Goal: Task Accomplishment & Management: Manage account settings

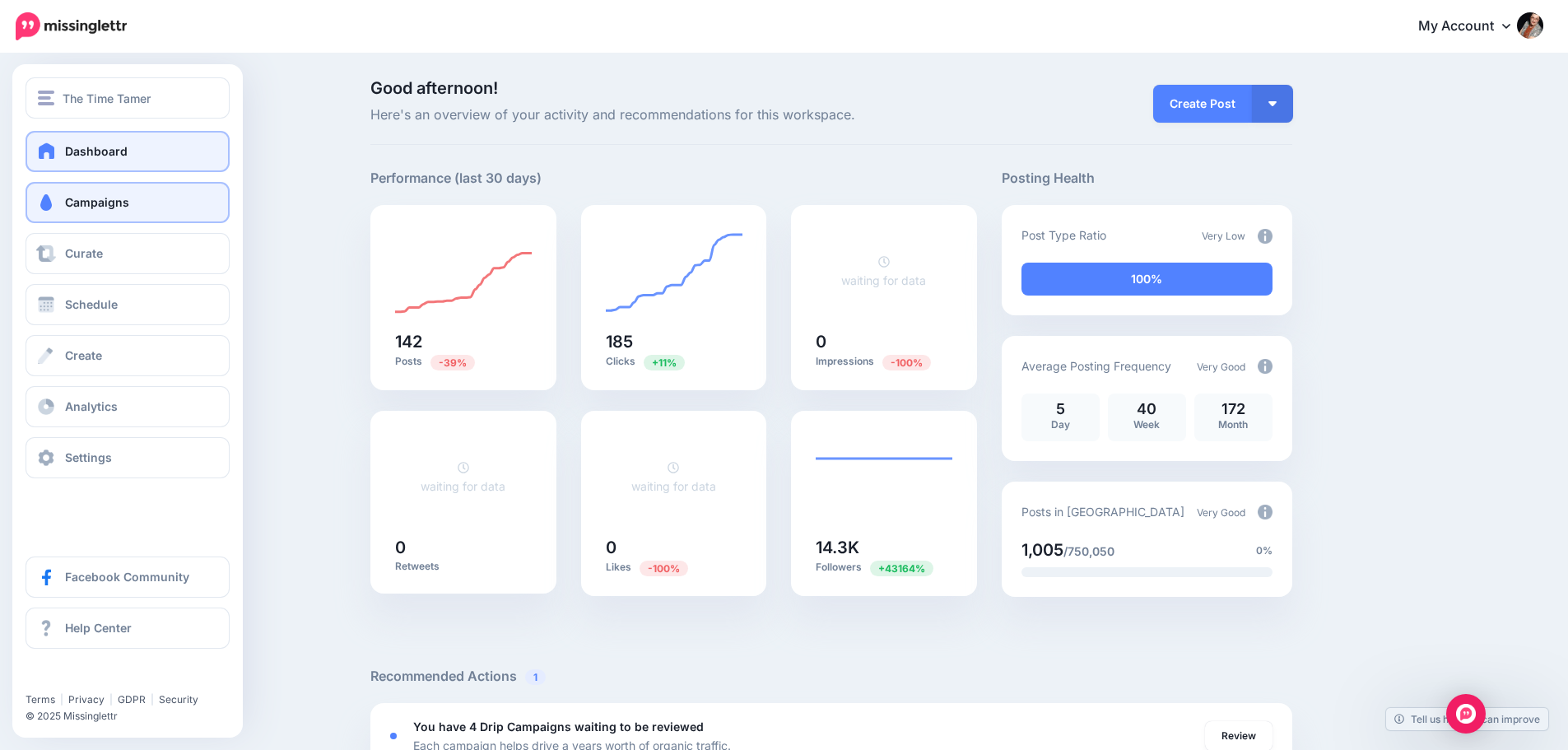
click at [145, 207] on link "Campaigns" at bounding box center [127, 202] width 204 height 41
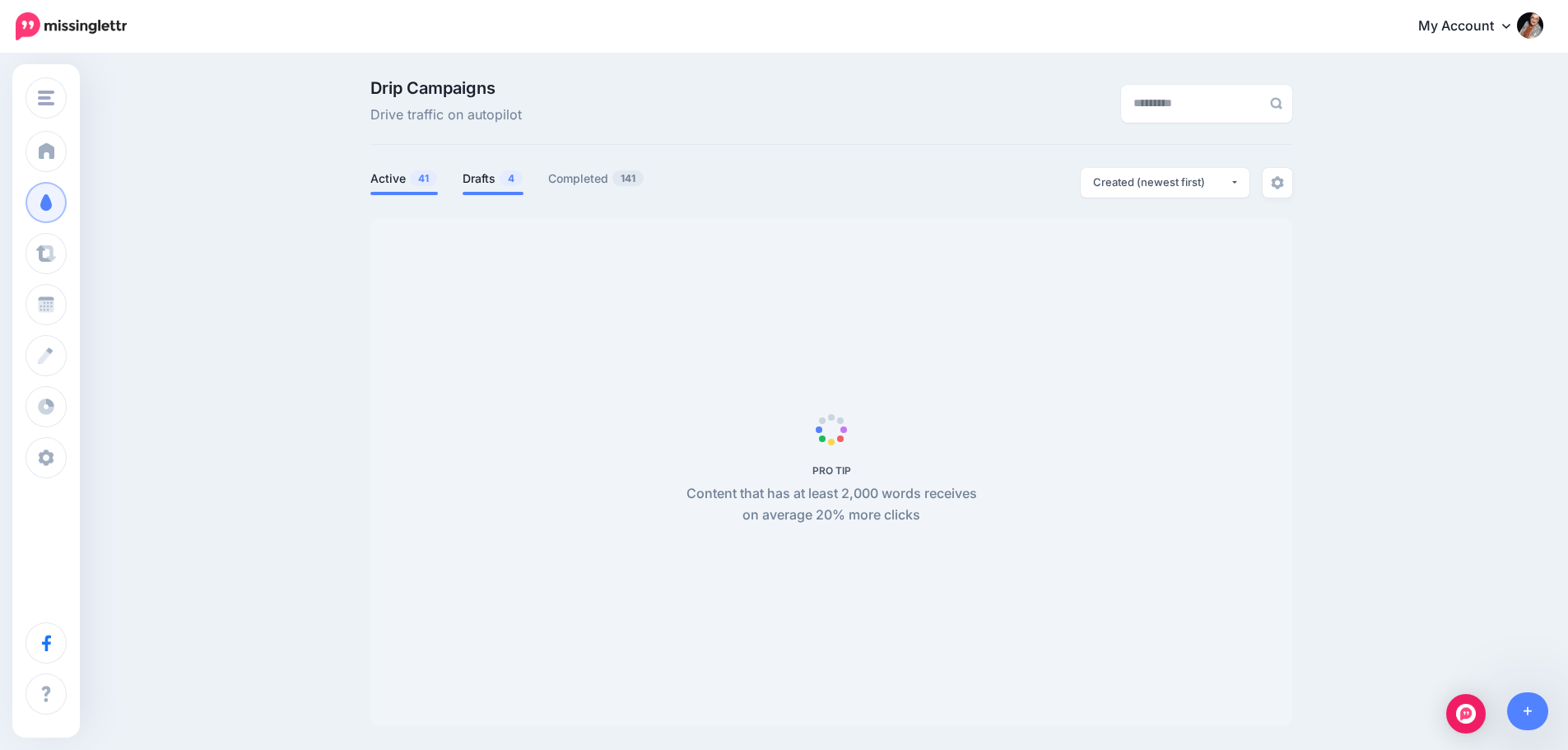
click at [499, 187] on link "Drafts 4" at bounding box center [493, 178] width 61 height 20
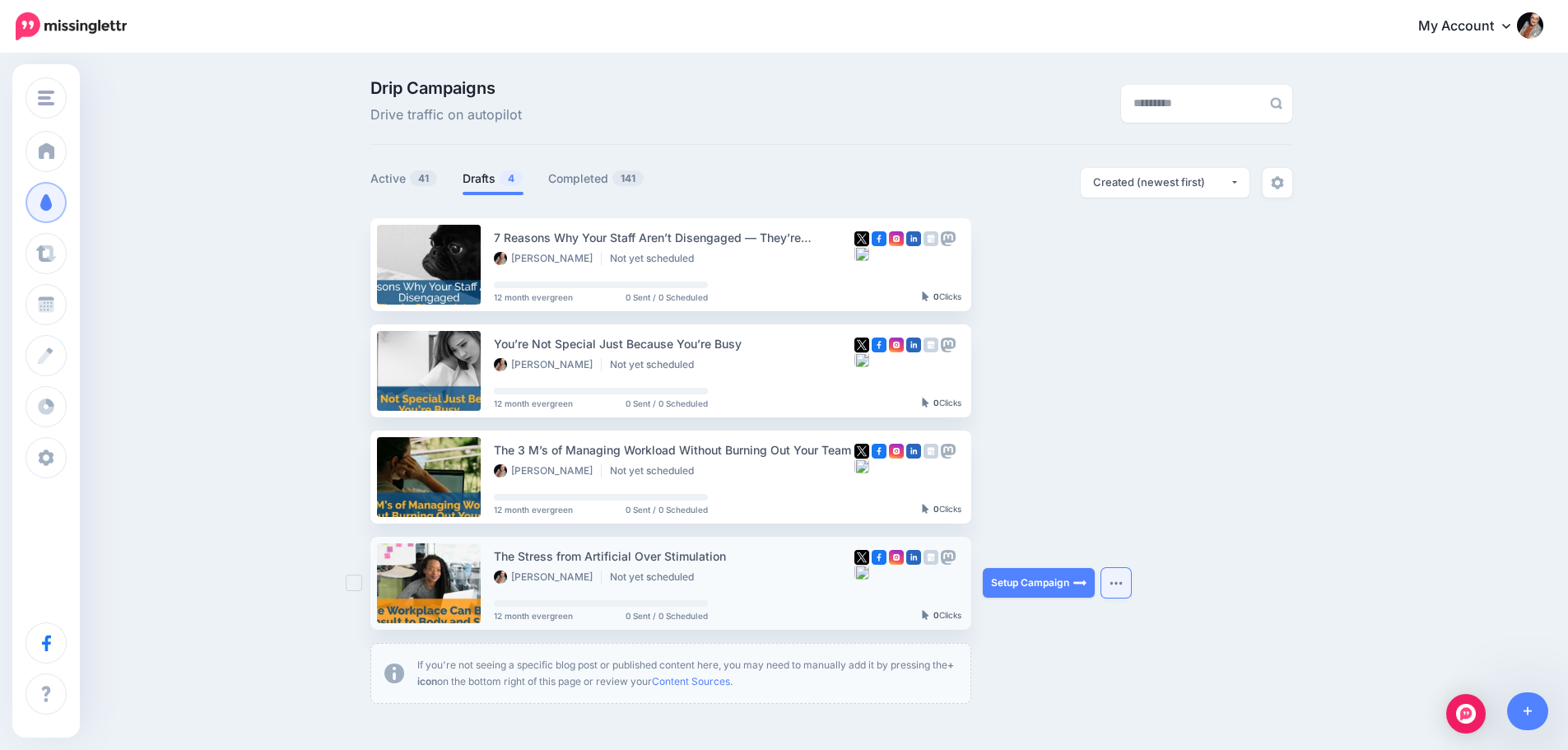
click at [1122, 586] on button "button" at bounding box center [1115, 582] width 29 height 29
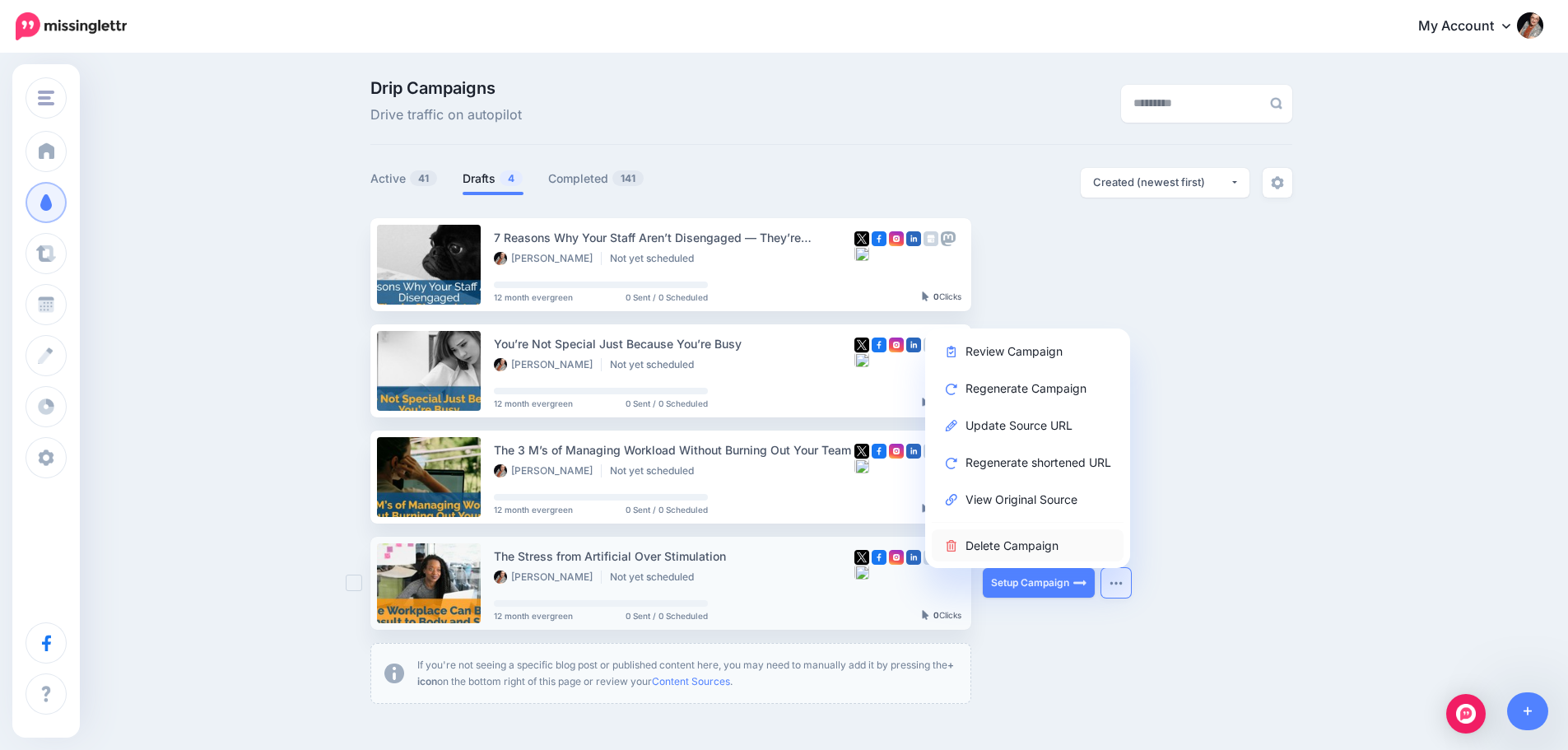
click at [1069, 551] on link "Delete Campaign" at bounding box center [1027, 546] width 192 height 32
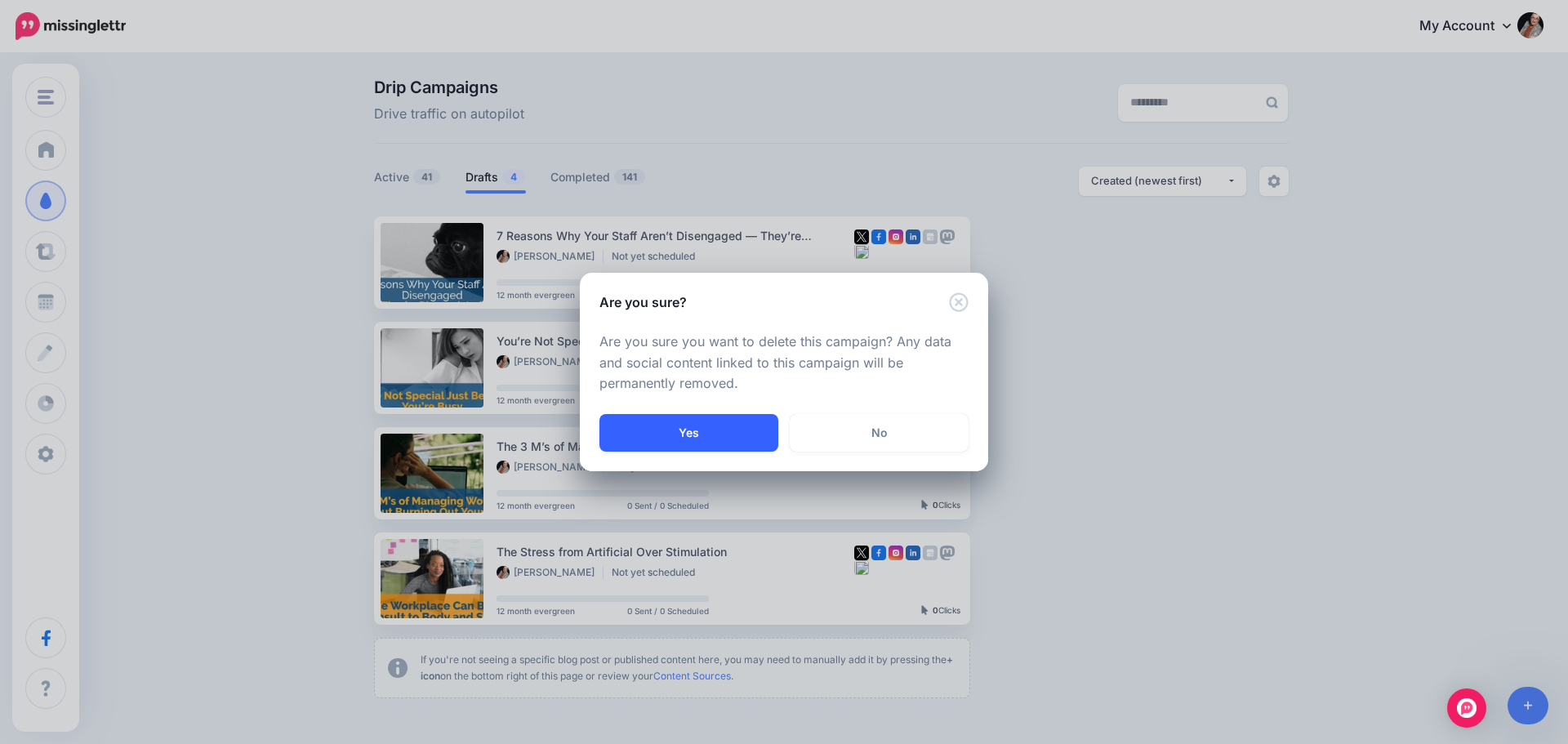
click at [657, 430] on button "Yes" at bounding box center [688, 432] width 179 height 37
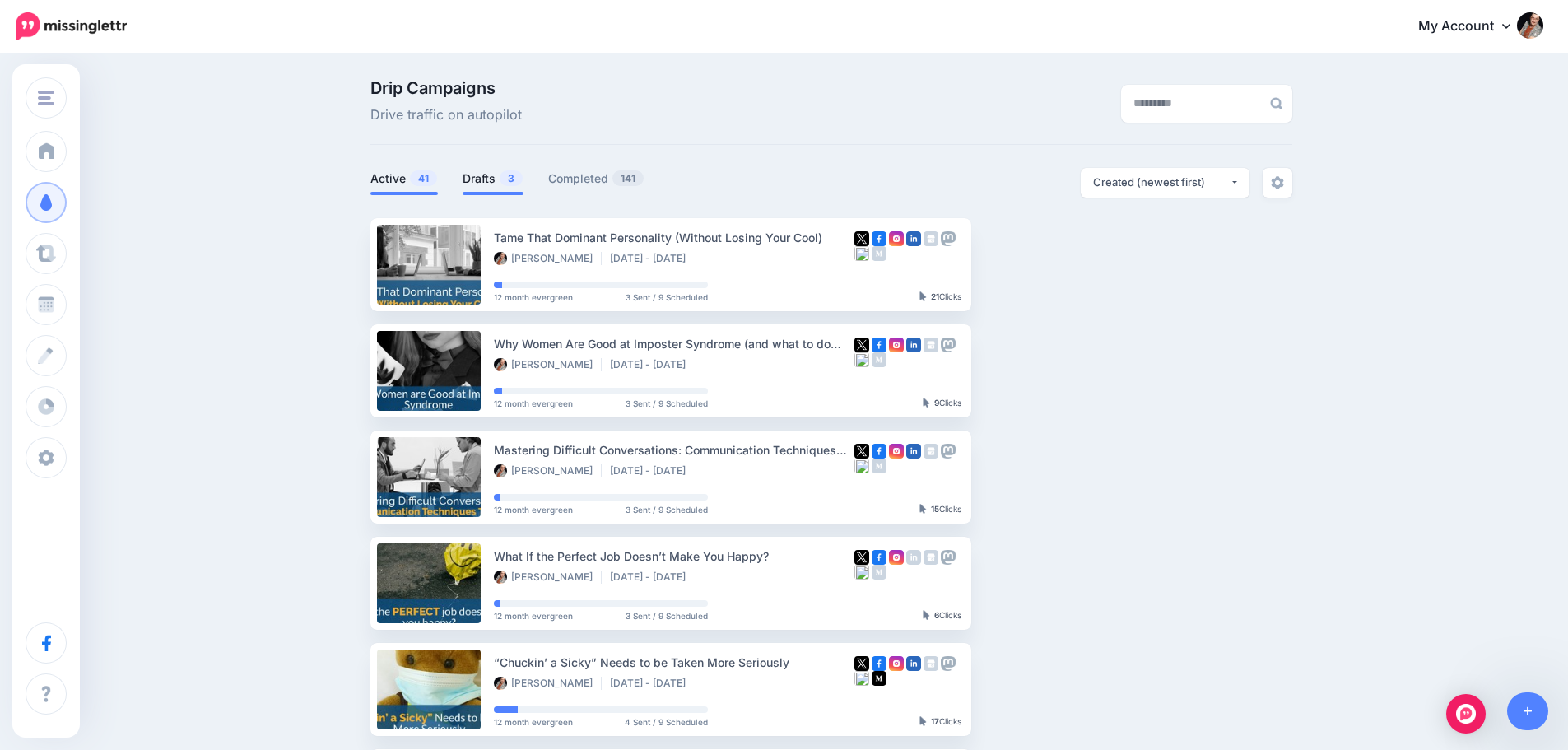
click at [480, 177] on link "Drafts 3" at bounding box center [493, 178] width 61 height 20
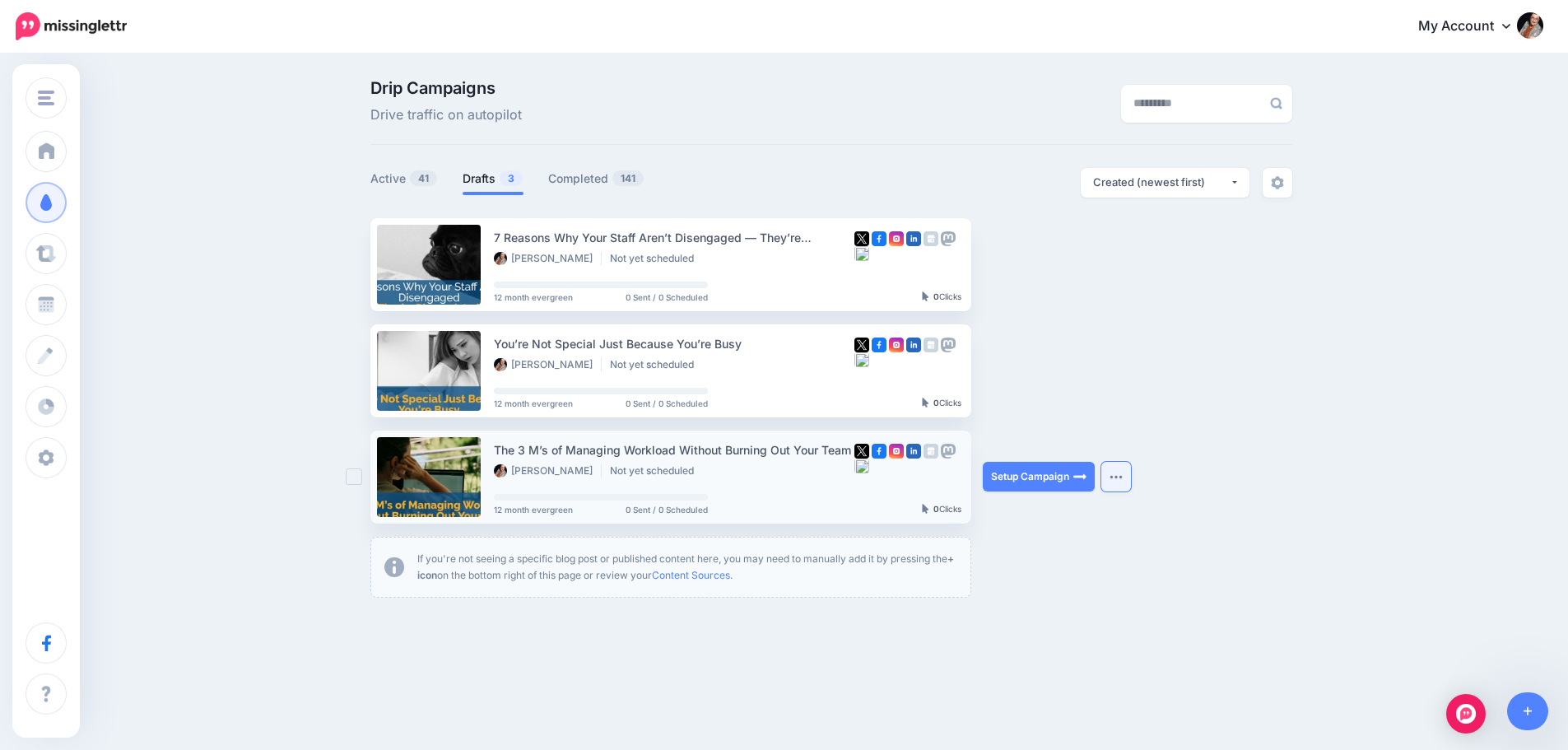
click at [1115, 479] on button "button" at bounding box center [1115, 476] width 29 height 29
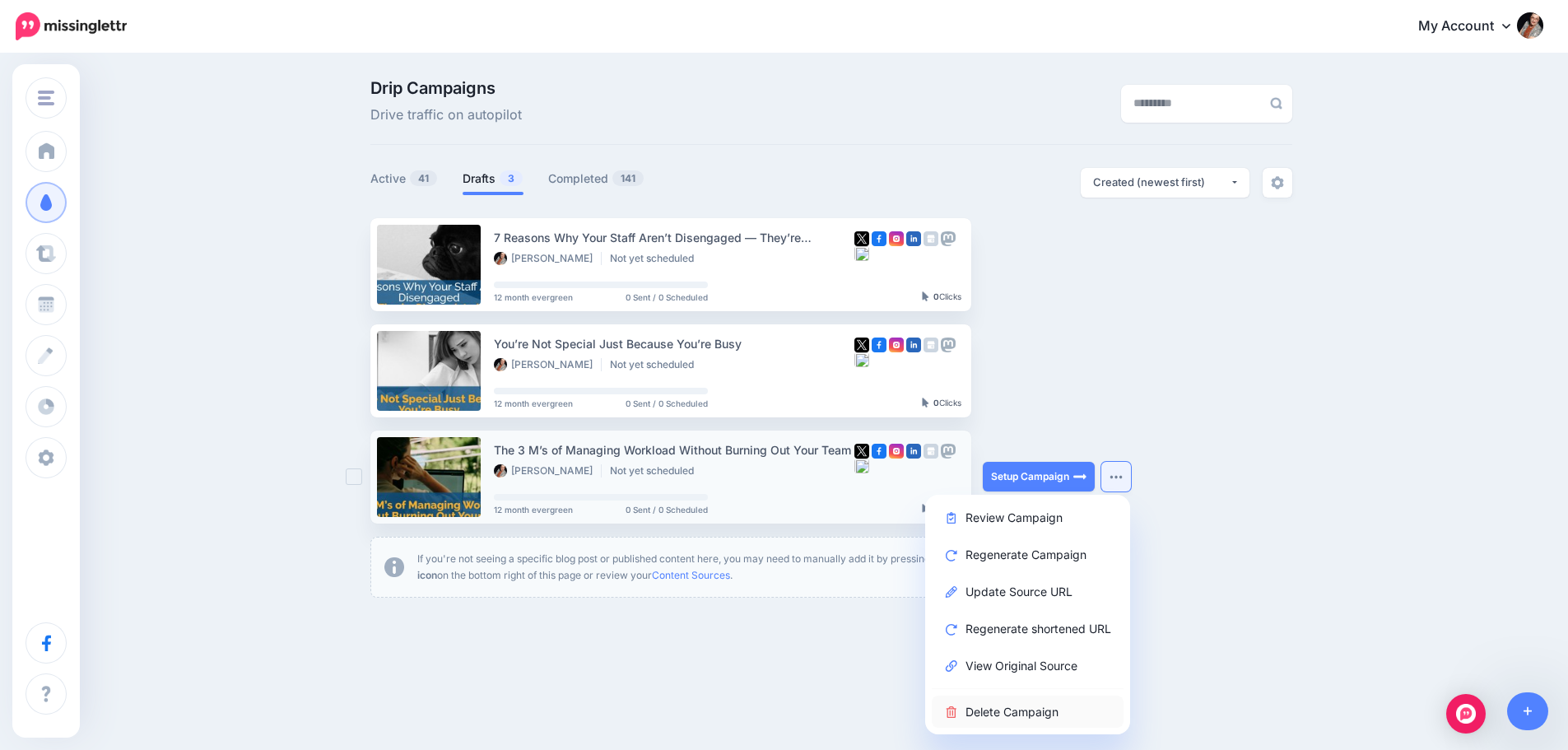
click at [1029, 715] on link "Delete Campaign" at bounding box center [1027, 711] width 192 height 32
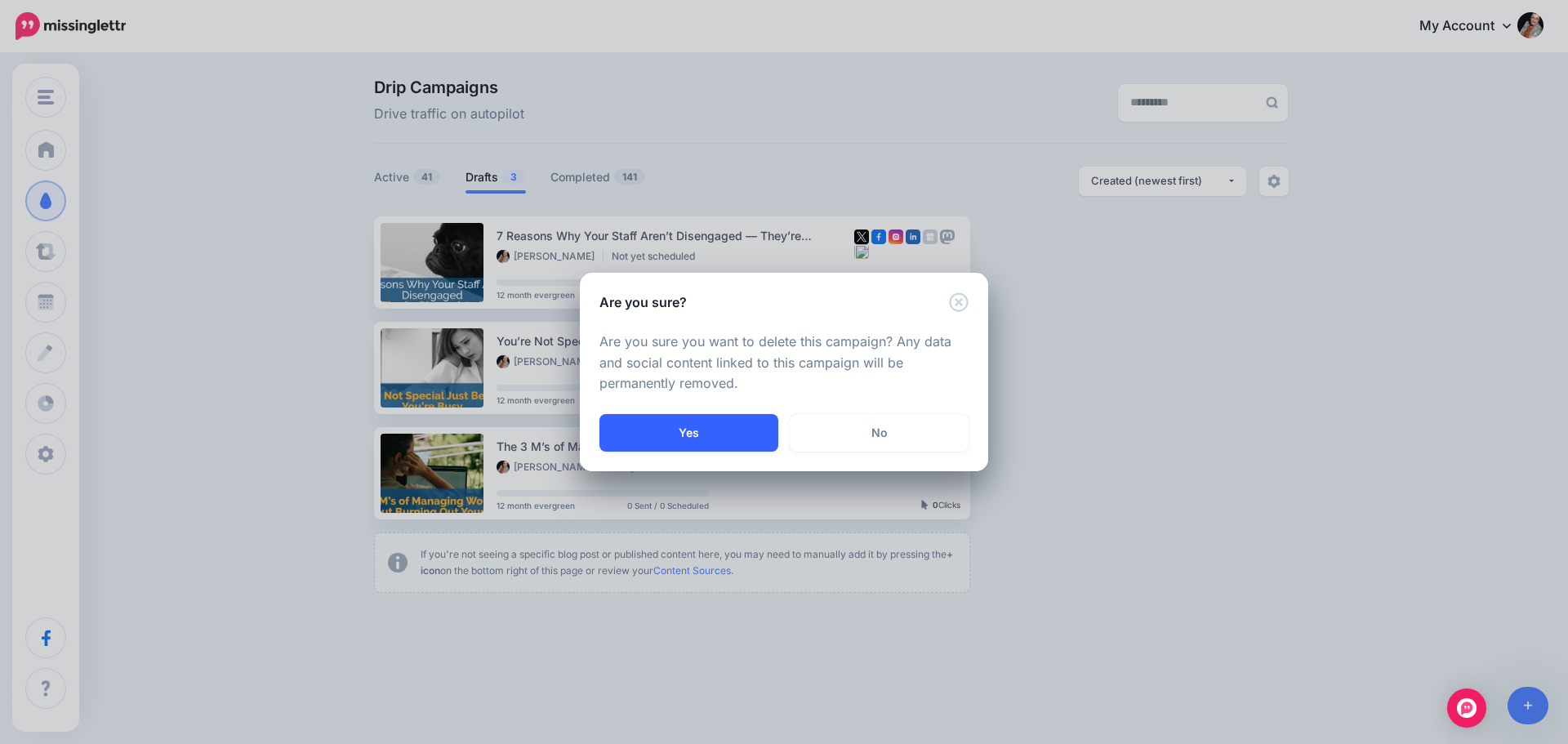
click at [706, 437] on button "Yes" at bounding box center [688, 432] width 179 height 37
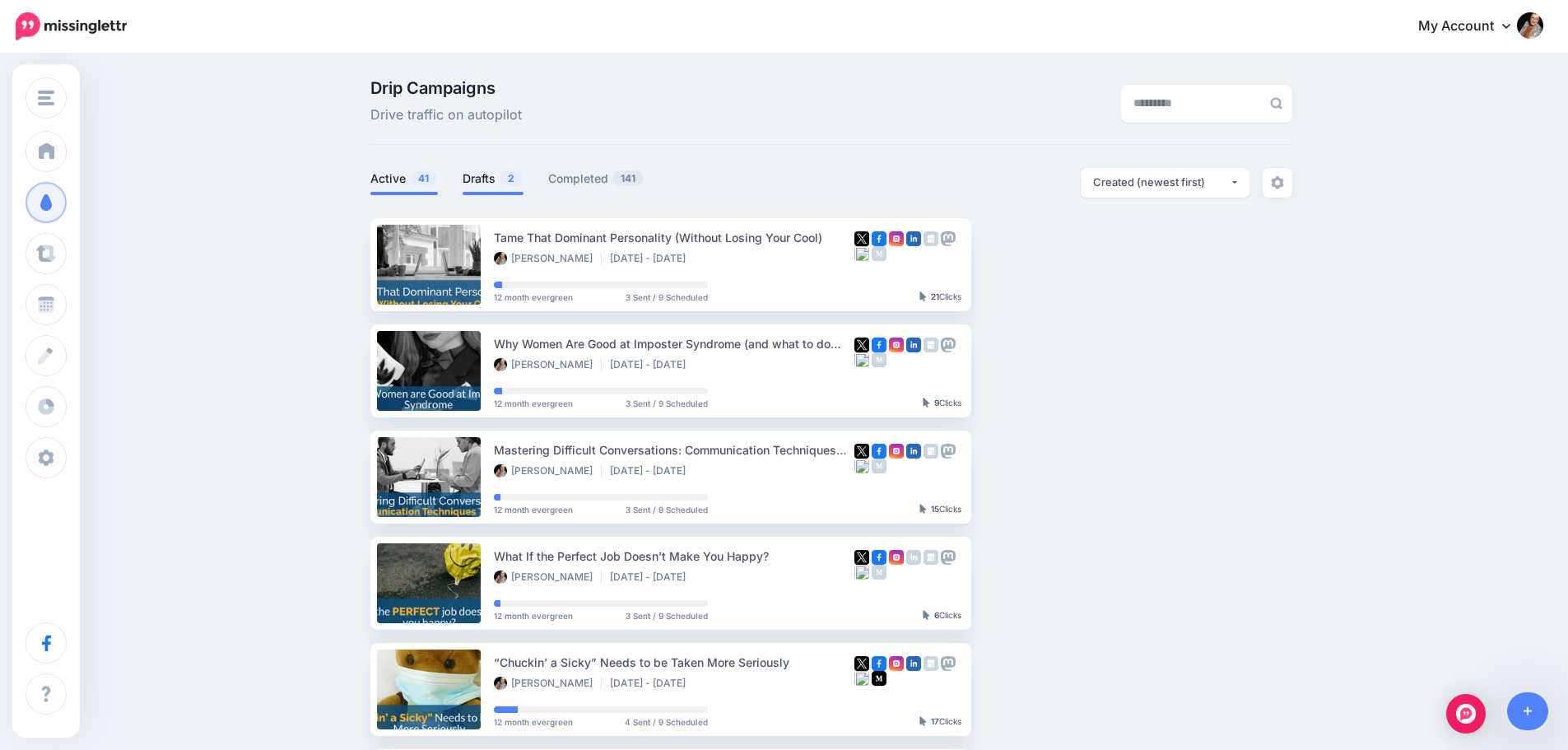
click at [487, 172] on link "Drafts 2" at bounding box center [493, 178] width 61 height 20
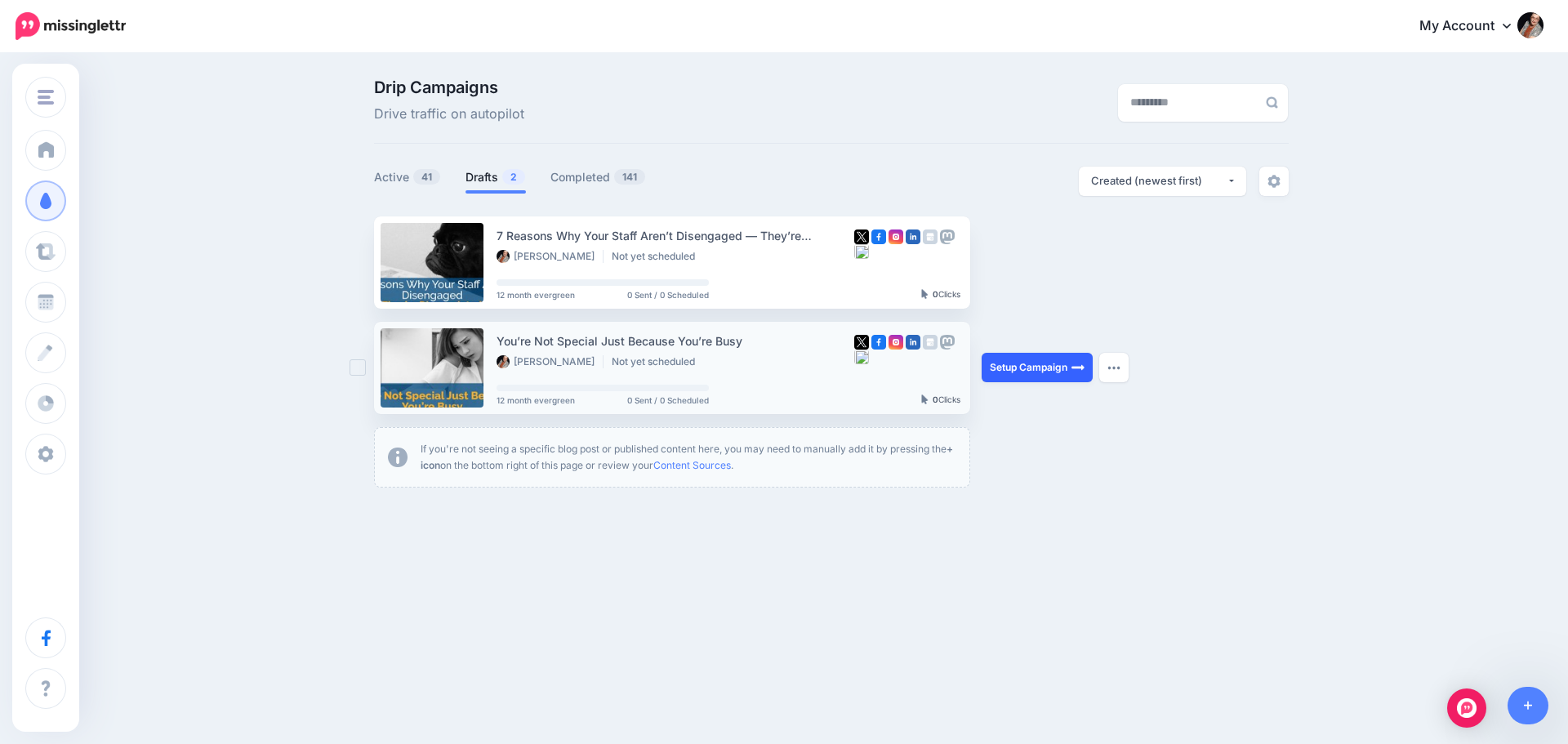
click at [1043, 373] on link "Setup Campaign" at bounding box center [1038, 367] width 111 height 29
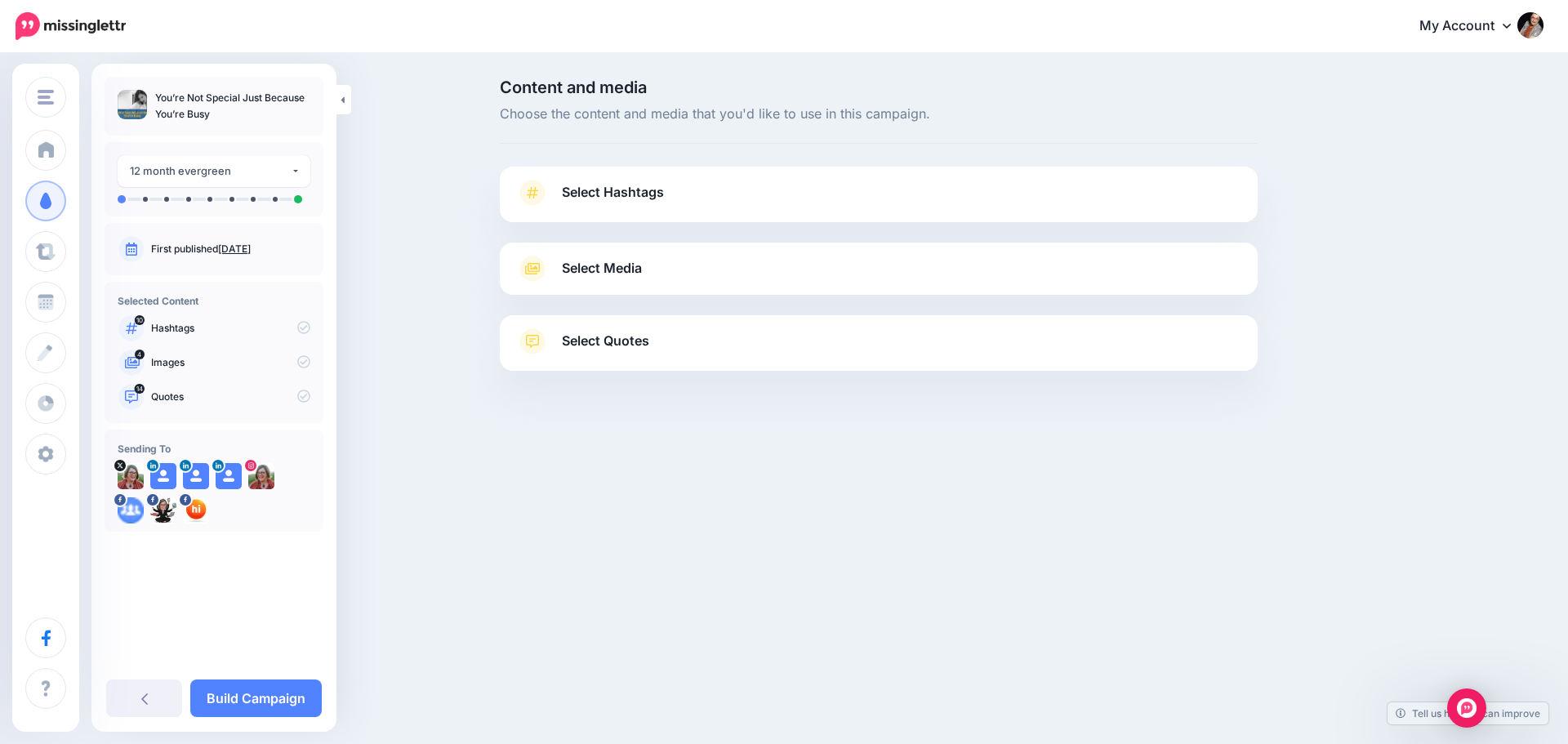
click at [596, 193] on span "Select Hashtags" at bounding box center [613, 192] width 102 height 22
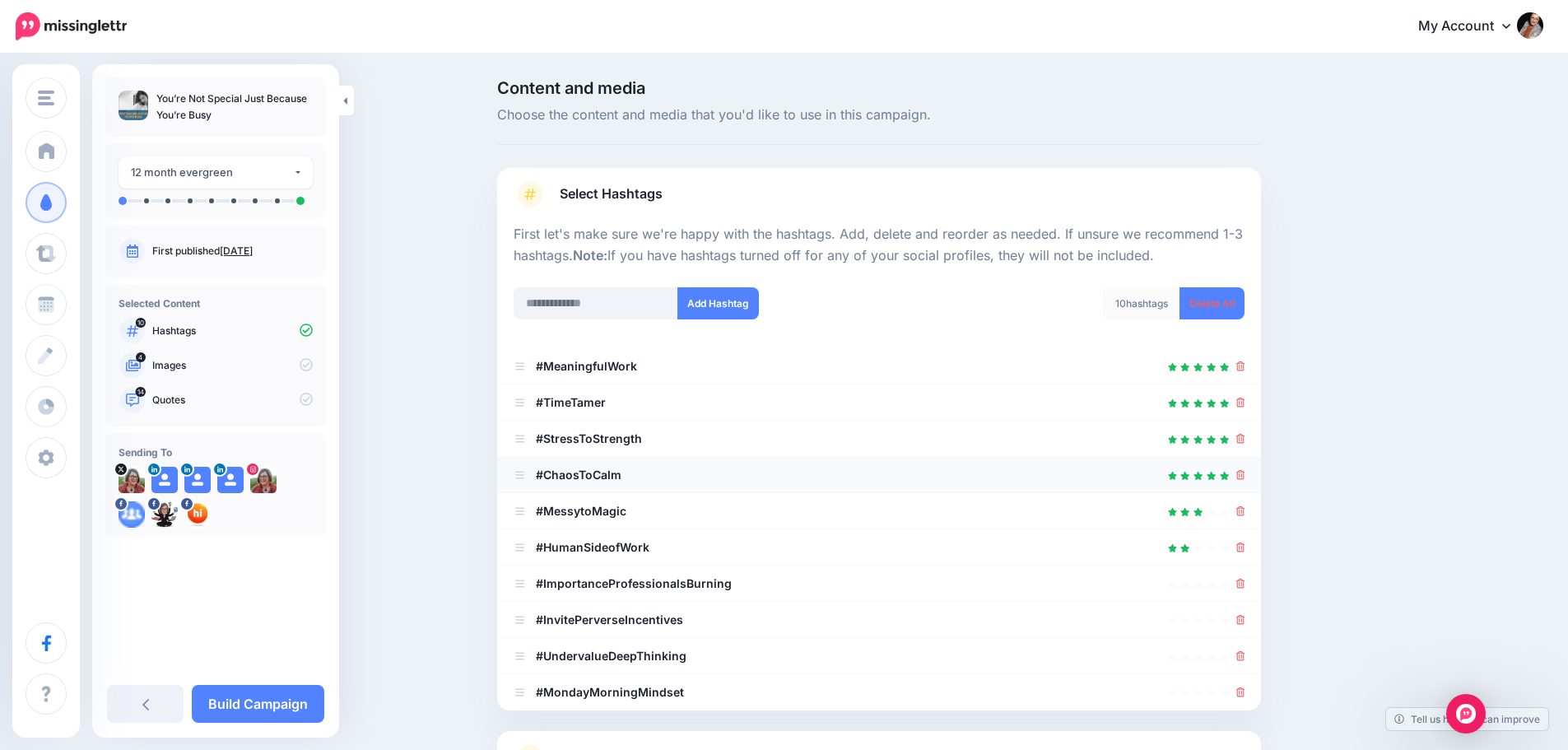
scroll to position [82, 0]
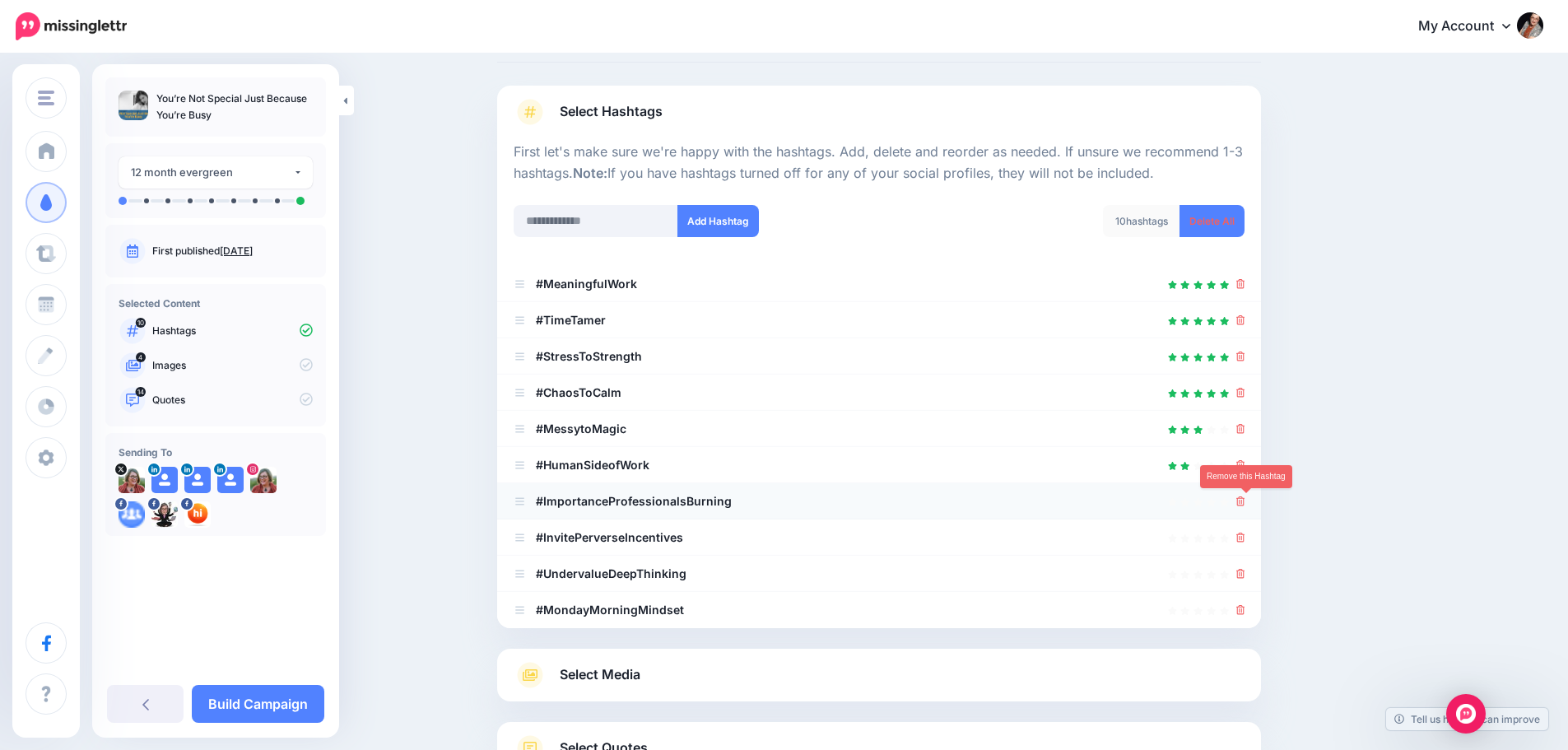
click at [1245, 505] on icon at bounding box center [1241, 501] width 9 height 10
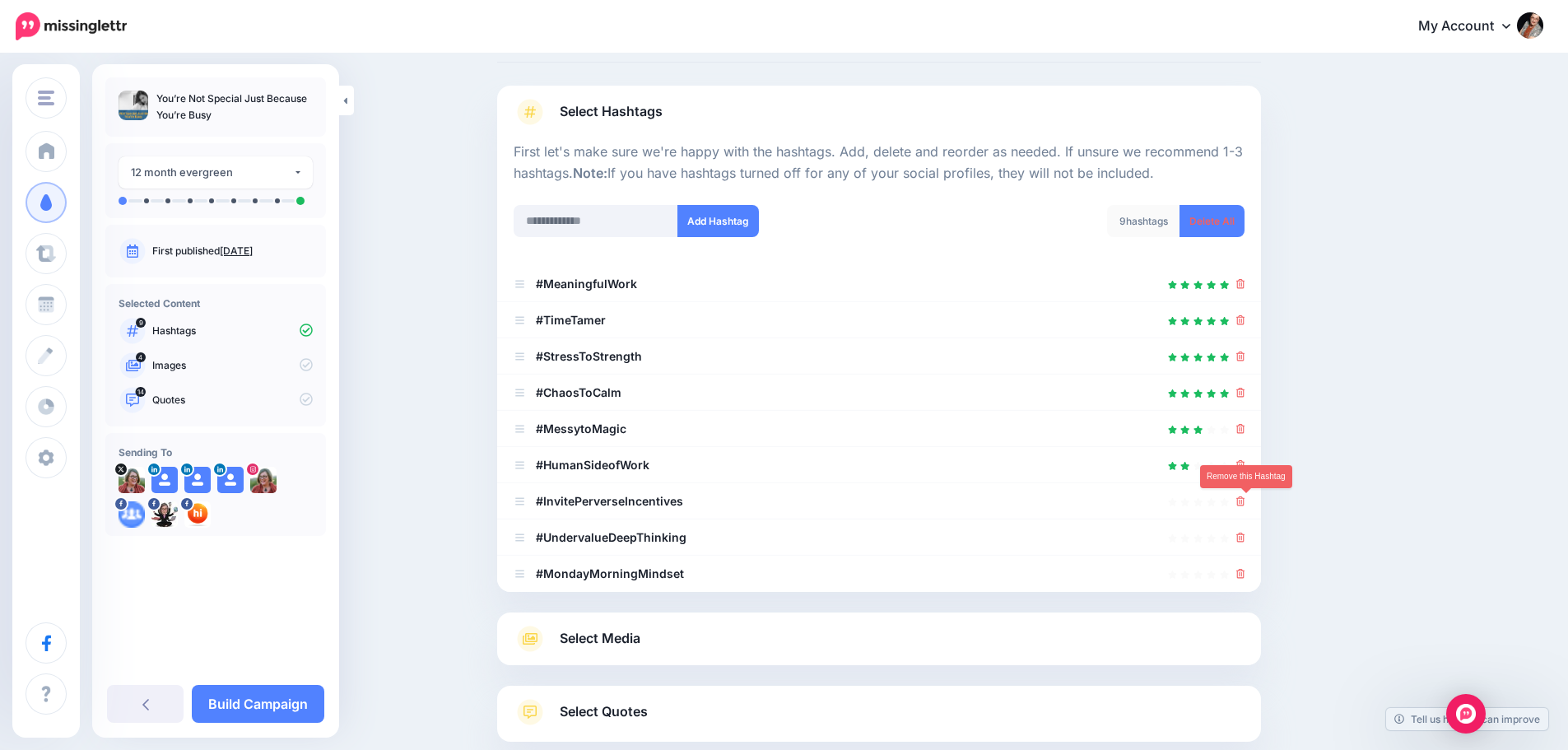
click at [1245, 505] on icon at bounding box center [1241, 501] width 9 height 10
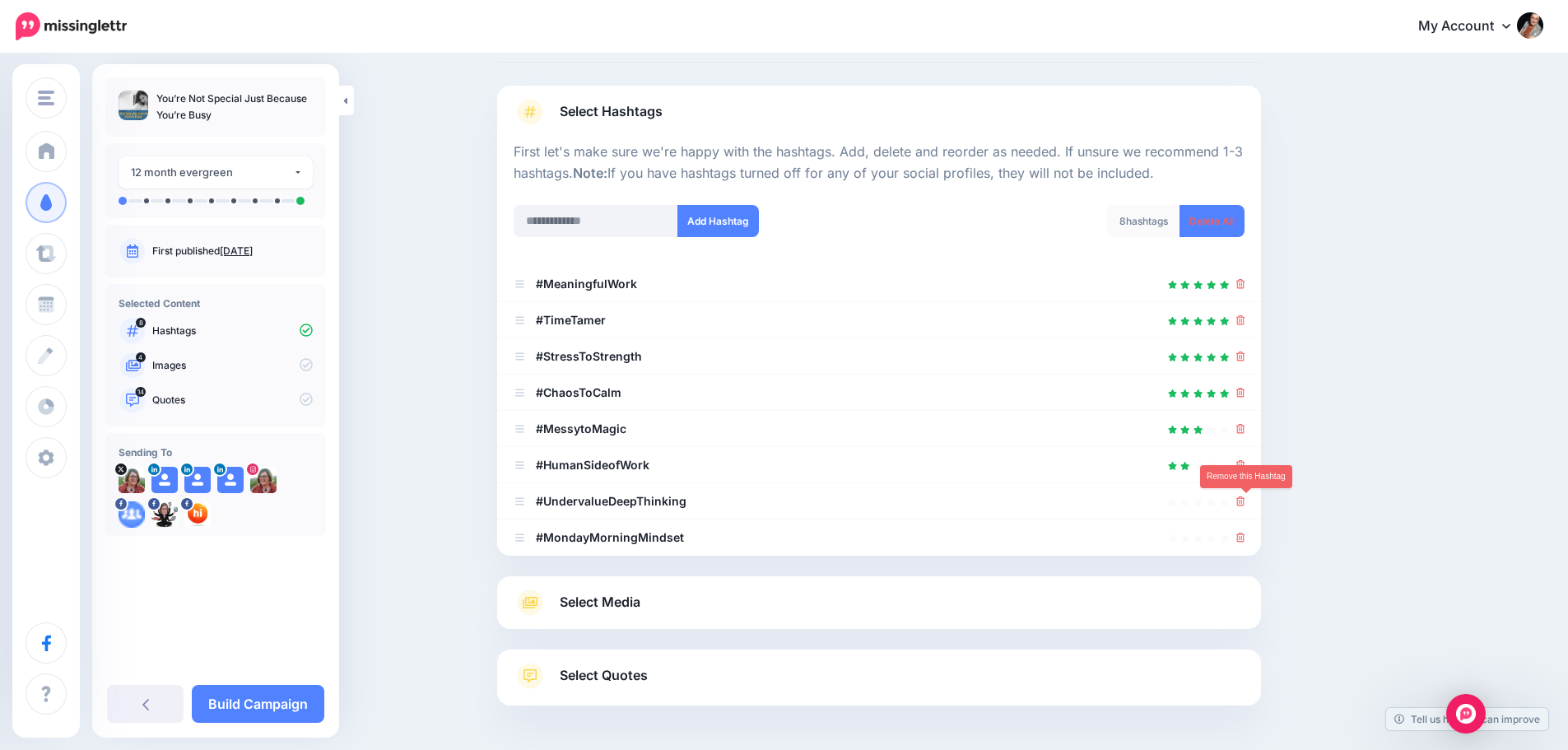
click at [1245, 504] on icon at bounding box center [1241, 501] width 9 height 10
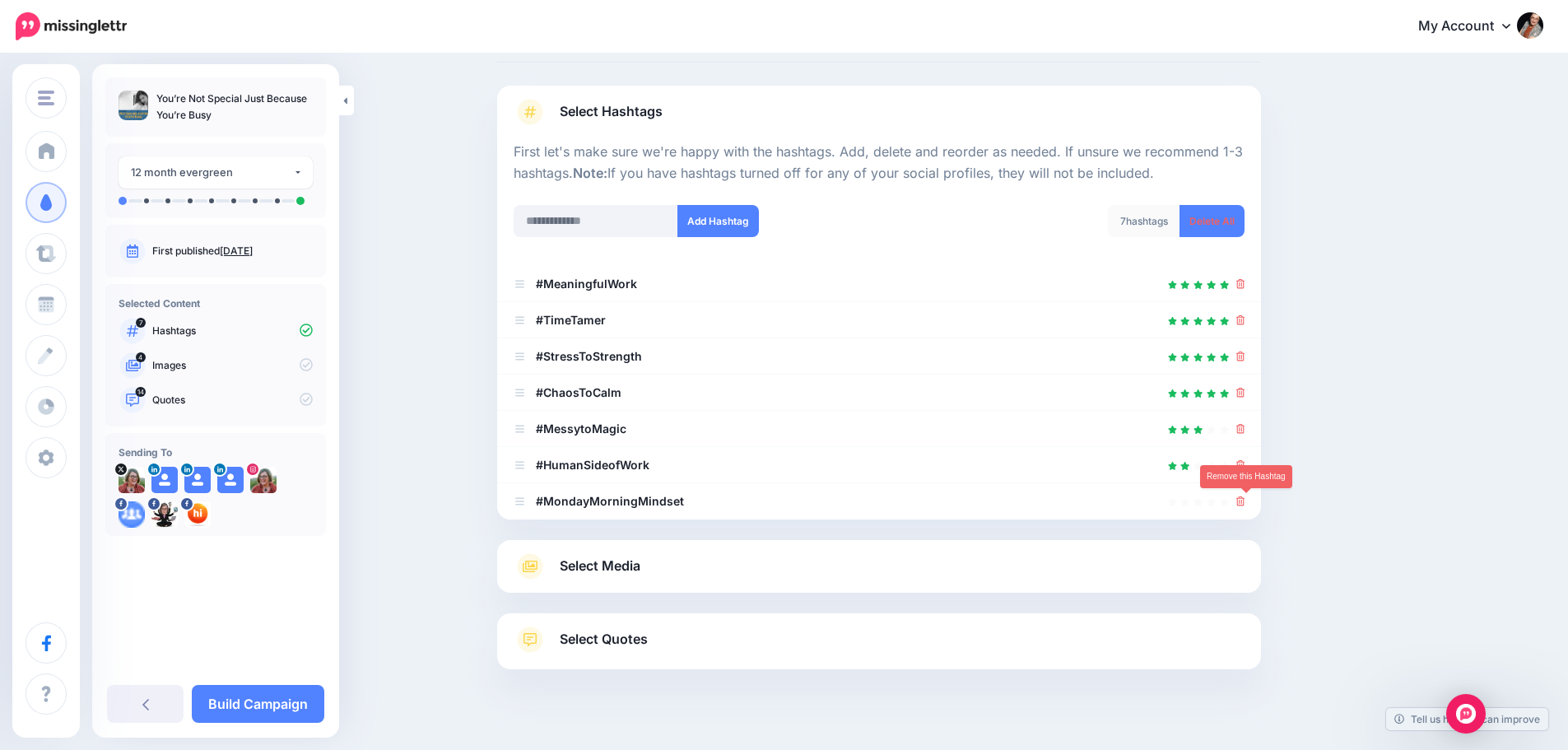
click at [1245, 504] on icon at bounding box center [1241, 501] width 9 height 10
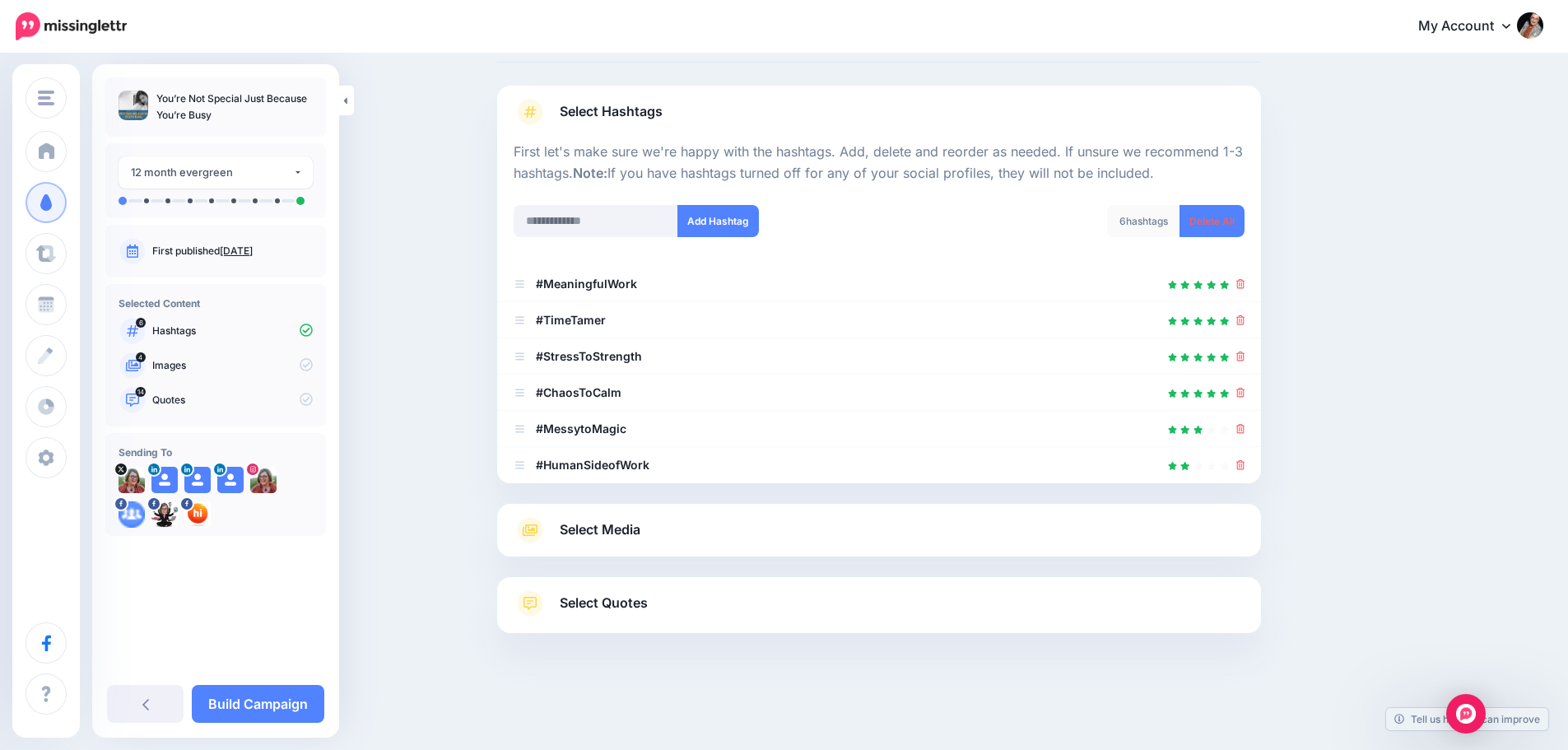
click at [661, 530] on link "Select Media" at bounding box center [879, 530] width 731 height 26
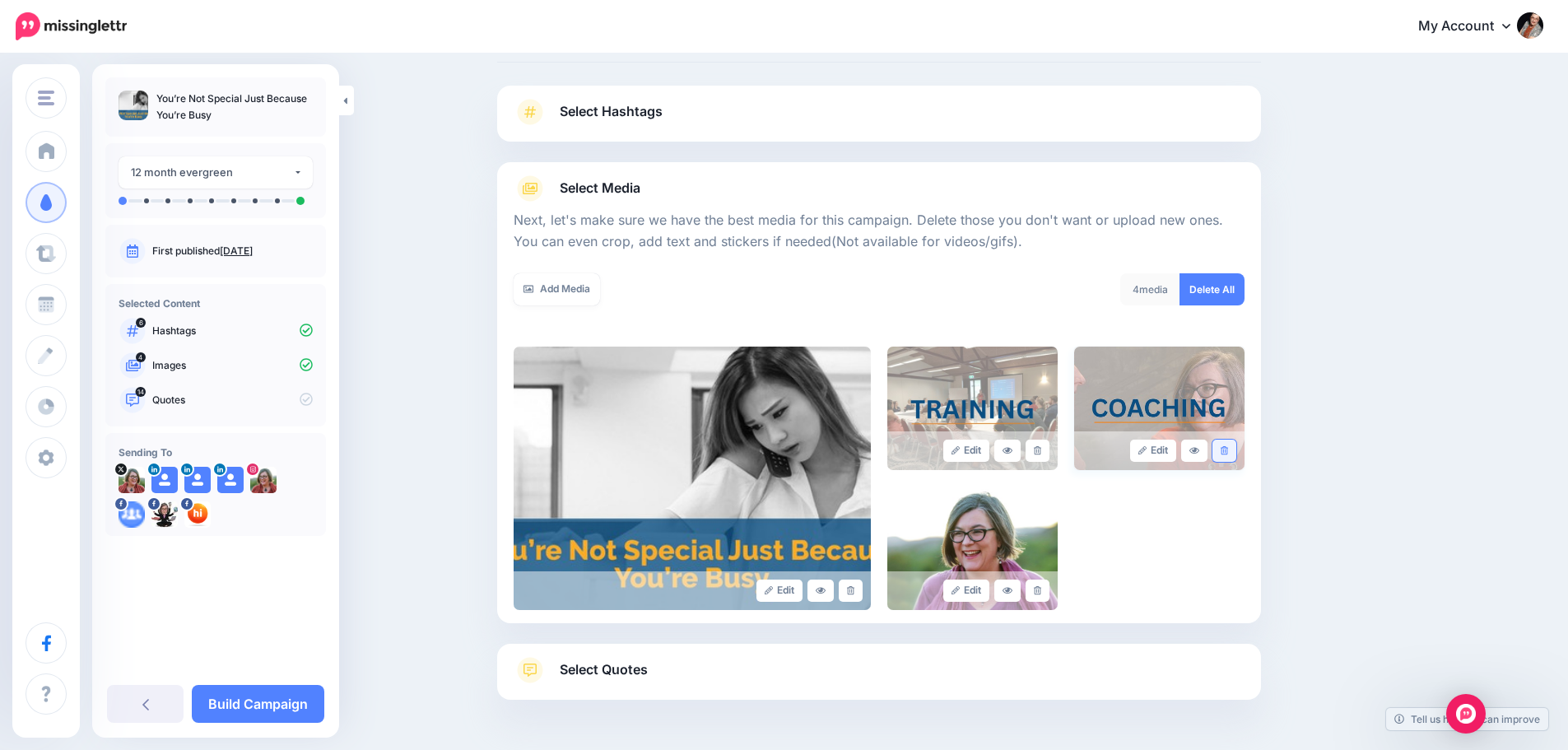
click at [1229, 451] on icon at bounding box center [1224, 450] width 8 height 9
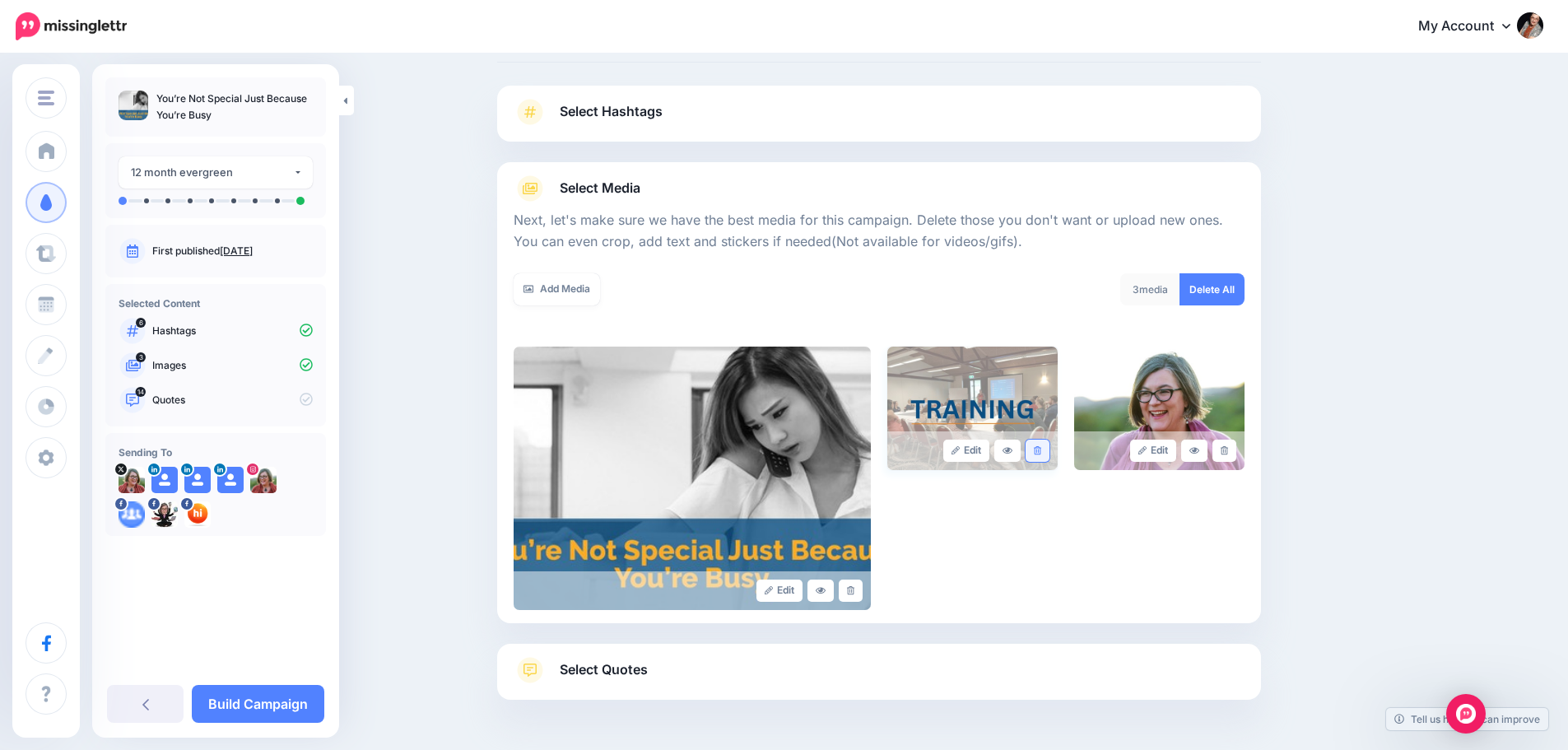
click at [1042, 453] on icon at bounding box center [1038, 450] width 8 height 9
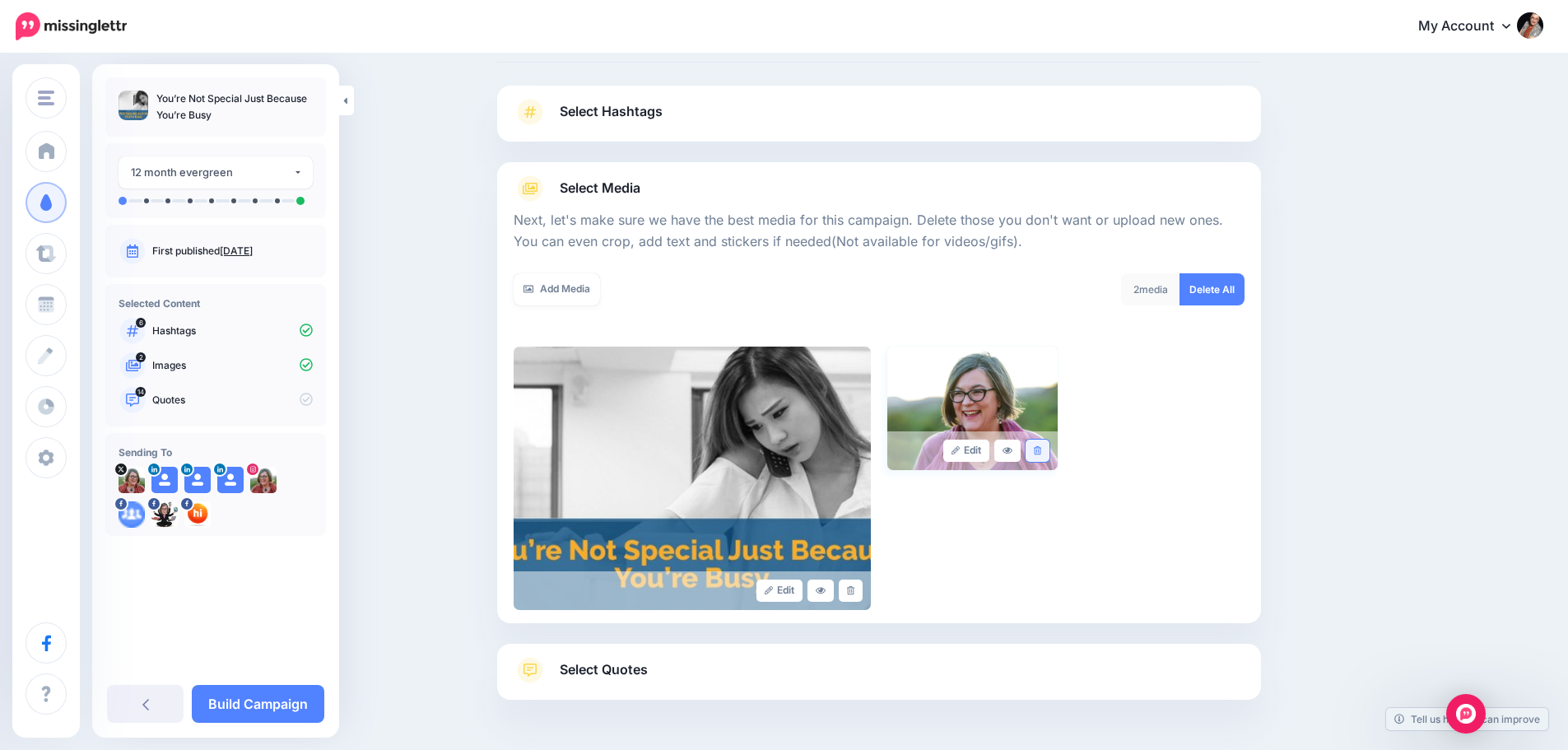
click at [1048, 452] on link at bounding box center [1038, 451] width 23 height 23
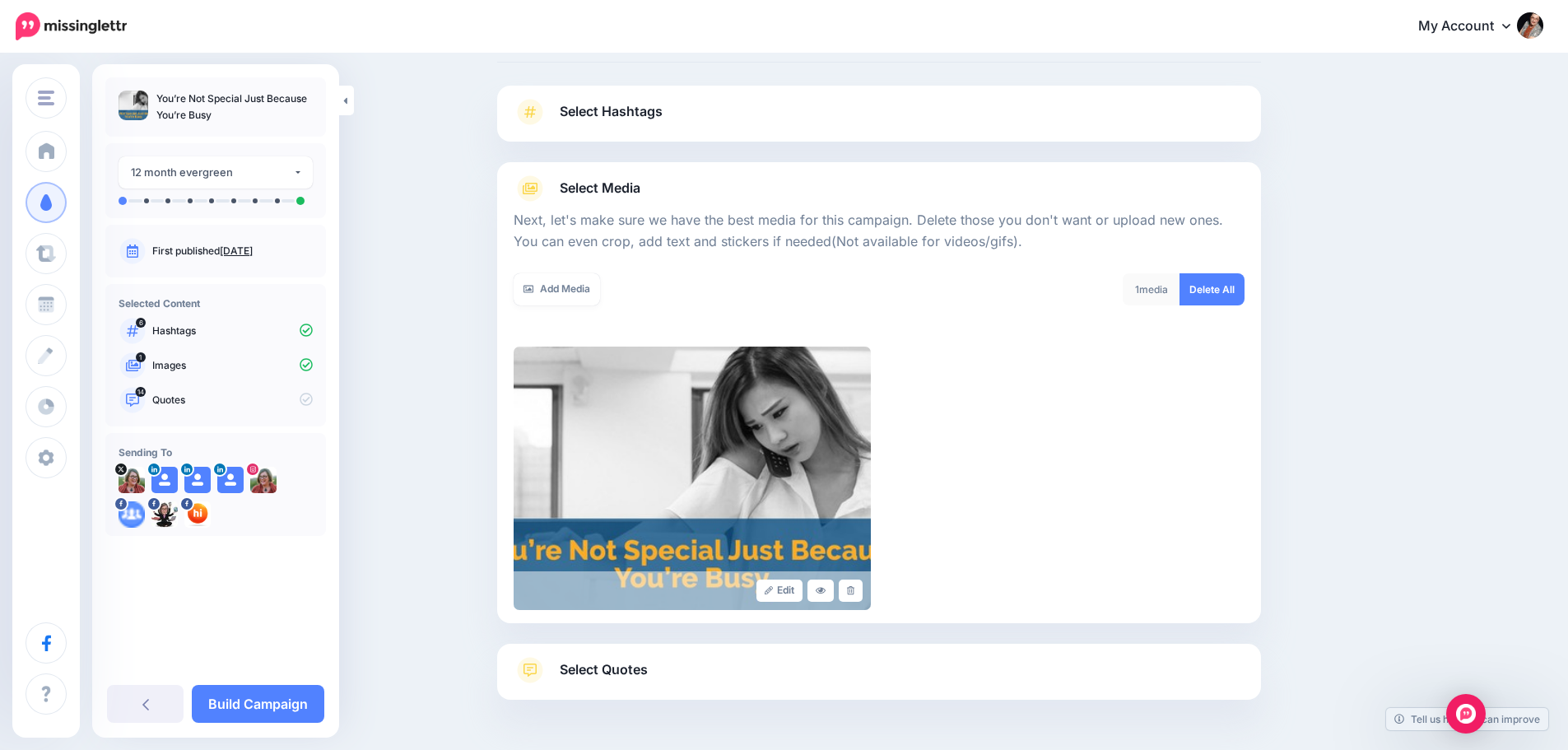
click at [612, 677] on span "Select Quotes" at bounding box center [603, 670] width 88 height 23
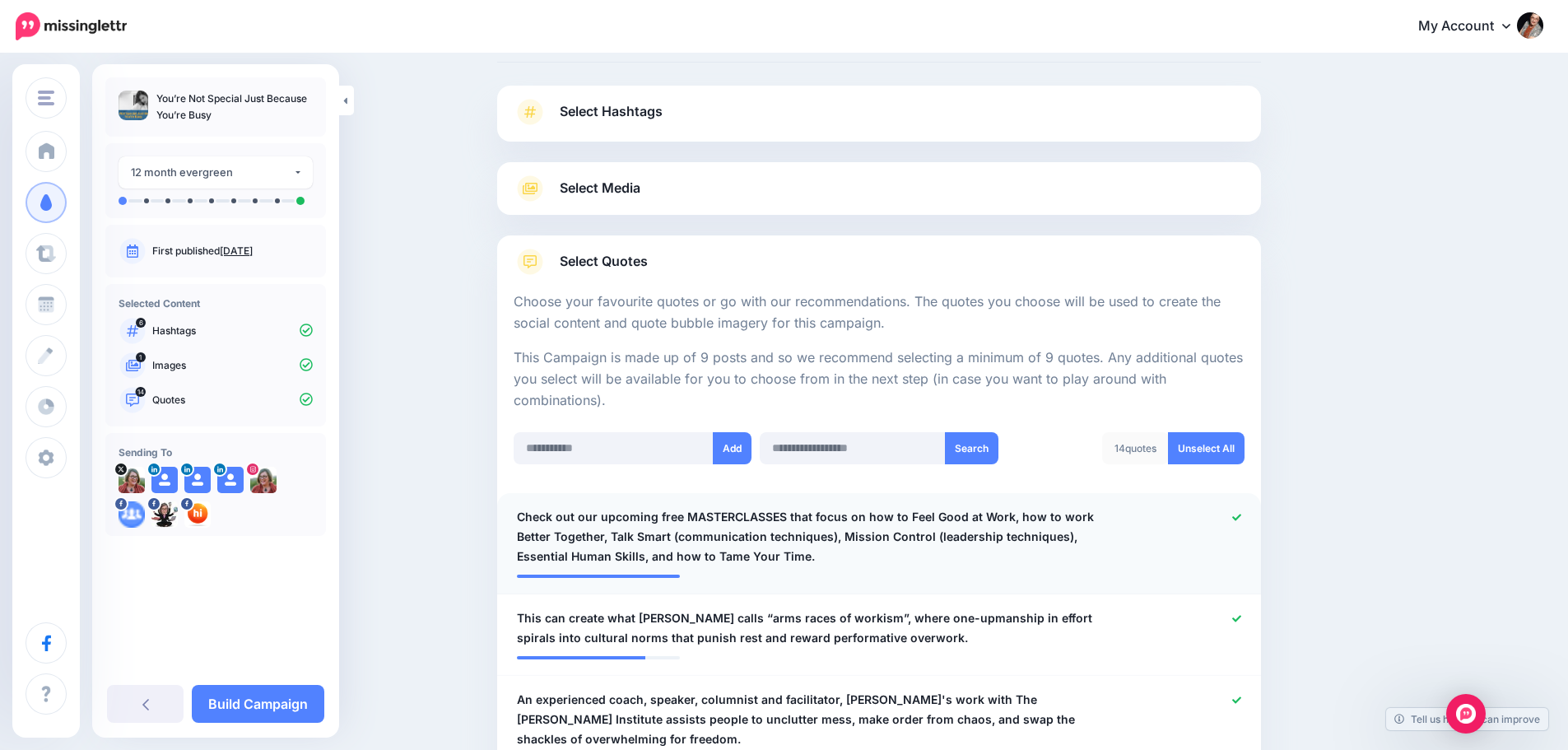
click at [1235, 517] on div at bounding box center [1192, 536] width 125 height 59
click at [1240, 521] on icon at bounding box center [1237, 517] width 9 height 9
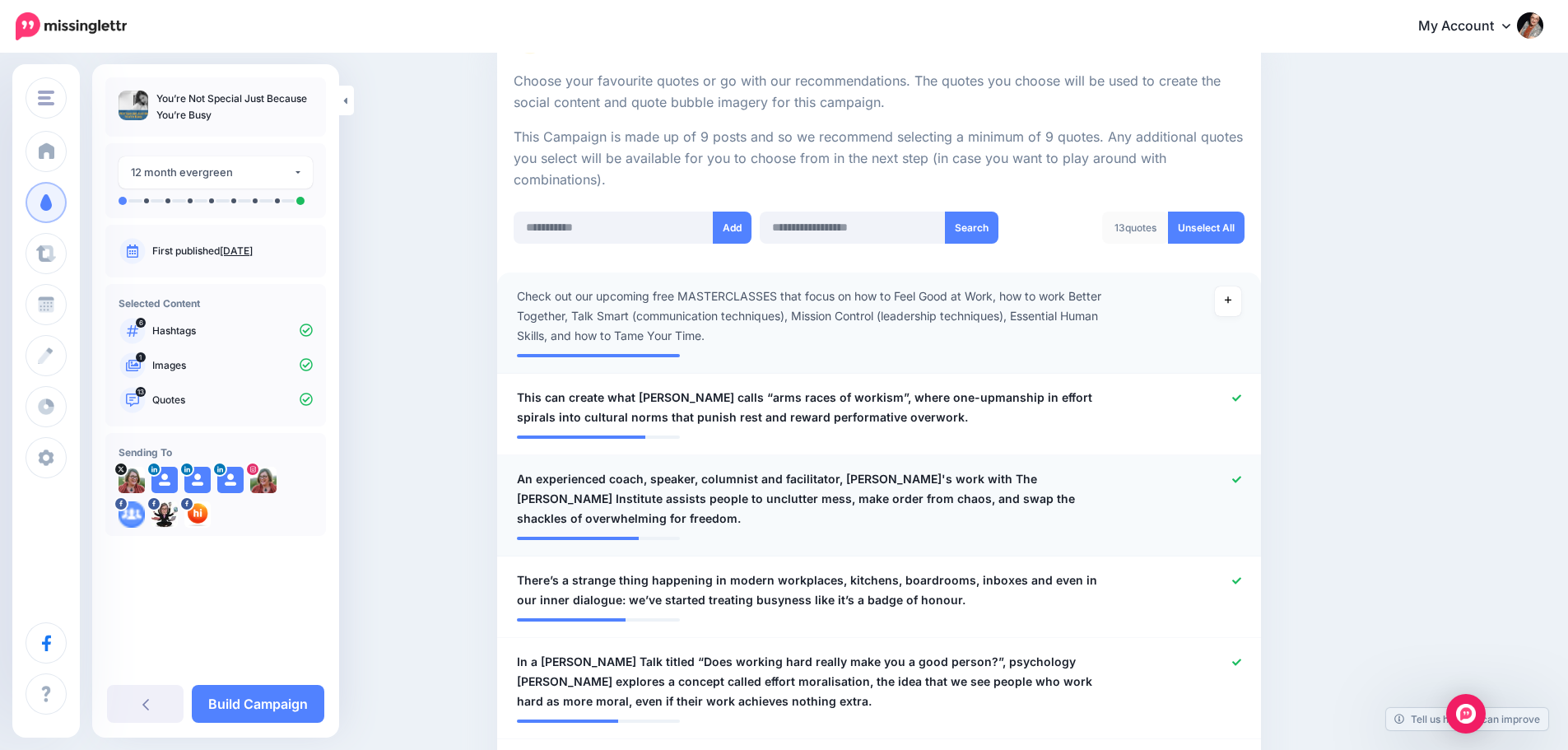
scroll to position [329, 0]
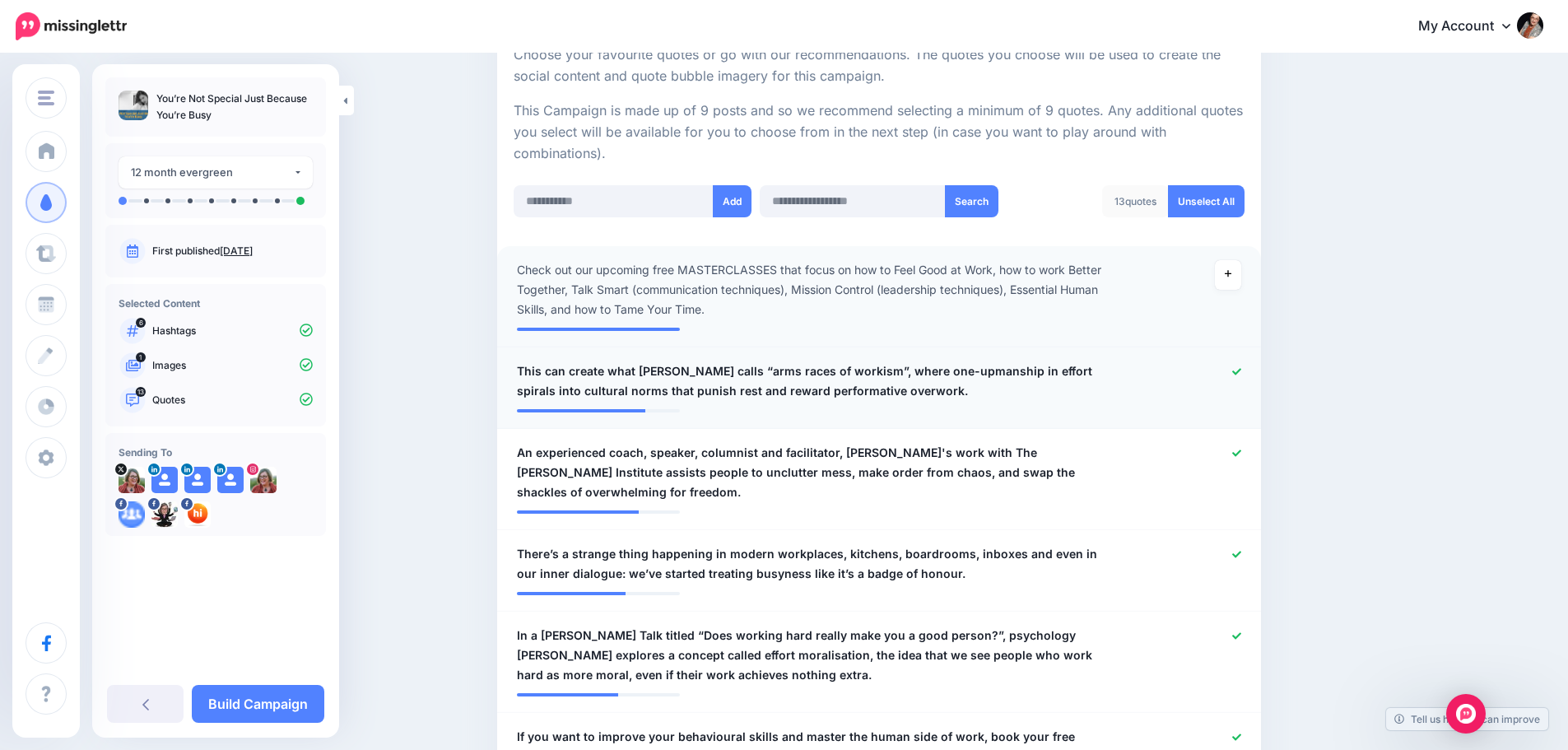
click at [1249, 366] on div at bounding box center [1192, 380] width 125 height 39
click at [1239, 453] on icon at bounding box center [1237, 453] width 9 height 7
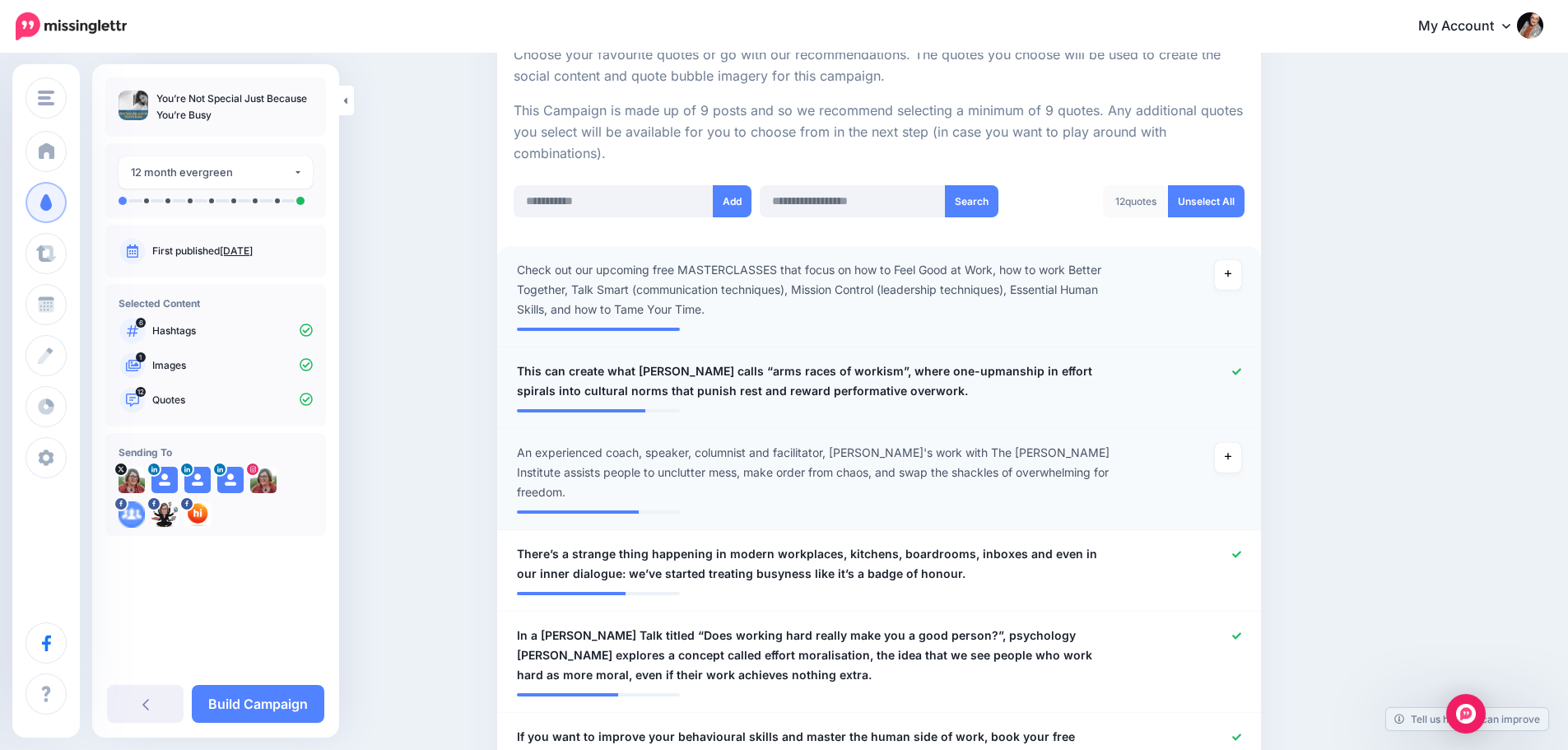
click at [1241, 375] on icon at bounding box center [1237, 371] width 9 height 9
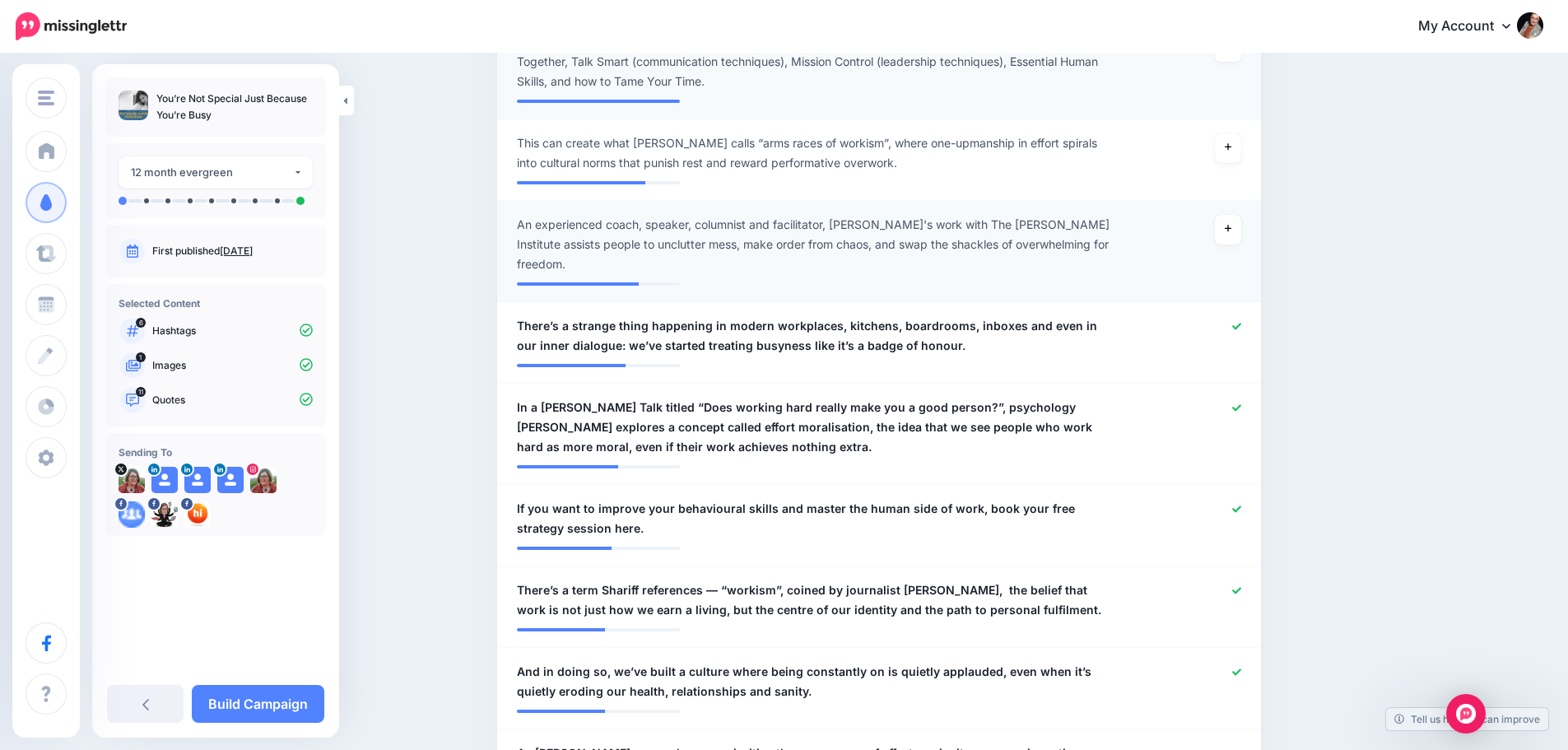
scroll to position [577, 0]
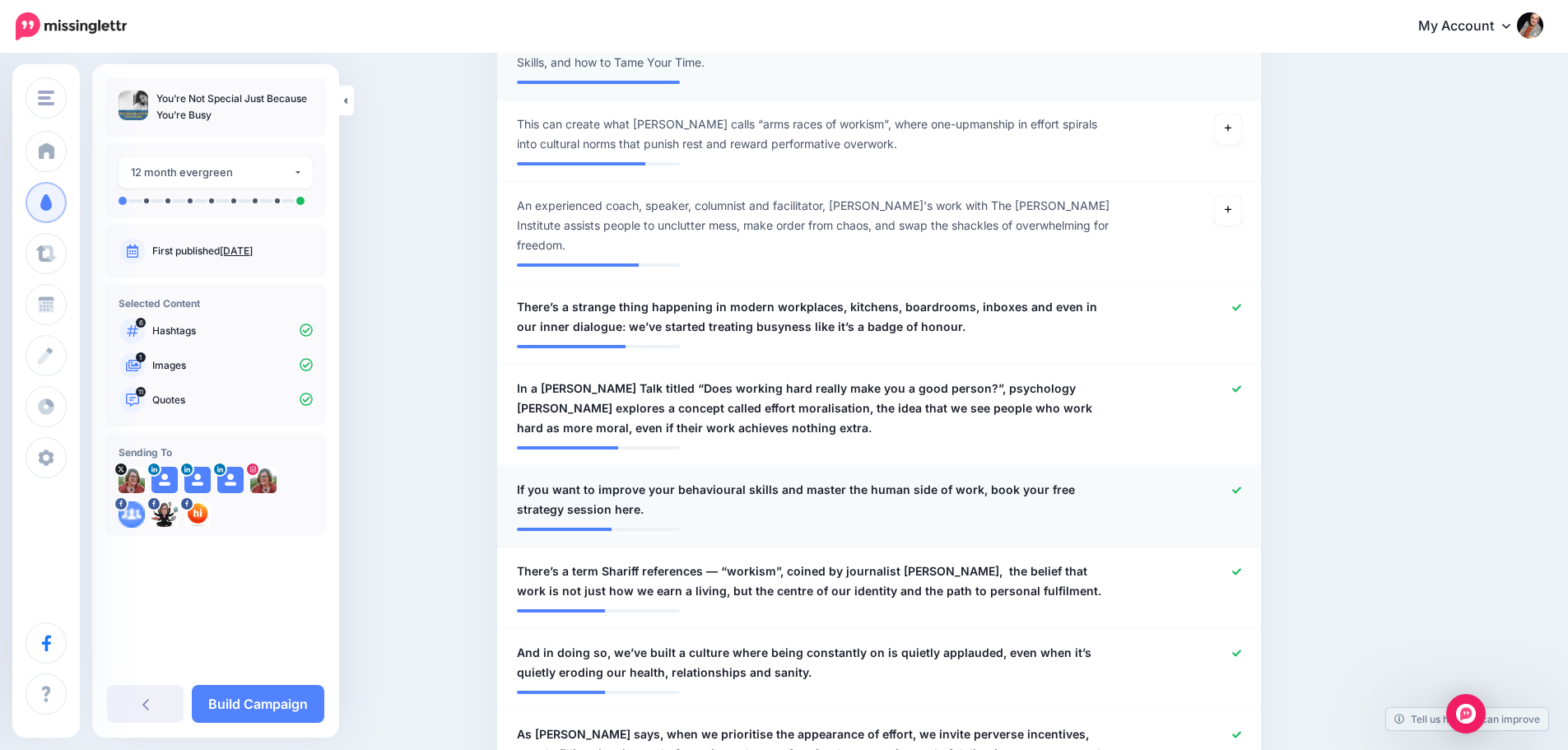
click at [1241, 487] on icon at bounding box center [1237, 490] width 9 height 7
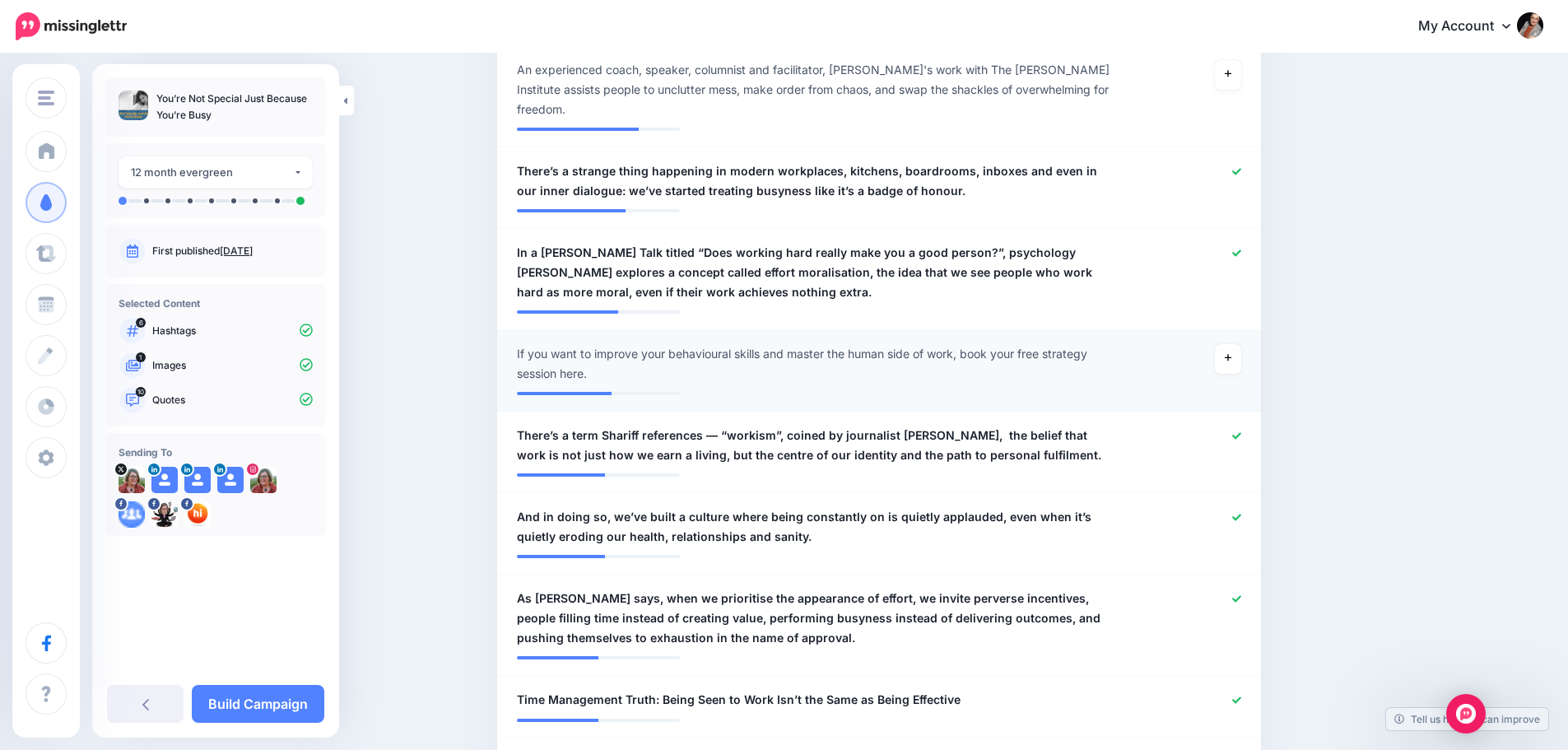
scroll to position [741, 0]
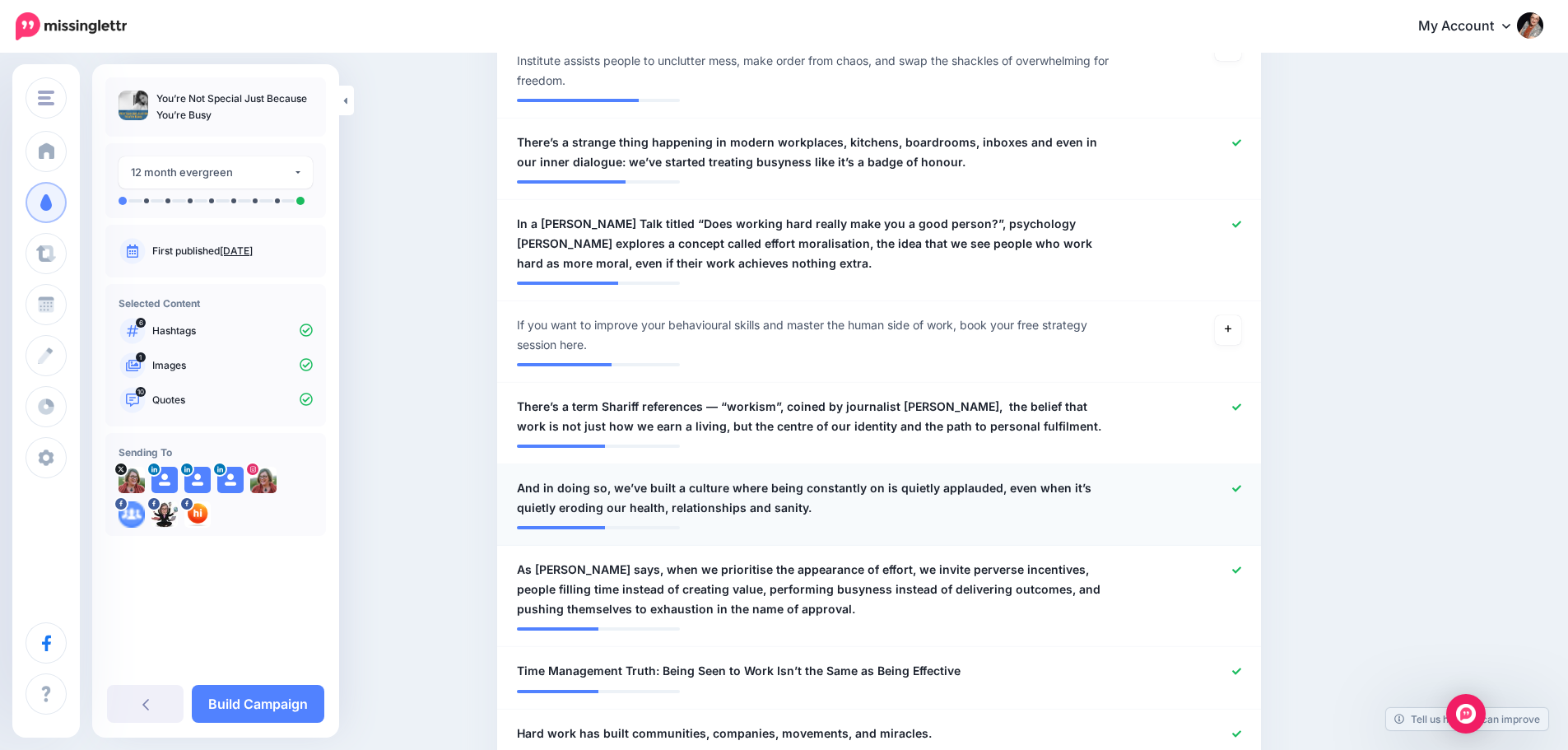
click at [714, 482] on span "And in doing so, we’ve built a culture where being constantly on is quietly app…" at bounding box center [817, 498] width 600 height 39
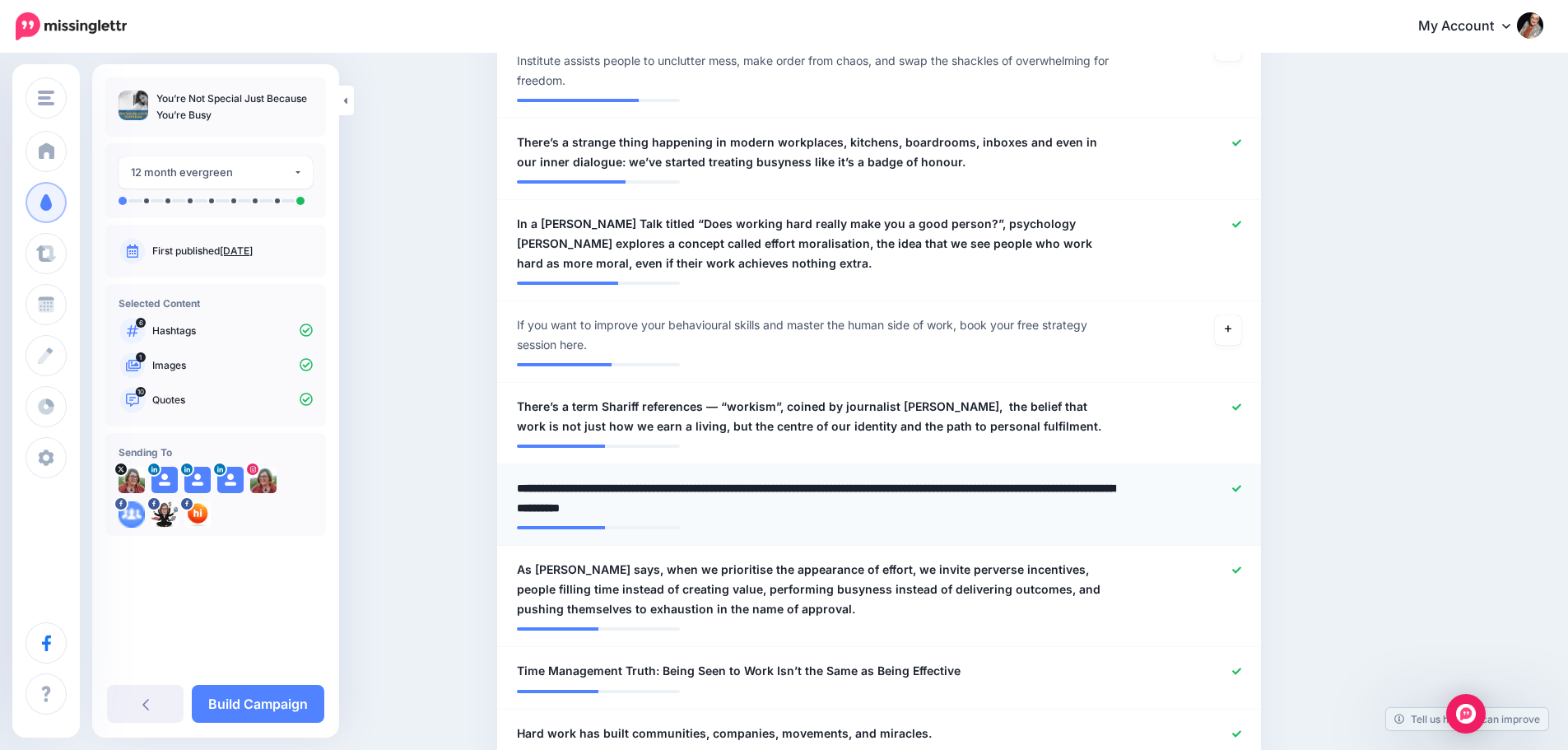
drag, startPoint x: 624, startPoint y: 468, endPoint x: 517, endPoint y: 463, distance: 107.1
click at [517, 478] on div "**********" at bounding box center [817, 498] width 625 height 39
type textarea "**********"
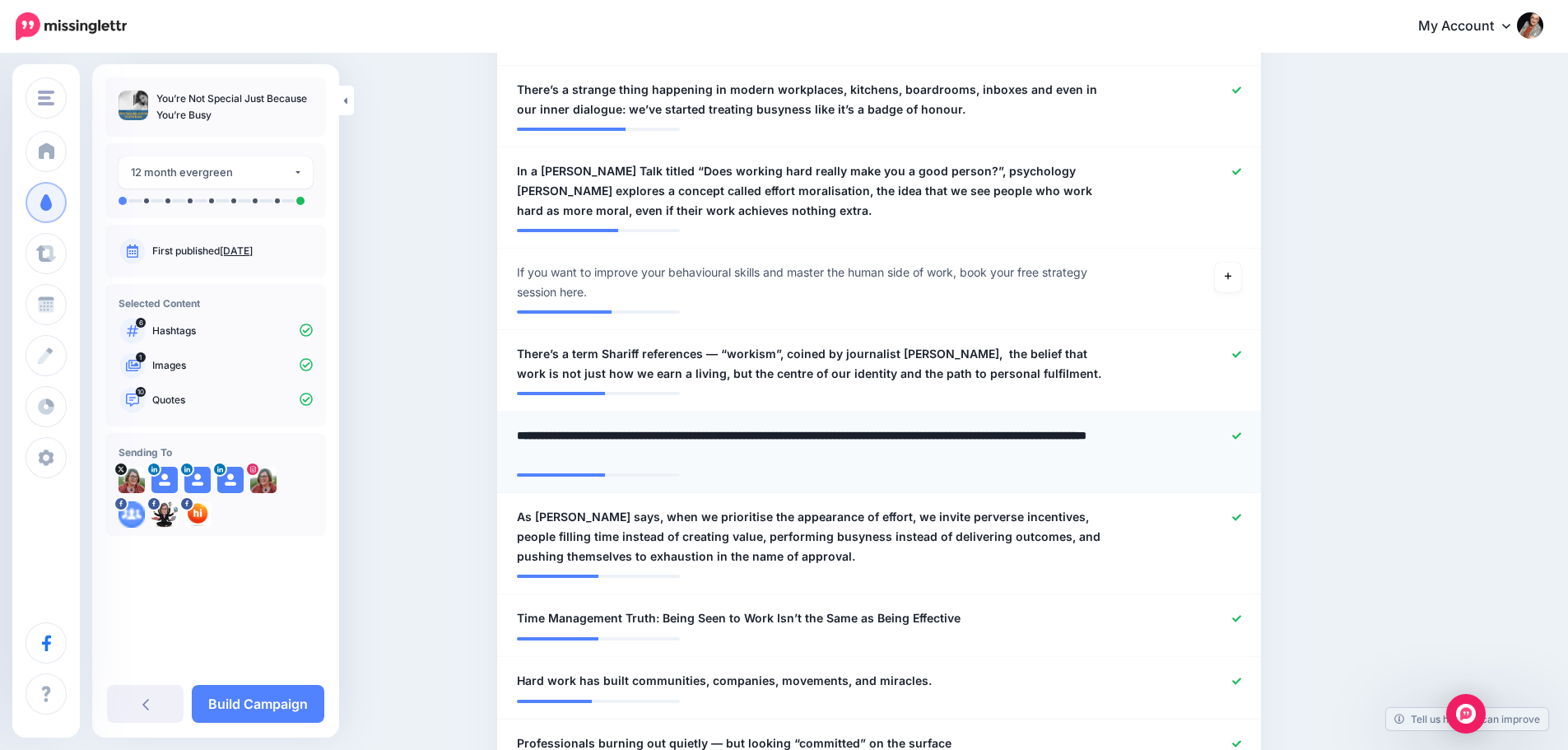
scroll to position [823, 0]
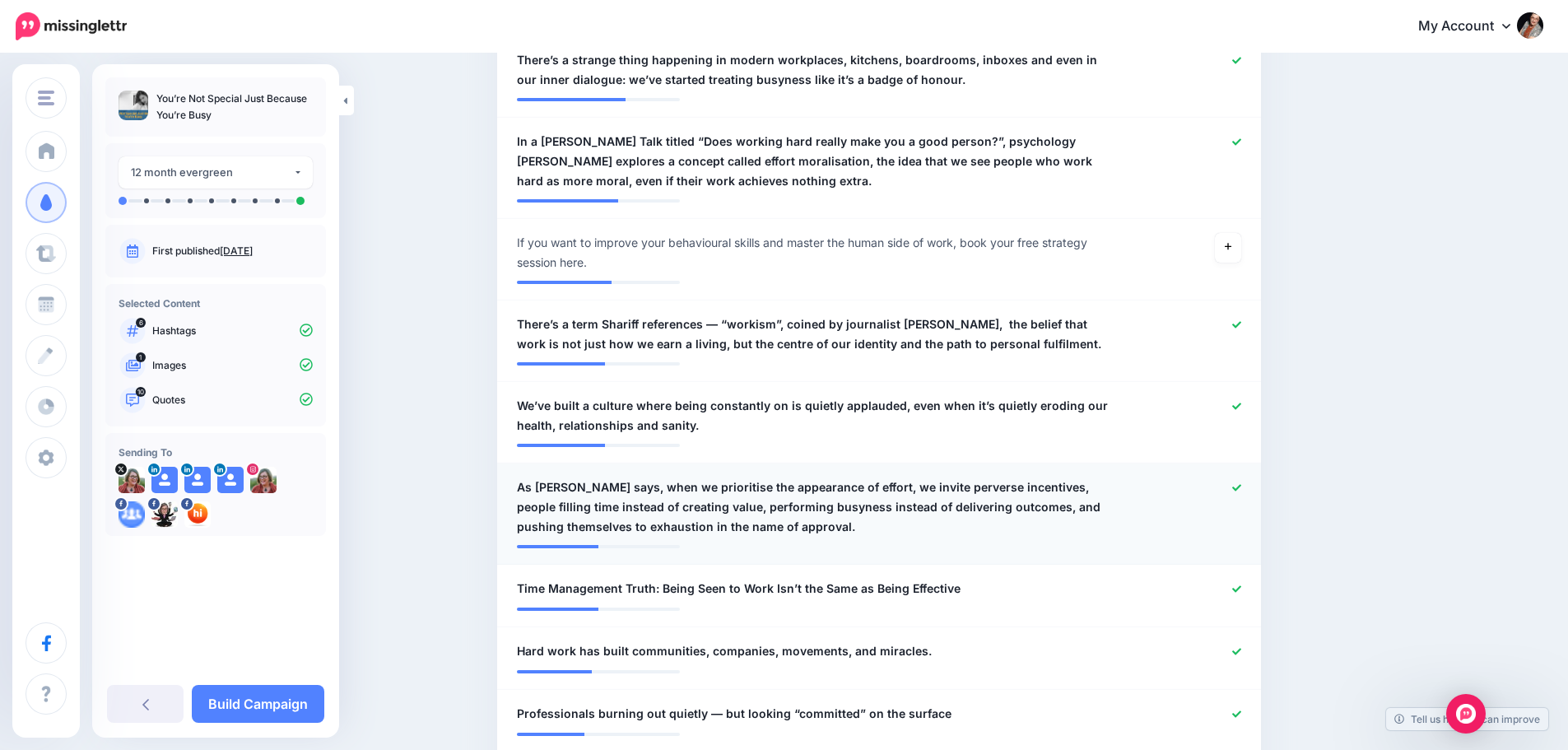
click at [616, 478] on span "As Shariff says, when we prioritise the appearance of effort, we invite pervers…" at bounding box center [817, 507] width 600 height 59
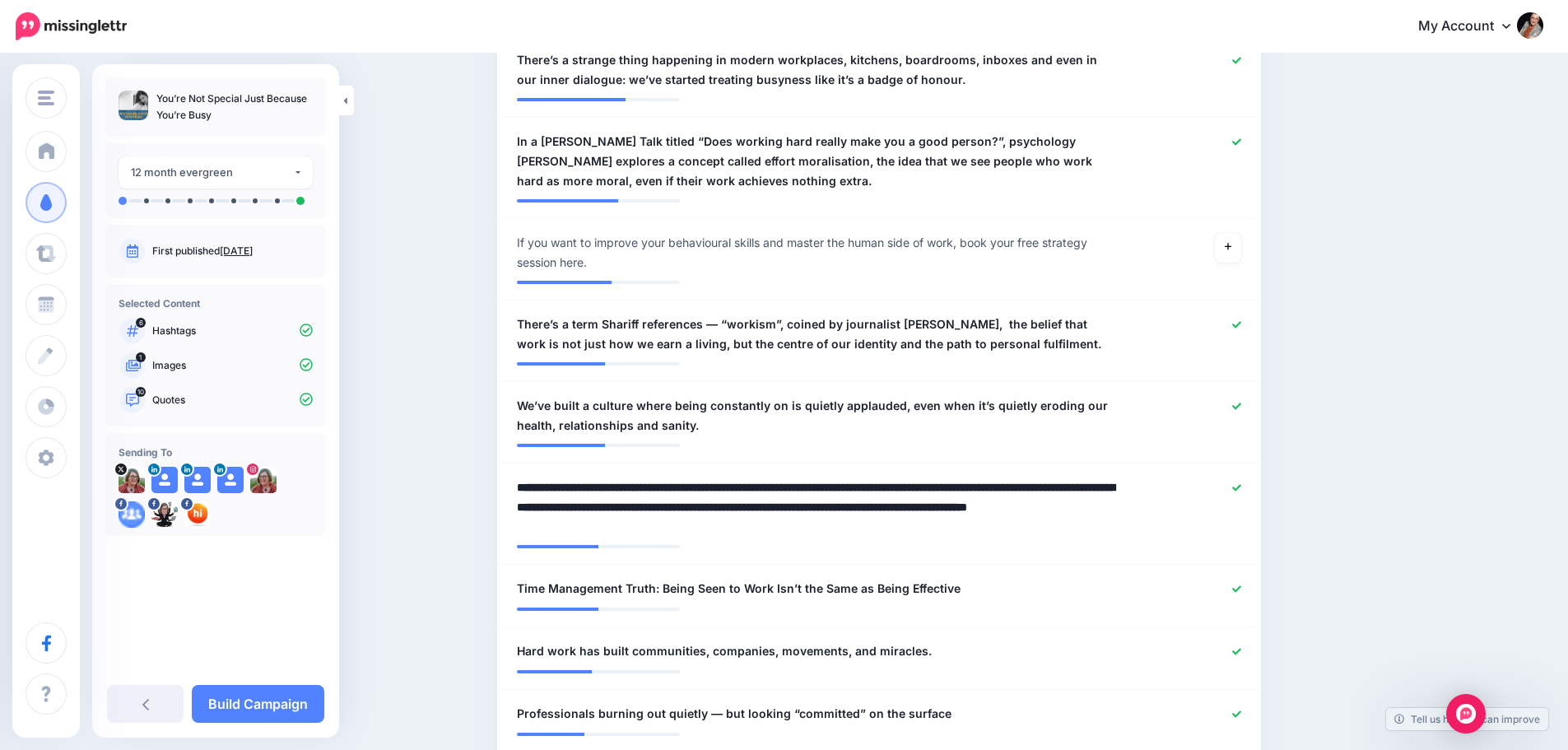
drag, startPoint x: 620, startPoint y: 468, endPoint x: 490, endPoint y: 468, distance: 130.0
type textarea "**********"
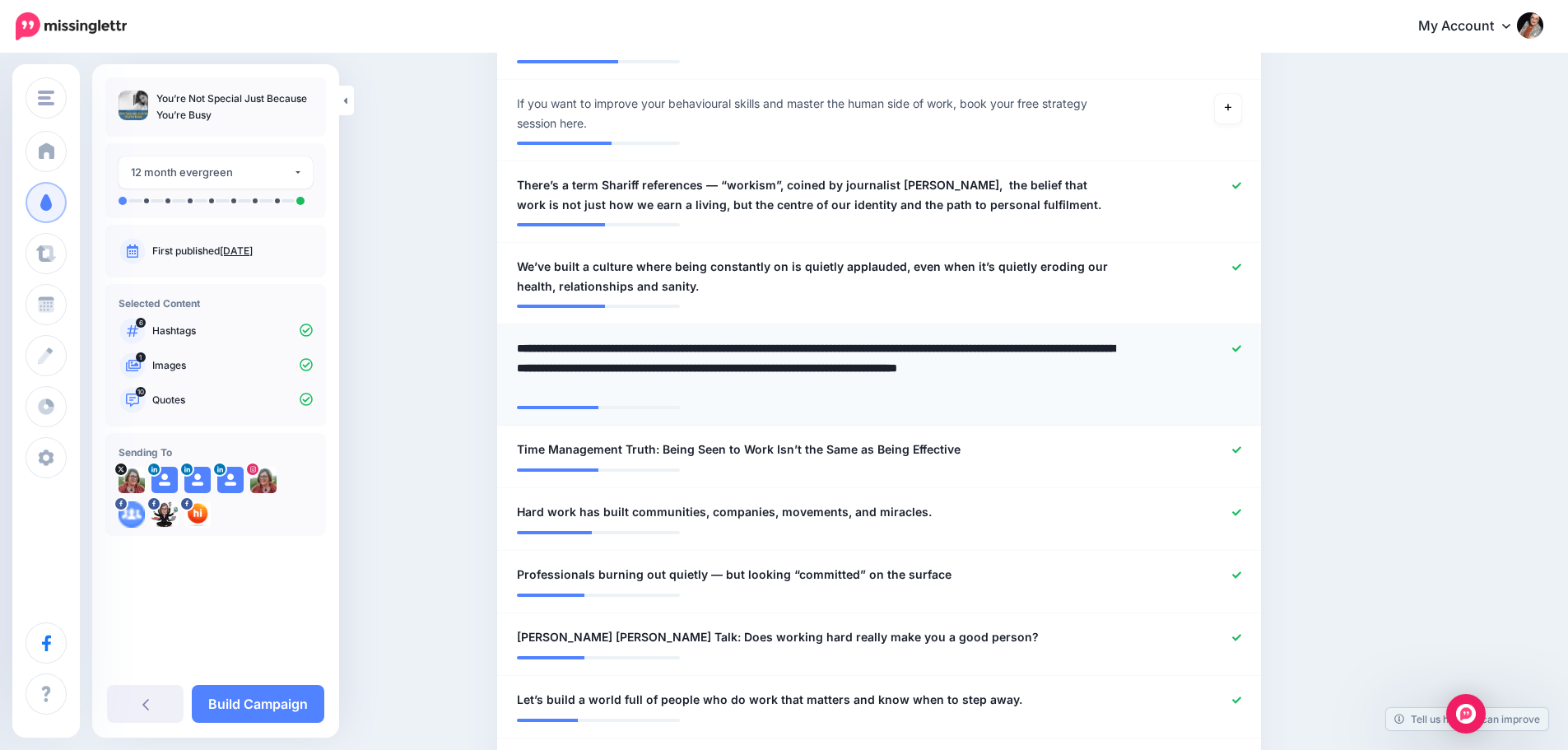
scroll to position [988, 0]
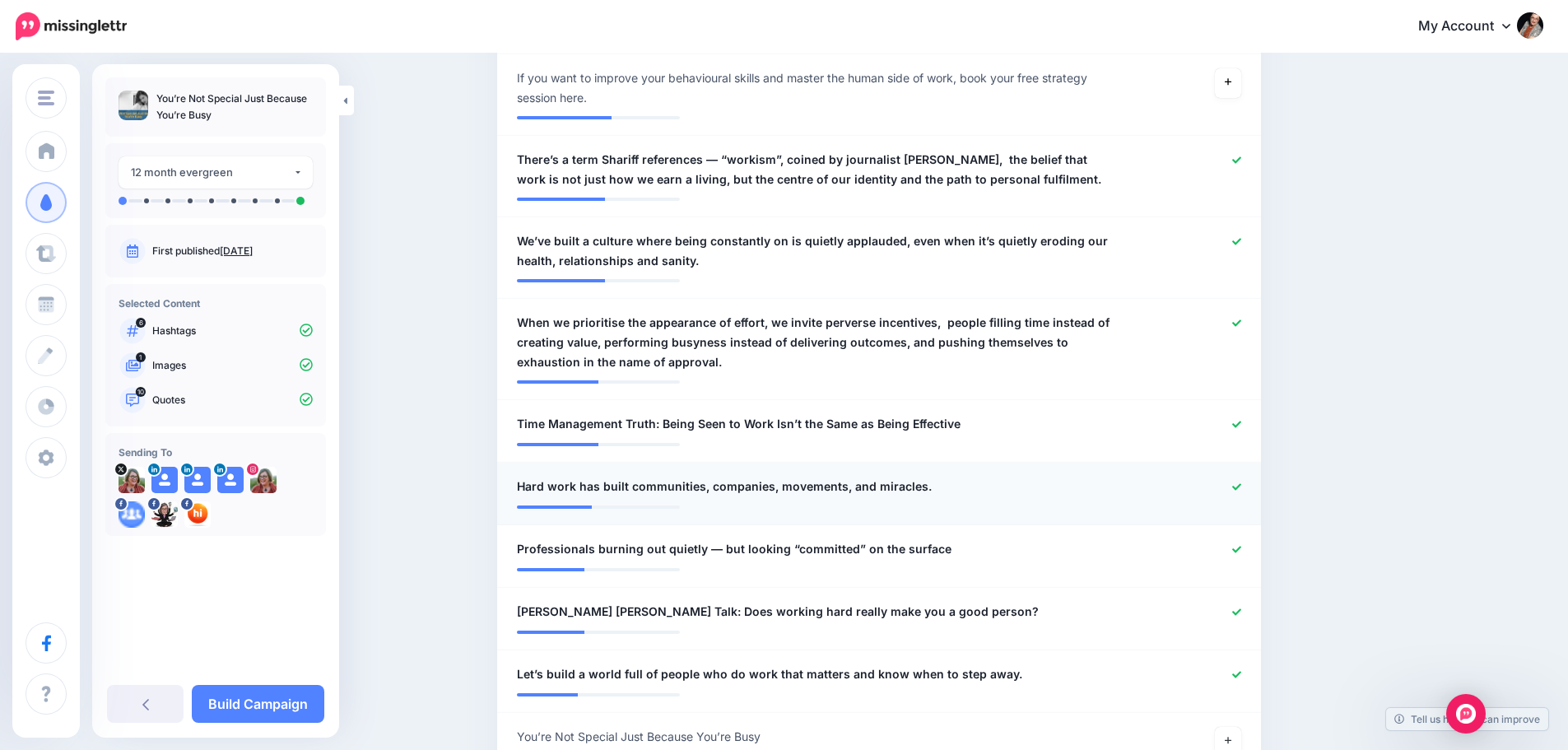
click at [1241, 483] on icon at bounding box center [1237, 487] width 9 height 9
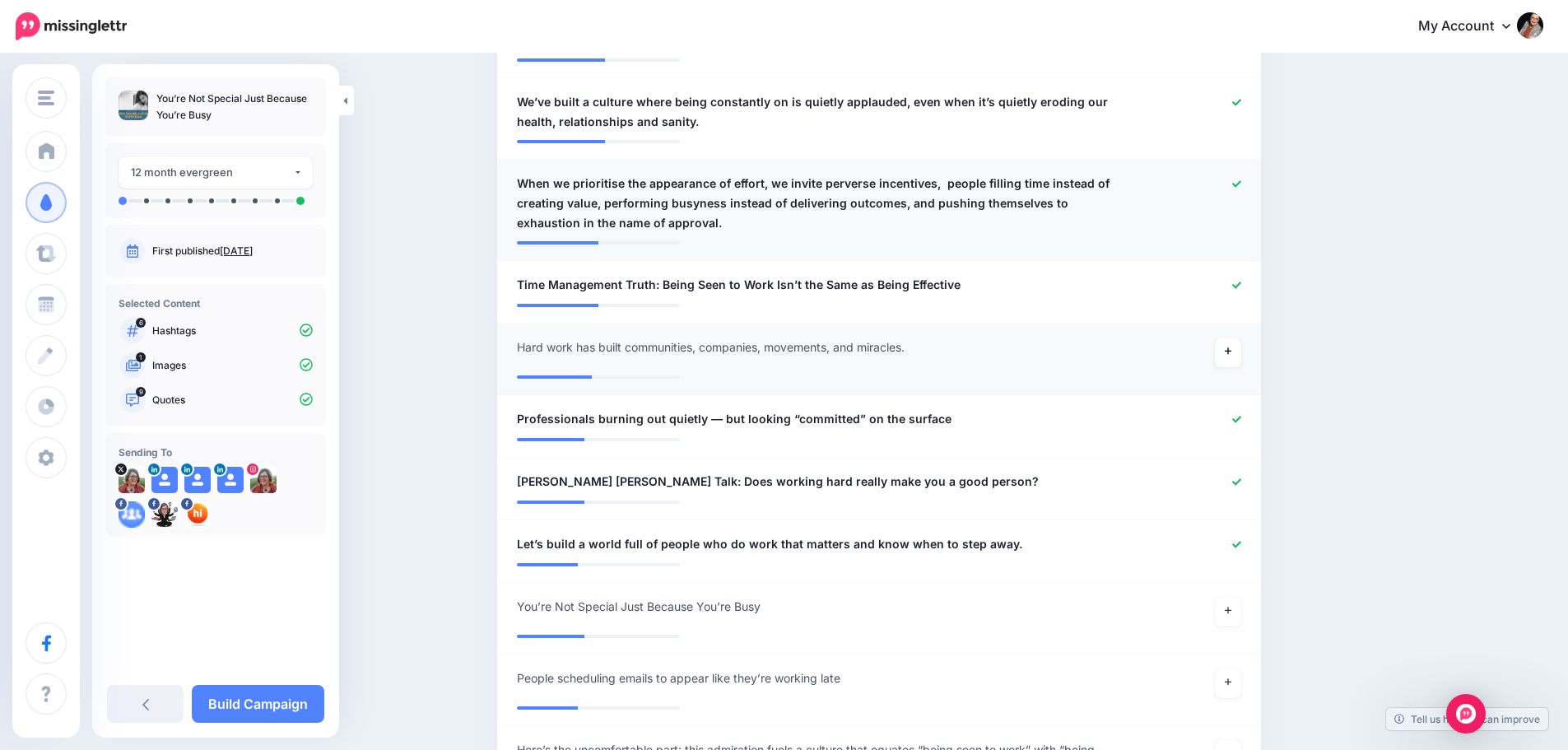
scroll to position [1152, 0]
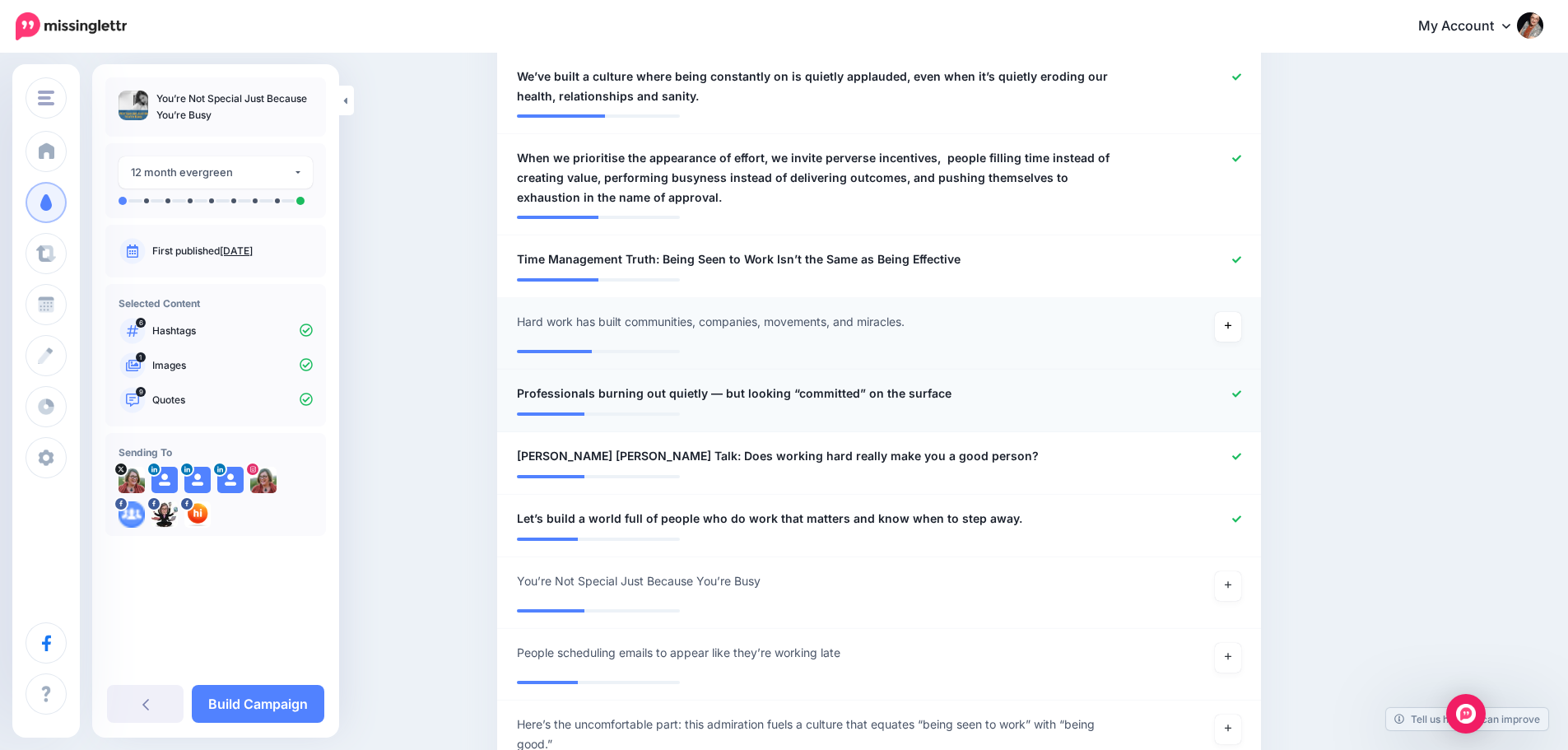
click at [725, 384] on span "Professionals burning out quietly — but looking “committed” on the surface" at bounding box center [734, 394] width 435 height 20
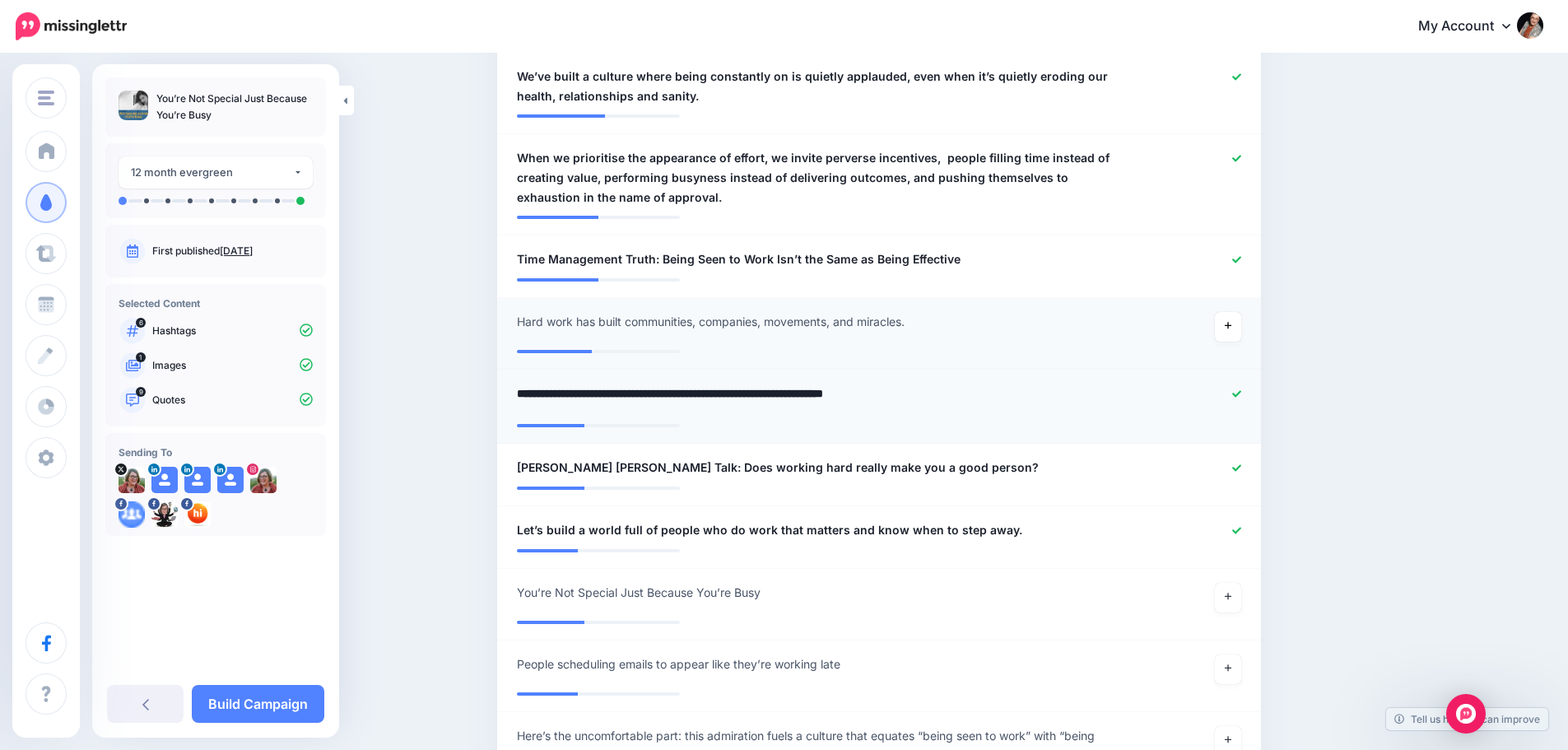
click at [722, 384] on textarea "**********" at bounding box center [817, 400] width 600 height 32
click at [954, 384] on textarea "**********" at bounding box center [817, 400] width 600 height 32
type textarea "**********"
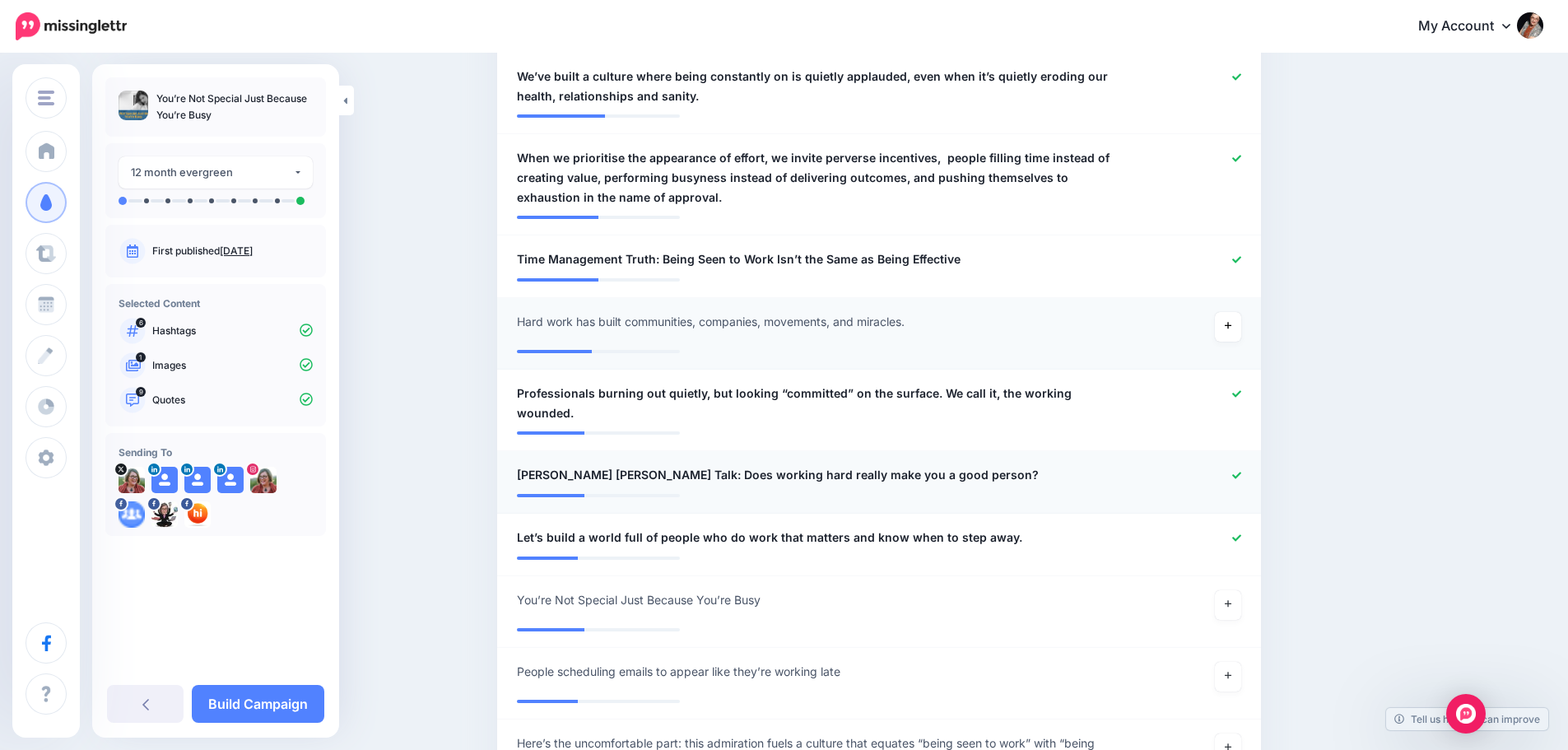
click at [1245, 451] on li "**********" at bounding box center [879, 482] width 764 height 63
click at [1239, 471] on icon at bounding box center [1237, 475] width 9 height 9
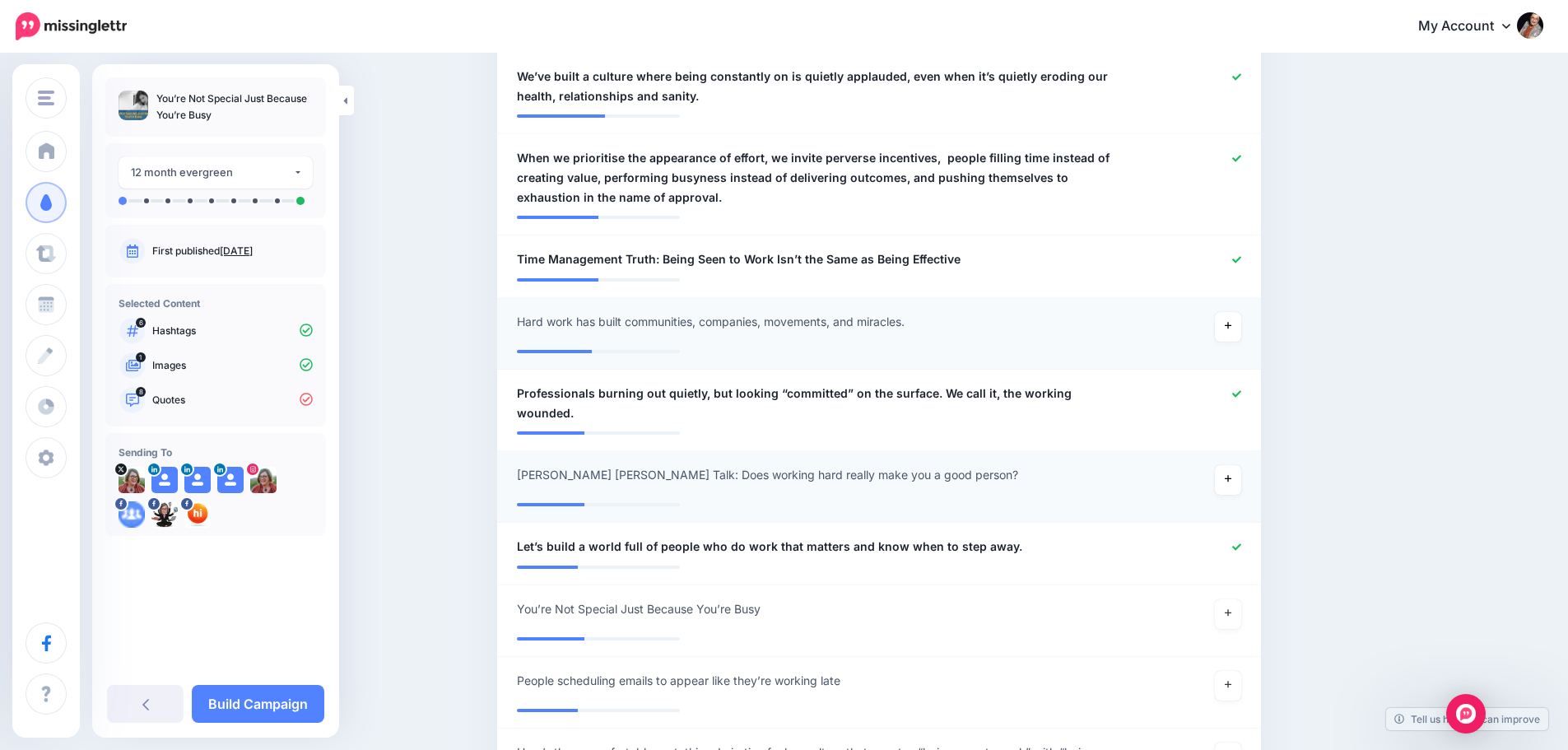
scroll to position [1235, 0]
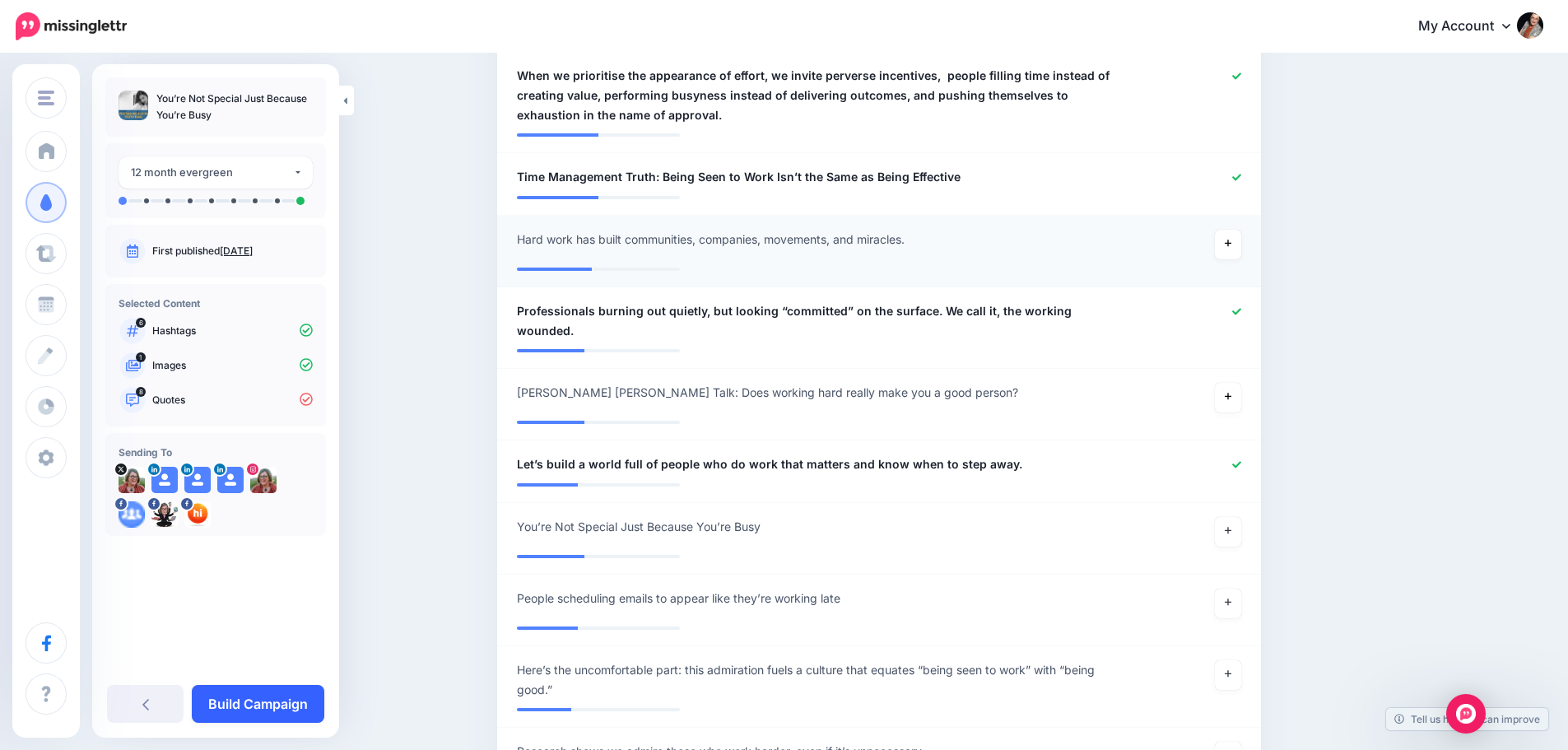
click at [299, 705] on link "Build Campaign" at bounding box center [258, 703] width 132 height 38
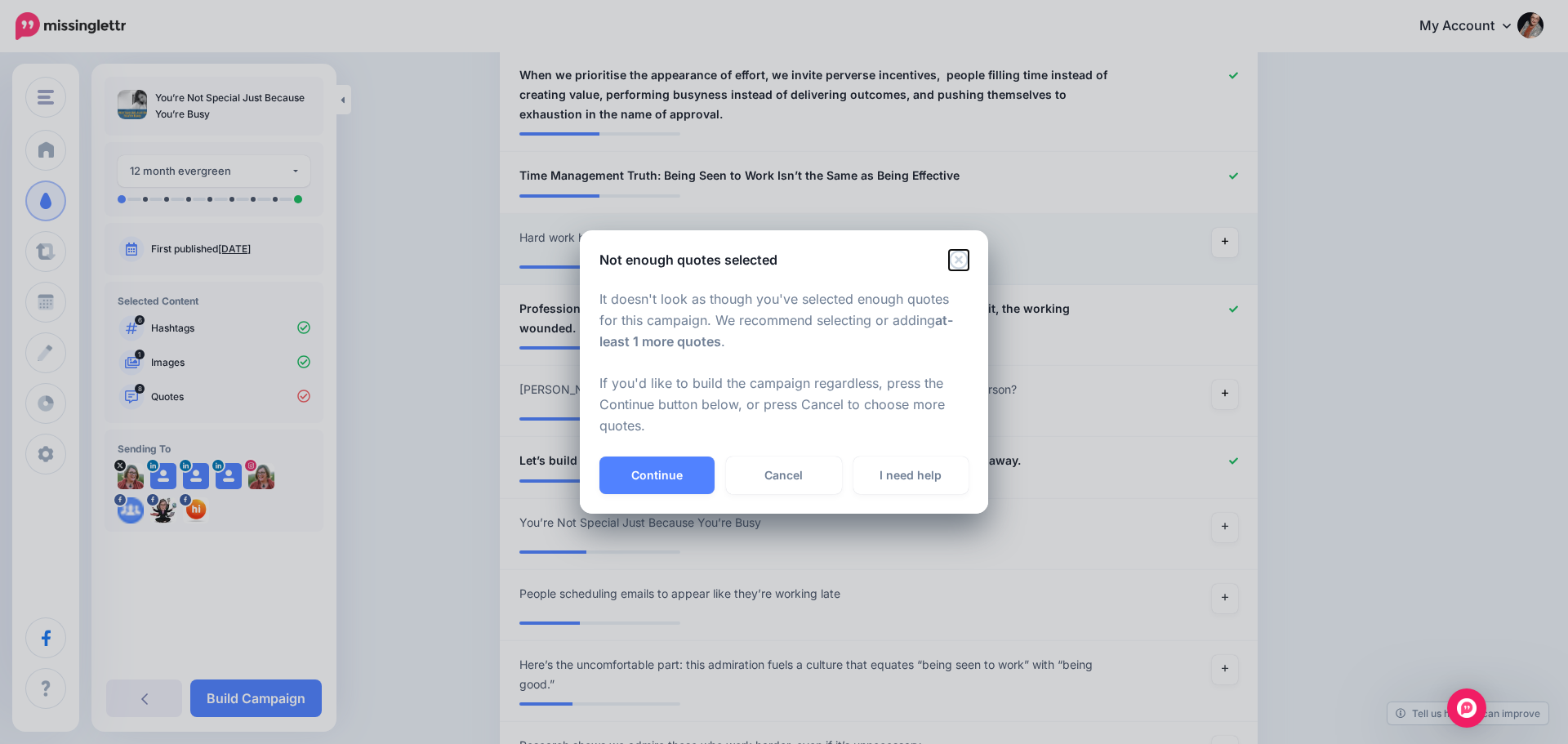
click at [959, 253] on icon "Close" at bounding box center [959, 260] width 20 height 20
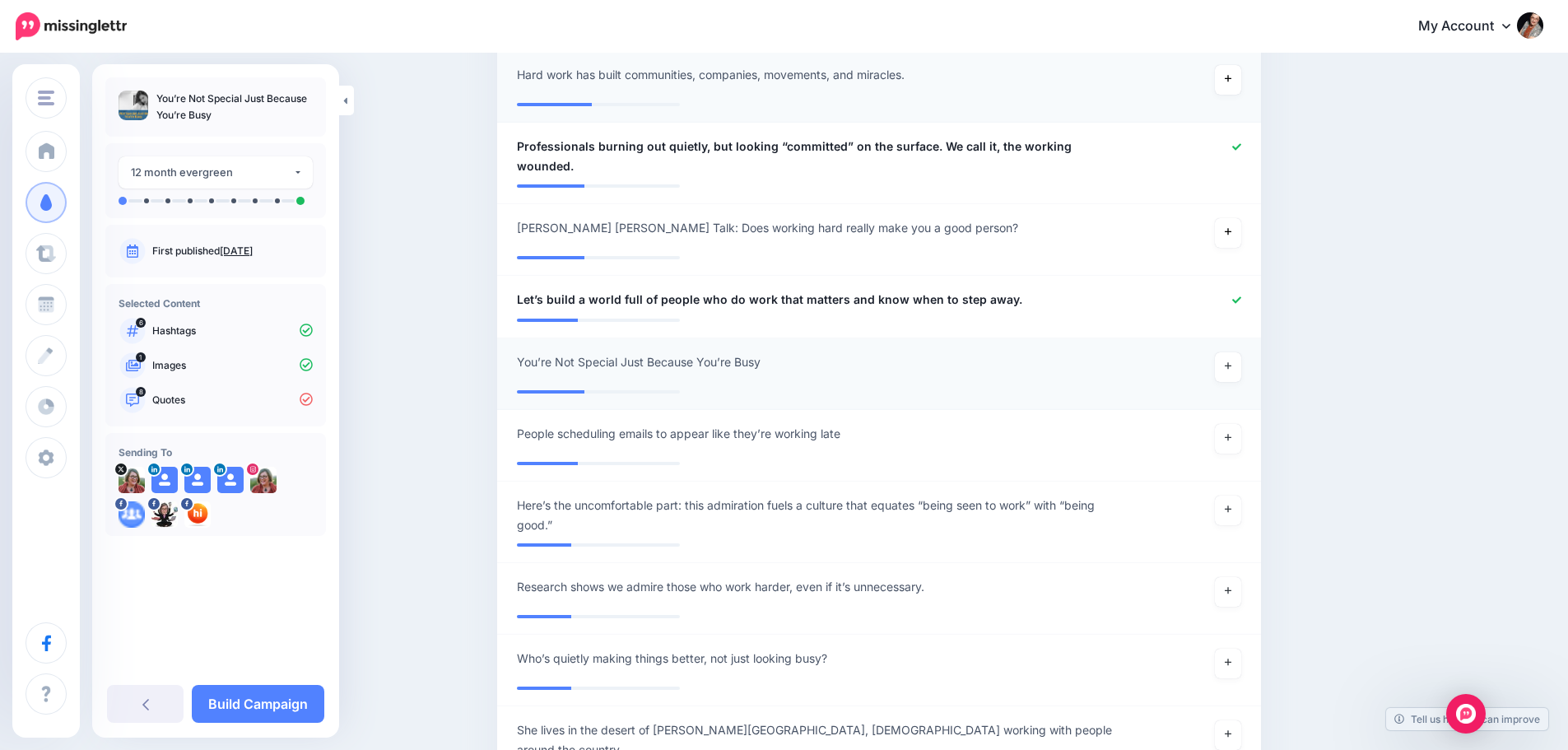
scroll to position [1482, 0]
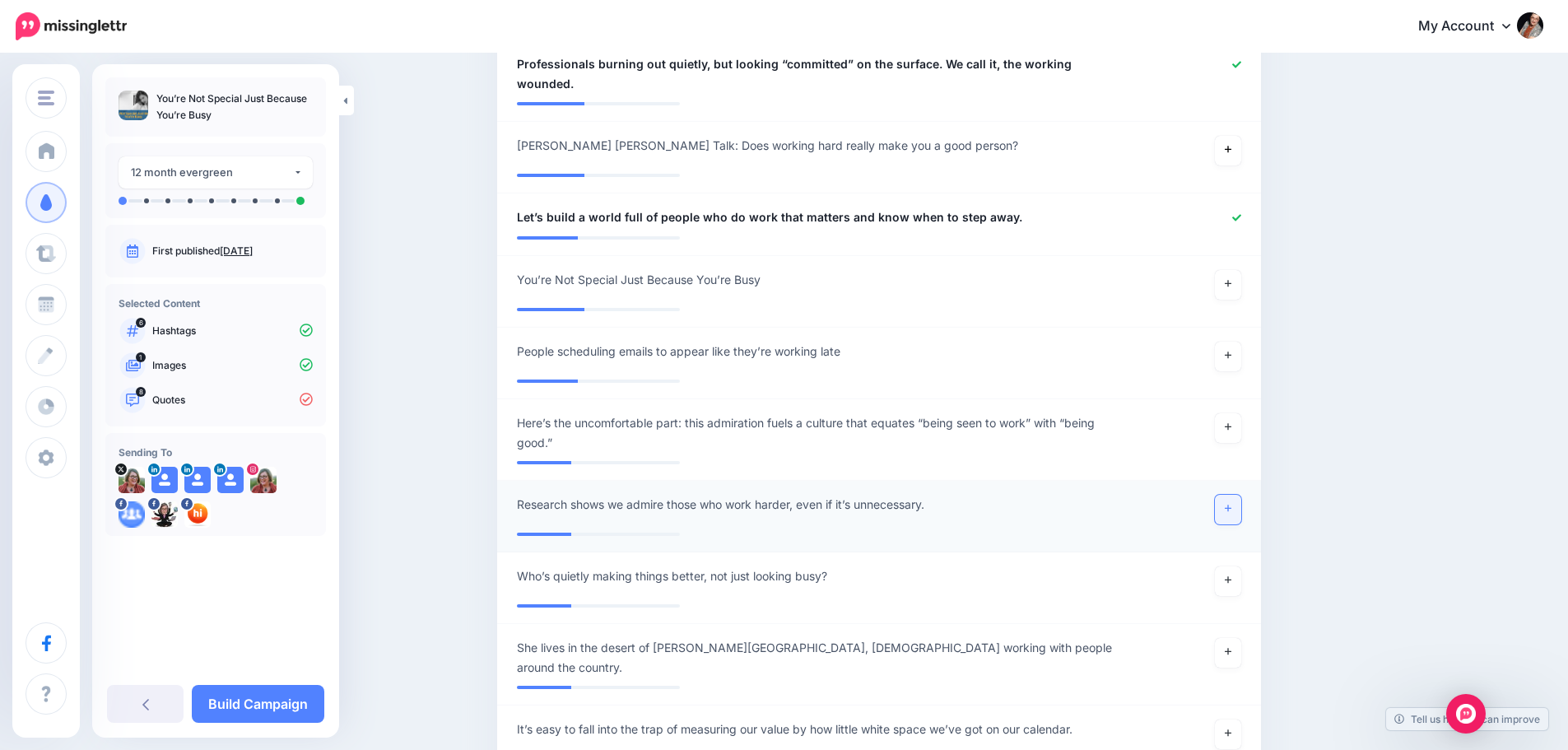
click at [1233, 494] on link at bounding box center [1228, 509] width 26 height 29
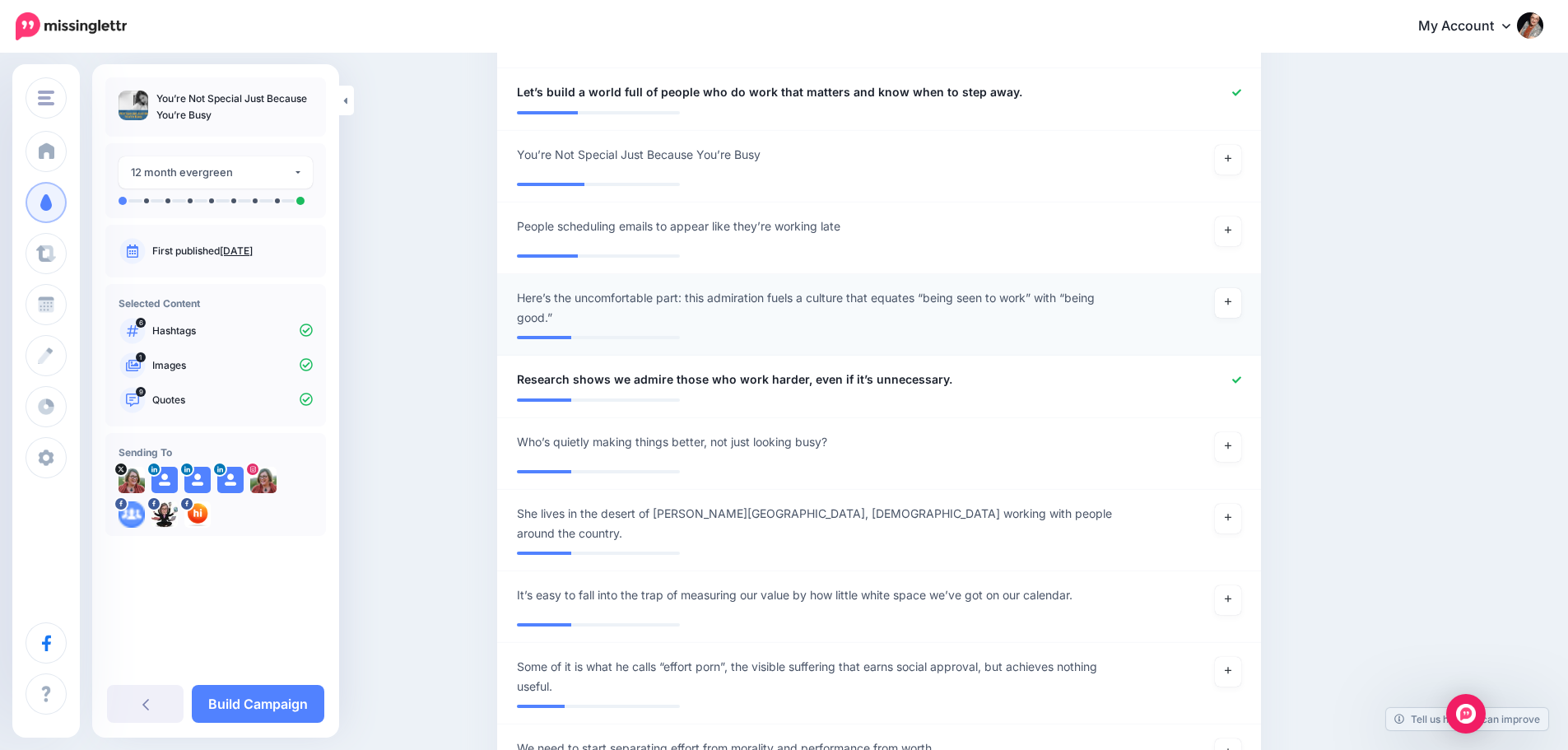
scroll to position [1647, 0]
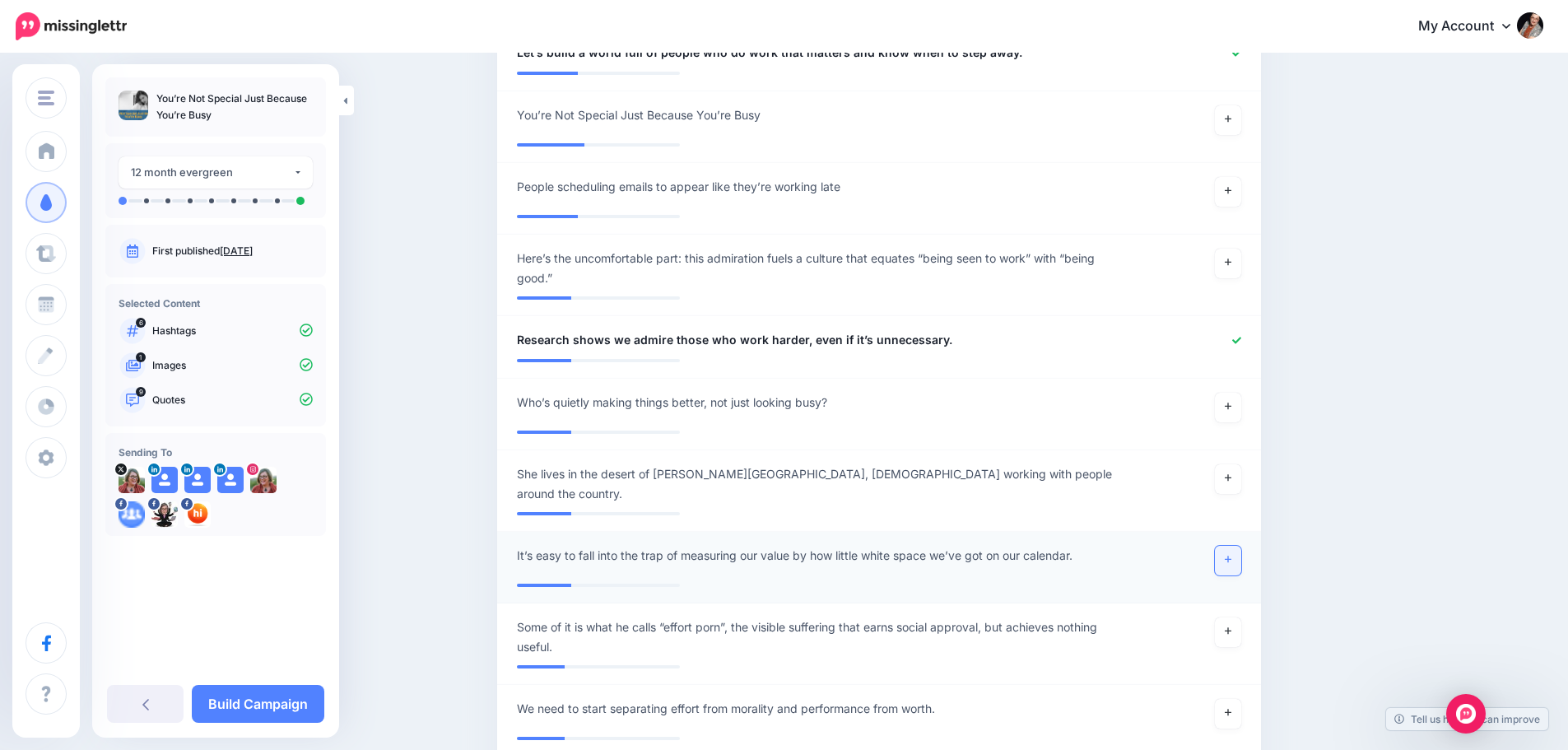
click at [1232, 555] on icon at bounding box center [1229, 559] width 7 height 9
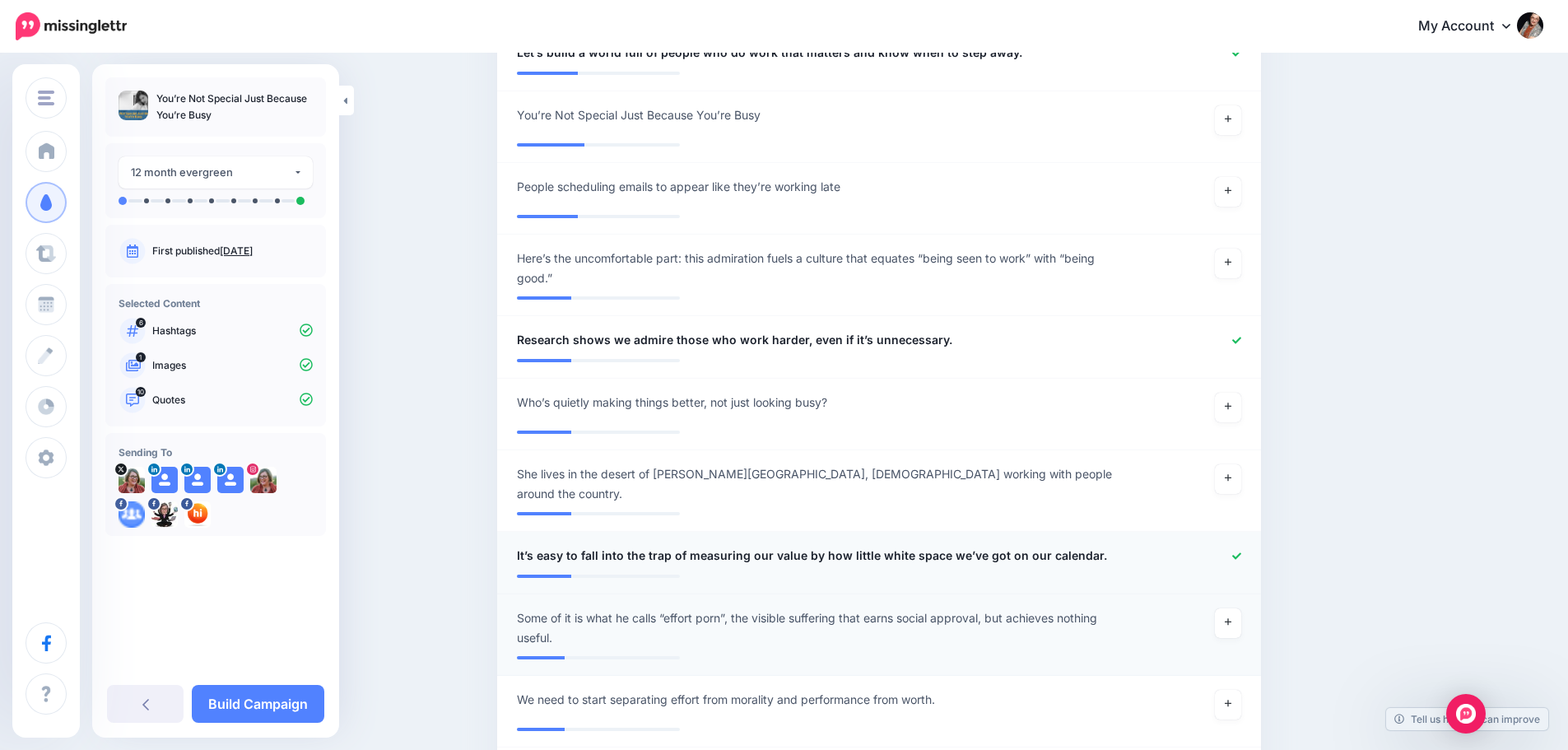
scroll to position [1729, 0]
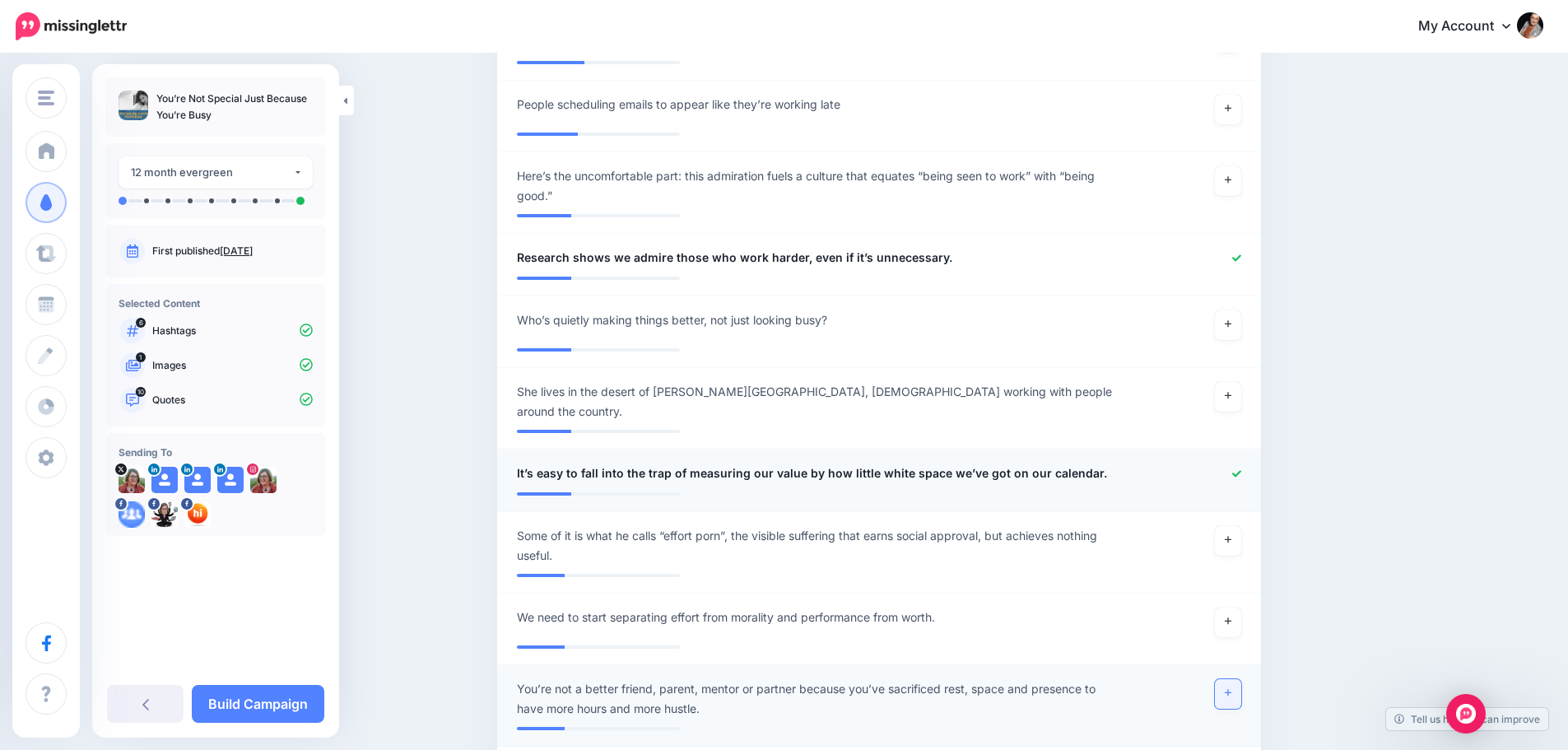
click at [1239, 679] on link at bounding box center [1228, 693] width 26 height 29
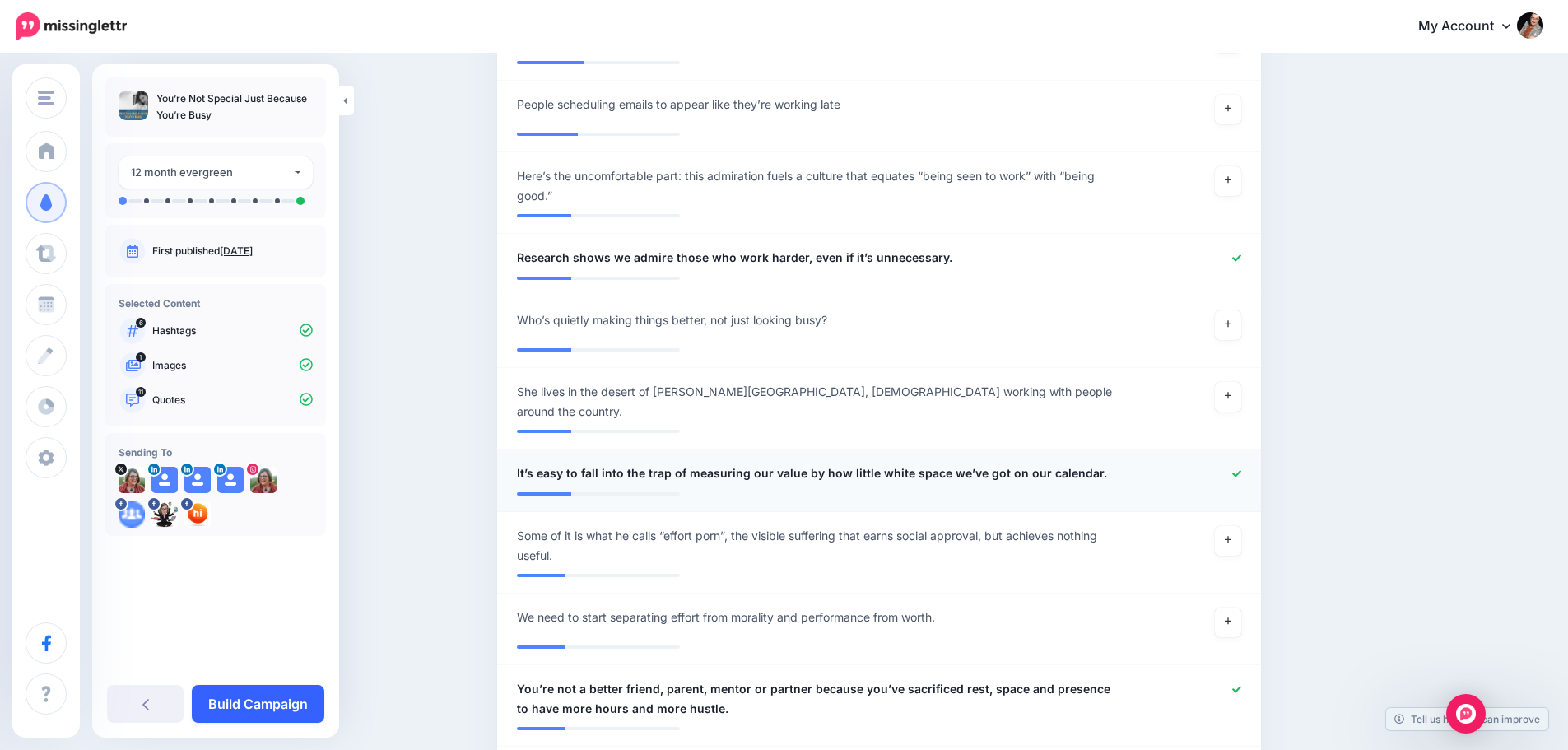
click at [276, 713] on link "Build Campaign" at bounding box center [258, 703] width 132 height 38
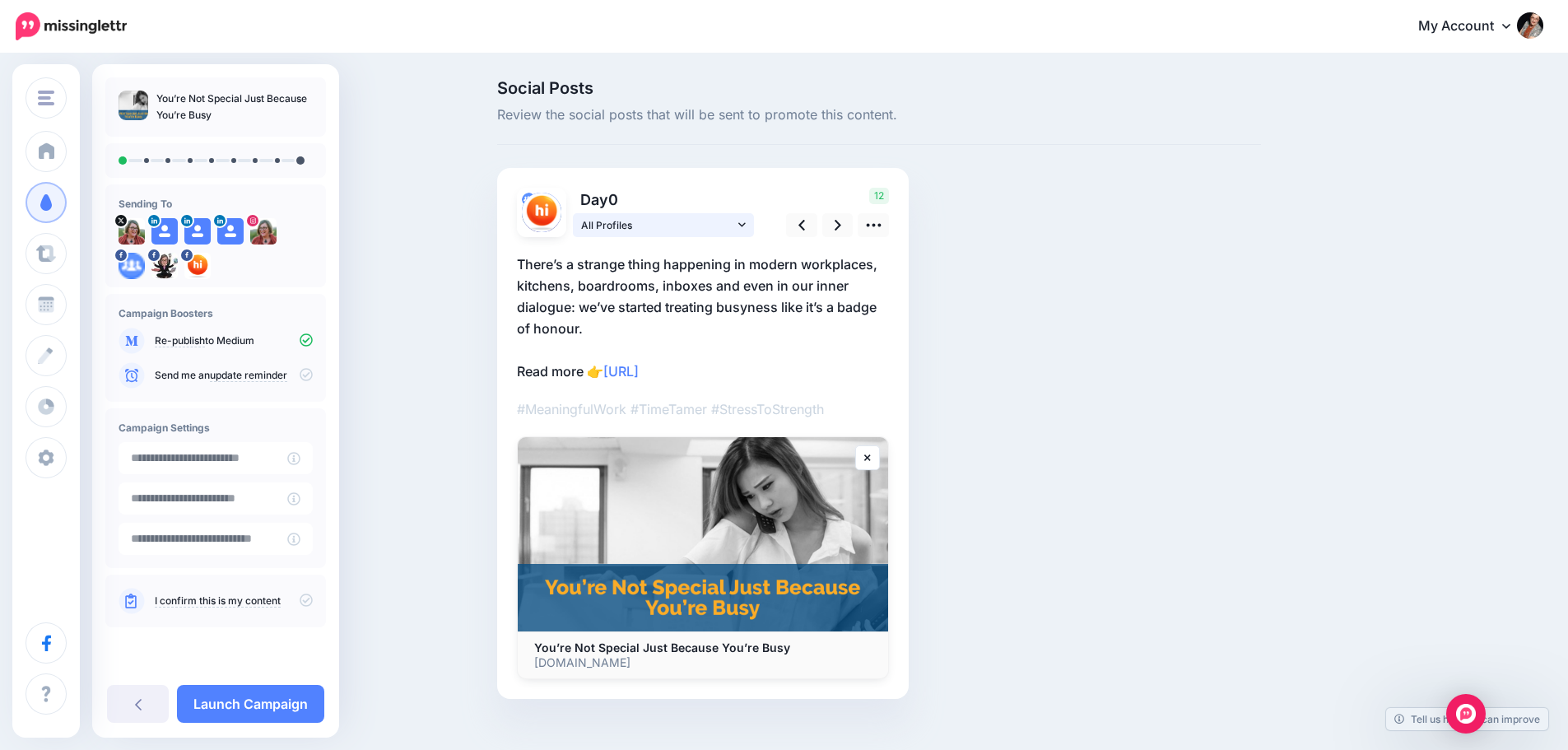
click at [746, 230] on icon at bounding box center [742, 225] width 8 height 12
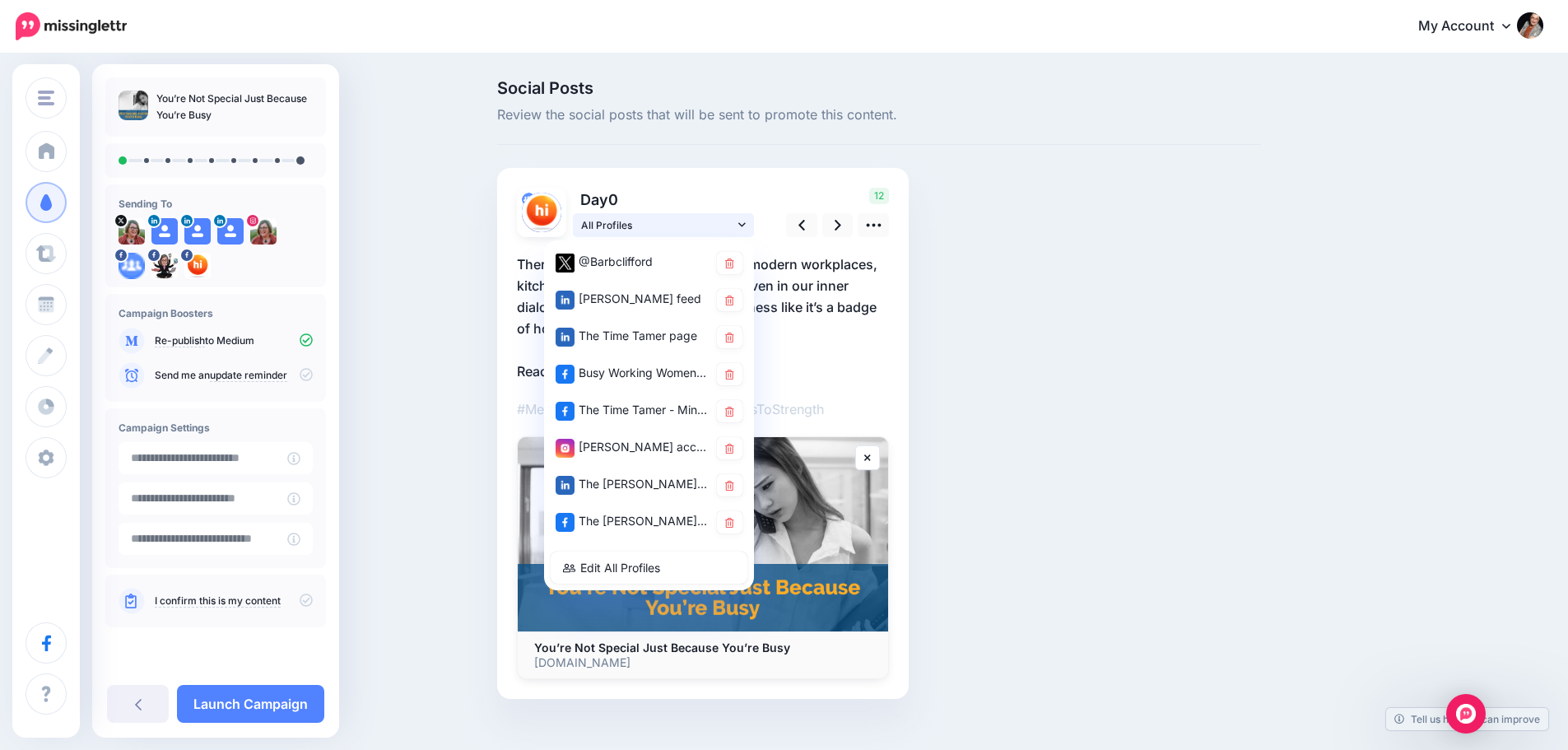
click at [746, 230] on icon at bounding box center [742, 225] width 8 height 12
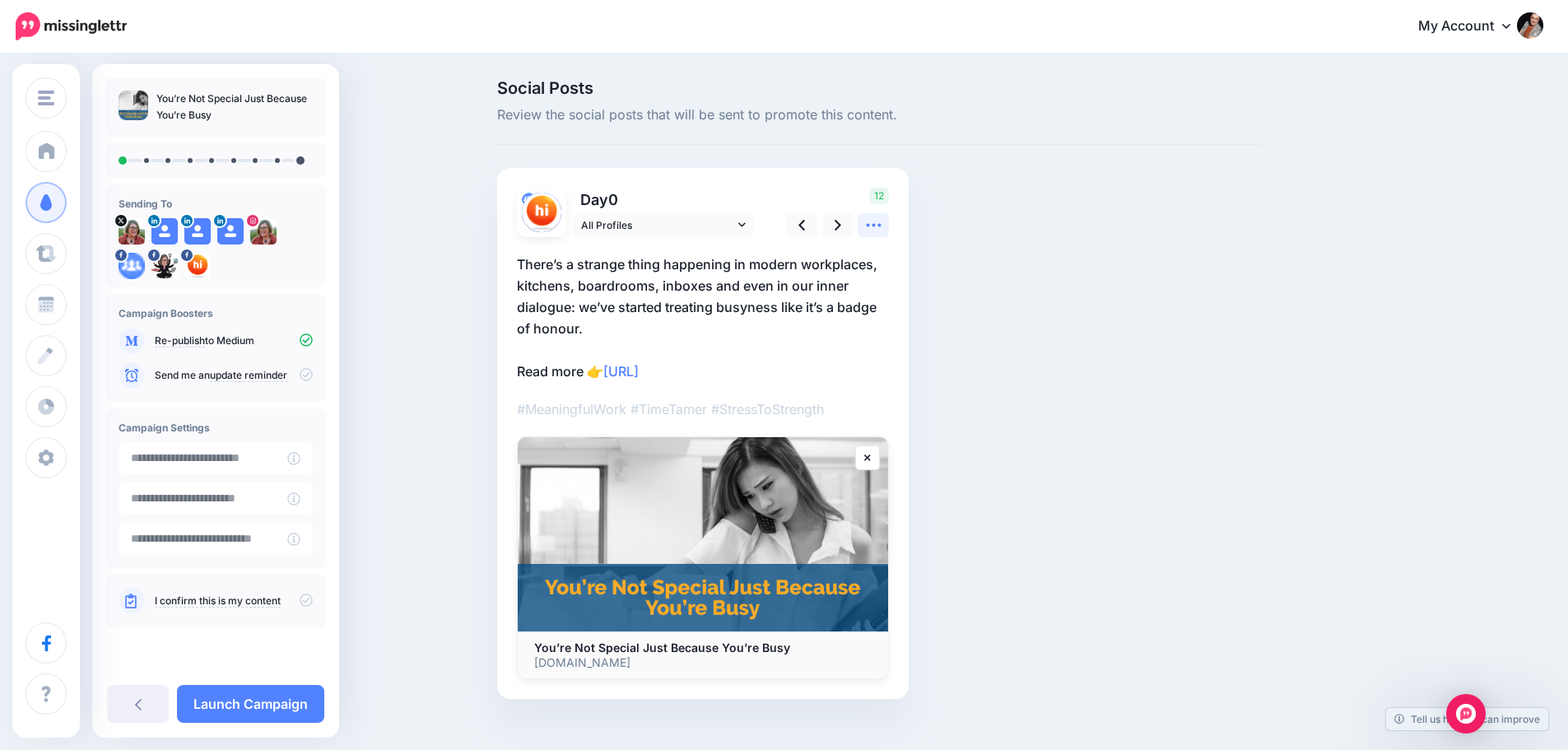
click at [874, 228] on icon at bounding box center [873, 225] width 18 height 18
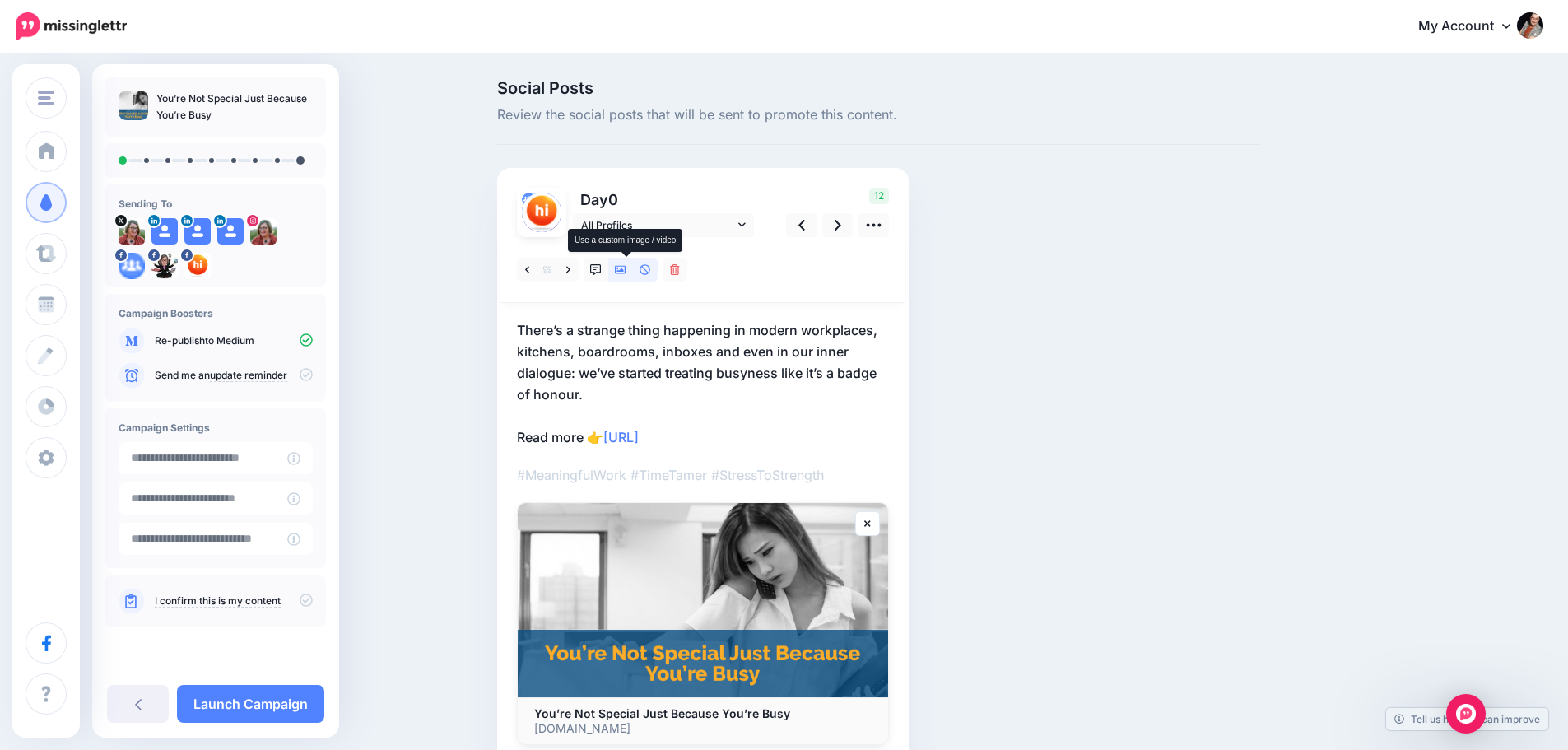
click at [624, 270] on icon at bounding box center [621, 270] width 12 height 12
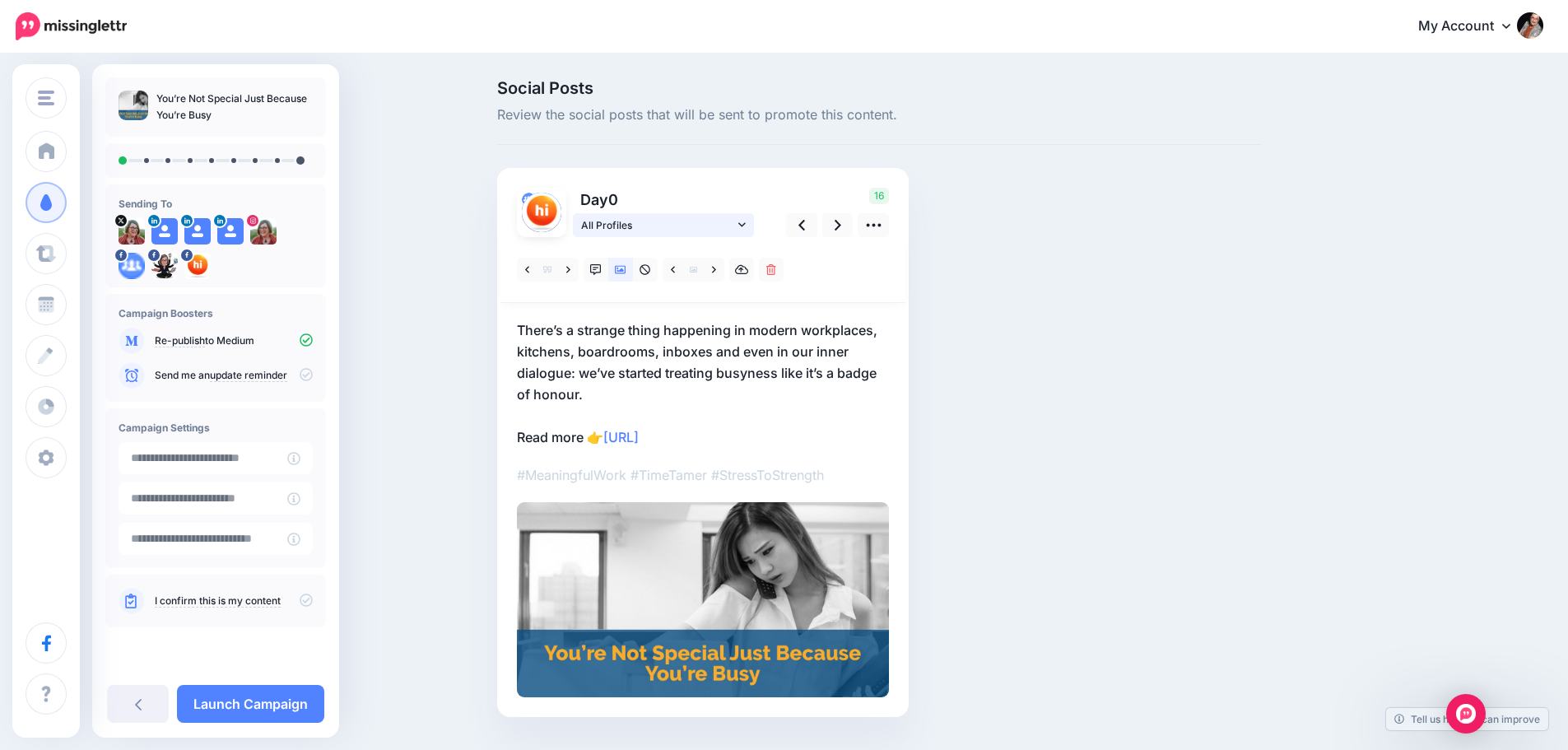
click at [746, 228] on icon at bounding box center [742, 225] width 8 height 12
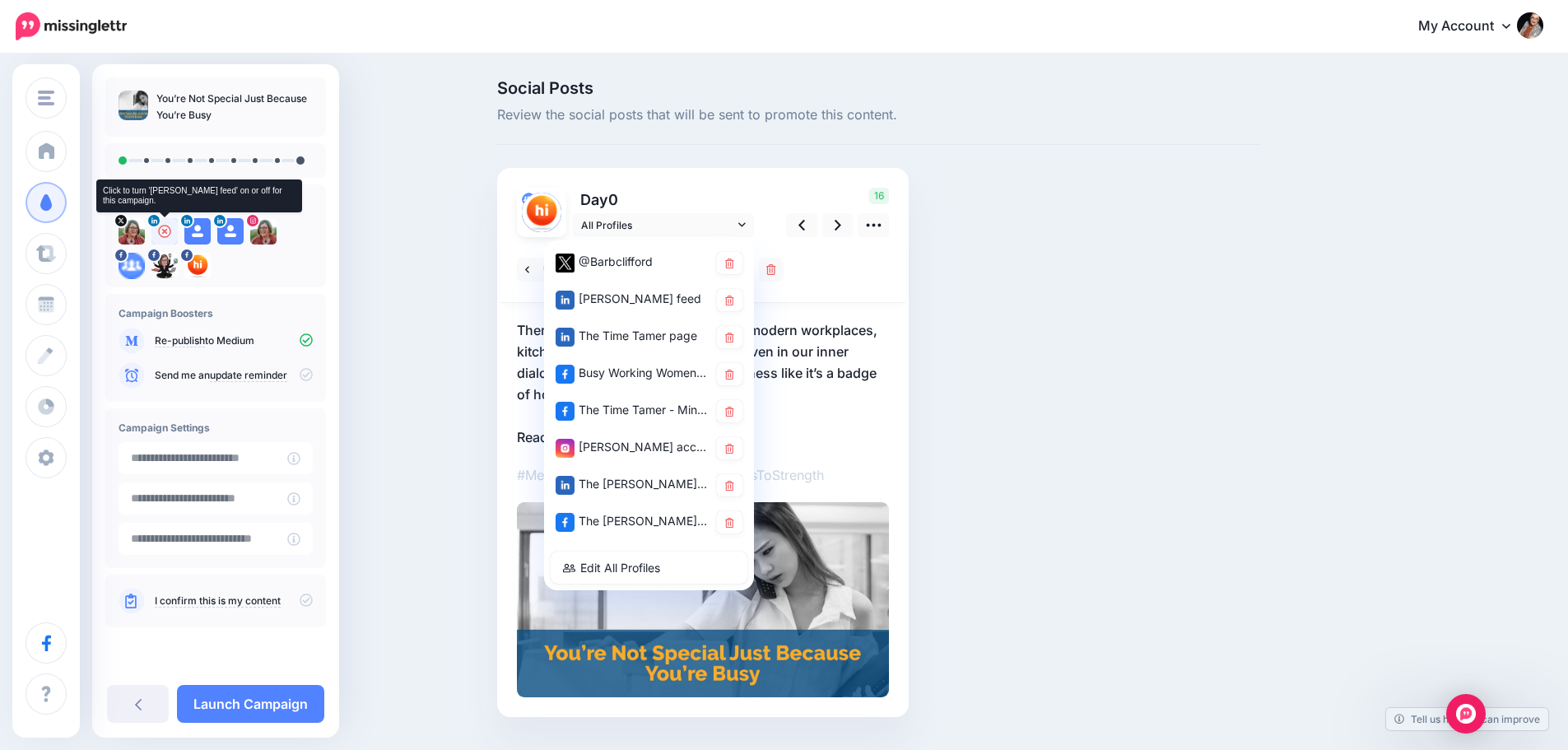
click at [164, 230] on icon at bounding box center [165, 231] width 13 height 13
click at [1093, 302] on div "Social Posts Review the social posts that will be sent to promote this content.…" at bounding box center [879, 422] width 789 height 686
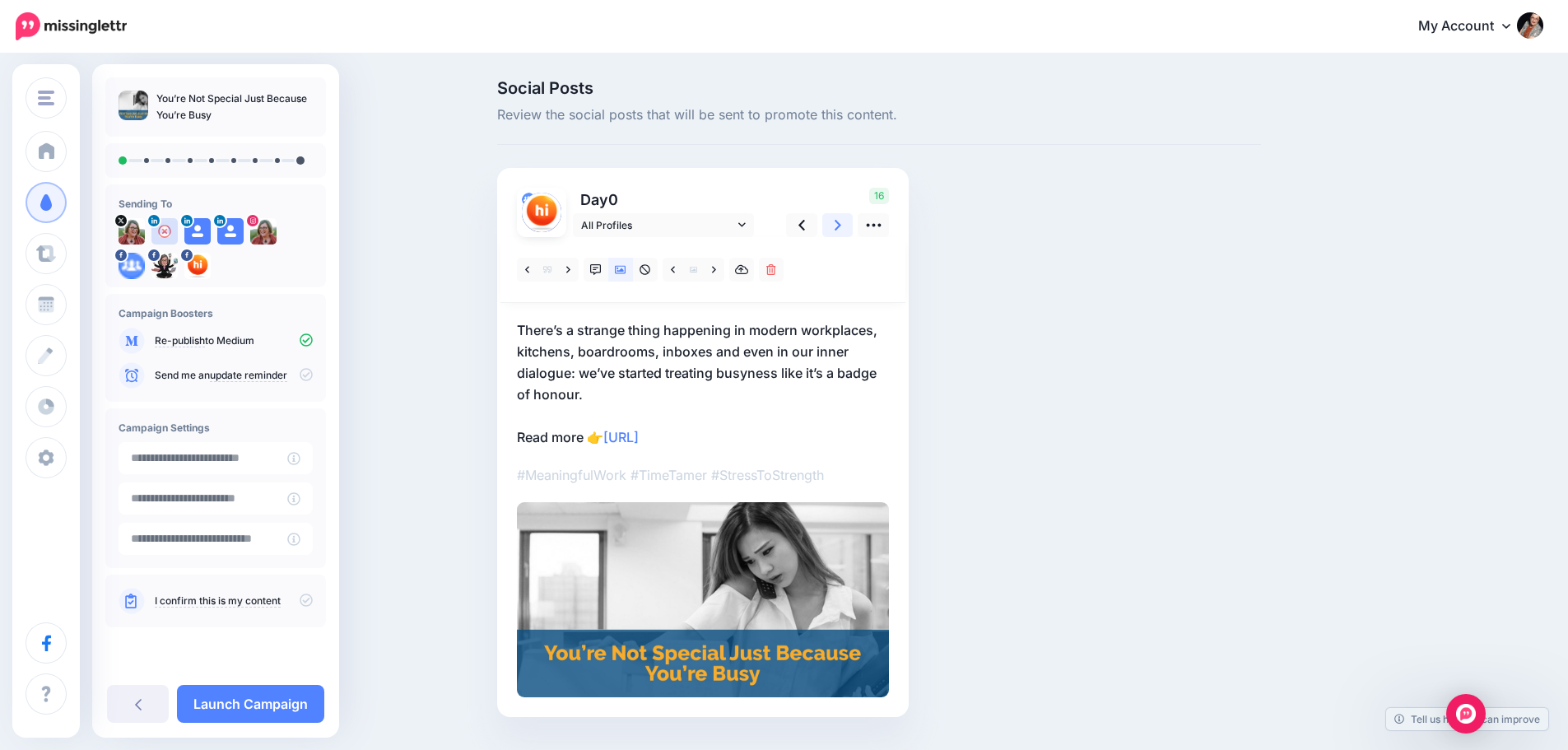
click at [841, 229] on icon at bounding box center [838, 225] width 7 height 18
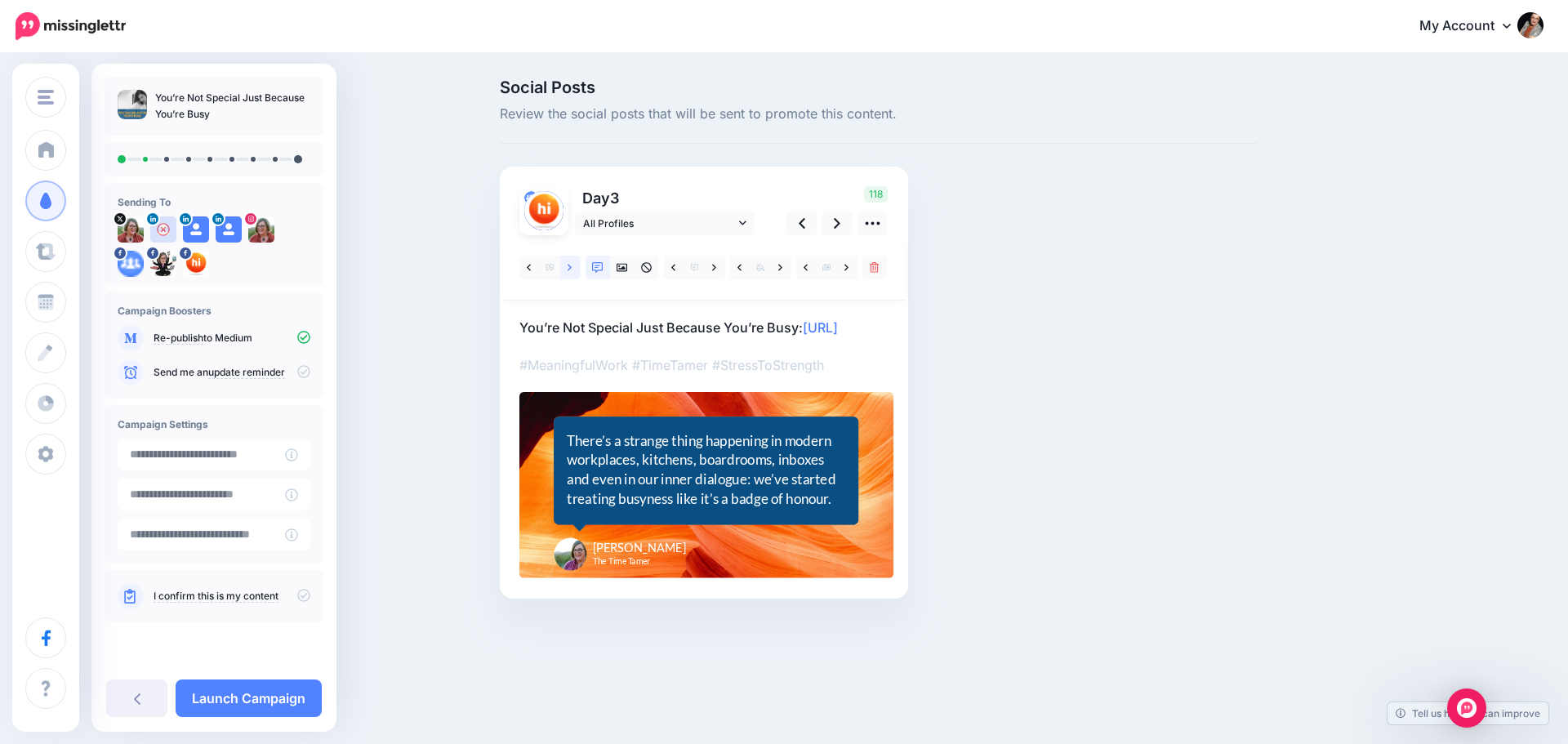
click at [572, 264] on icon at bounding box center [570, 268] width 4 height 12
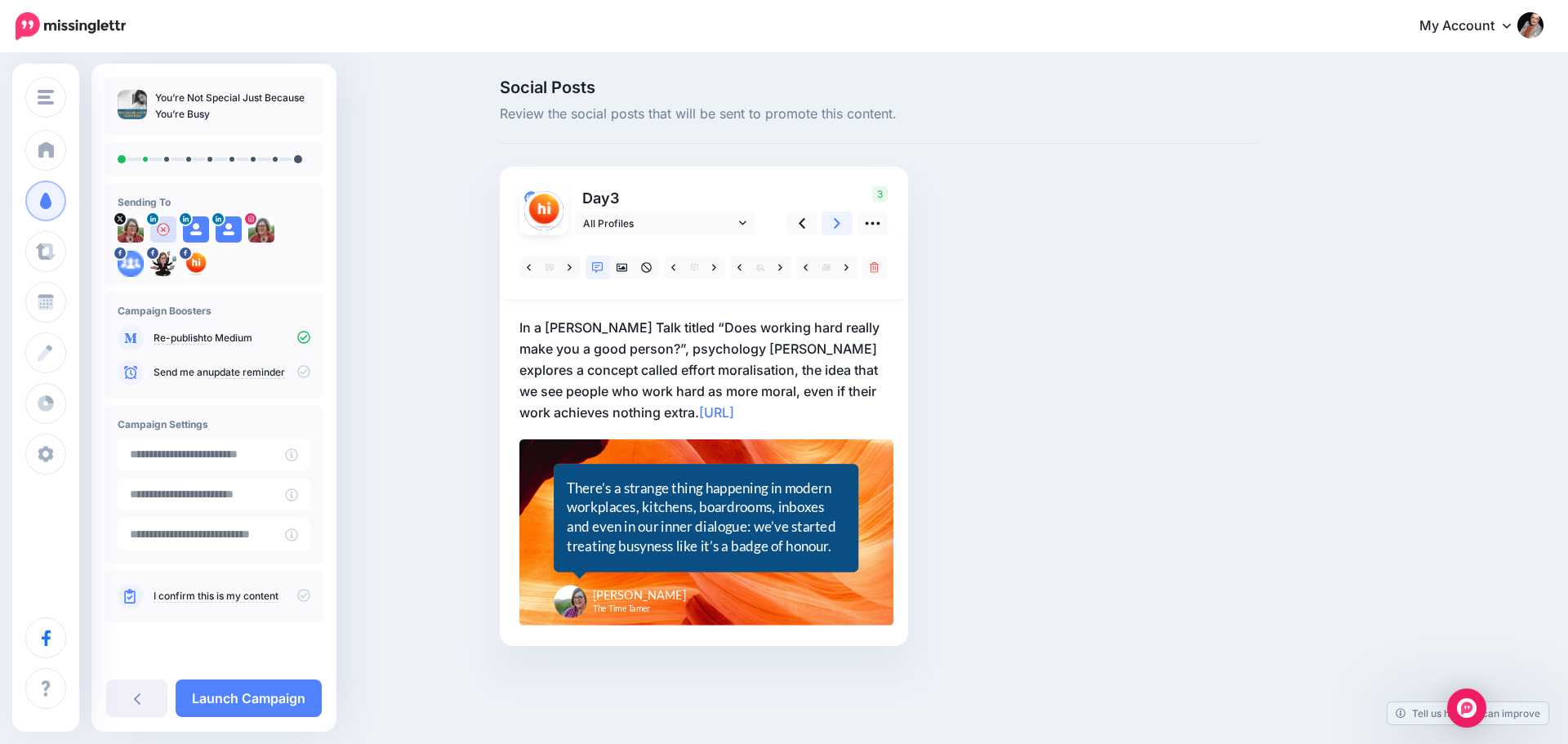
click at [842, 221] on link at bounding box center [836, 223] width 31 height 23
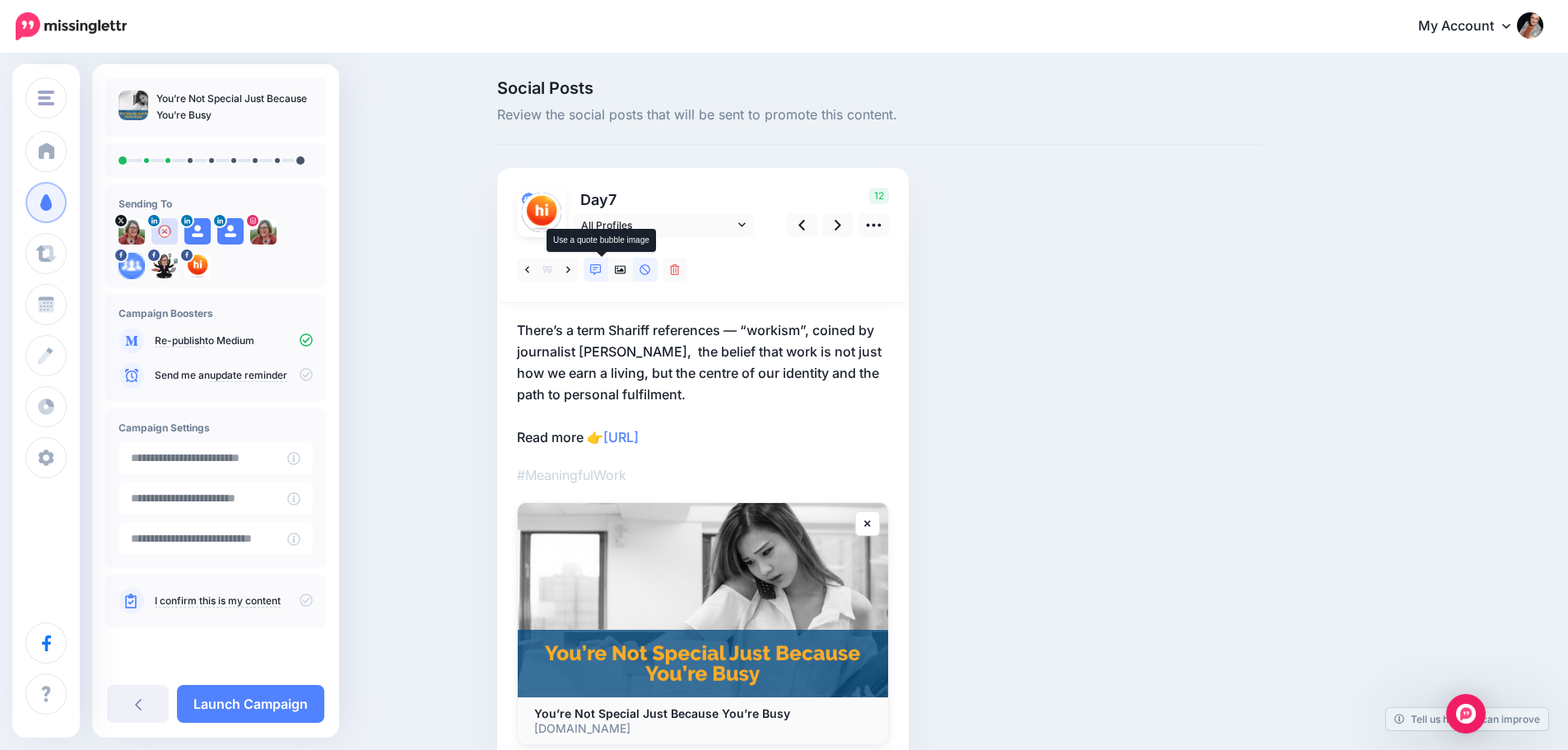
click at [597, 267] on icon at bounding box center [596, 270] width 12 height 12
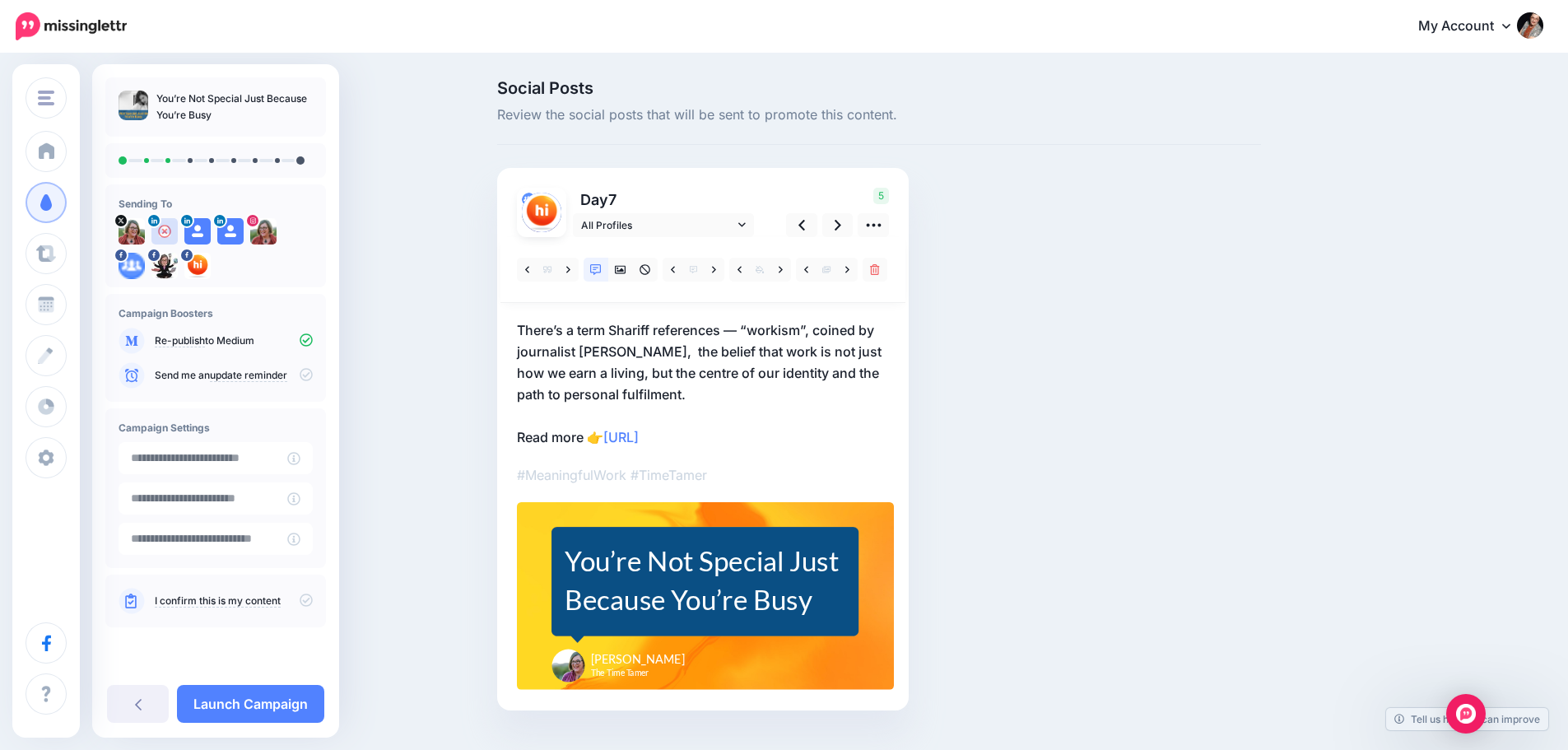
click at [722, 329] on p "There’s a term Shariff references — “workism”, coined by journalist Derek Thomp…" at bounding box center [703, 383] width 372 height 128
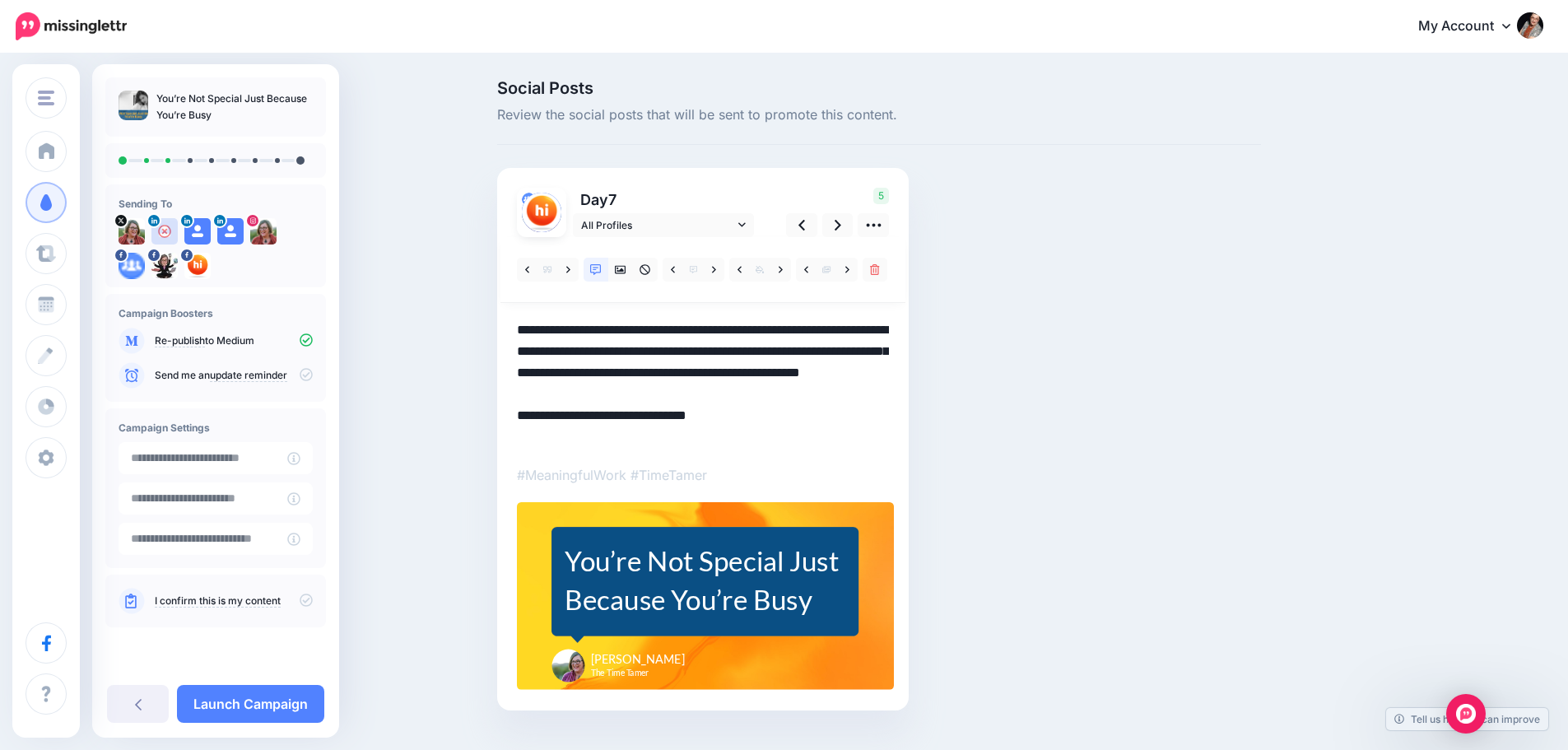
drag, startPoint x: 727, startPoint y: 329, endPoint x: 736, endPoint y: 323, distance: 10.8
click at [732, 327] on textarea "**********" at bounding box center [703, 383] width 372 height 128
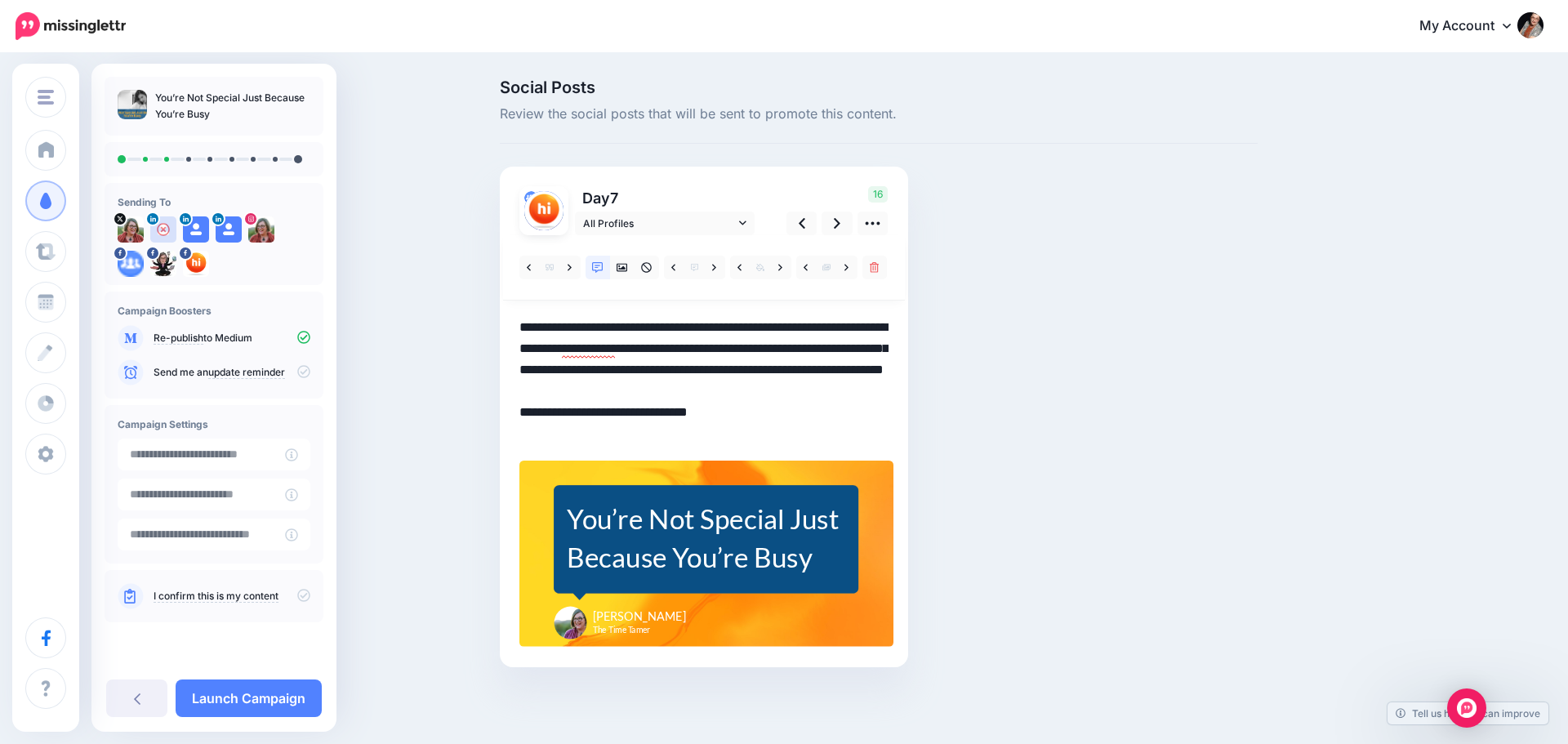
drag, startPoint x: 657, startPoint y: 330, endPoint x: 777, endPoint y: 332, distance: 120.0
click at [821, 332] on textarea "**********" at bounding box center [704, 380] width 369 height 127
drag, startPoint x: 610, startPoint y: 328, endPoint x: 831, endPoint y: 328, distance: 221.0
click at [831, 328] on textarea "**********" at bounding box center [704, 380] width 369 height 127
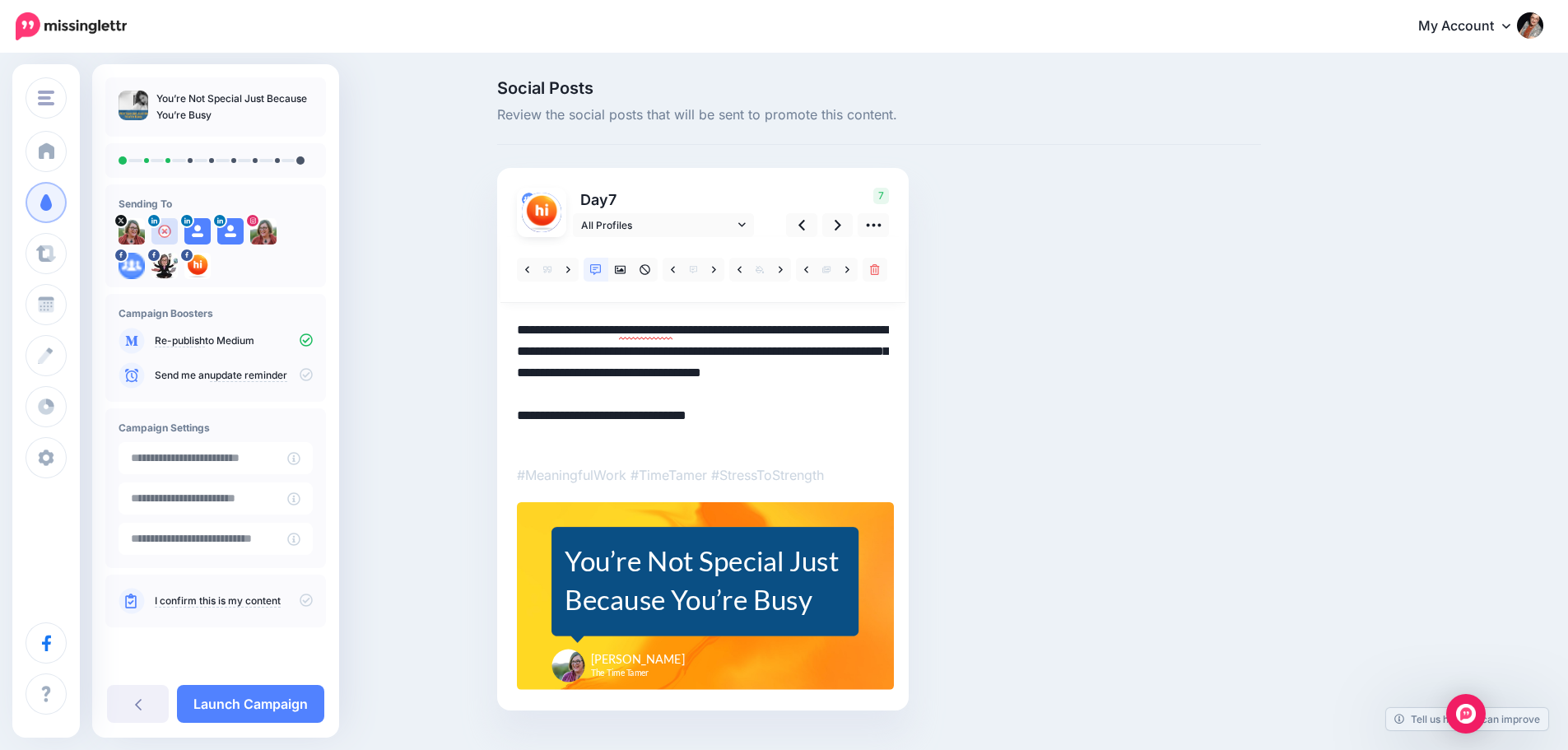
click at [621, 353] on textarea "**********" at bounding box center [703, 383] width 372 height 128
click at [600, 354] on textarea "**********" at bounding box center [703, 383] width 372 height 128
type textarea "**********"
click at [717, 273] on icon at bounding box center [714, 270] width 4 height 12
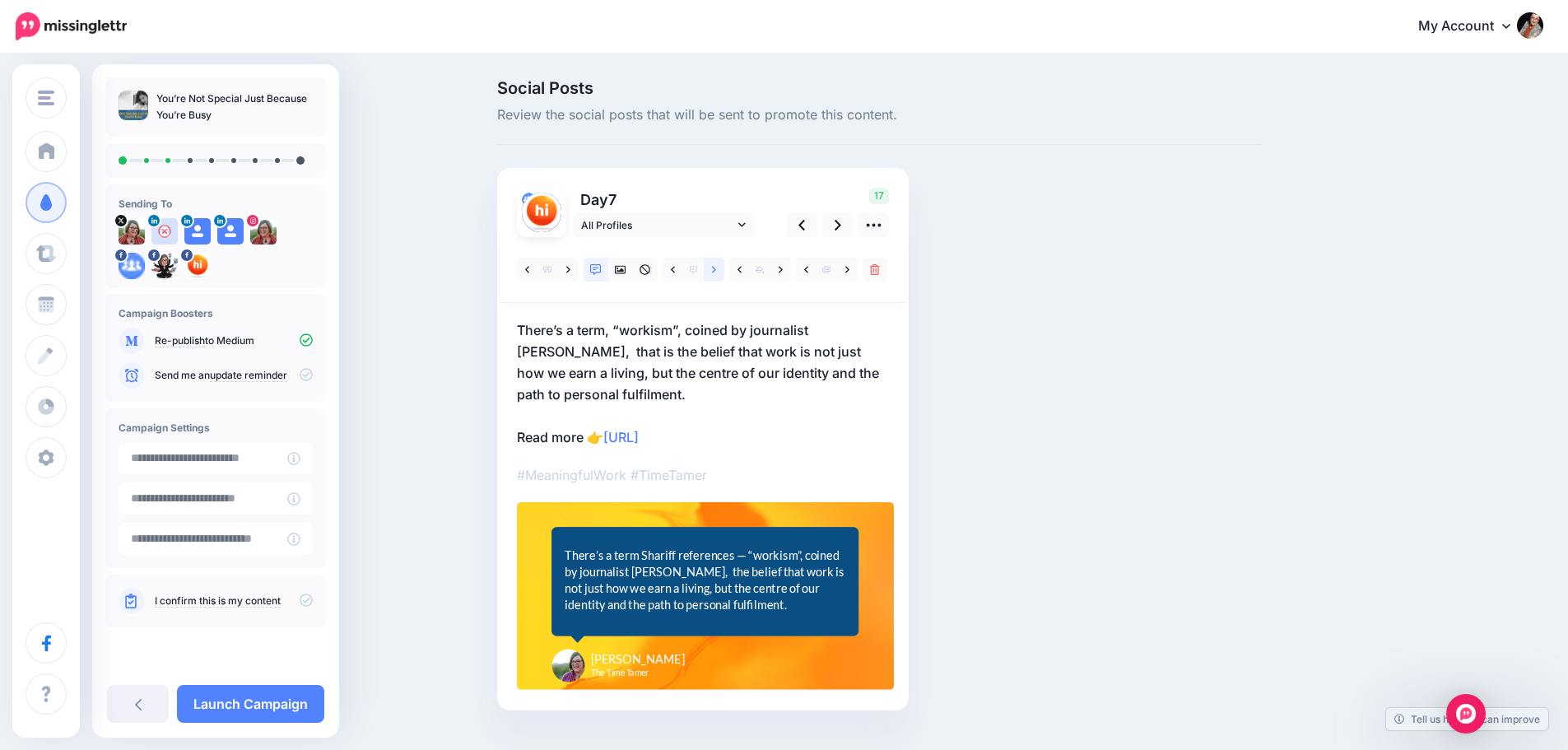
click at [717, 272] on icon at bounding box center [714, 269] width 4 height 7
click at [839, 221] on link at bounding box center [837, 225] width 31 height 23
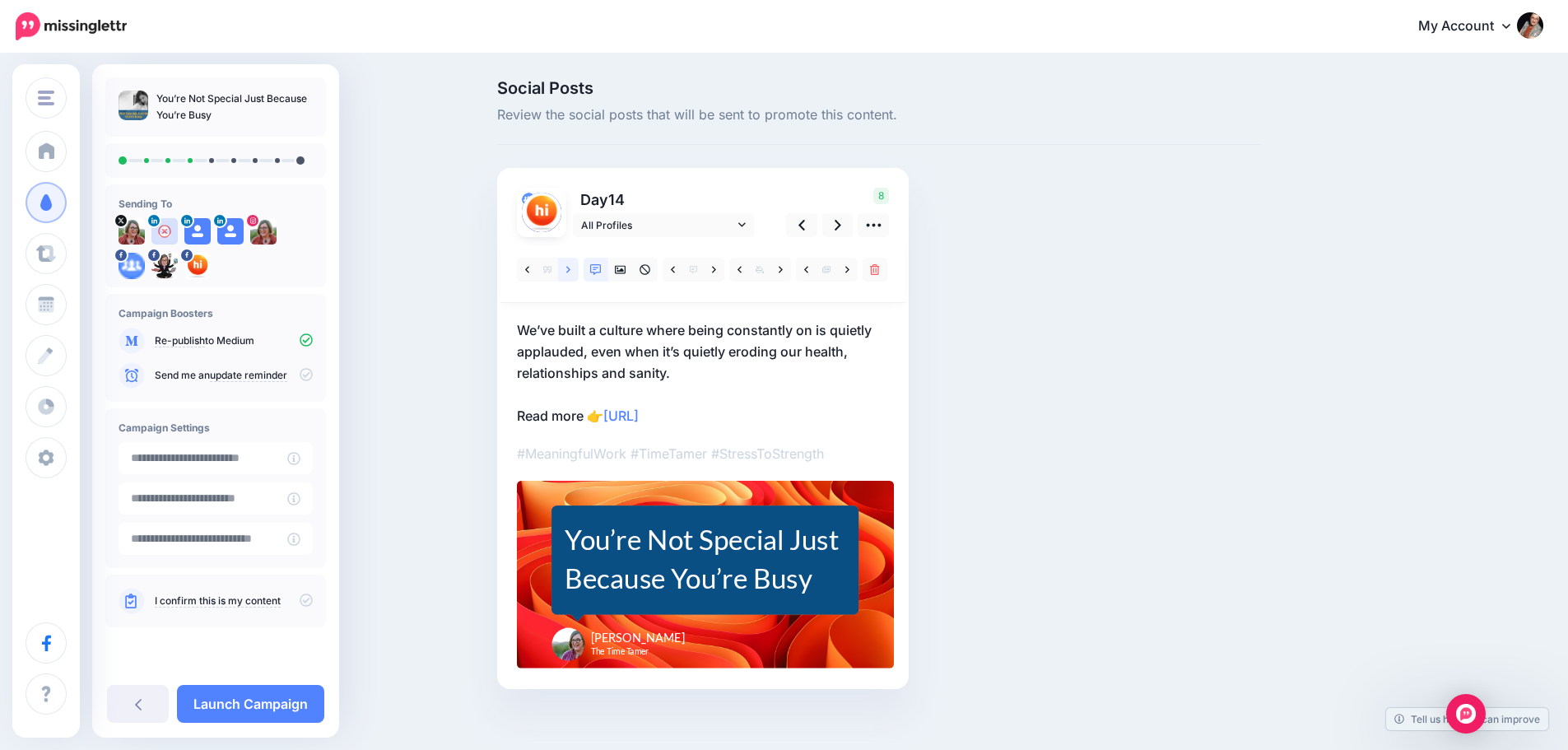
click at [570, 261] on link at bounding box center [568, 269] width 21 height 23
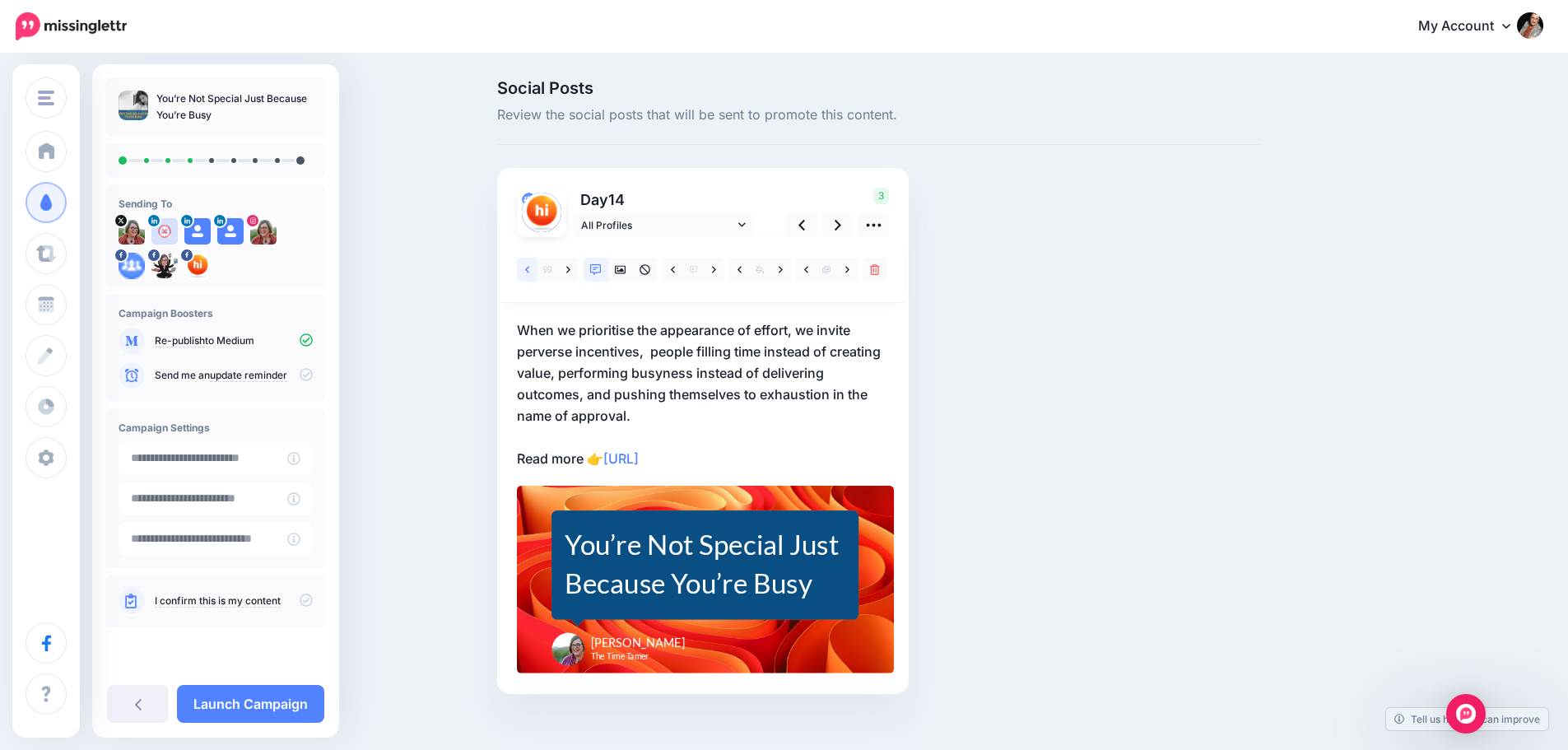
click at [530, 272] on link at bounding box center [527, 269] width 21 height 23
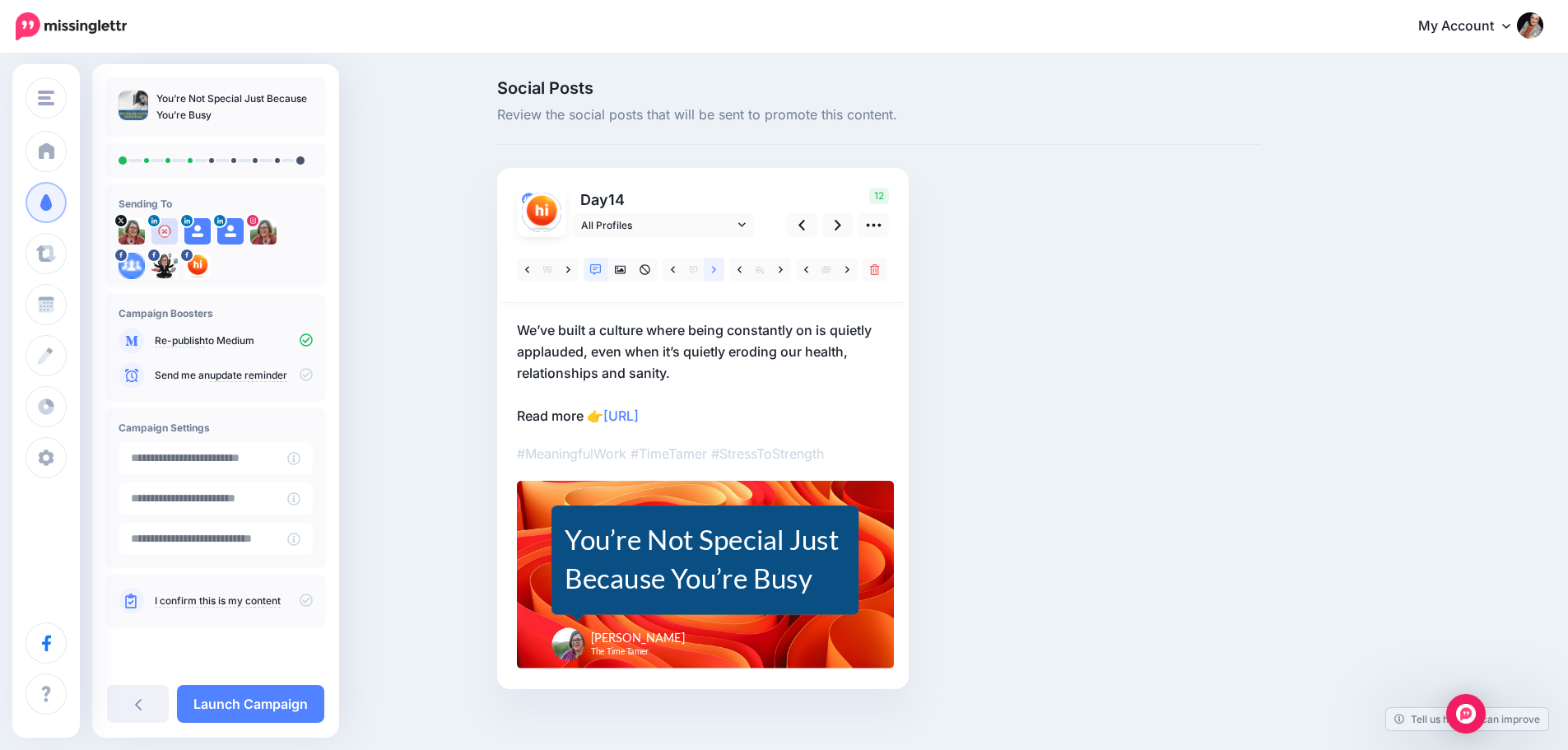
click at [714, 272] on link at bounding box center [714, 269] width 21 height 23
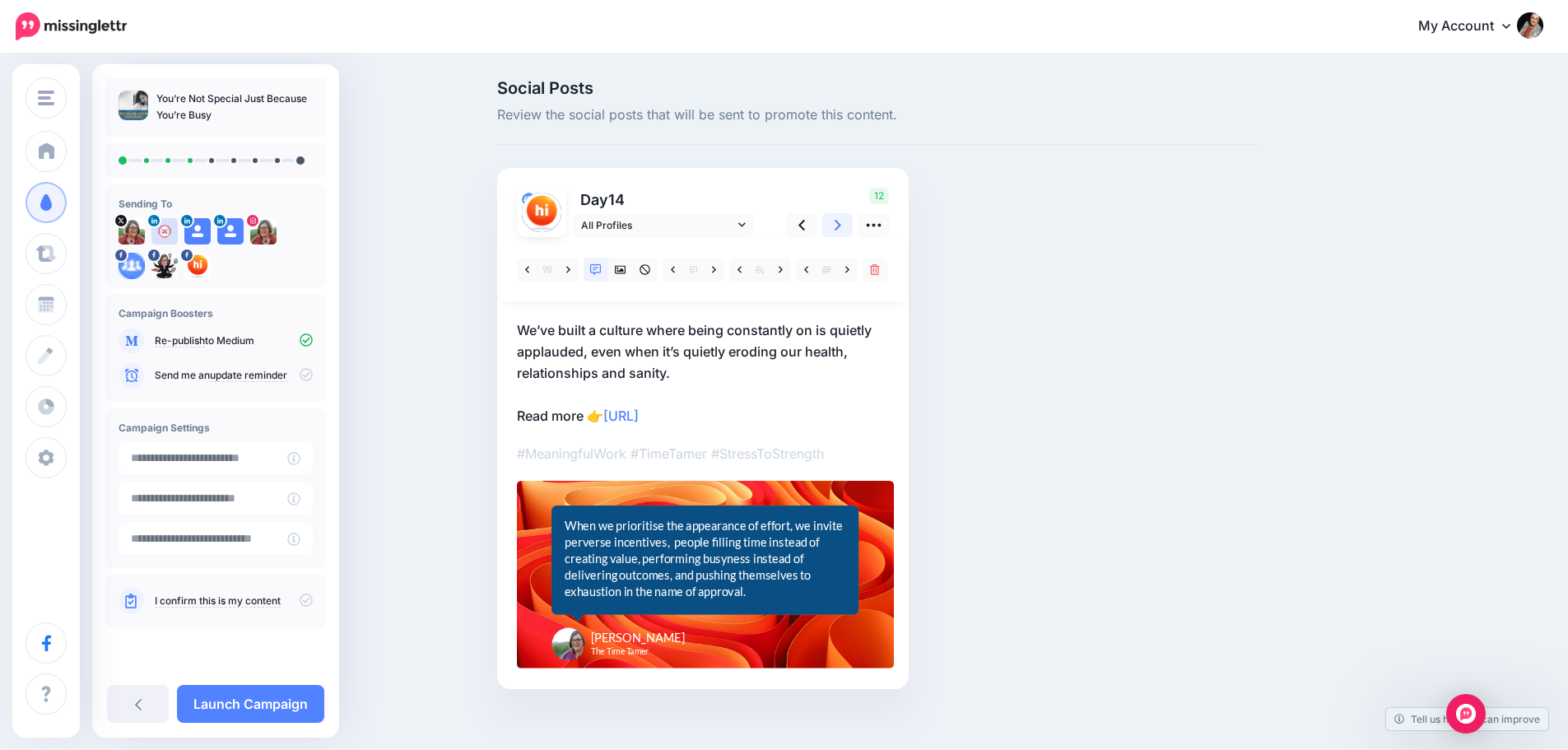
click at [836, 222] on link at bounding box center [837, 225] width 31 height 23
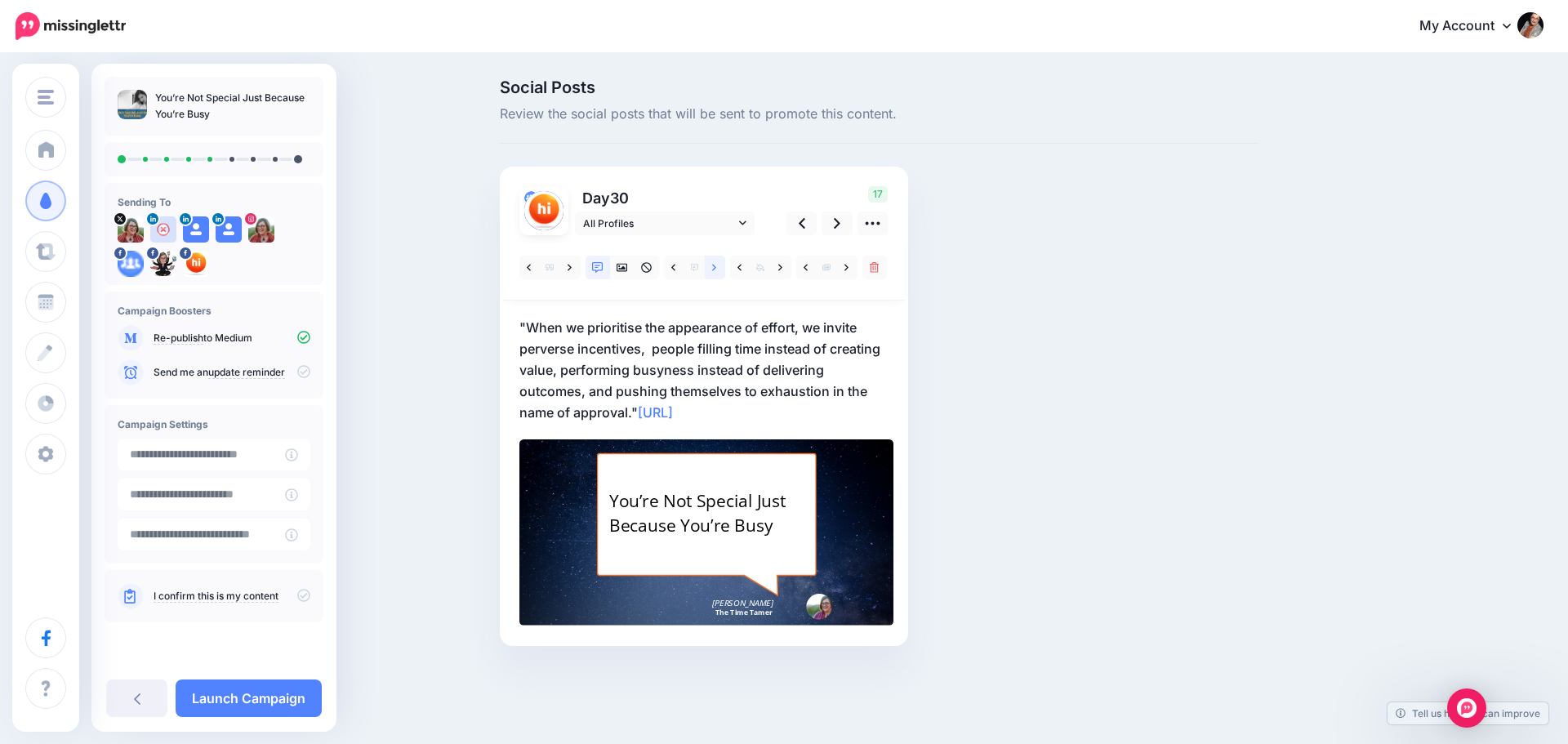
click at [713, 270] on icon at bounding box center [714, 267] width 4 height 7
click at [838, 224] on icon at bounding box center [837, 223] width 7 height 11
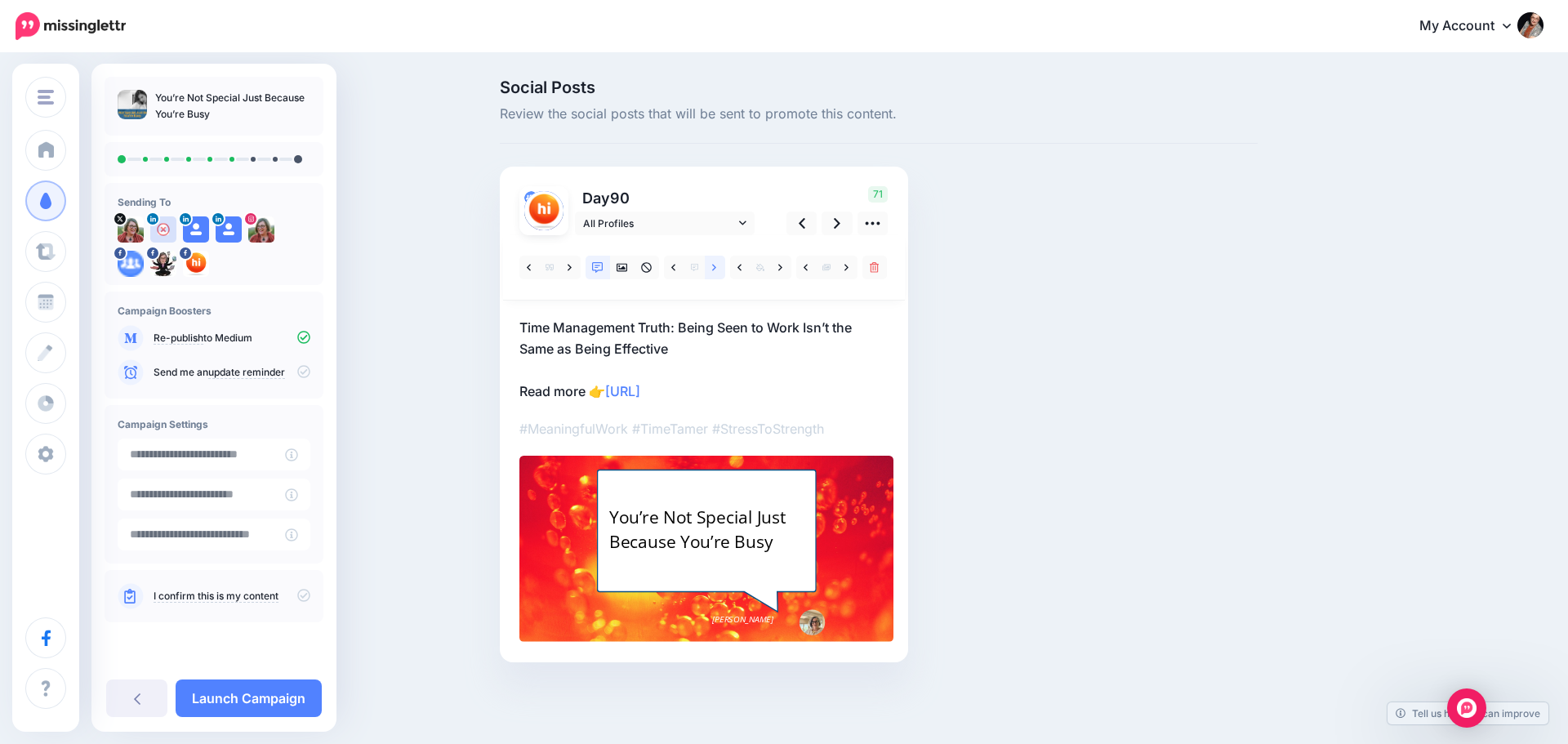
click at [711, 267] on link at bounding box center [715, 267] width 21 height 23
click at [567, 267] on link at bounding box center [570, 267] width 21 height 23
click at [702, 541] on div "Professionals burning out quietly, but looking “committed” on the surface. We c…" at bounding box center [706, 529] width 195 height 71
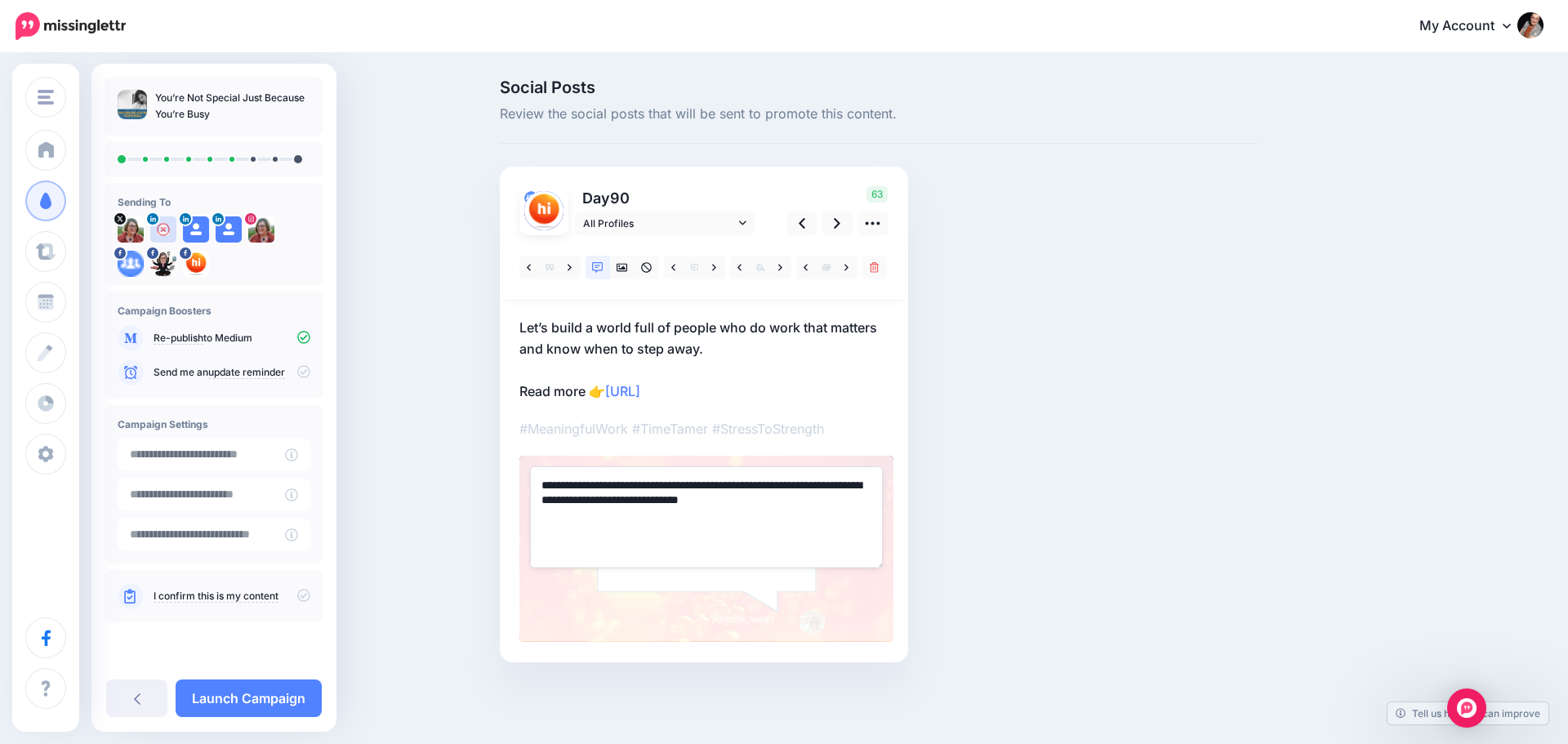
drag, startPoint x: 604, startPoint y: 500, endPoint x: 659, endPoint y: 501, distance: 55.0
click at [659, 501] on textarea "**********" at bounding box center [707, 517] width 353 height 101
type textarea "**********"
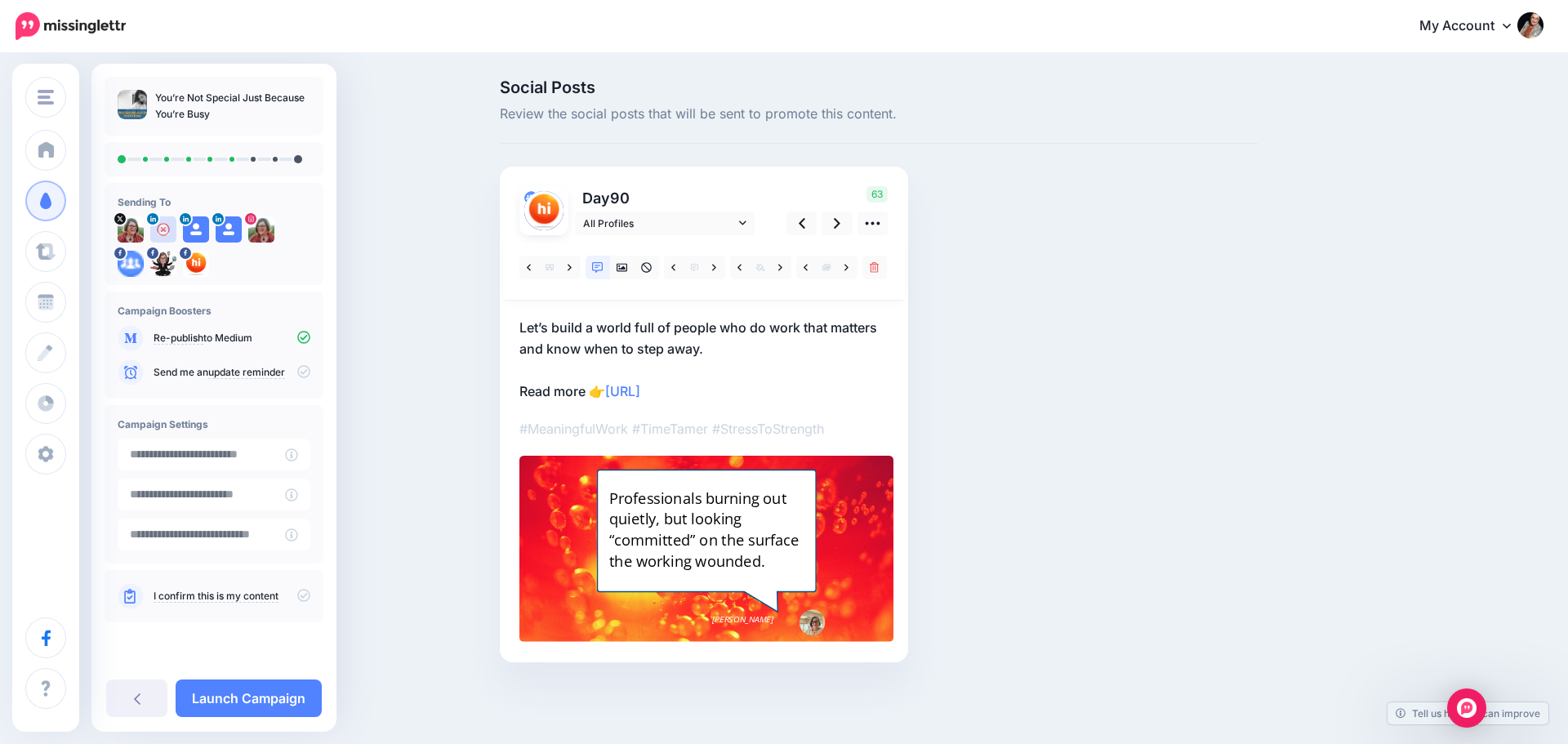
click at [1023, 378] on div "Social Posts Review the social posts that will be sent to promote this content." at bounding box center [878, 395] width 782 height 632
click at [832, 225] on link at bounding box center [836, 223] width 31 height 23
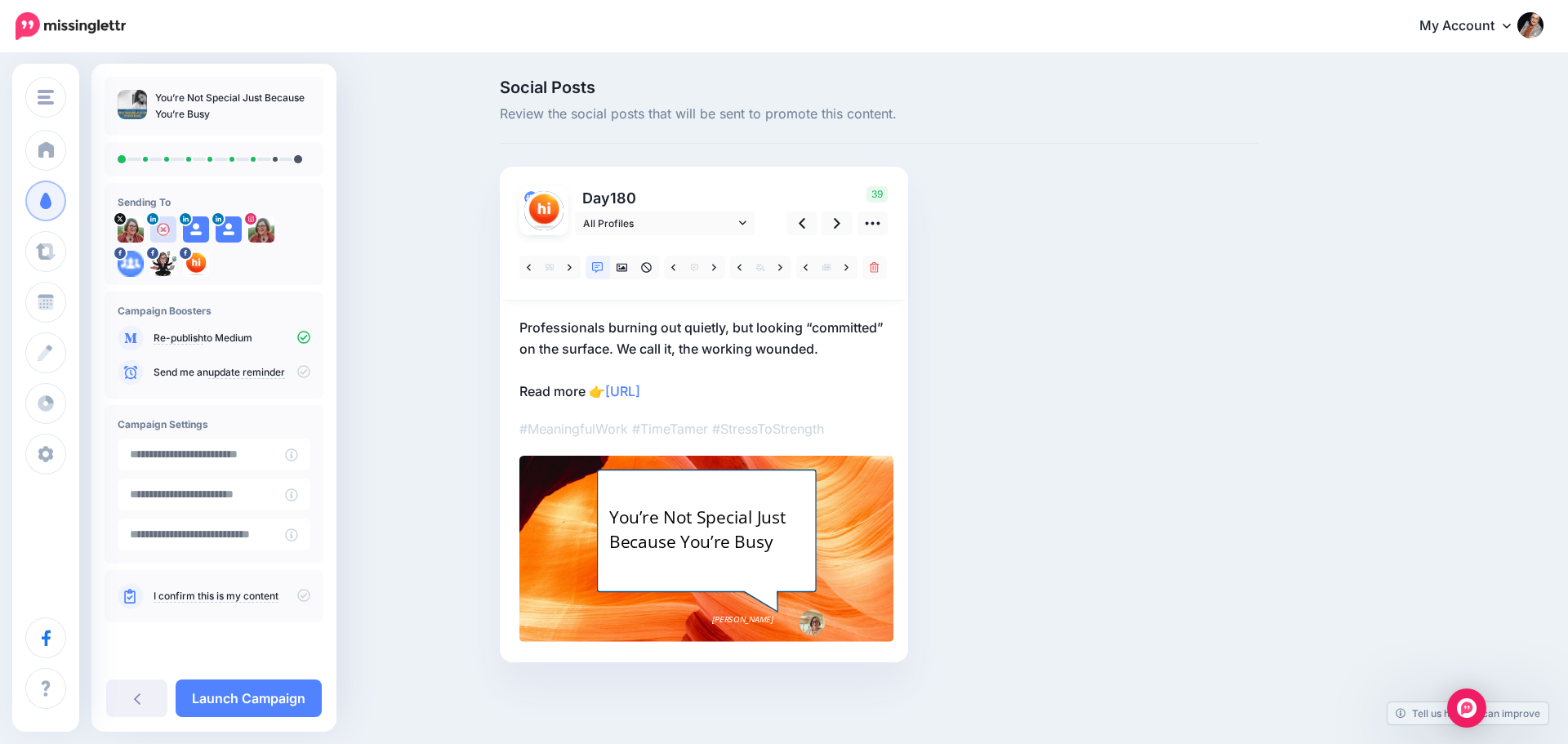
click at [628, 355] on p "Professionals burning out quietly, but looking “committed” on the surface. We c…" at bounding box center [704, 359] width 369 height 85
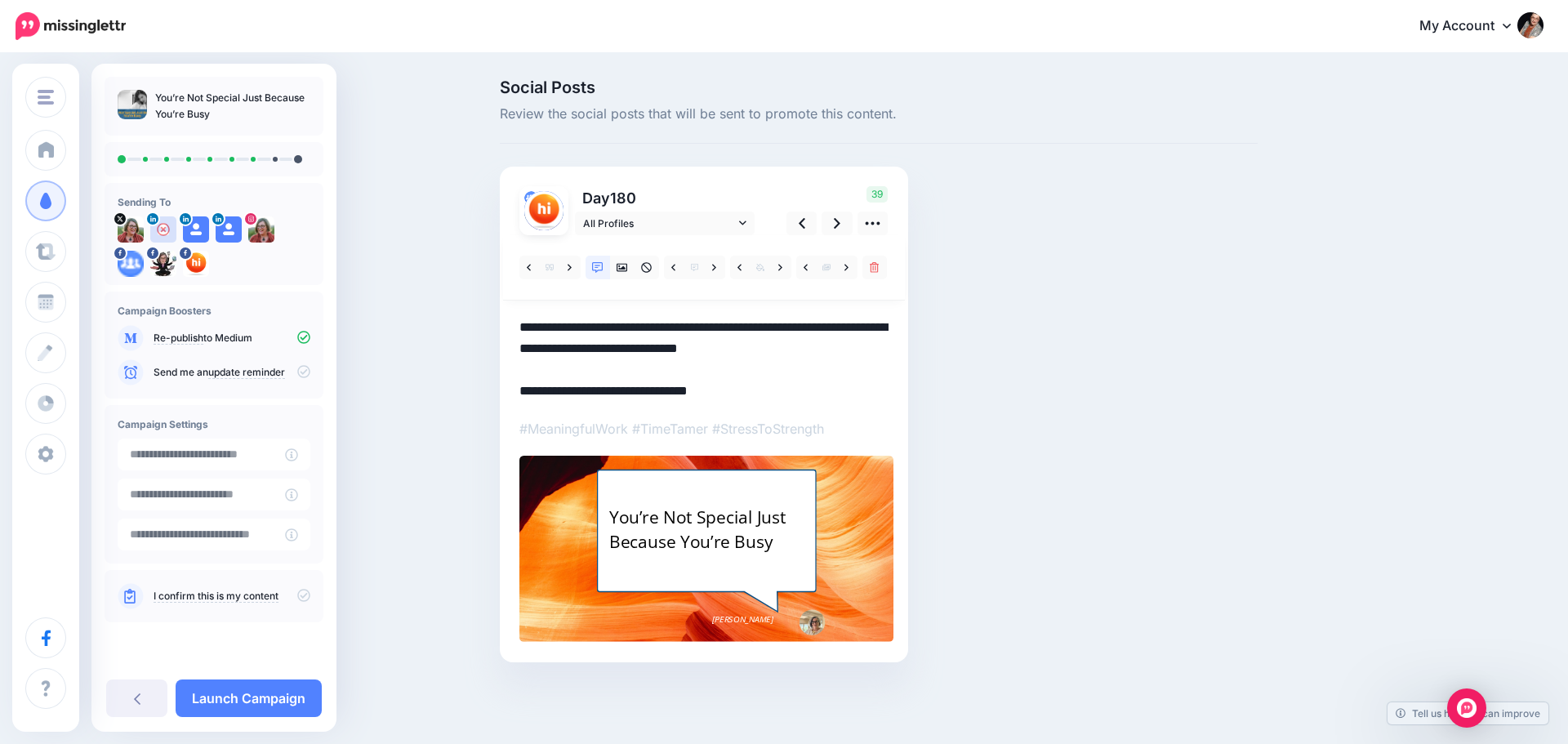
drag, startPoint x: 678, startPoint y: 350, endPoint x: 609, endPoint y: 350, distance: 69.0
click at [609, 350] on textarea "**********" at bounding box center [704, 359] width 369 height 85
type textarea "**********"
click at [712, 264] on link at bounding box center [715, 267] width 21 height 23
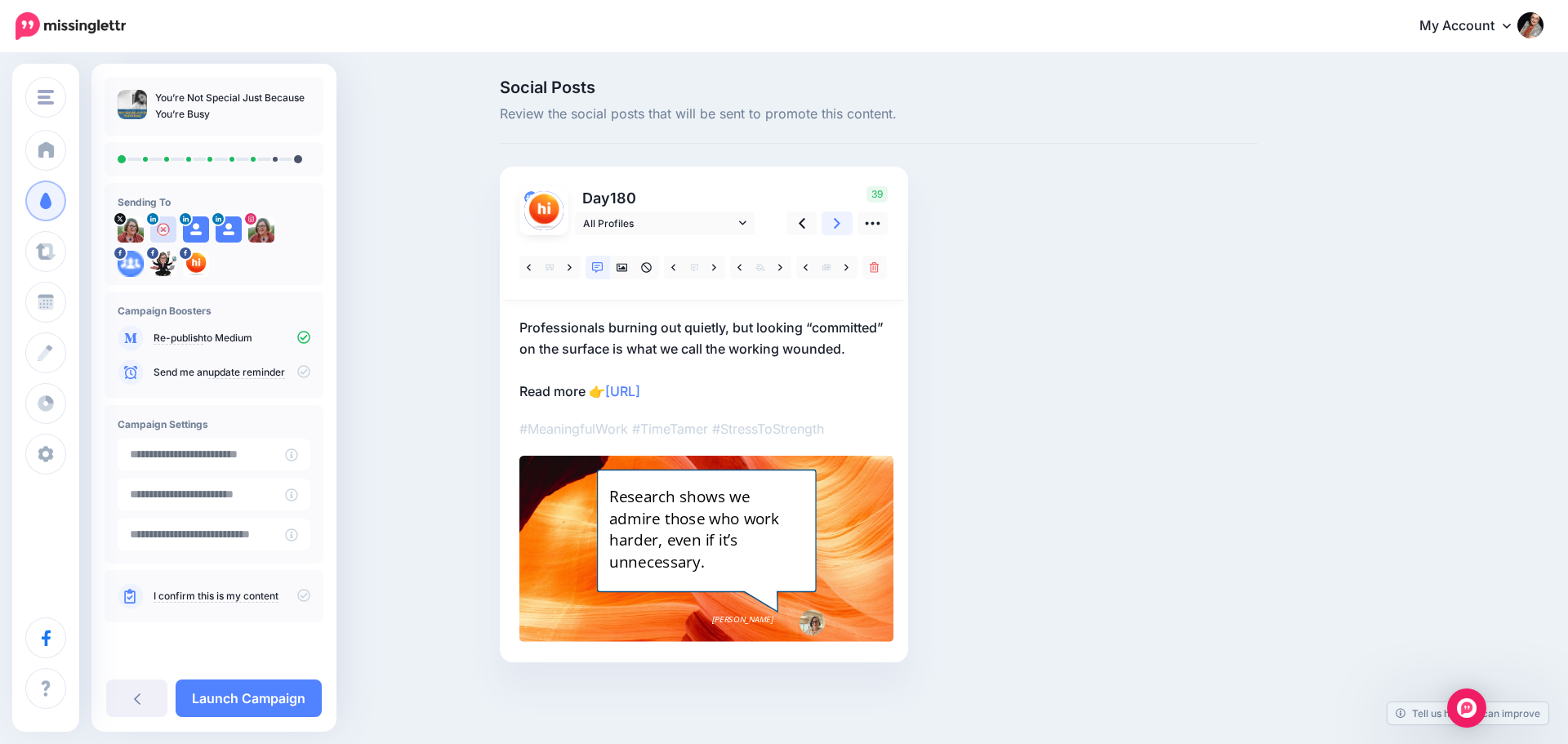
click at [832, 226] on link at bounding box center [836, 223] width 31 height 23
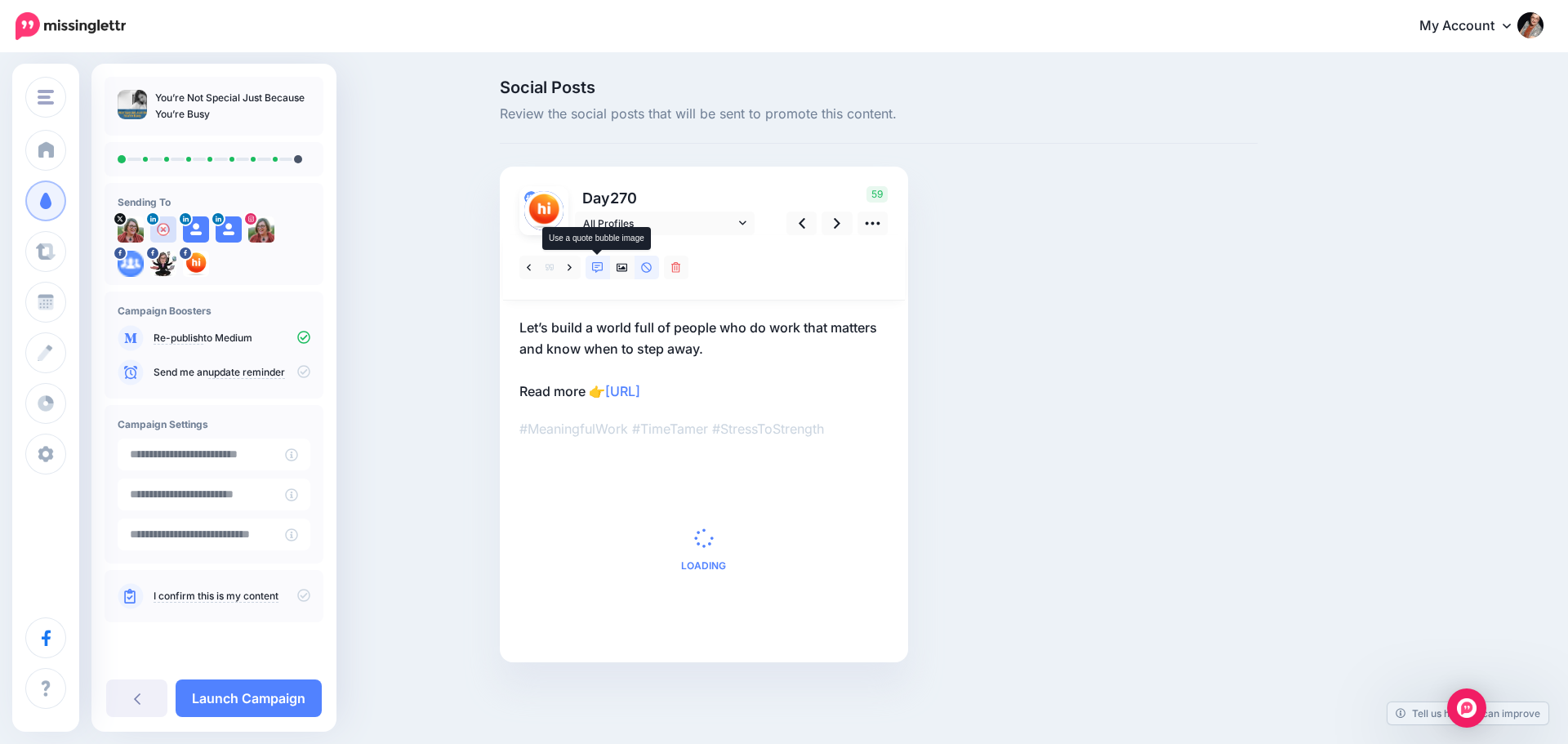
click at [598, 268] on icon at bounding box center [598, 268] width 12 height 12
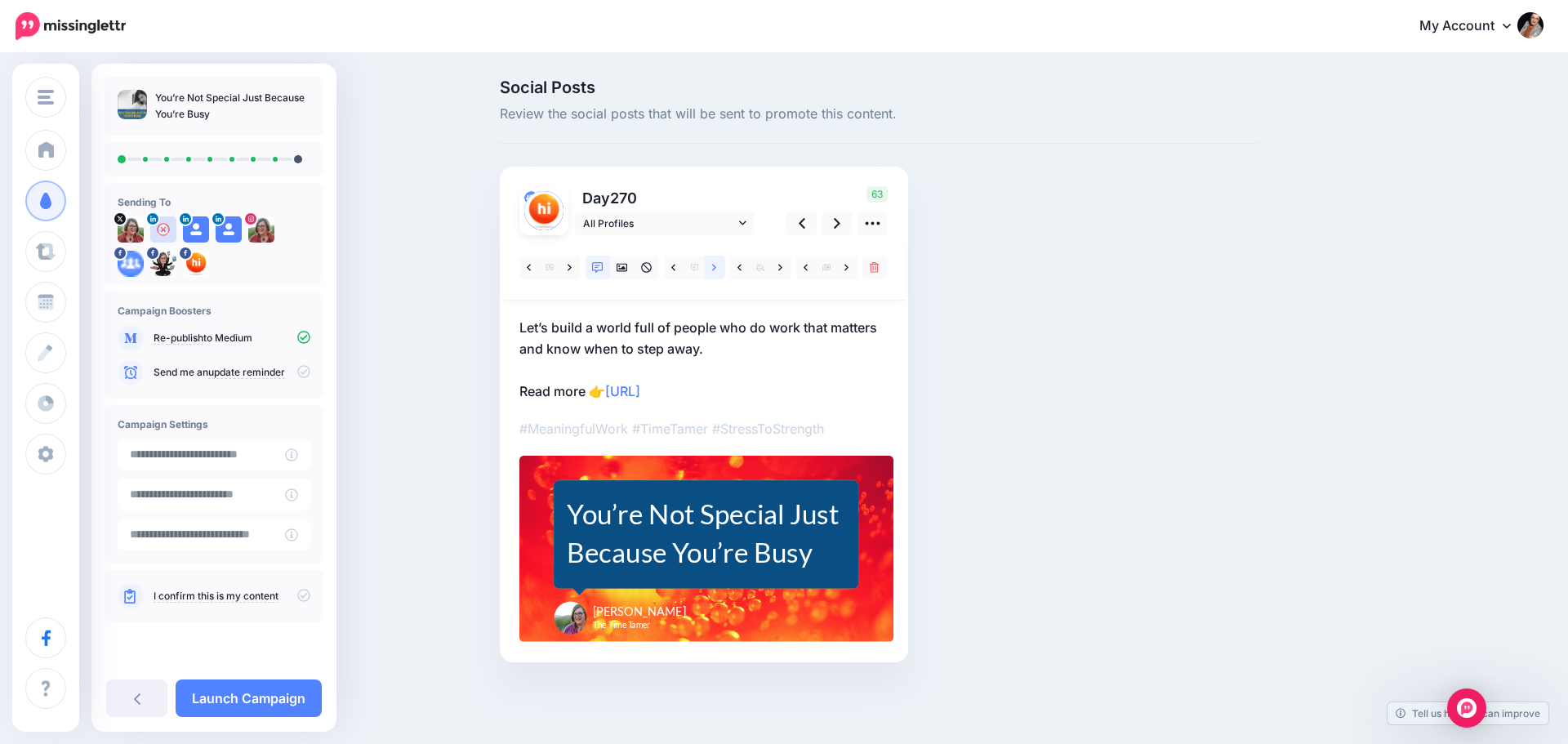
click at [713, 270] on icon at bounding box center [714, 267] width 4 height 7
click at [739, 224] on icon at bounding box center [742, 223] width 7 height 12
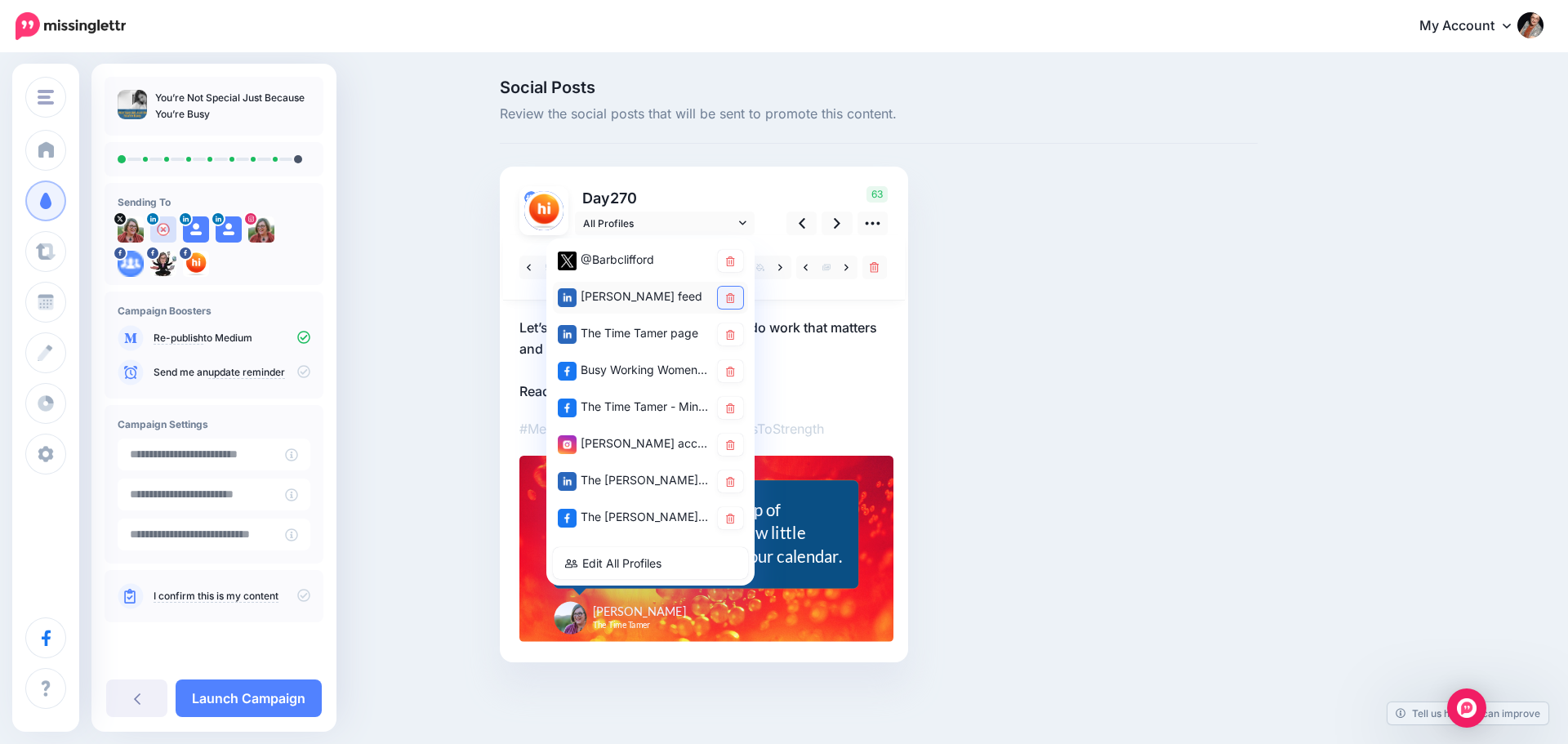
click at [727, 299] on icon at bounding box center [730, 298] width 9 height 10
click at [797, 233] on link at bounding box center [801, 223] width 31 height 23
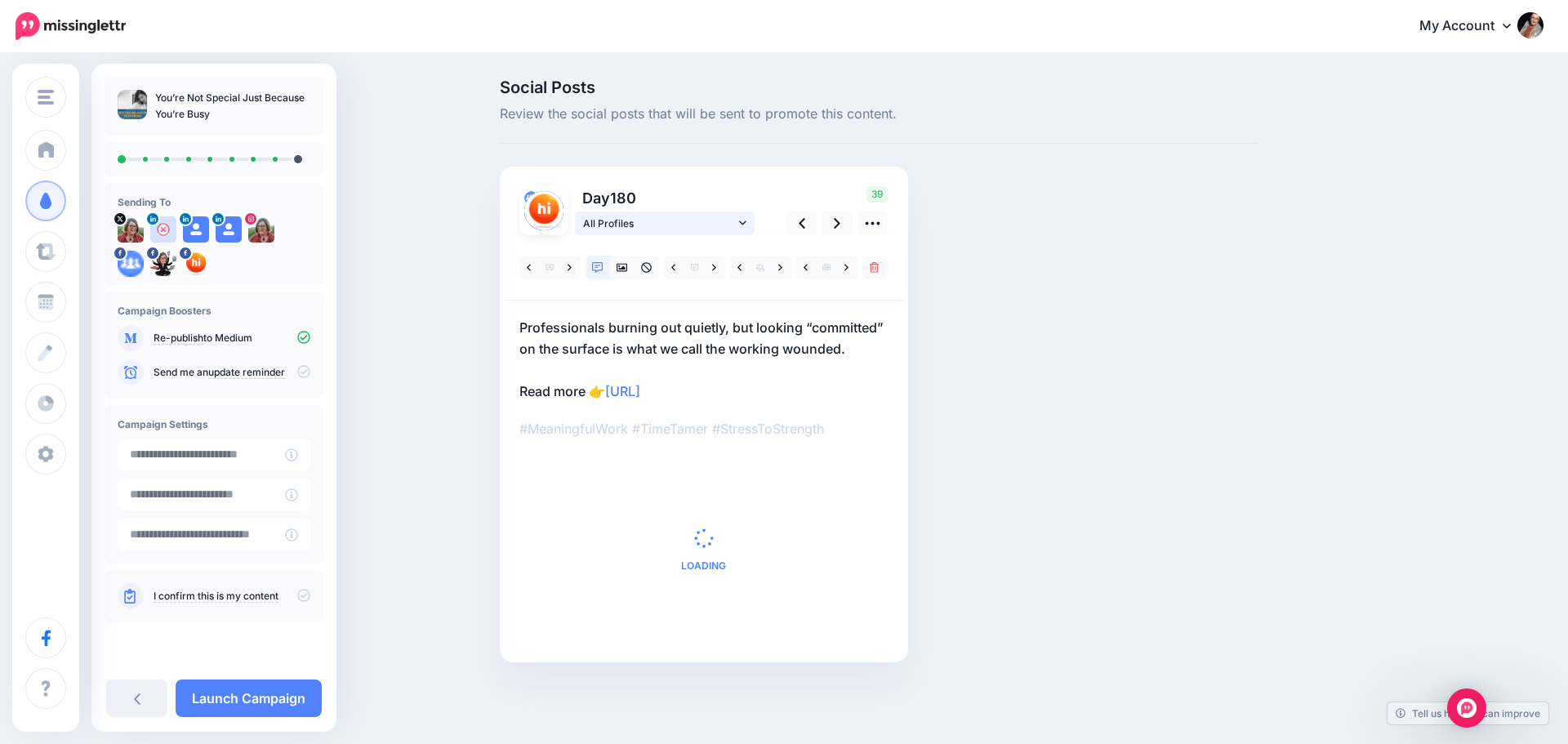
click at [735, 224] on link "All Profiles" at bounding box center [665, 223] width 180 height 23
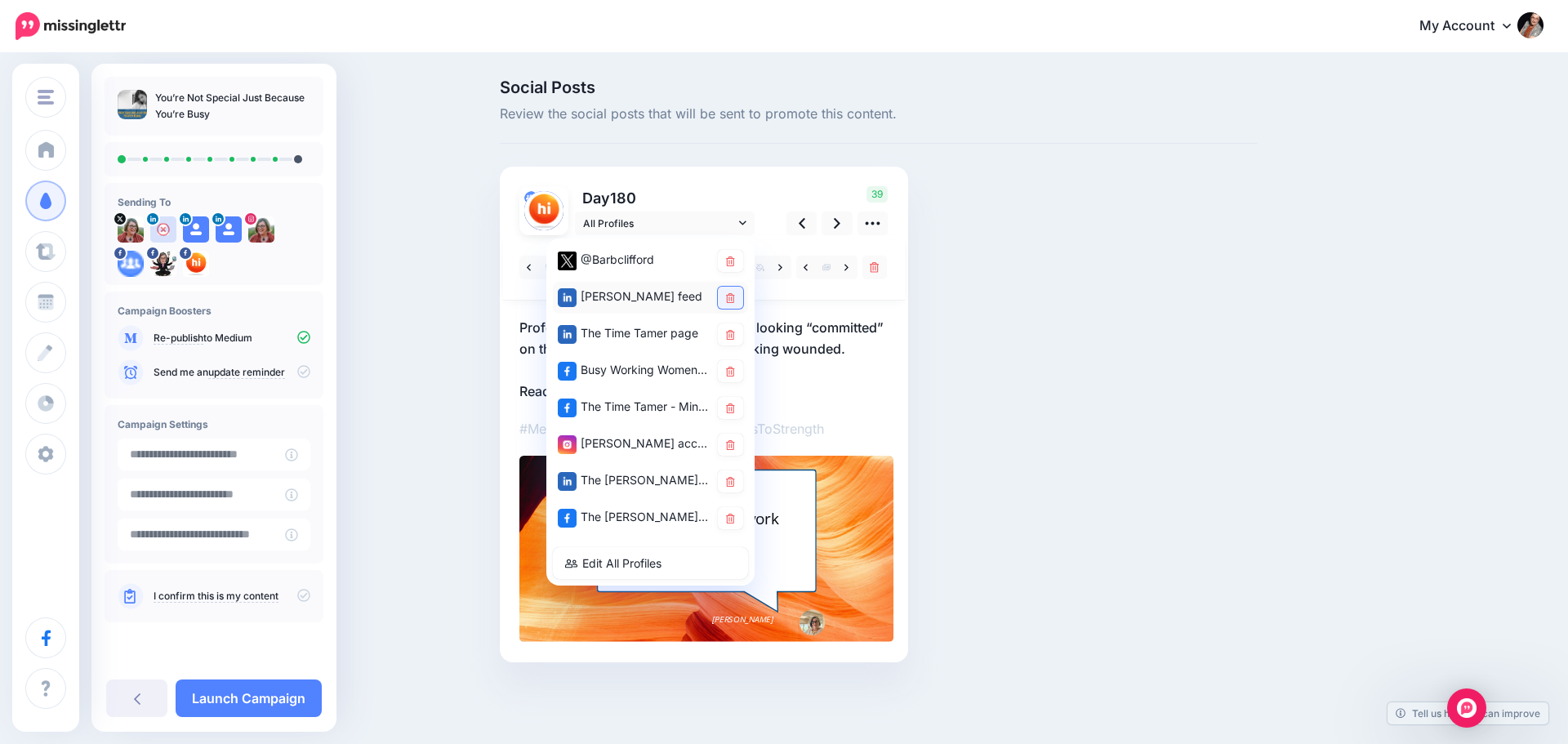
click at [723, 297] on link at bounding box center [731, 298] width 25 height 22
click at [799, 224] on icon at bounding box center [802, 223] width 7 height 17
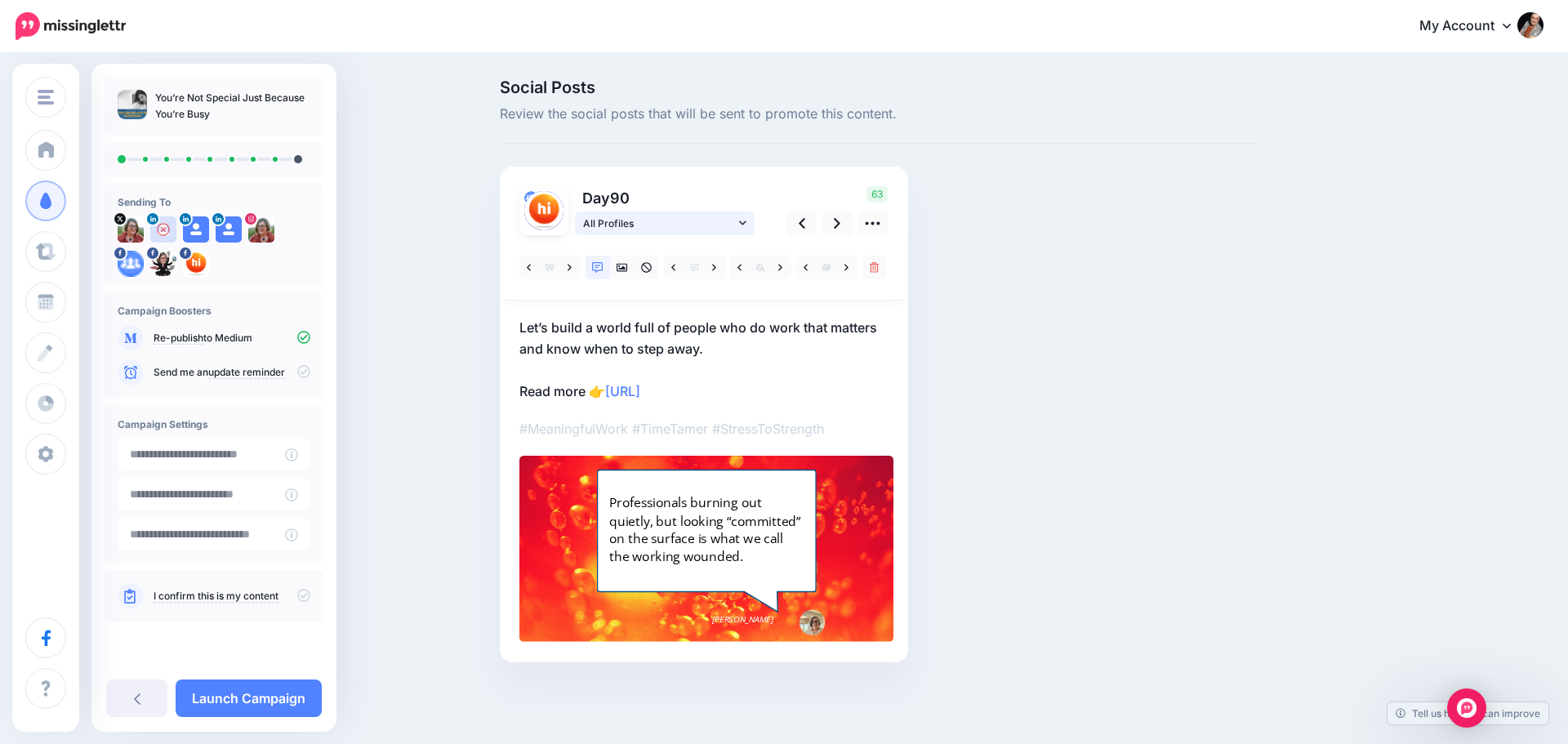
click at [745, 229] on link "All Profiles" at bounding box center [665, 223] width 180 height 23
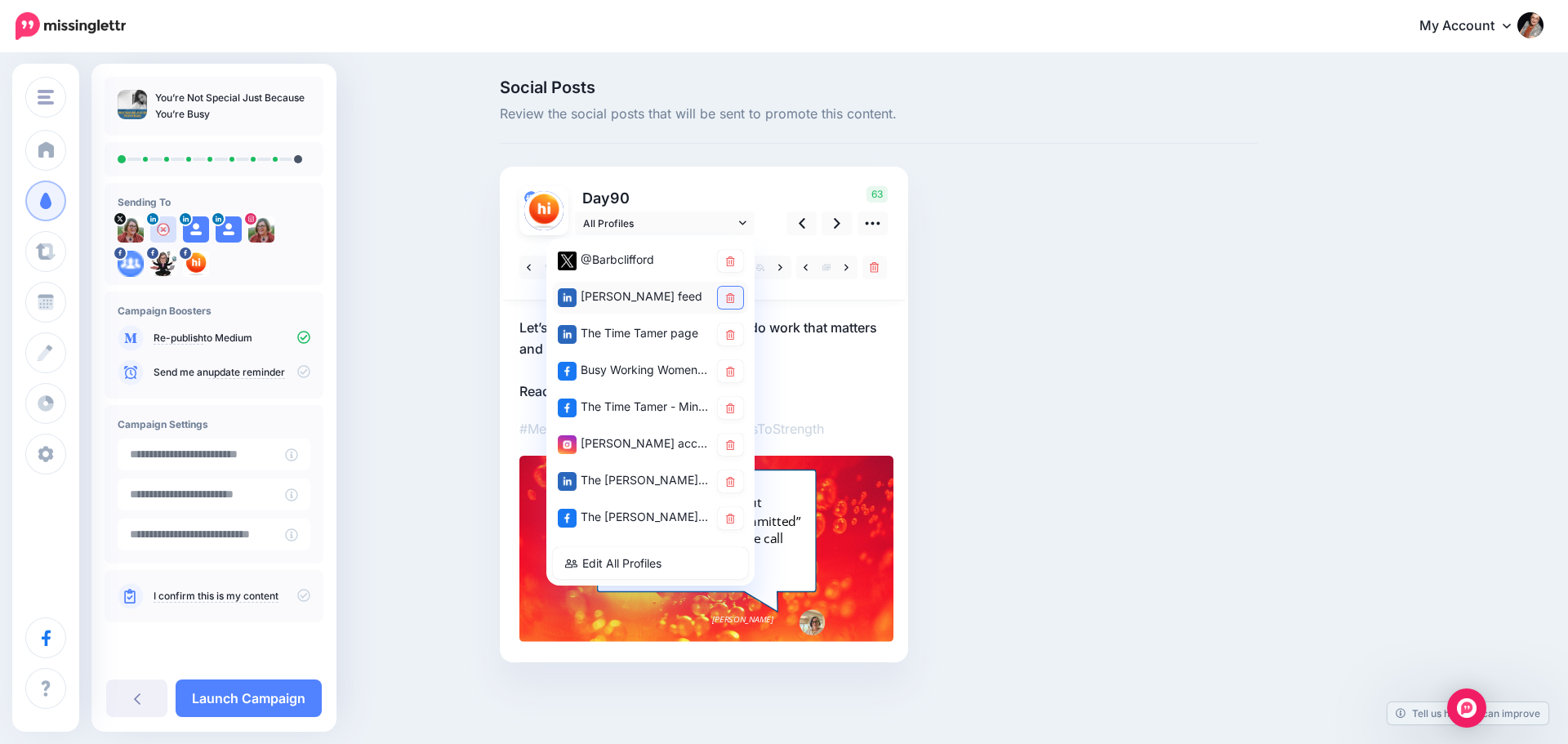
click at [723, 298] on link at bounding box center [731, 298] width 25 height 22
click at [800, 223] on icon at bounding box center [802, 223] width 7 height 11
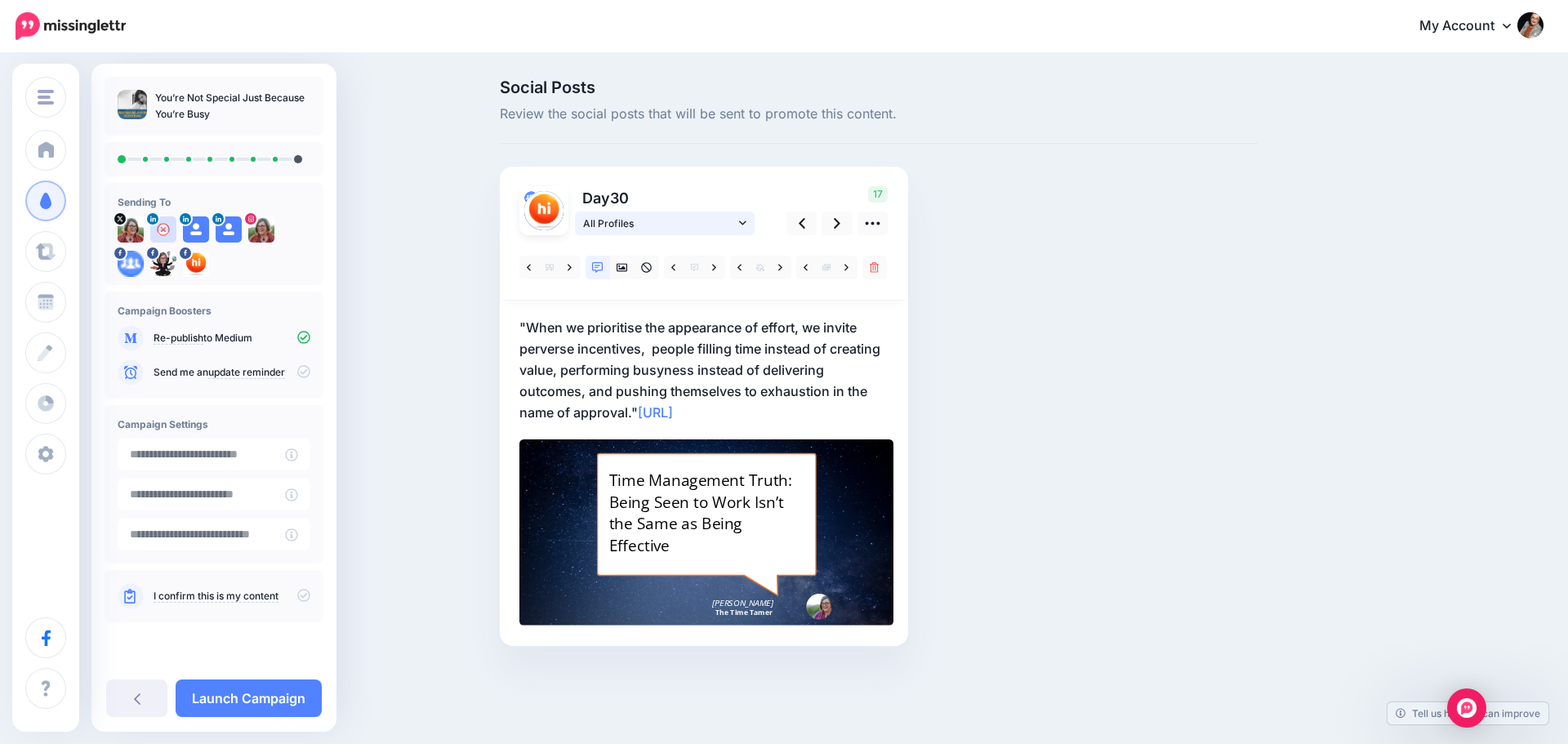
click at [745, 224] on icon at bounding box center [742, 223] width 7 height 12
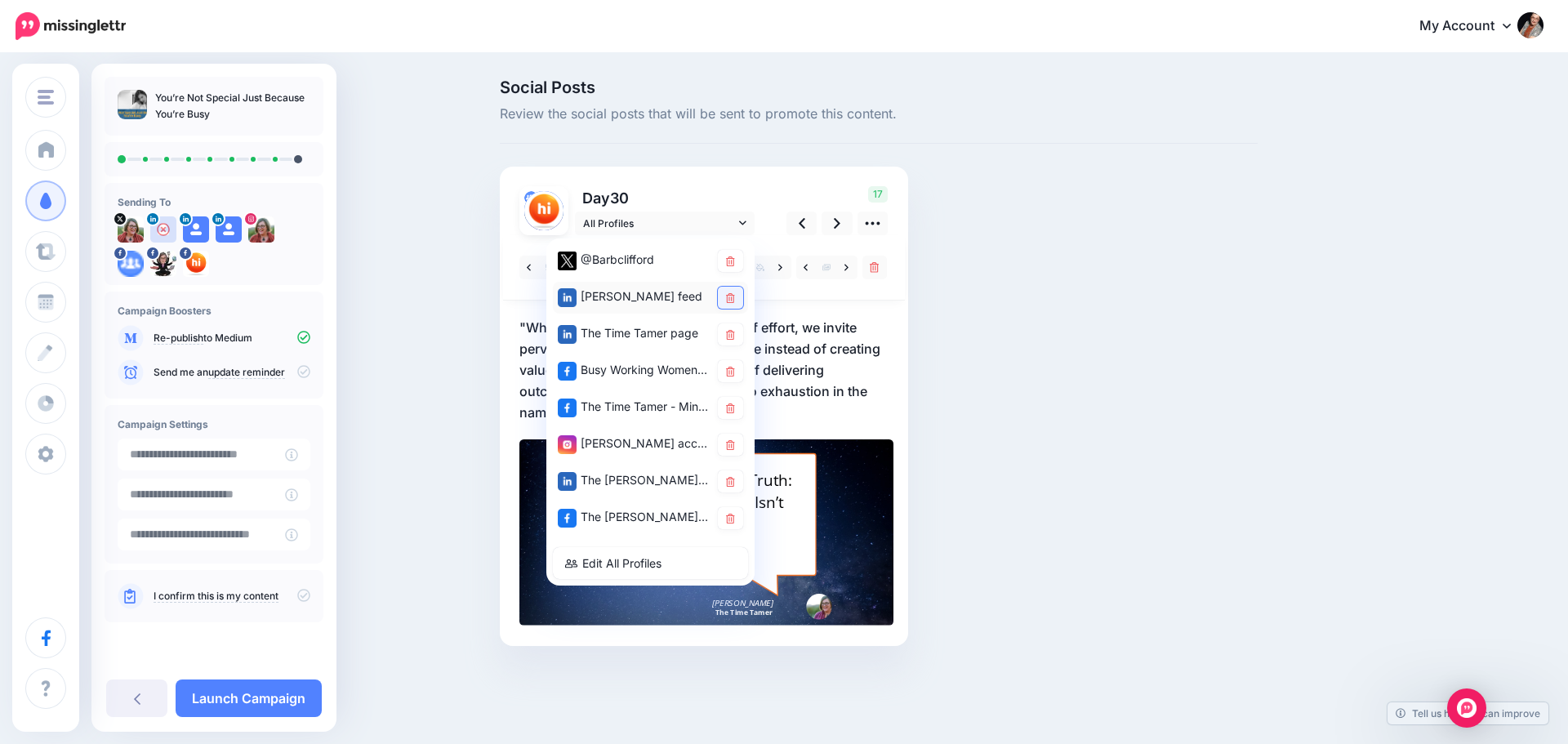
click at [726, 294] on icon at bounding box center [730, 298] width 9 height 10
click at [799, 224] on icon at bounding box center [802, 223] width 7 height 17
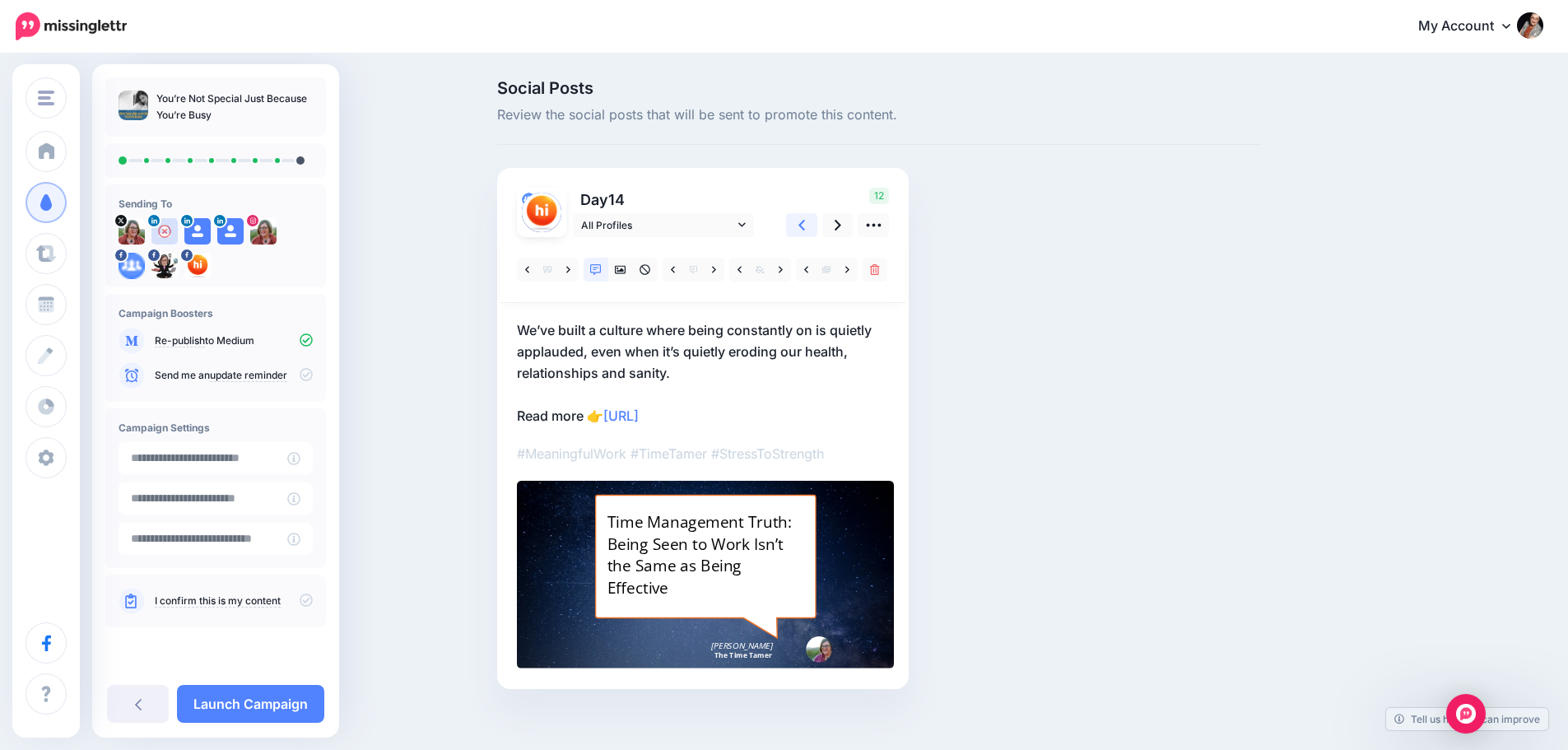
click at [805, 226] on icon at bounding box center [802, 225] width 7 height 18
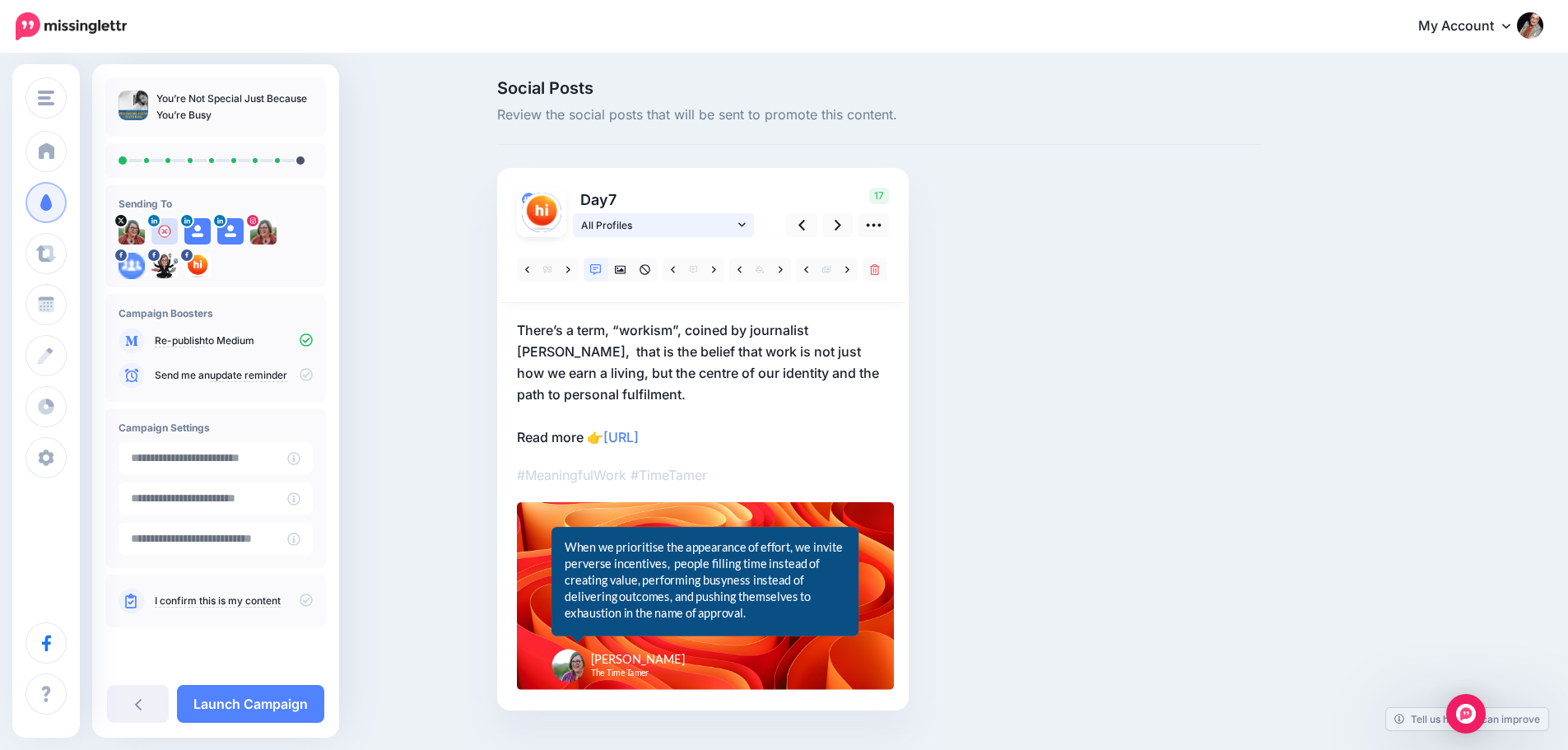
click at [746, 227] on icon at bounding box center [742, 225] width 8 height 12
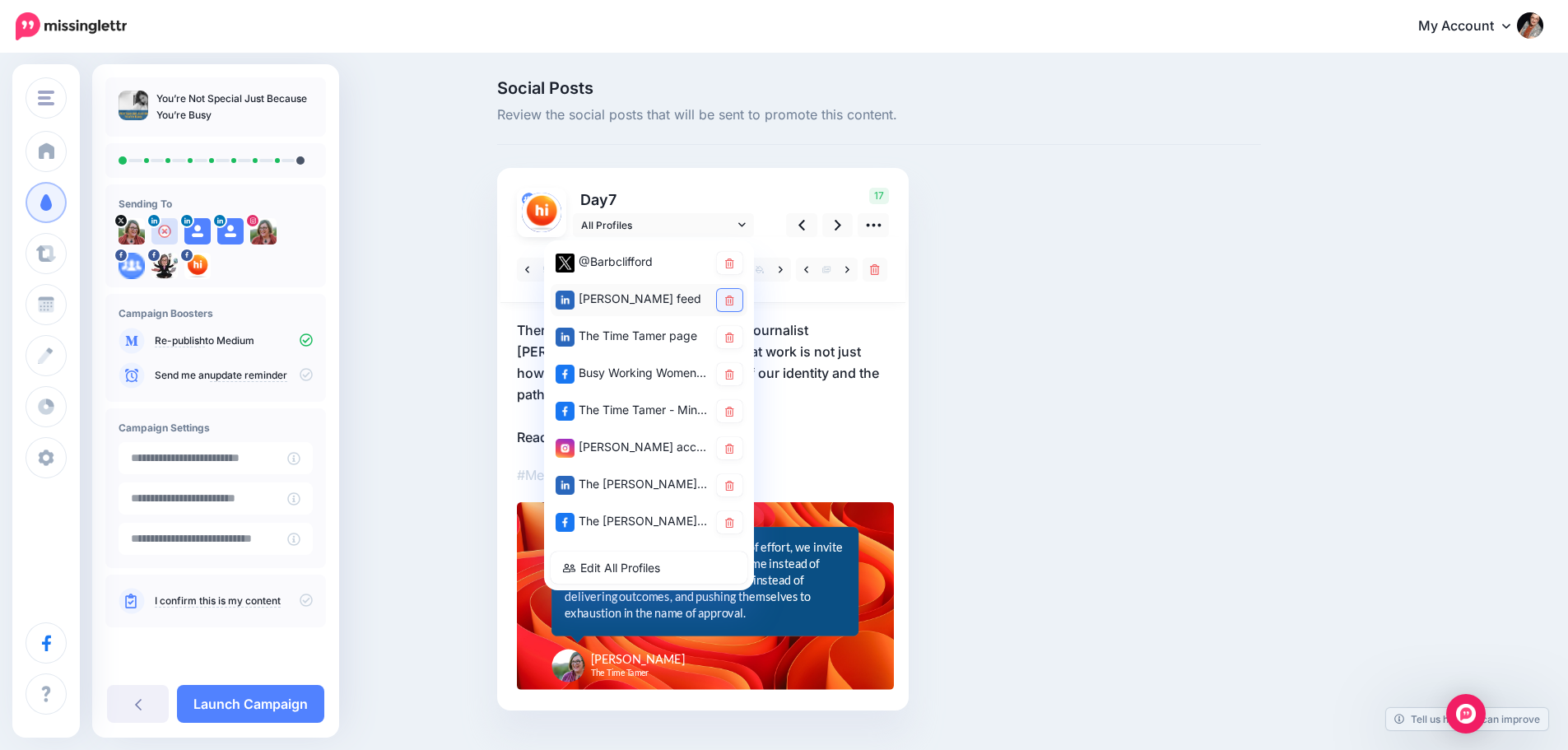
click at [732, 298] on icon at bounding box center [729, 301] width 9 height 10
click at [805, 226] on icon at bounding box center [802, 225] width 7 height 11
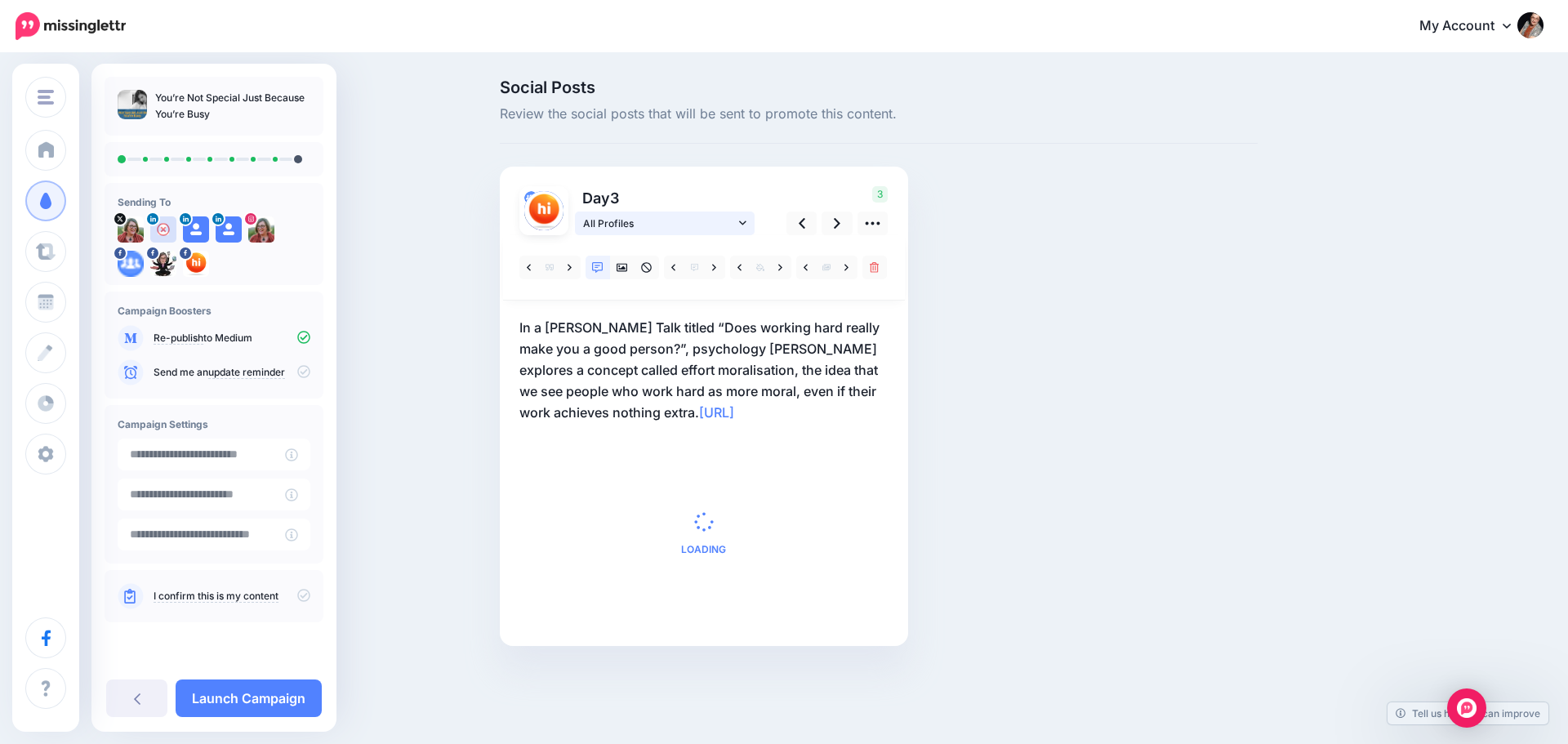
click at [741, 226] on icon at bounding box center [742, 223] width 7 height 12
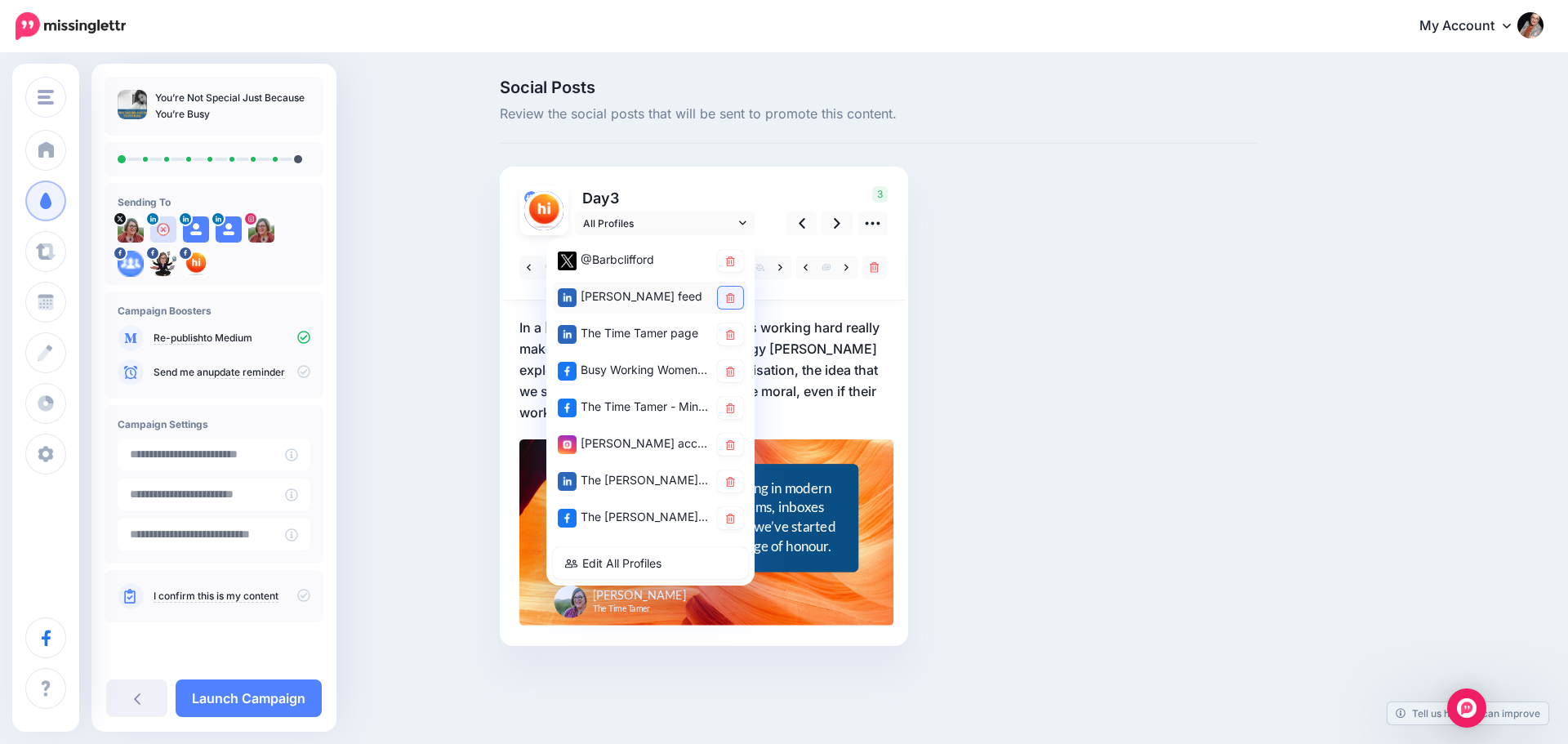
click at [730, 292] on link at bounding box center [731, 298] width 25 height 22
click at [838, 224] on icon at bounding box center [837, 223] width 7 height 11
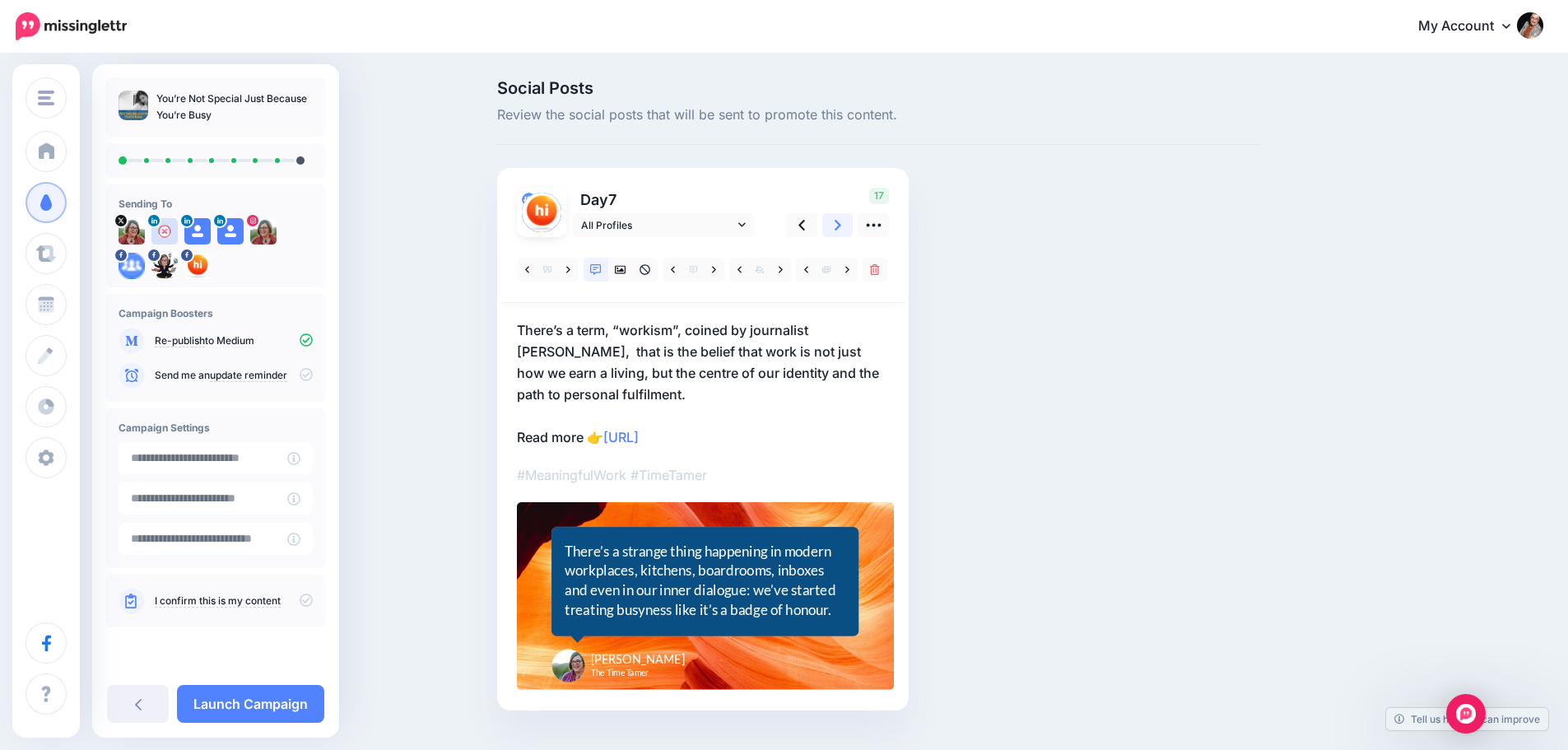
click at [841, 225] on icon at bounding box center [838, 225] width 7 height 11
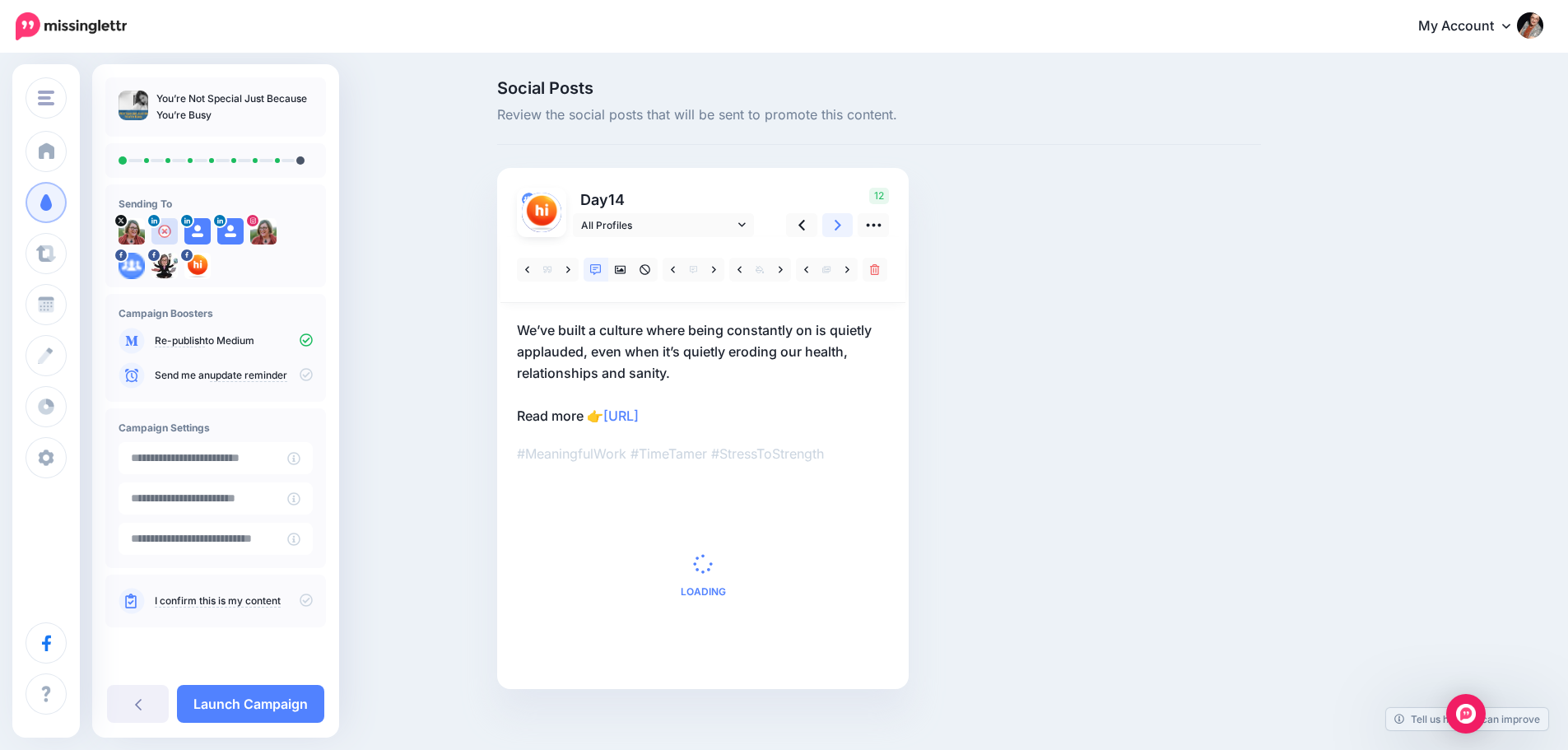
click at [841, 225] on icon at bounding box center [838, 225] width 7 height 11
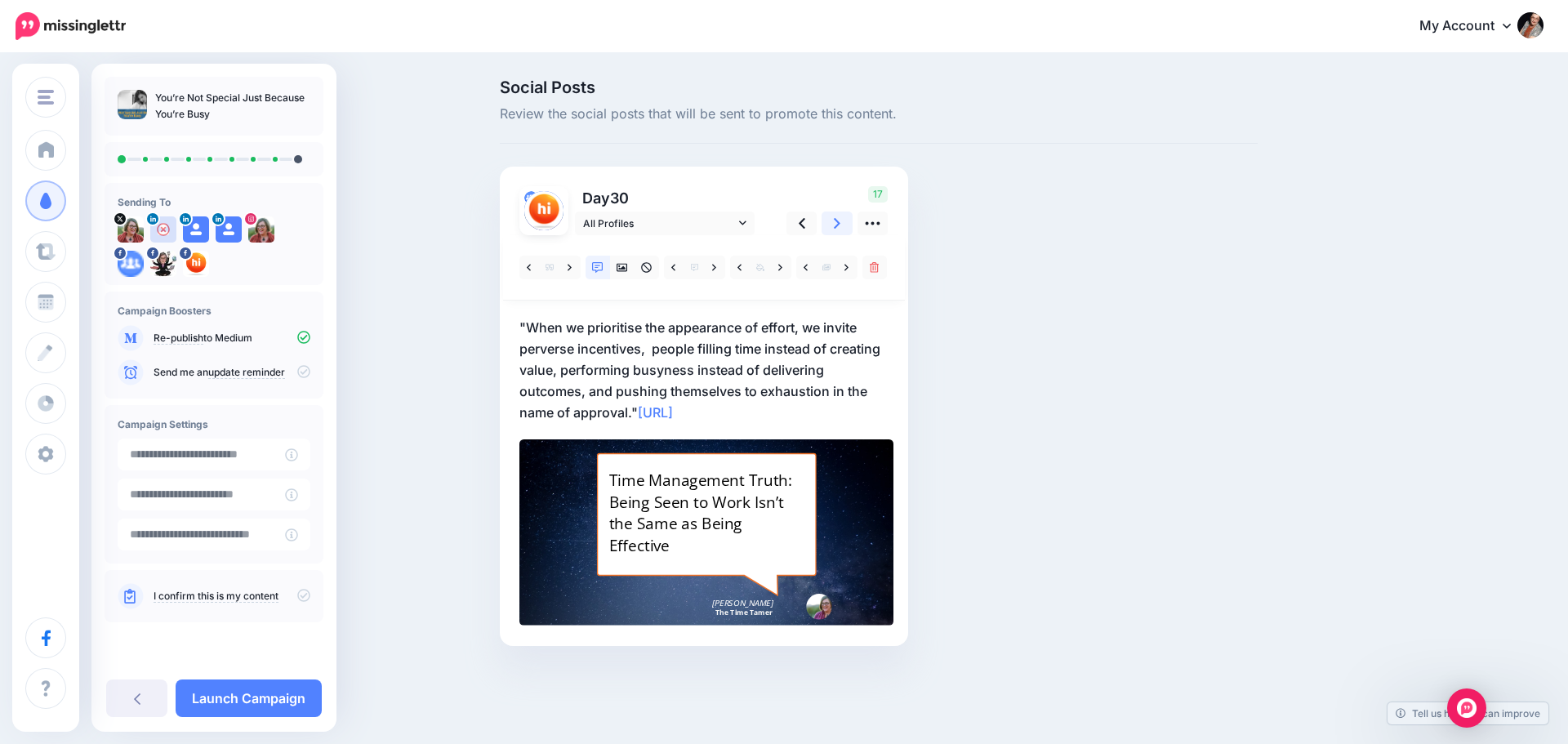
click at [838, 224] on icon at bounding box center [837, 223] width 7 height 11
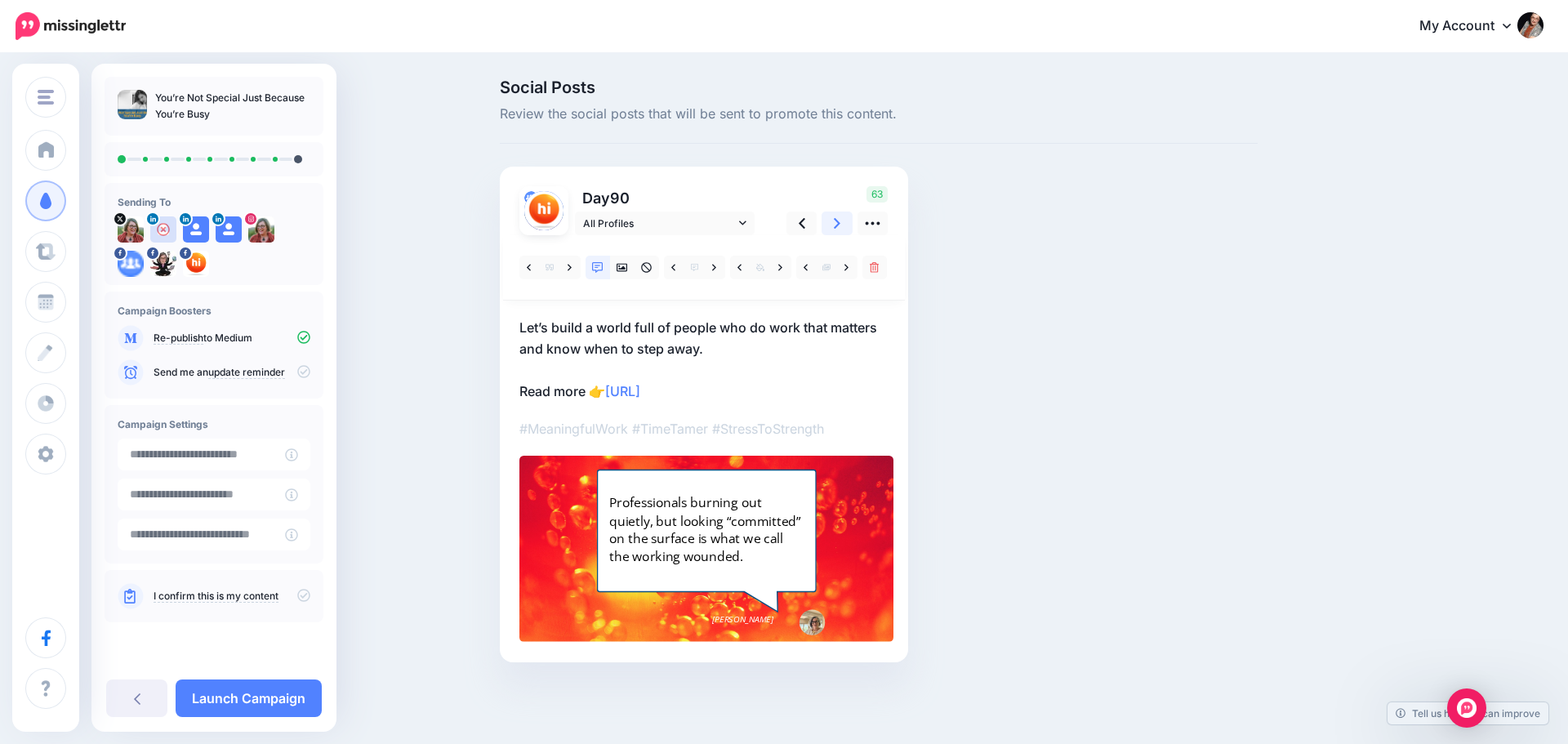
click at [841, 229] on icon at bounding box center [837, 223] width 7 height 17
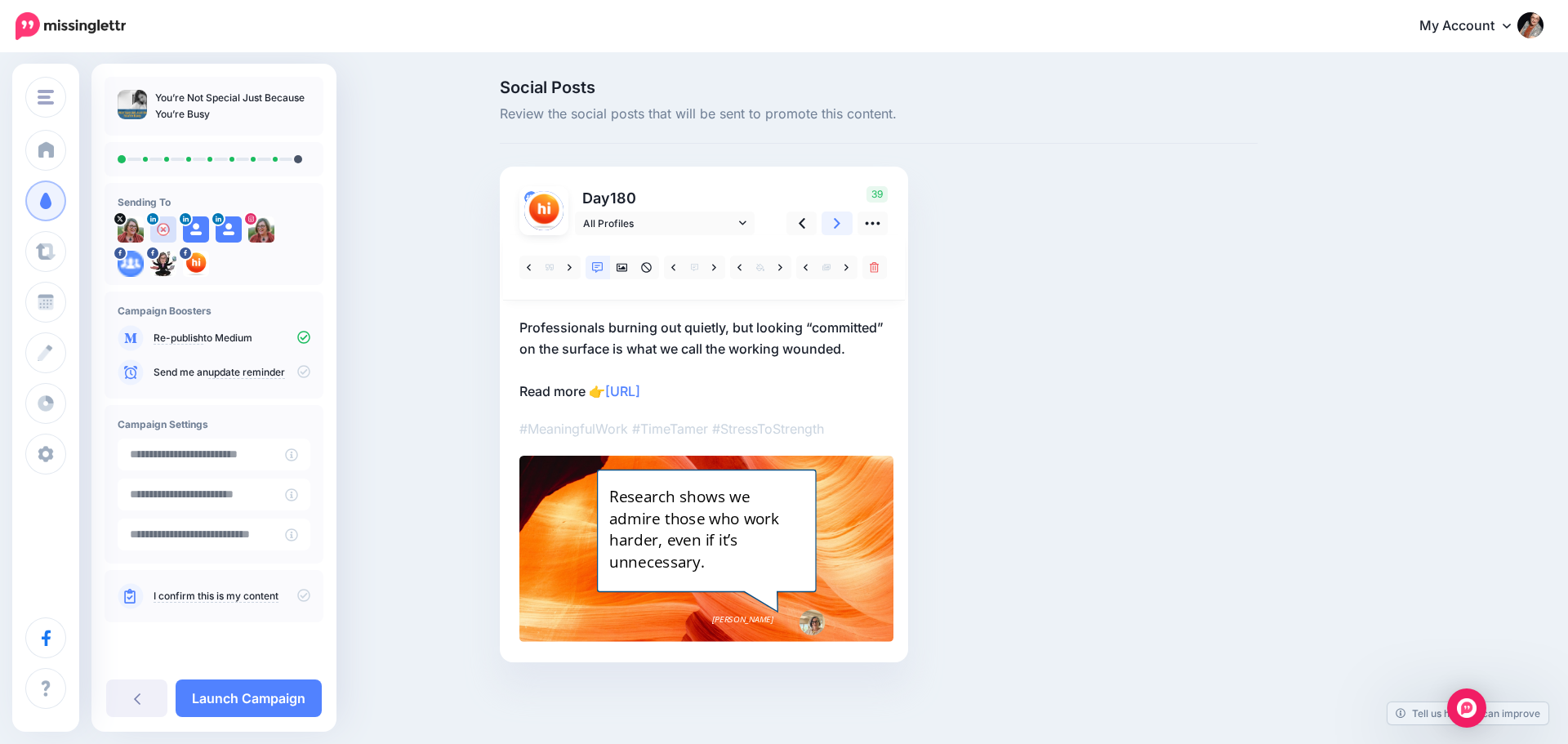
click at [840, 229] on icon at bounding box center [837, 223] width 7 height 17
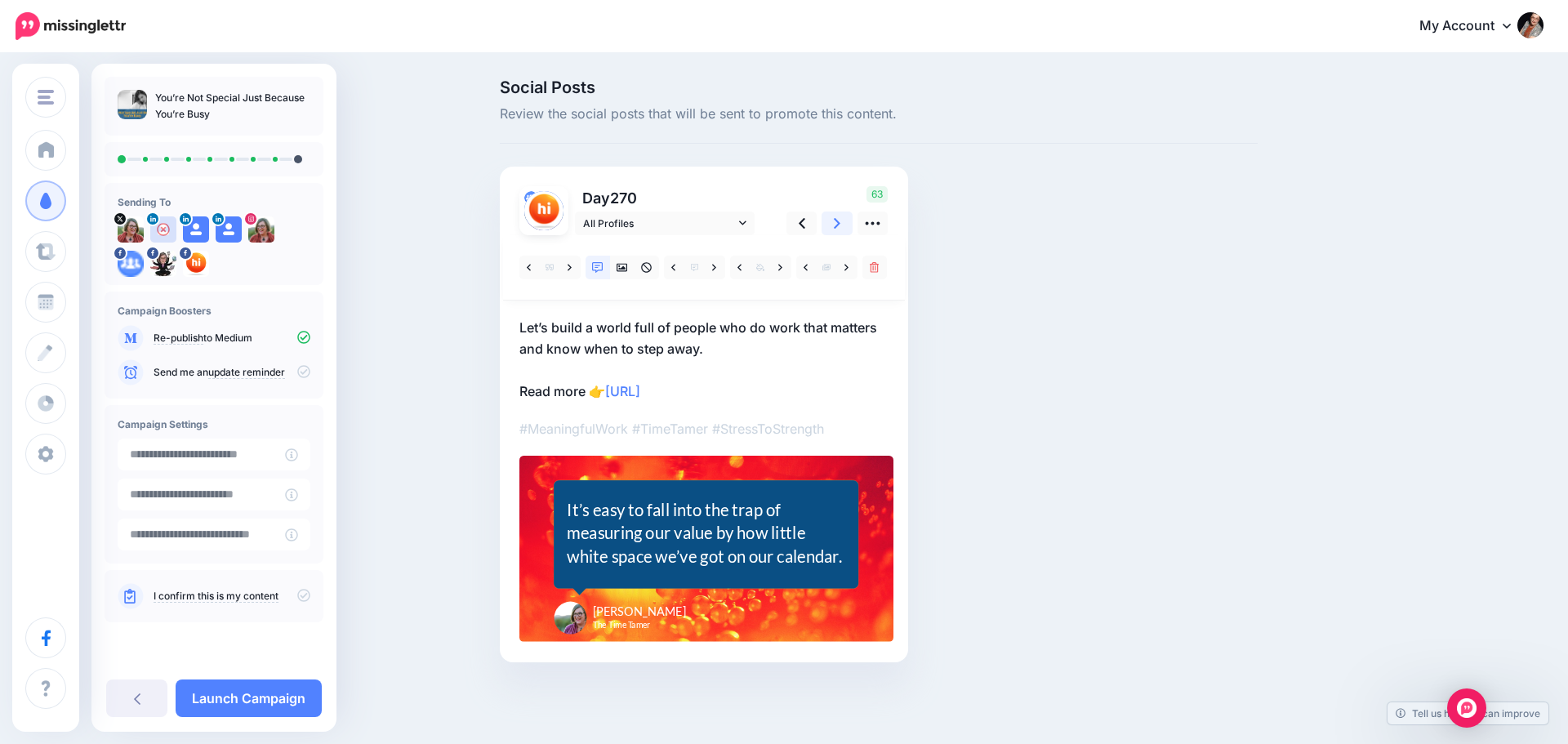
click at [840, 229] on icon at bounding box center [837, 223] width 7 height 17
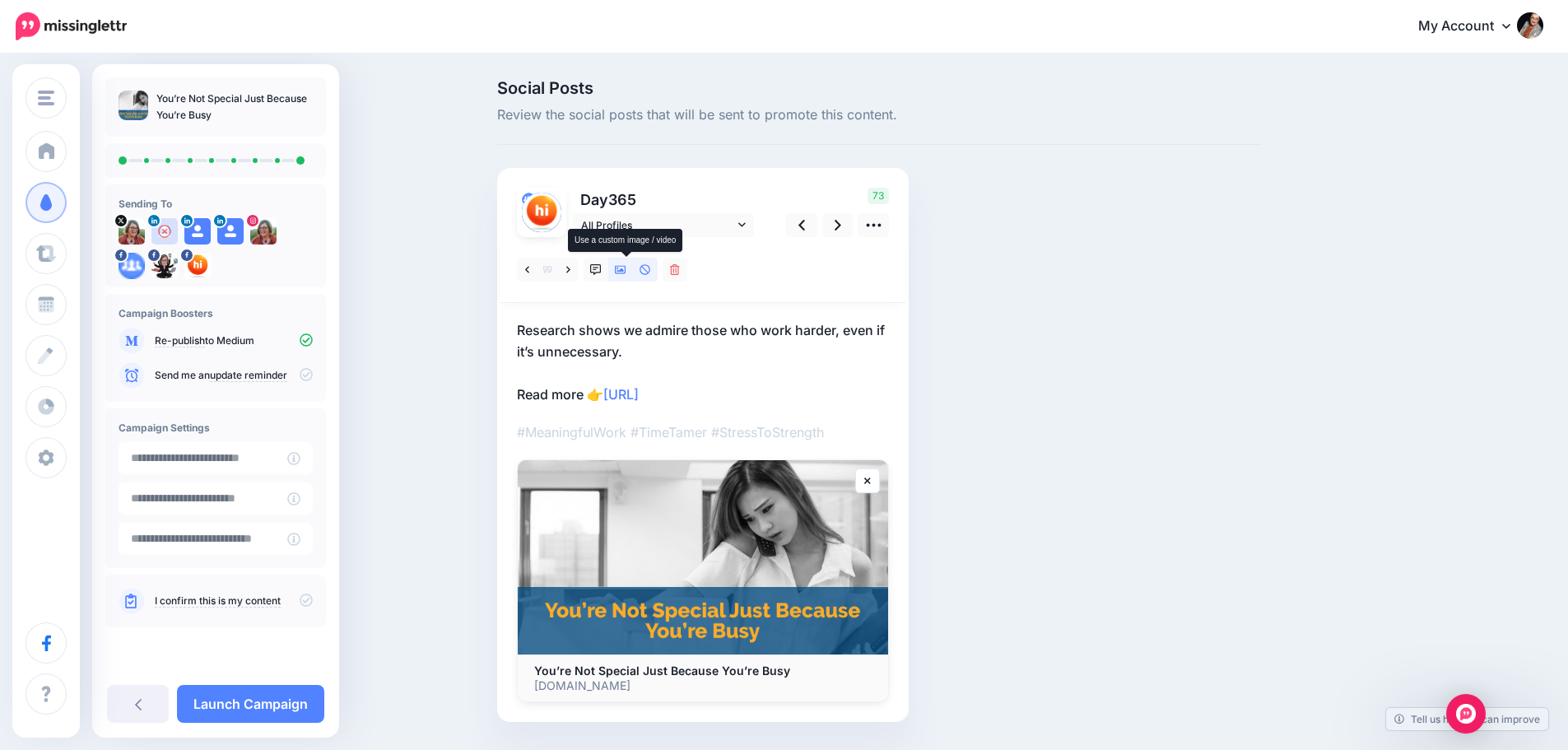
click at [627, 276] on link at bounding box center [620, 269] width 24 height 23
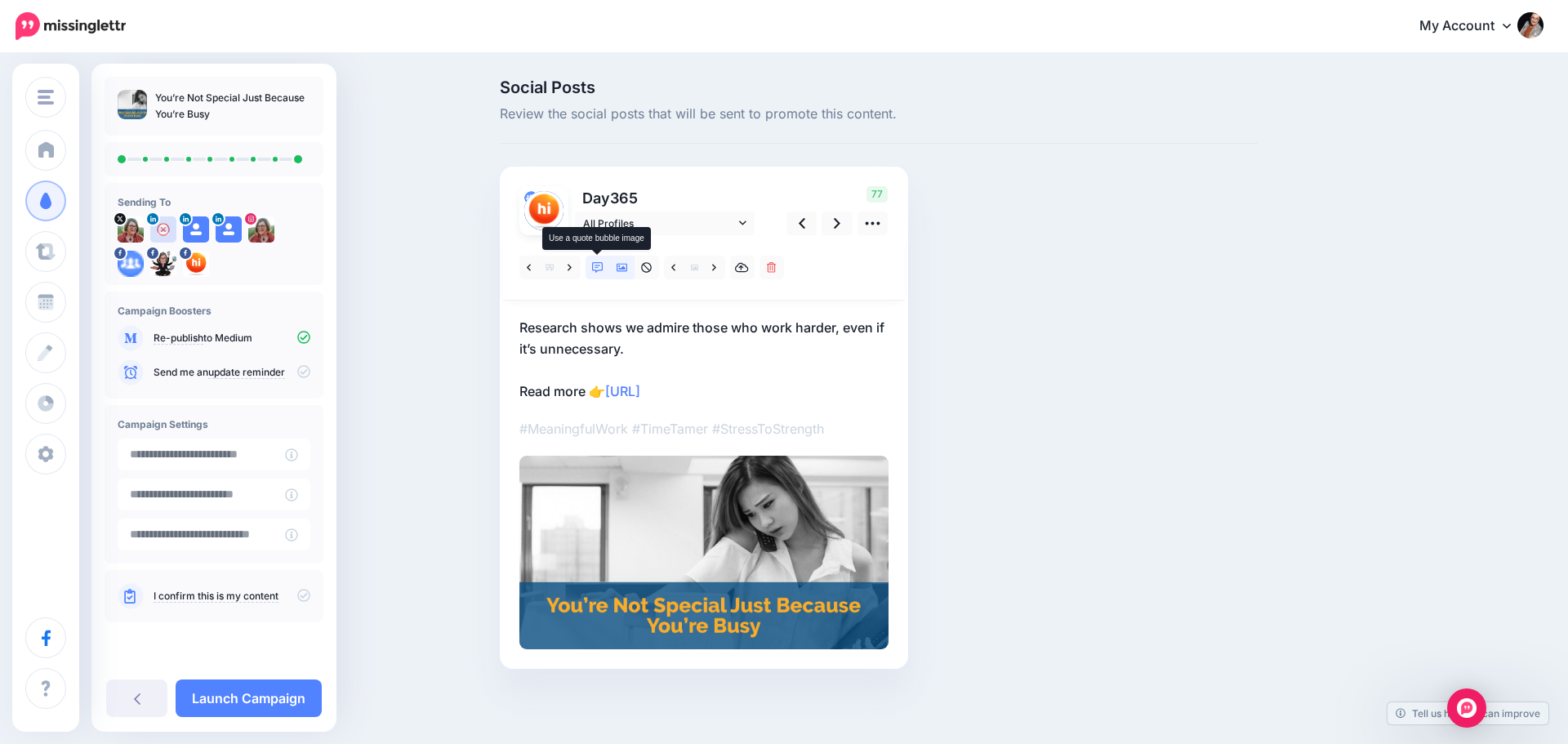
click at [599, 269] on icon at bounding box center [598, 268] width 12 height 12
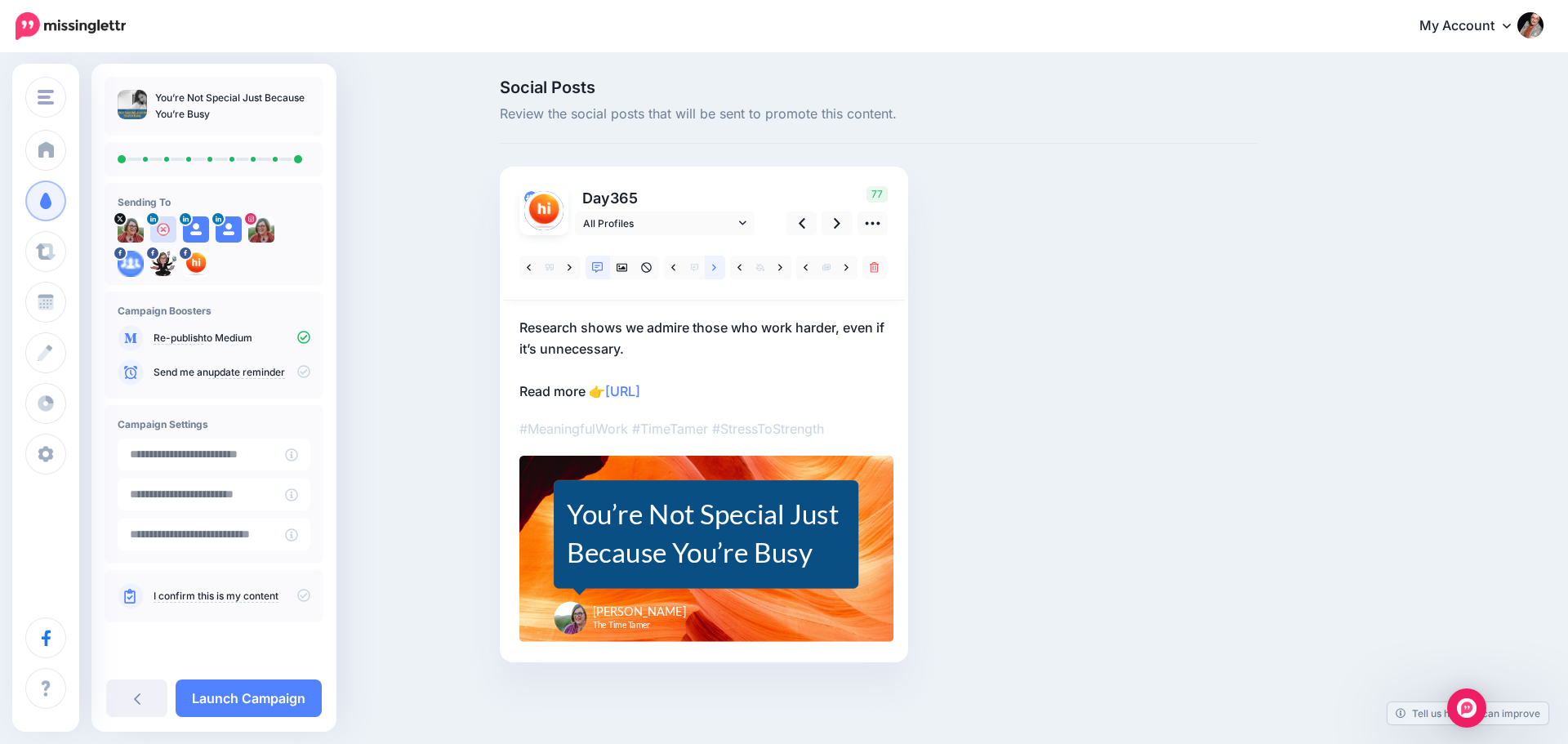
click at [714, 278] on link at bounding box center [715, 267] width 21 height 23
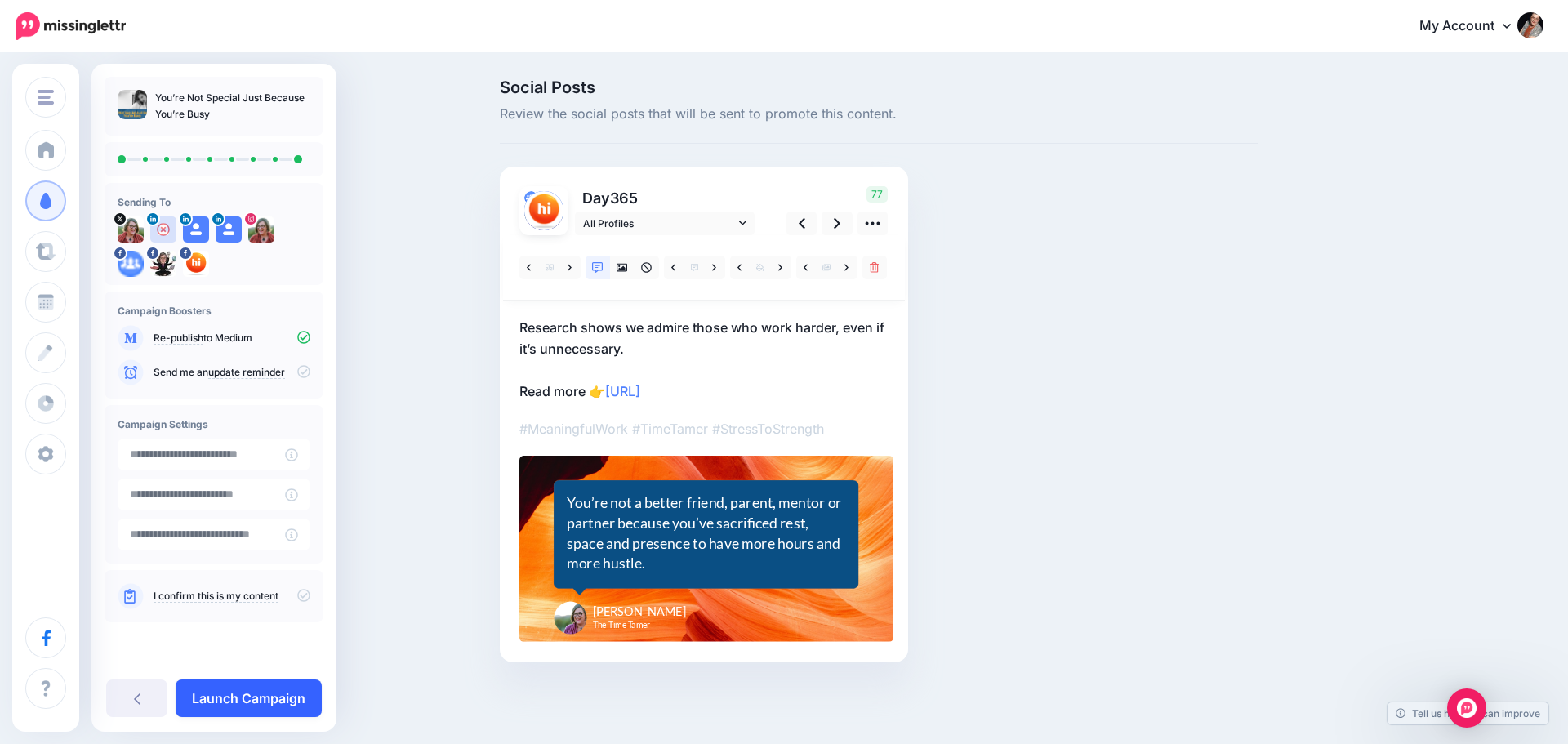
click at [271, 690] on link "Launch Campaign" at bounding box center [249, 697] width 146 height 37
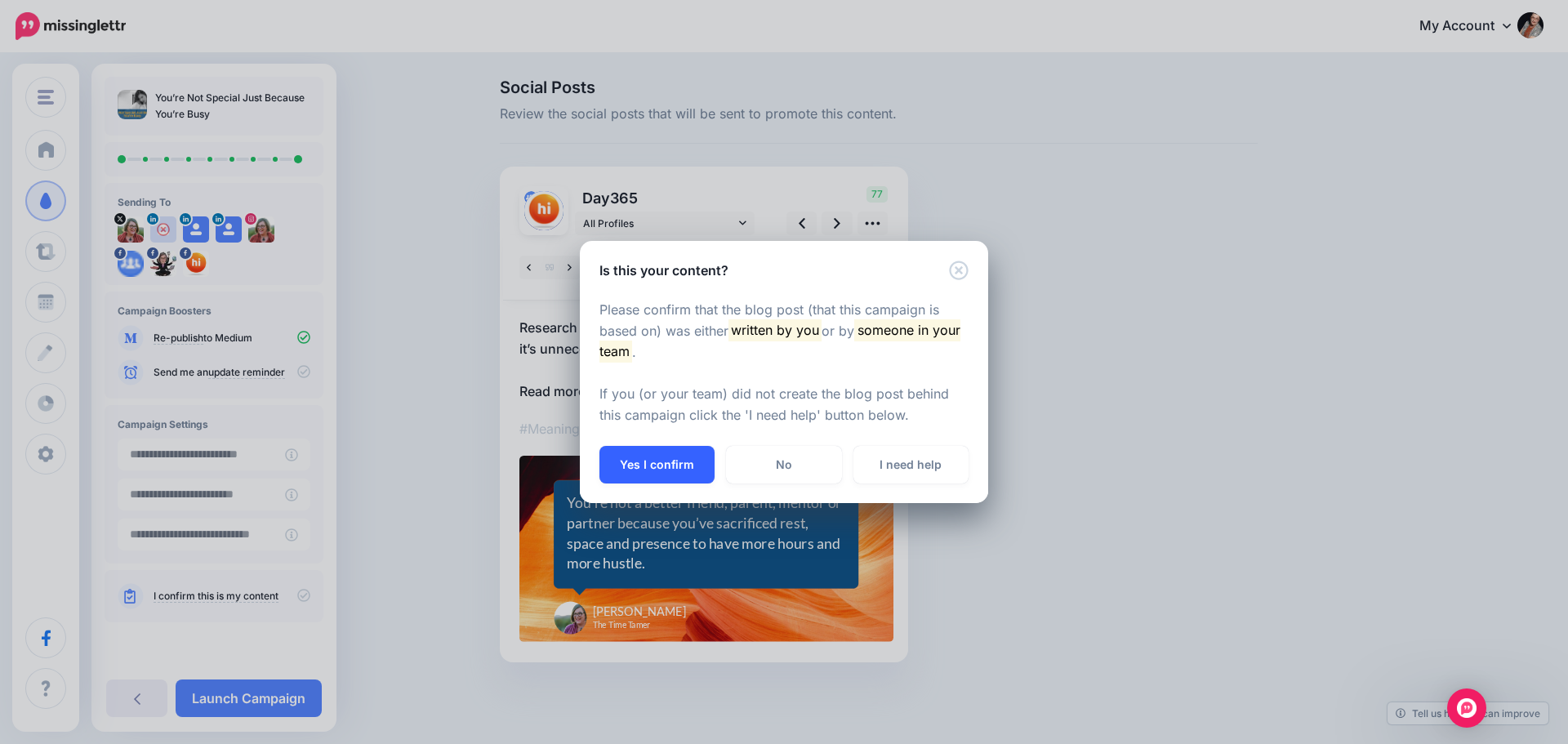
click at [673, 468] on button "Yes I confirm" at bounding box center [657, 464] width 116 height 37
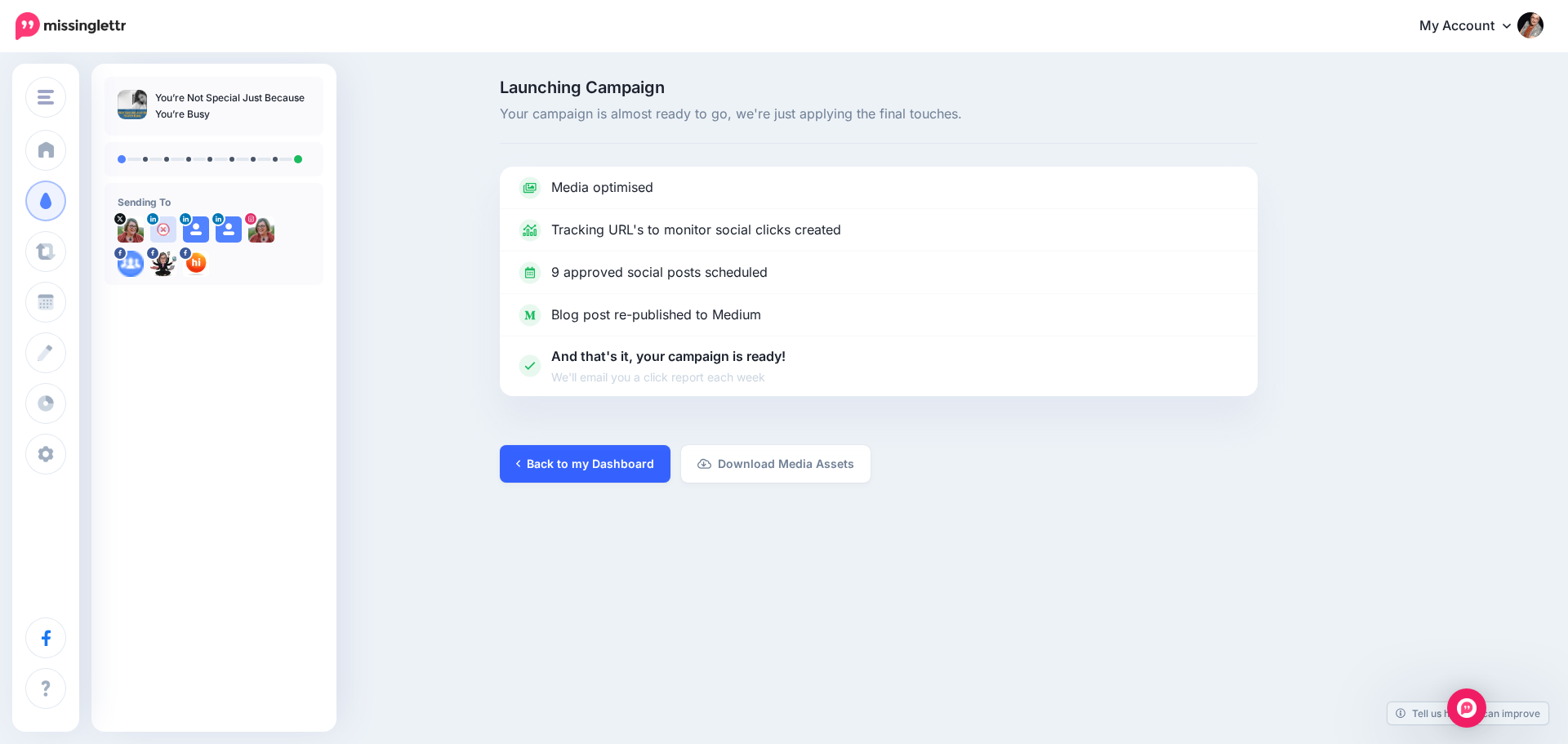
click at [595, 465] on link "Back to my Dashboard" at bounding box center [584, 463] width 170 height 37
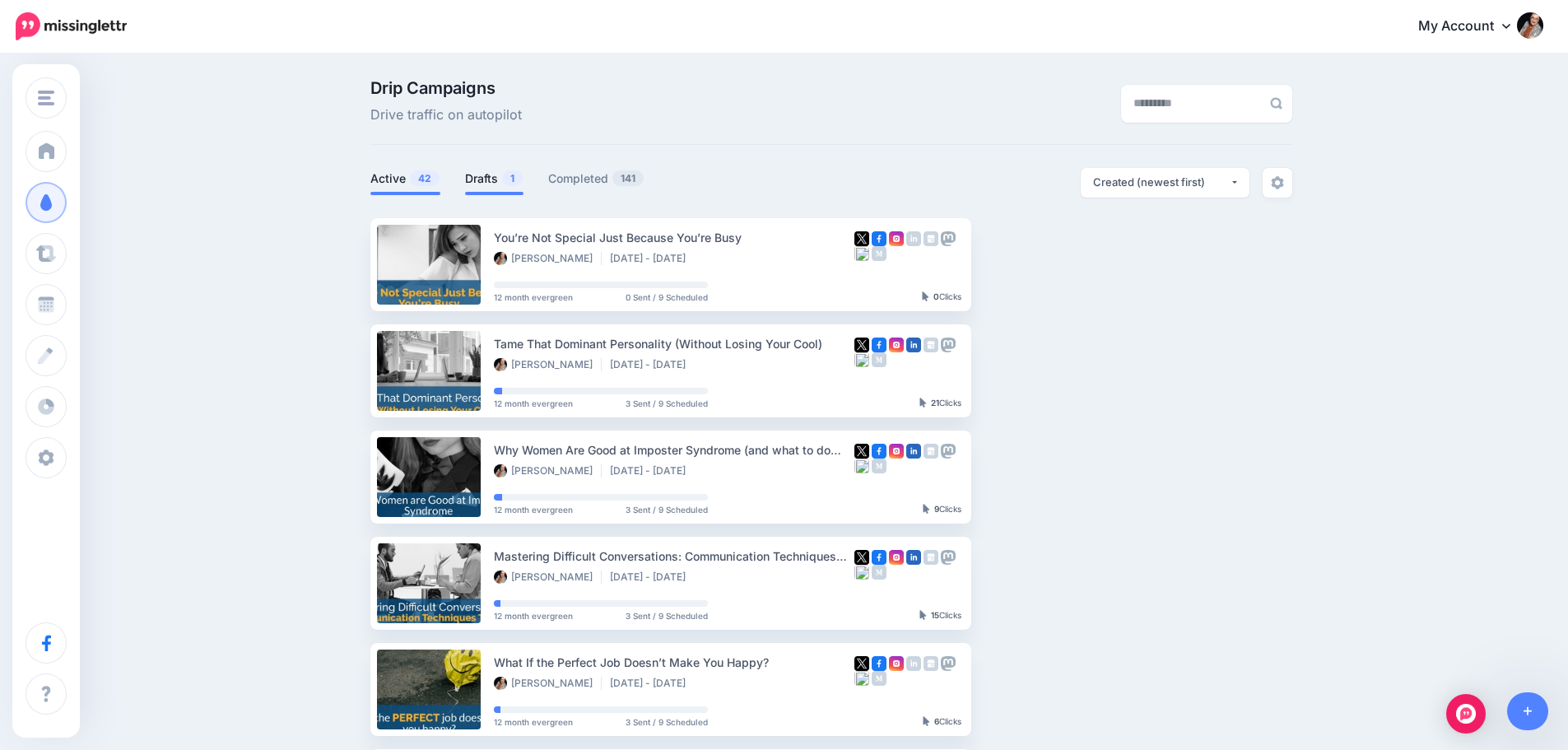
click at [494, 176] on link "Drafts 1" at bounding box center [494, 178] width 59 height 20
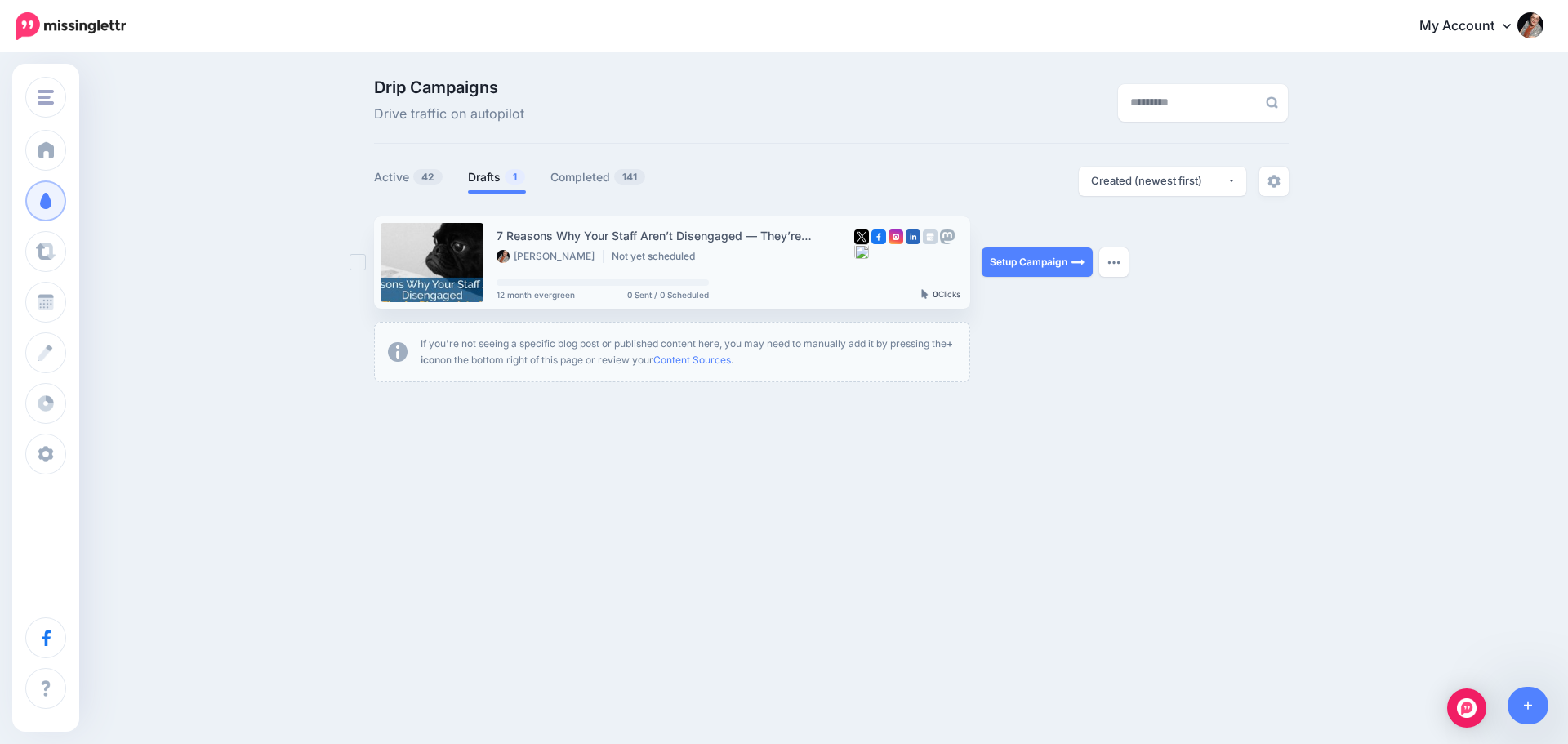
click at [664, 254] on li "Not yet scheduled" at bounding box center [658, 257] width 91 height 13
click at [1005, 255] on link "Setup Campaign" at bounding box center [1038, 262] width 111 height 29
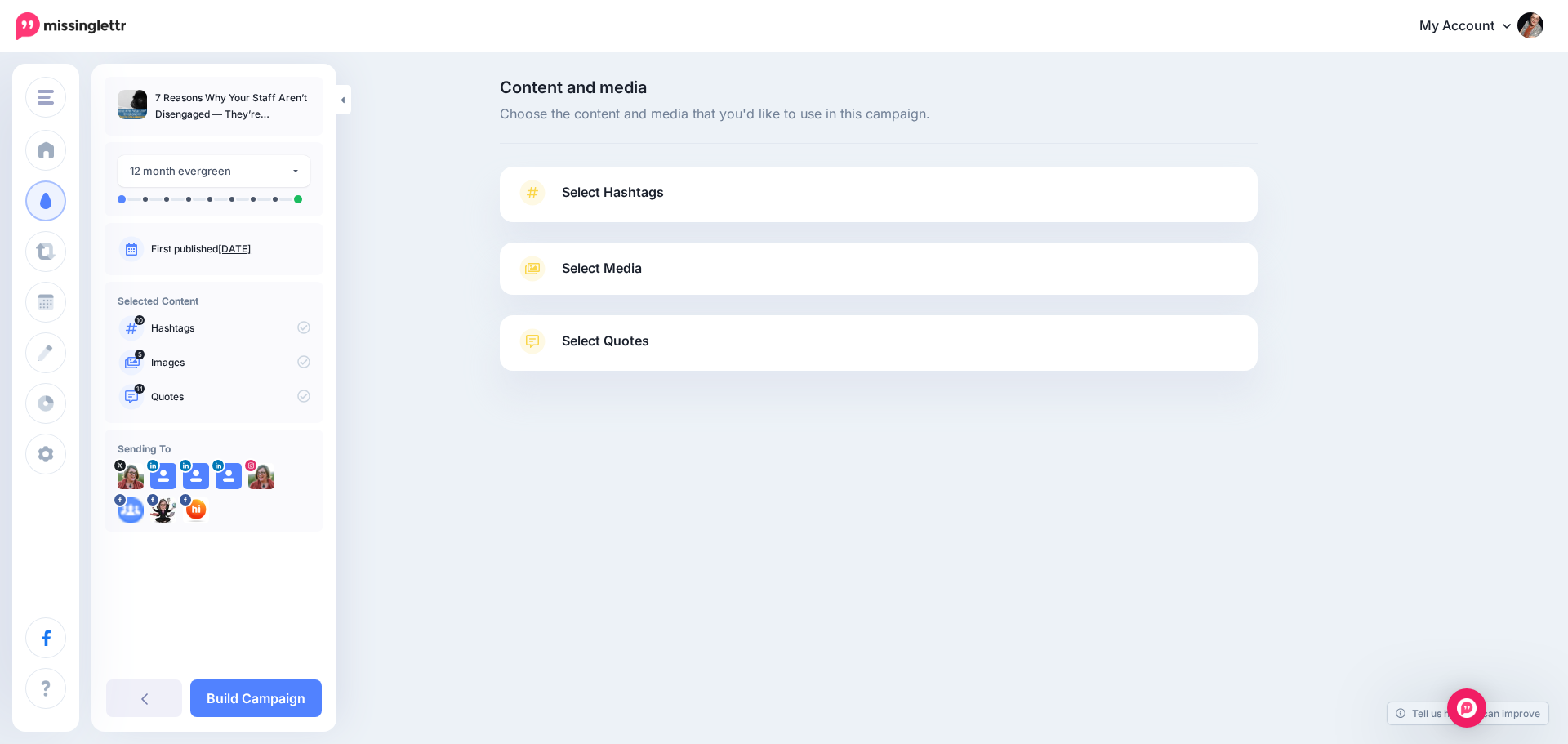
click at [671, 196] on link "Select Hashtags" at bounding box center [879, 200] width 725 height 42
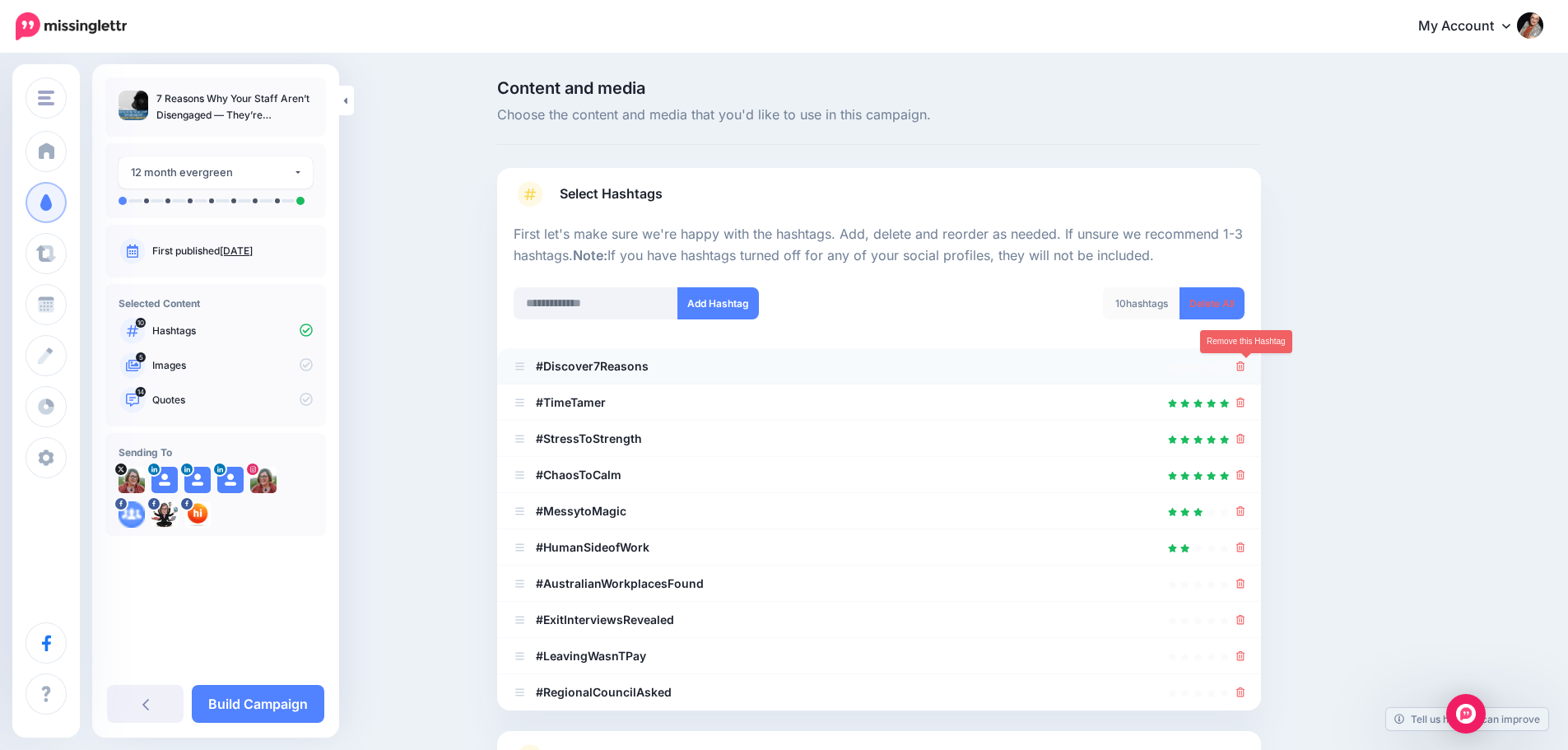
click at [1245, 366] on icon at bounding box center [1241, 366] width 9 height 10
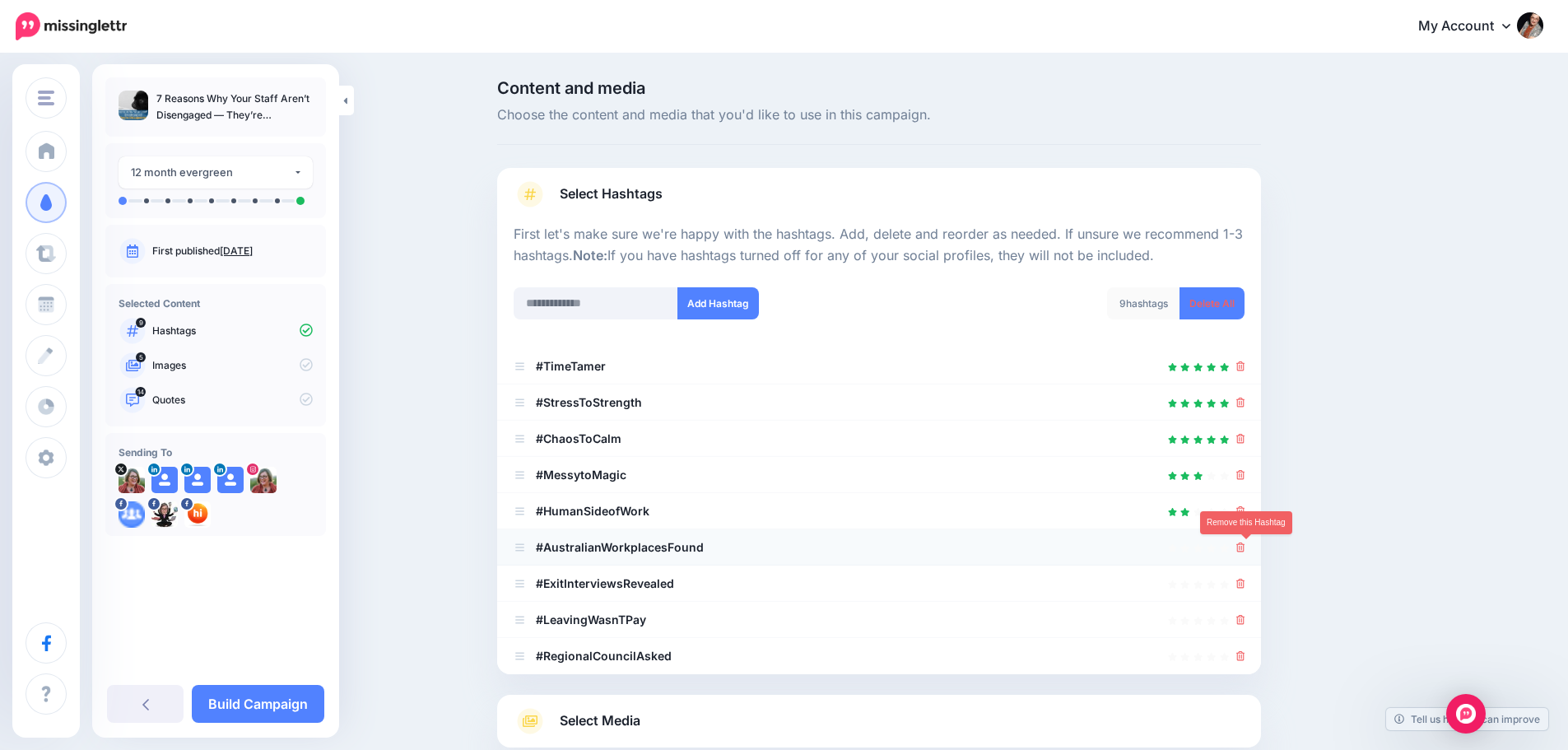
click at [1245, 548] on icon at bounding box center [1241, 547] width 9 height 10
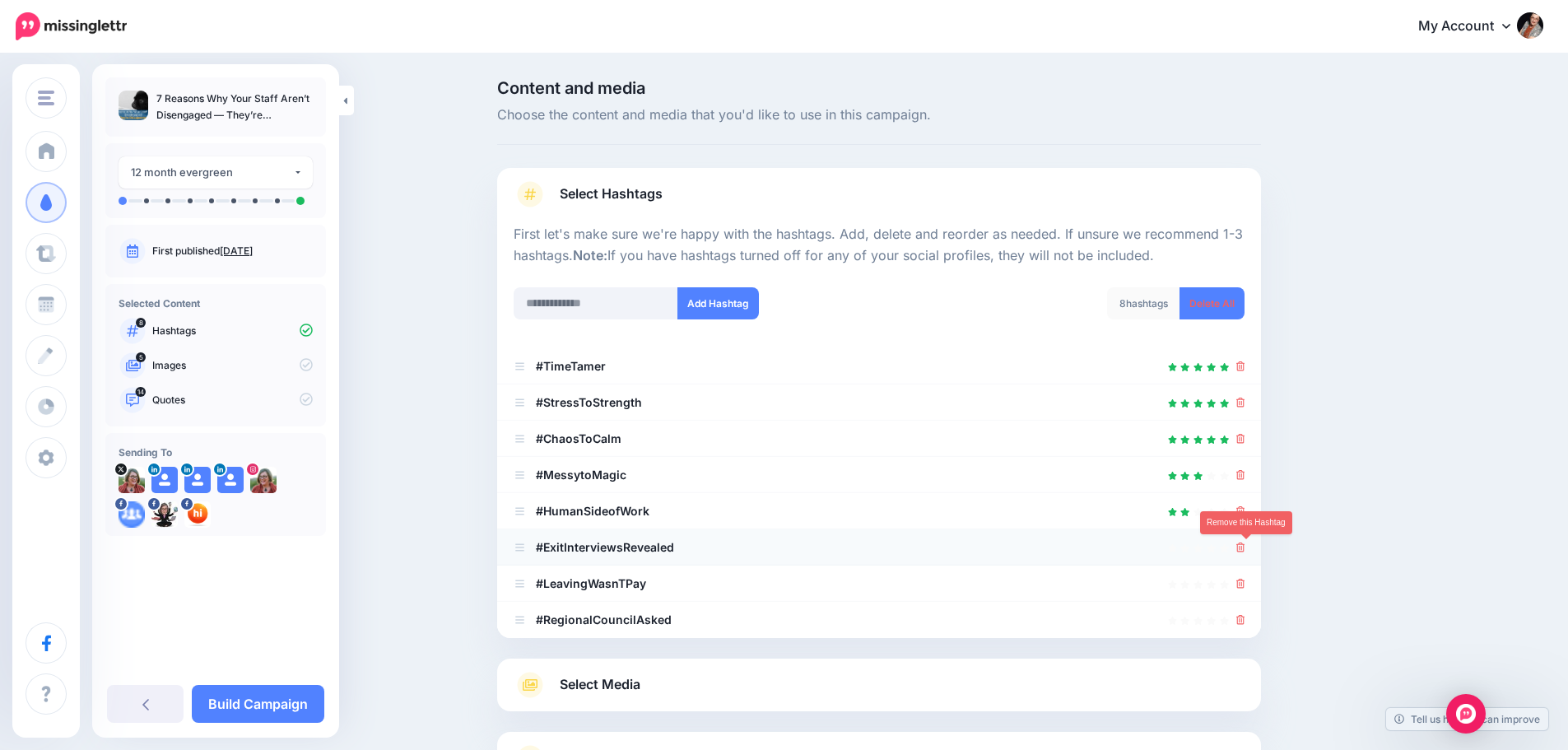
click at [1243, 546] on icon at bounding box center [1241, 547] width 9 height 10
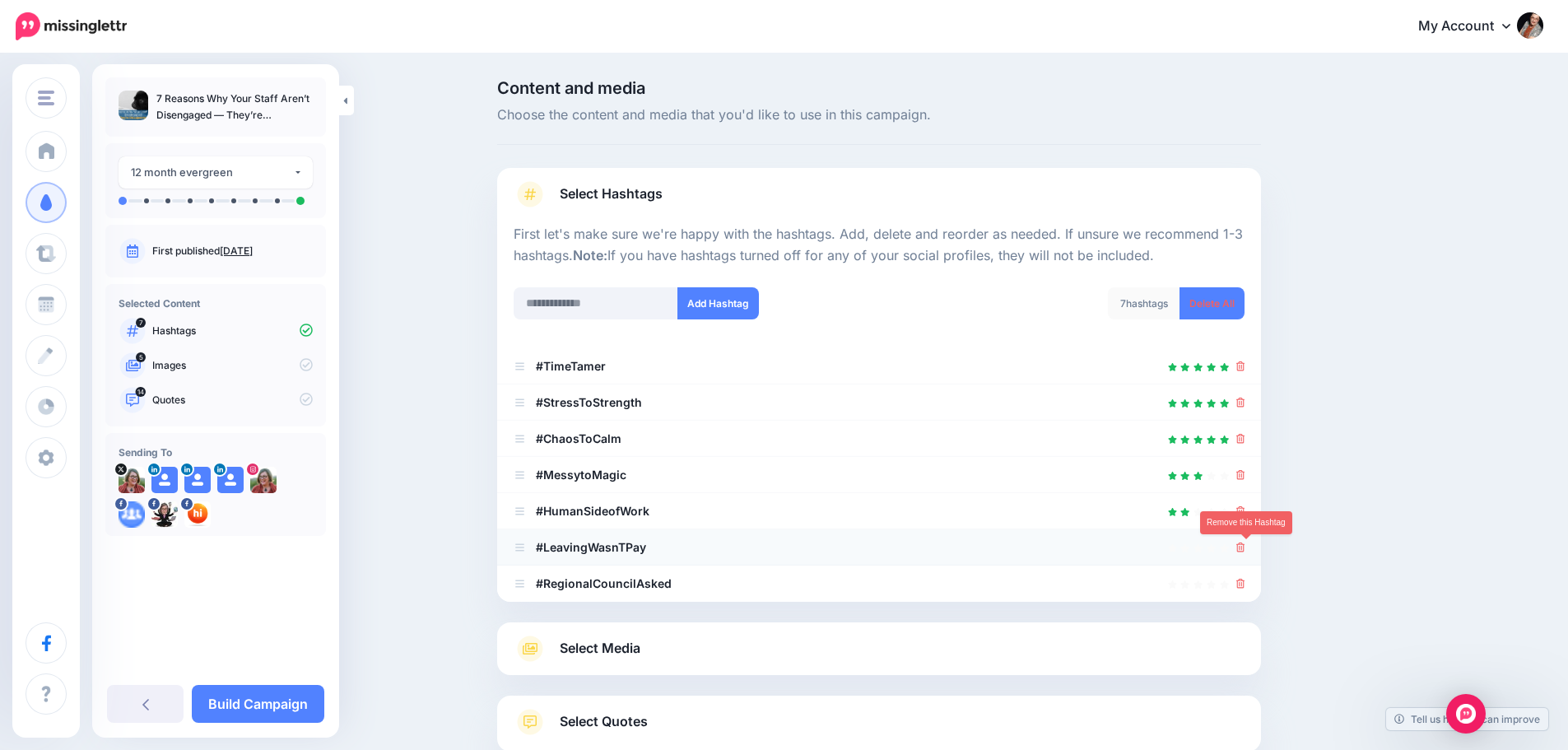
click at [1245, 550] on icon at bounding box center [1241, 547] width 9 height 10
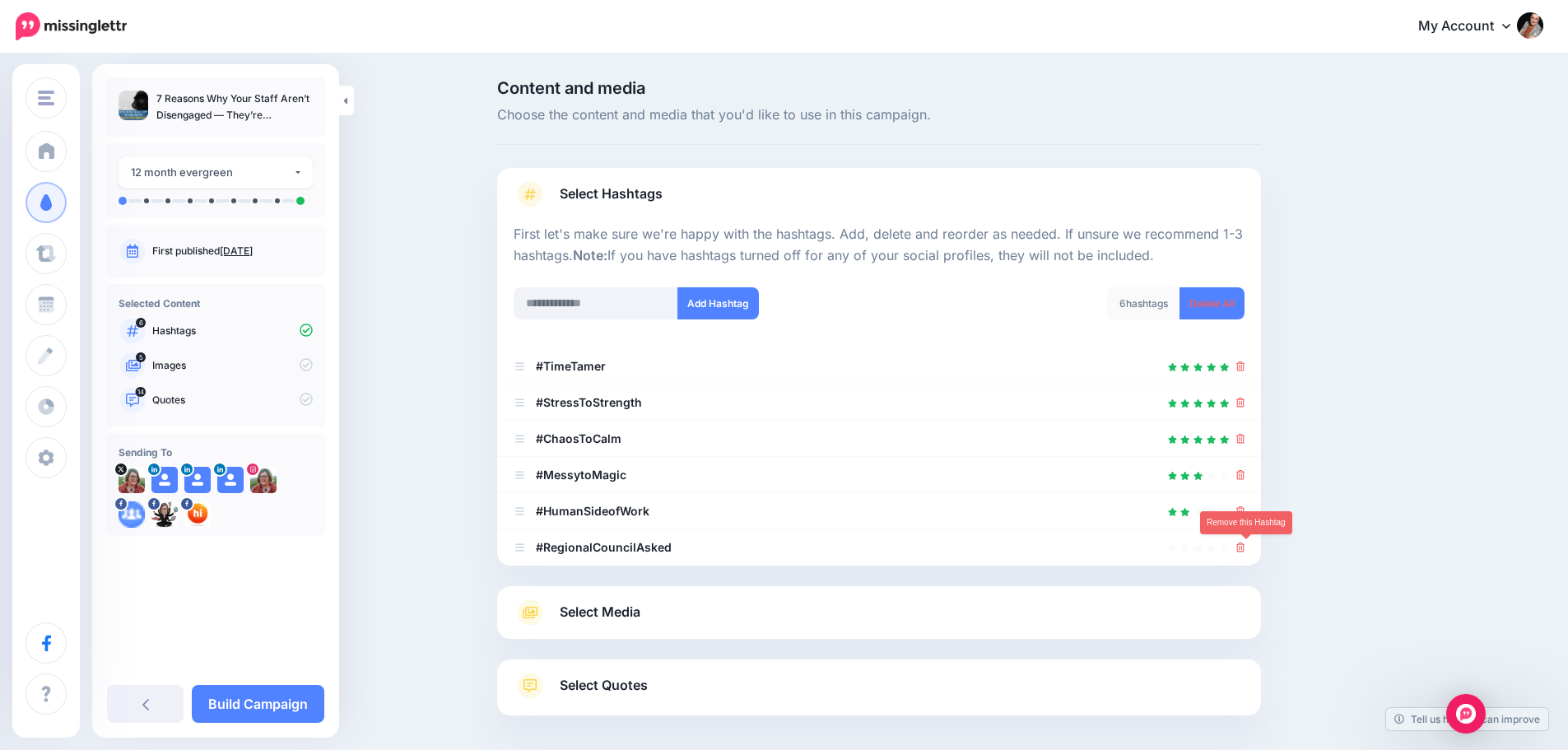
click at [1245, 550] on icon at bounding box center [1241, 547] width 9 height 10
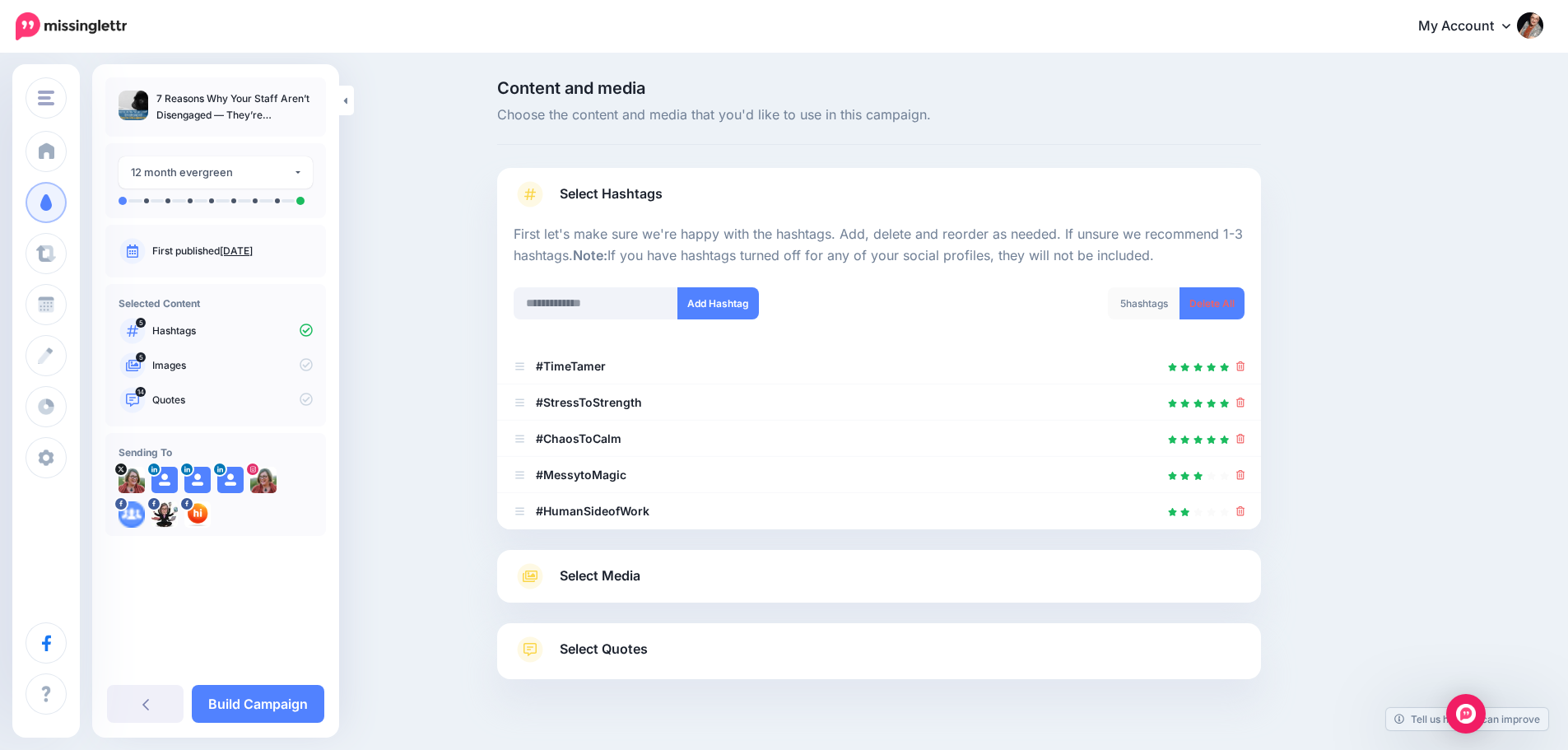
click at [613, 575] on span "Select Media" at bounding box center [600, 576] width 80 height 23
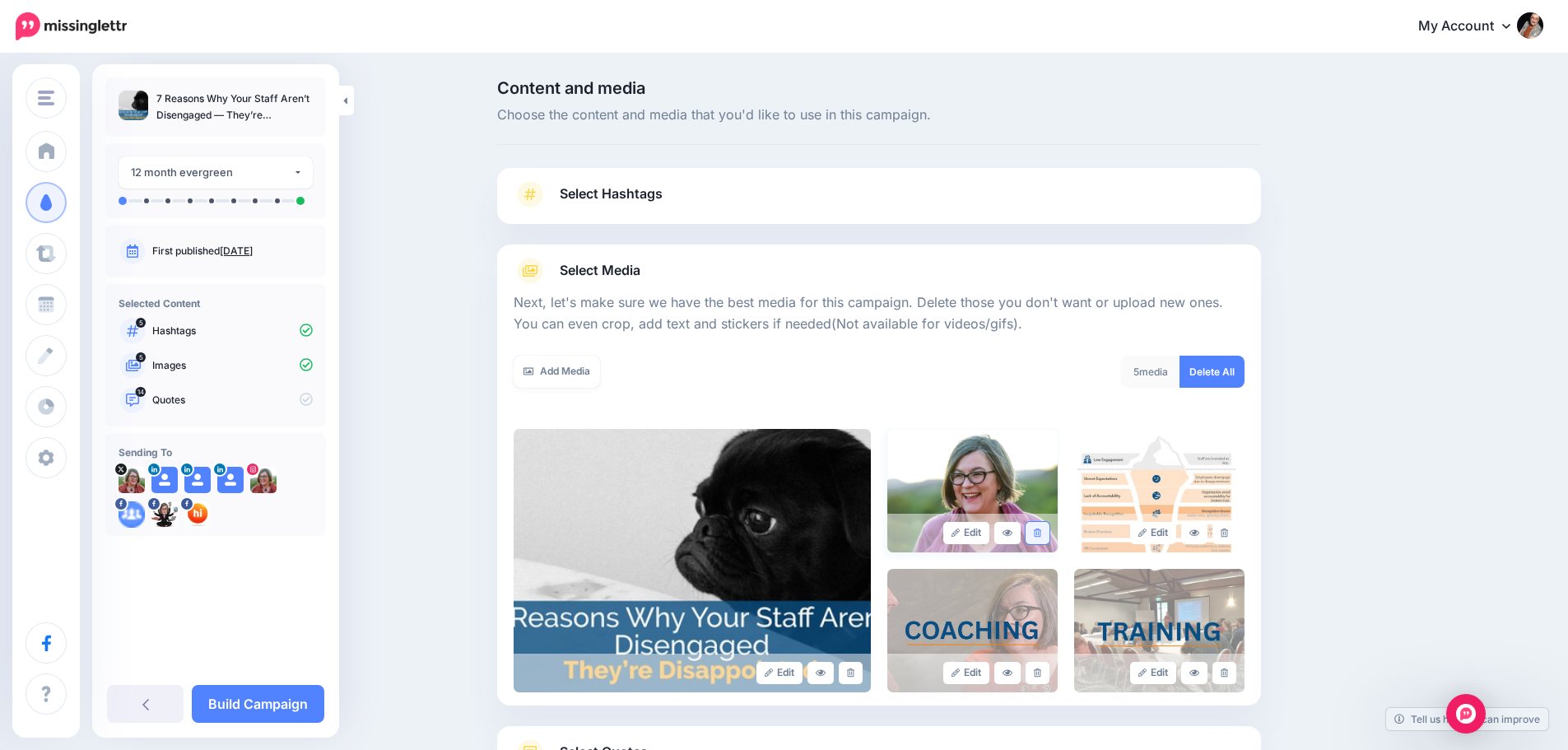
click at [1037, 535] on link at bounding box center [1038, 533] width 23 height 23
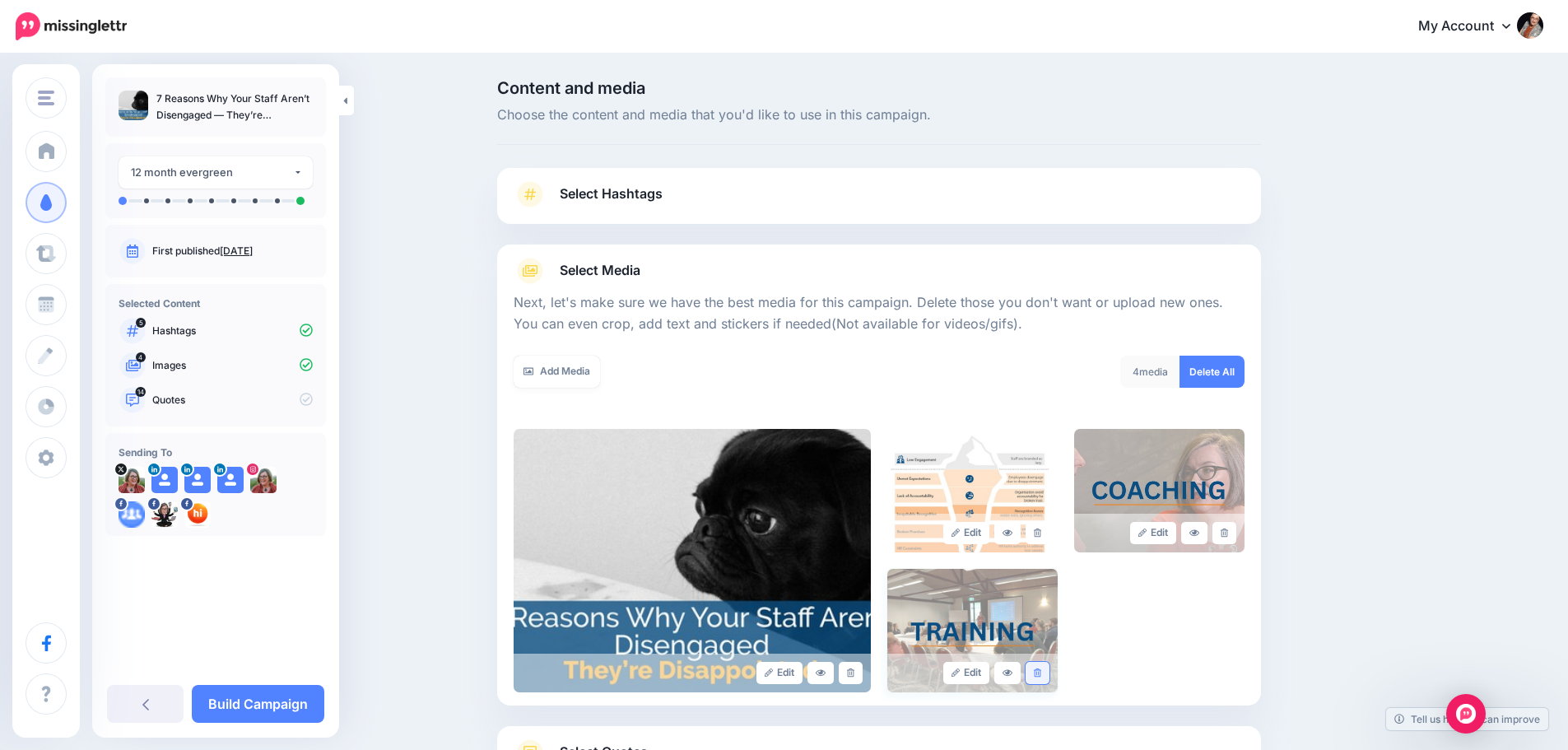
click at [1042, 674] on icon at bounding box center [1038, 673] width 8 height 9
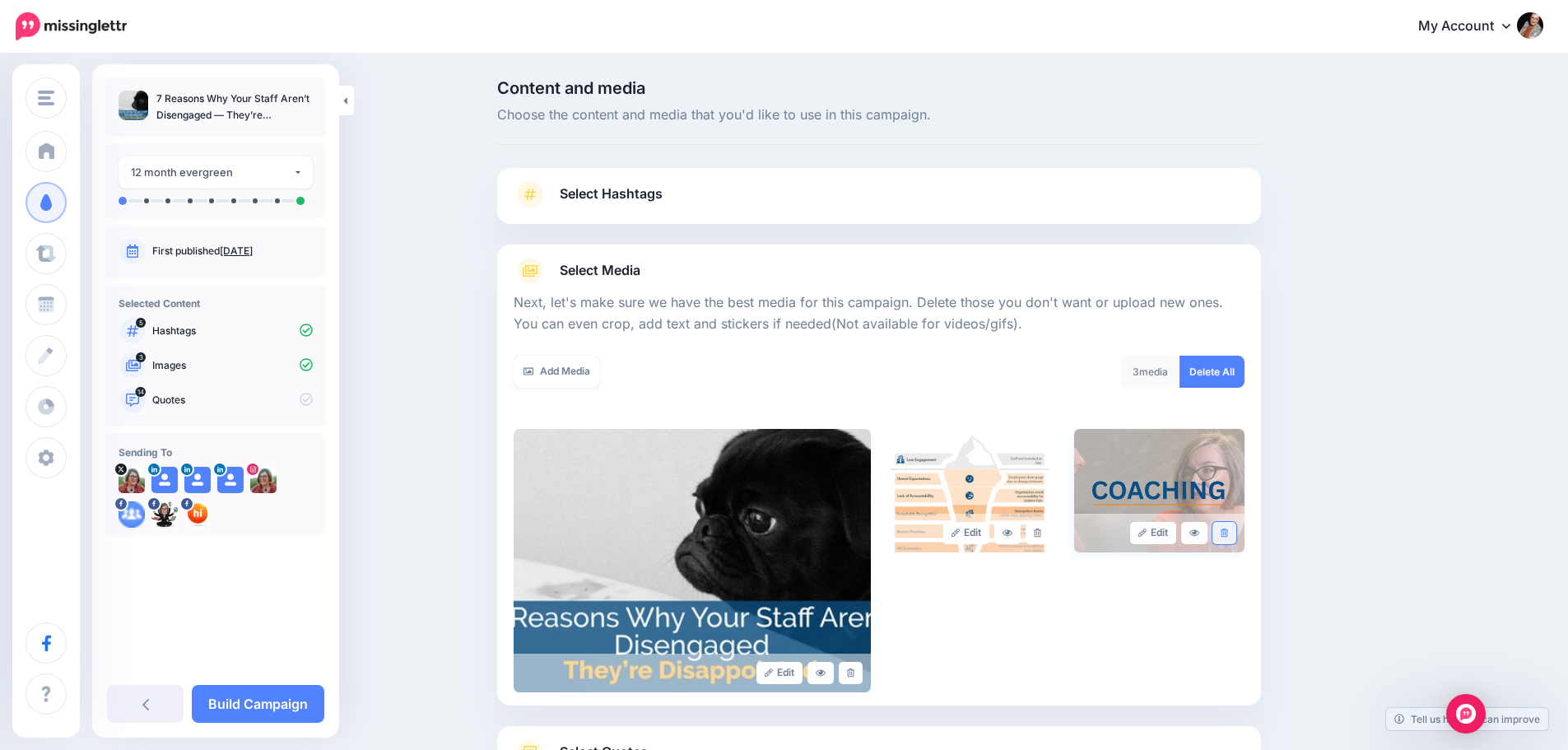
click at [1237, 538] on link at bounding box center [1224, 533] width 23 height 23
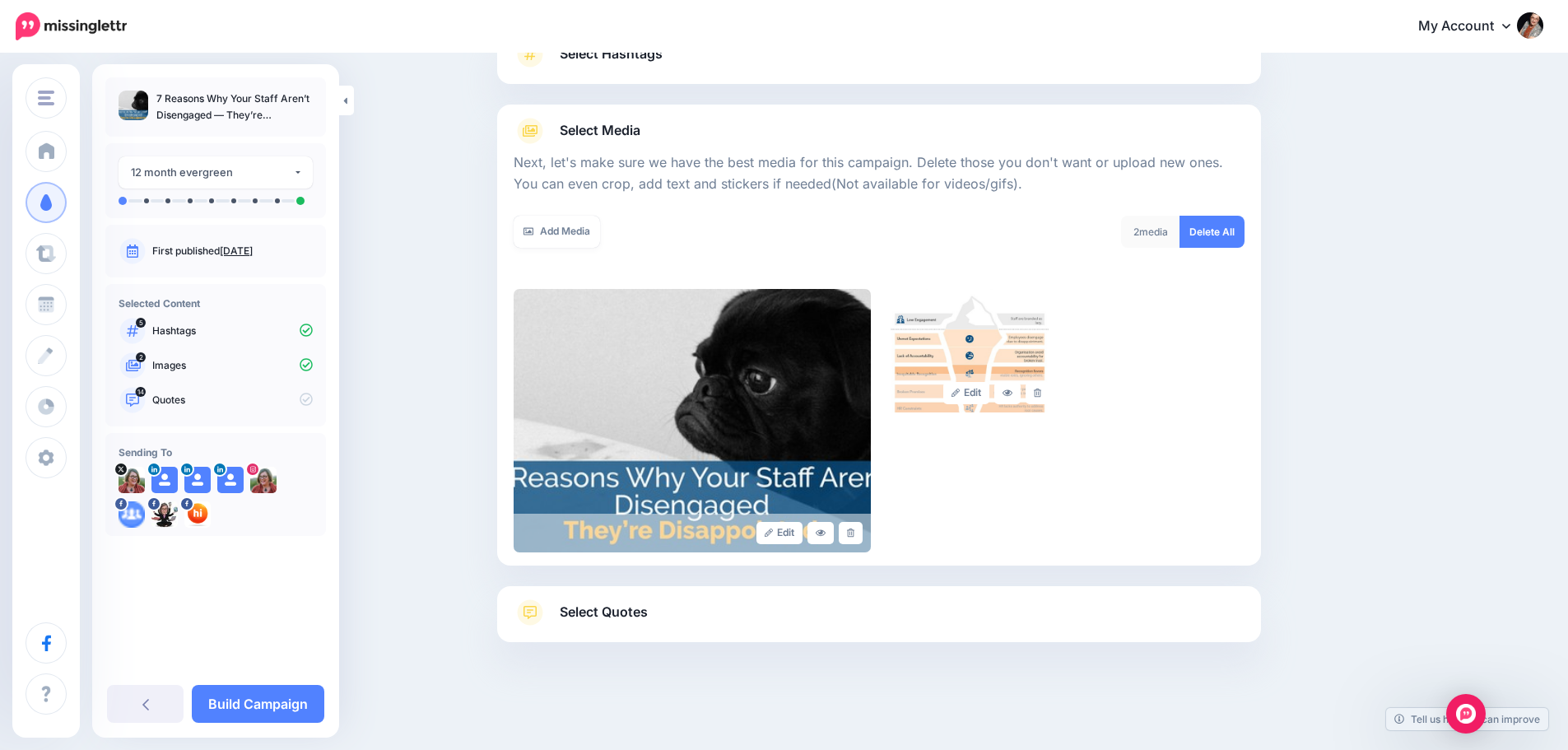
scroll to position [163, 0]
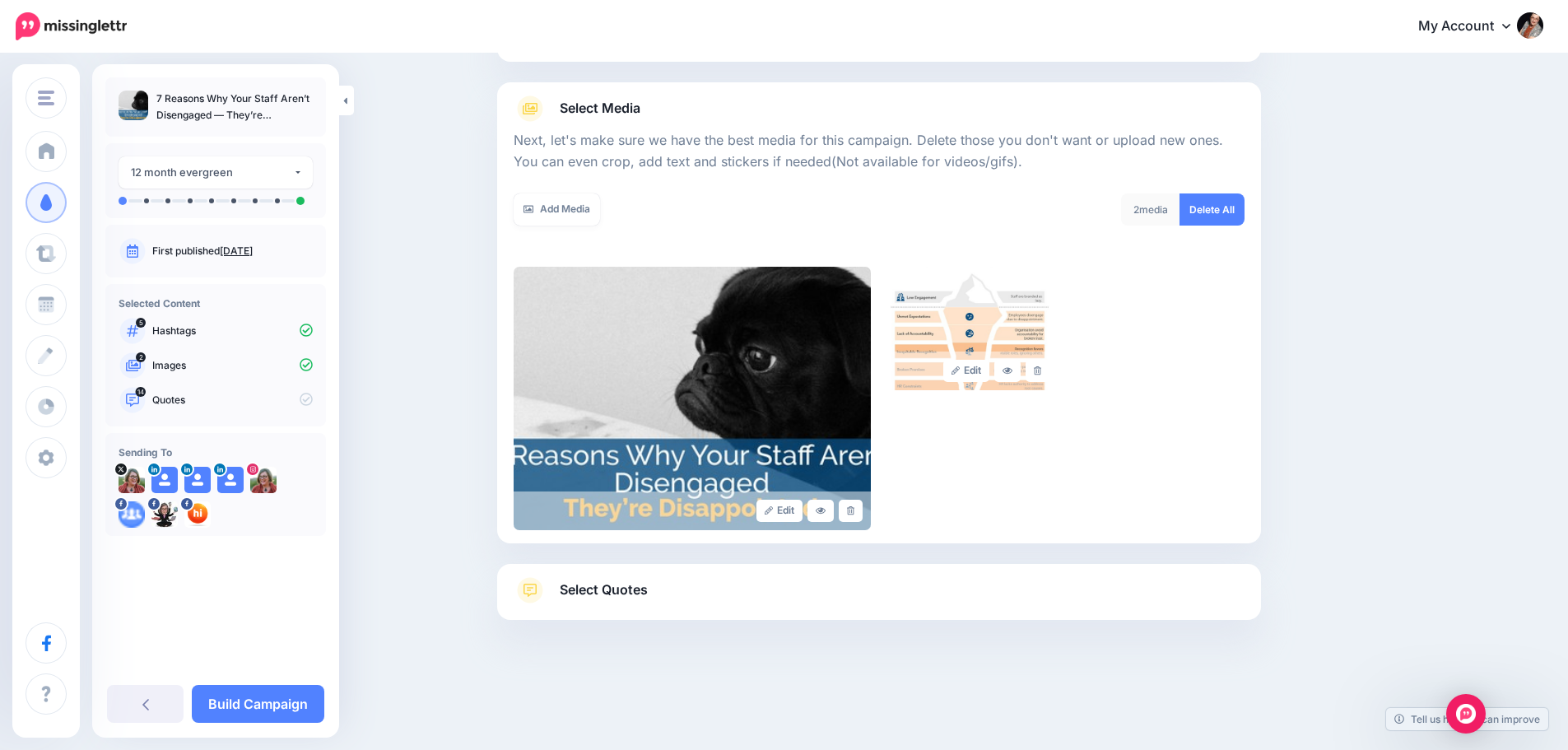
click at [621, 591] on span "Select Quotes" at bounding box center [603, 590] width 88 height 23
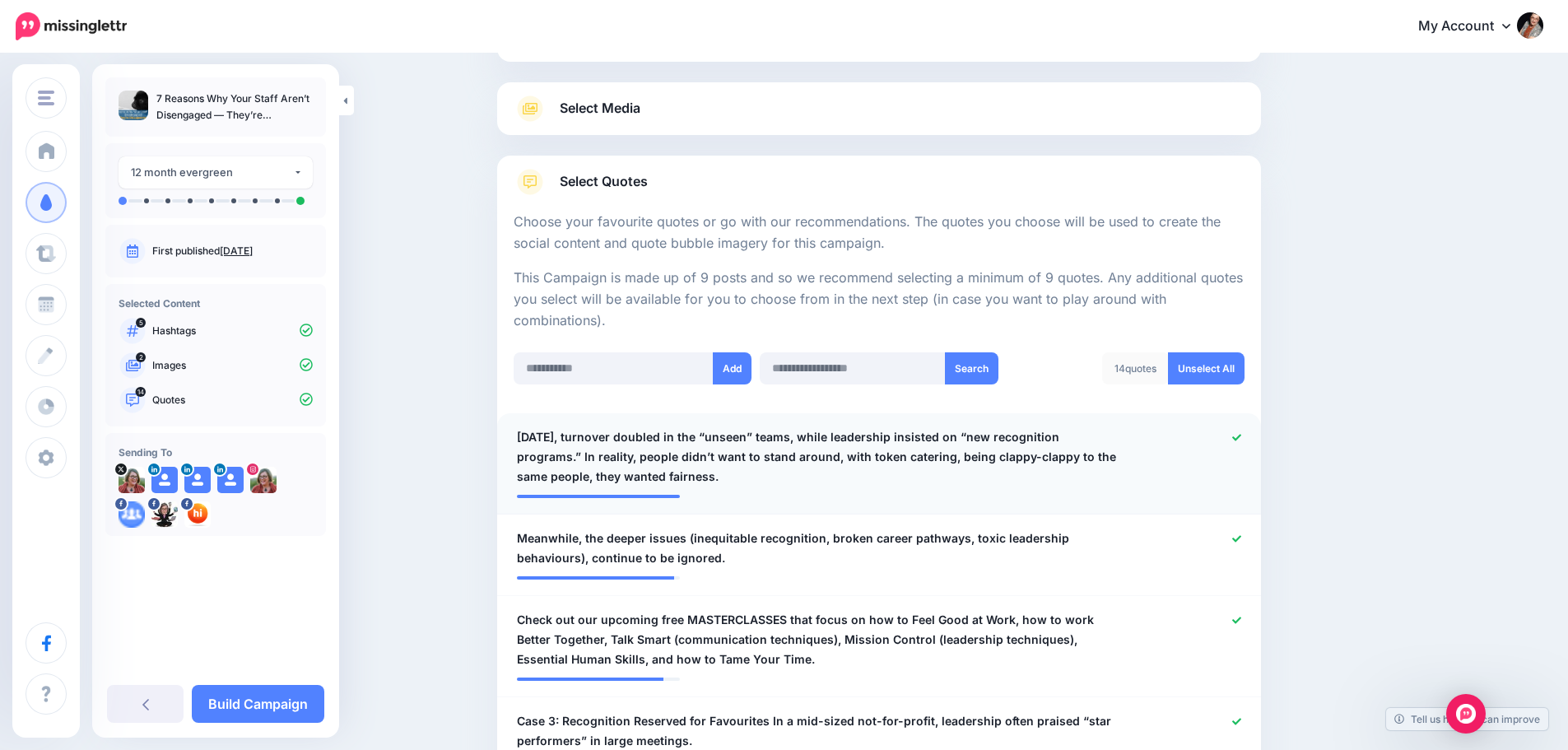
click at [1241, 440] on icon at bounding box center [1237, 437] width 9 height 9
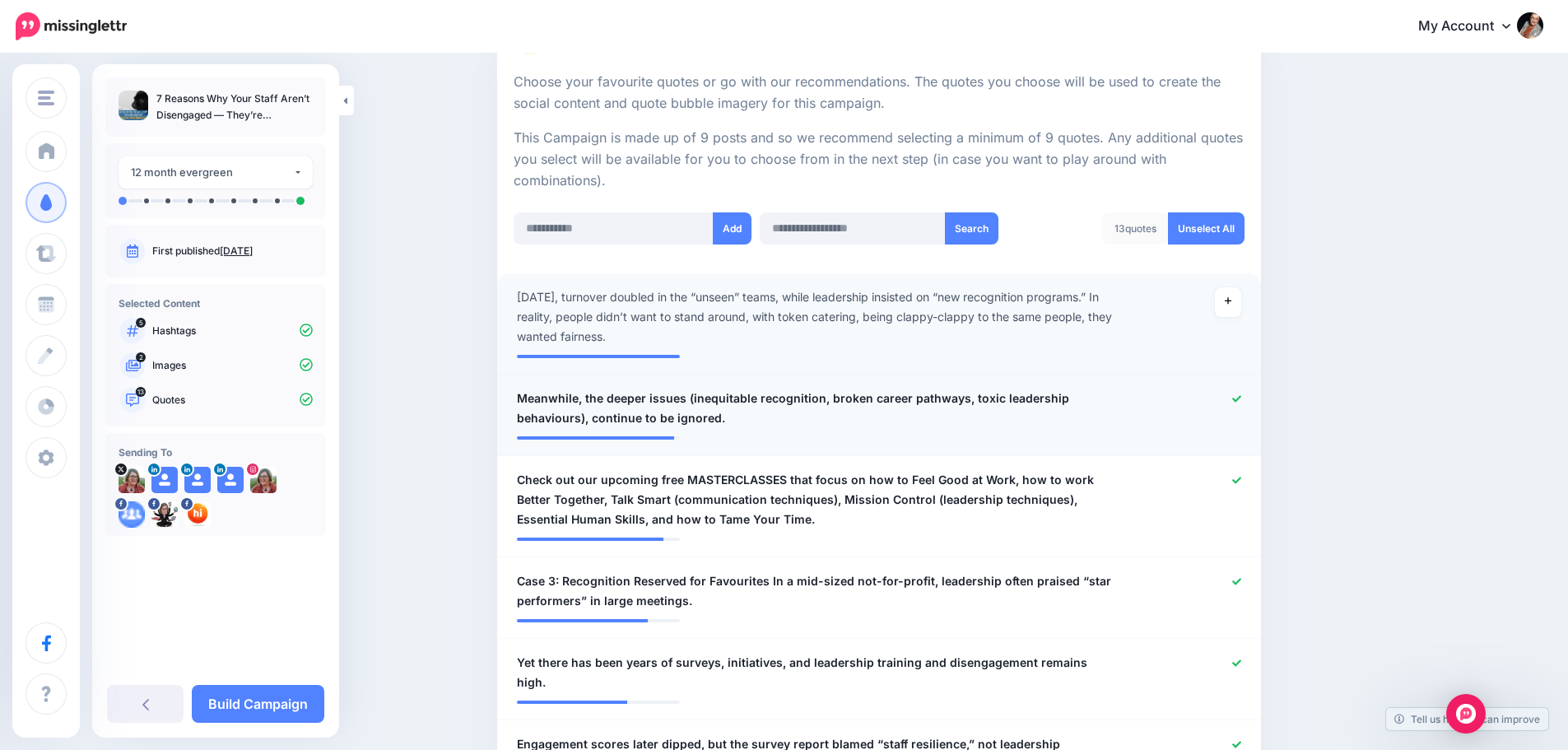
scroll to position [327, 0]
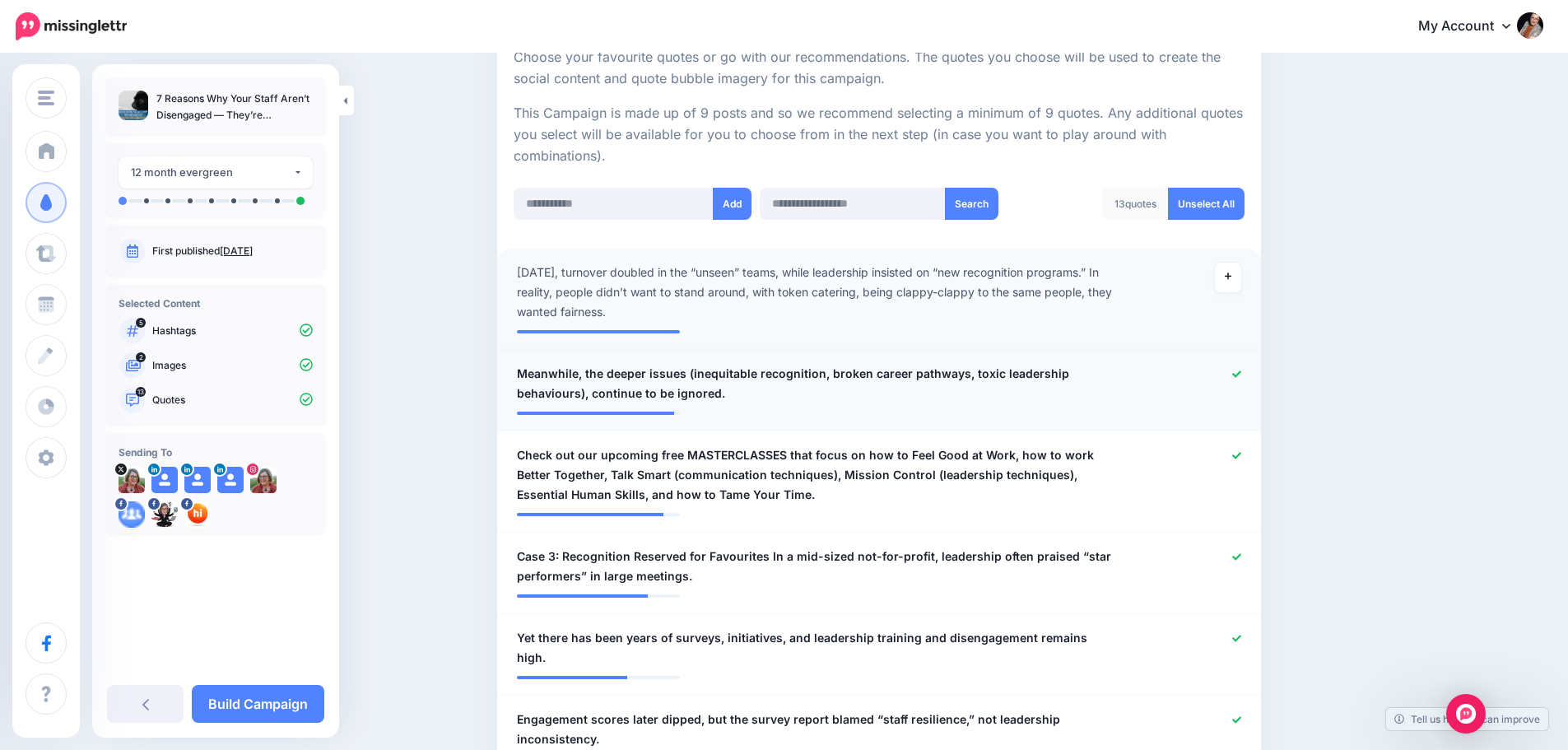
click at [1239, 379] on div at bounding box center [1192, 383] width 125 height 39
click at [1241, 455] on icon at bounding box center [1237, 455] width 9 height 9
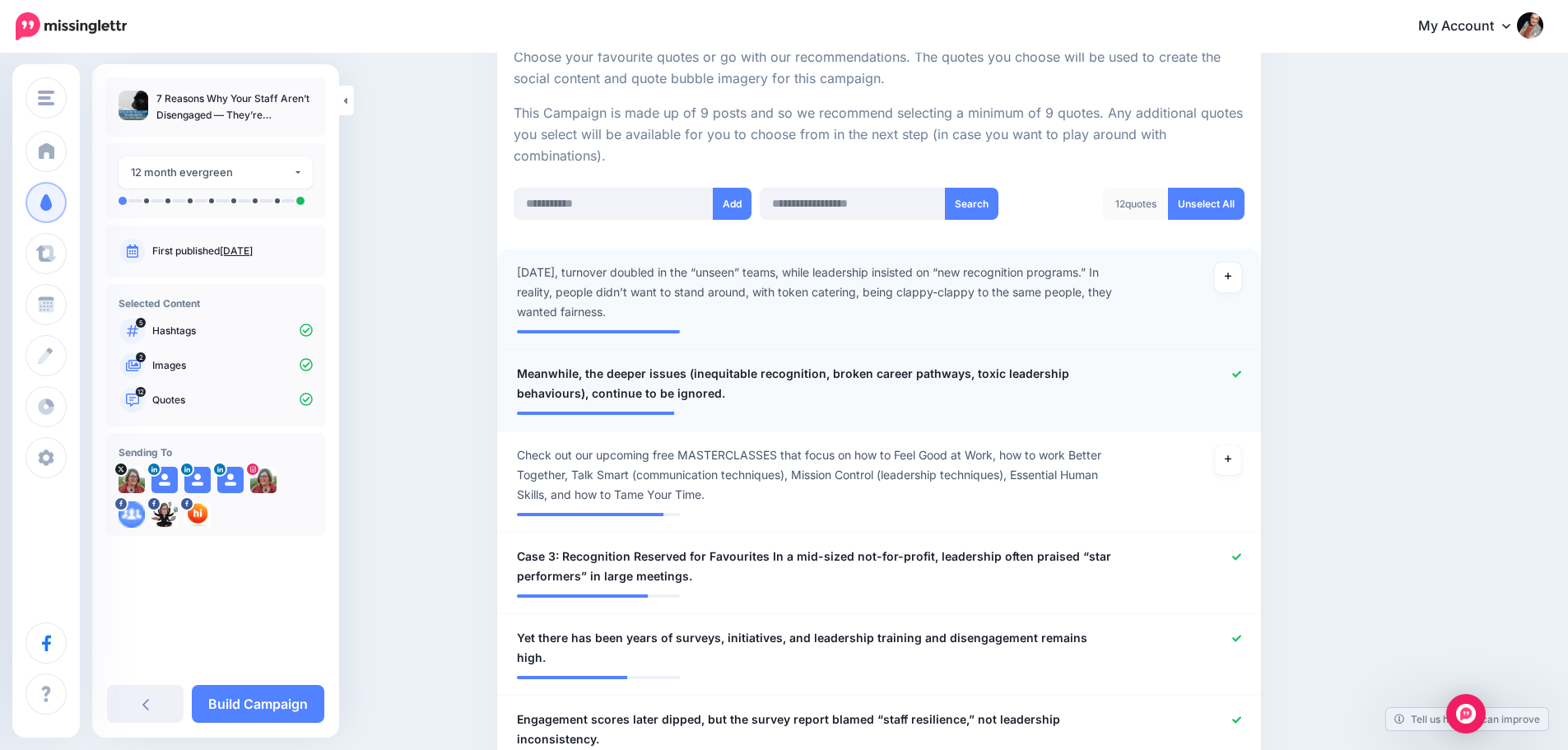
click at [1241, 375] on icon at bounding box center [1237, 374] width 9 height 7
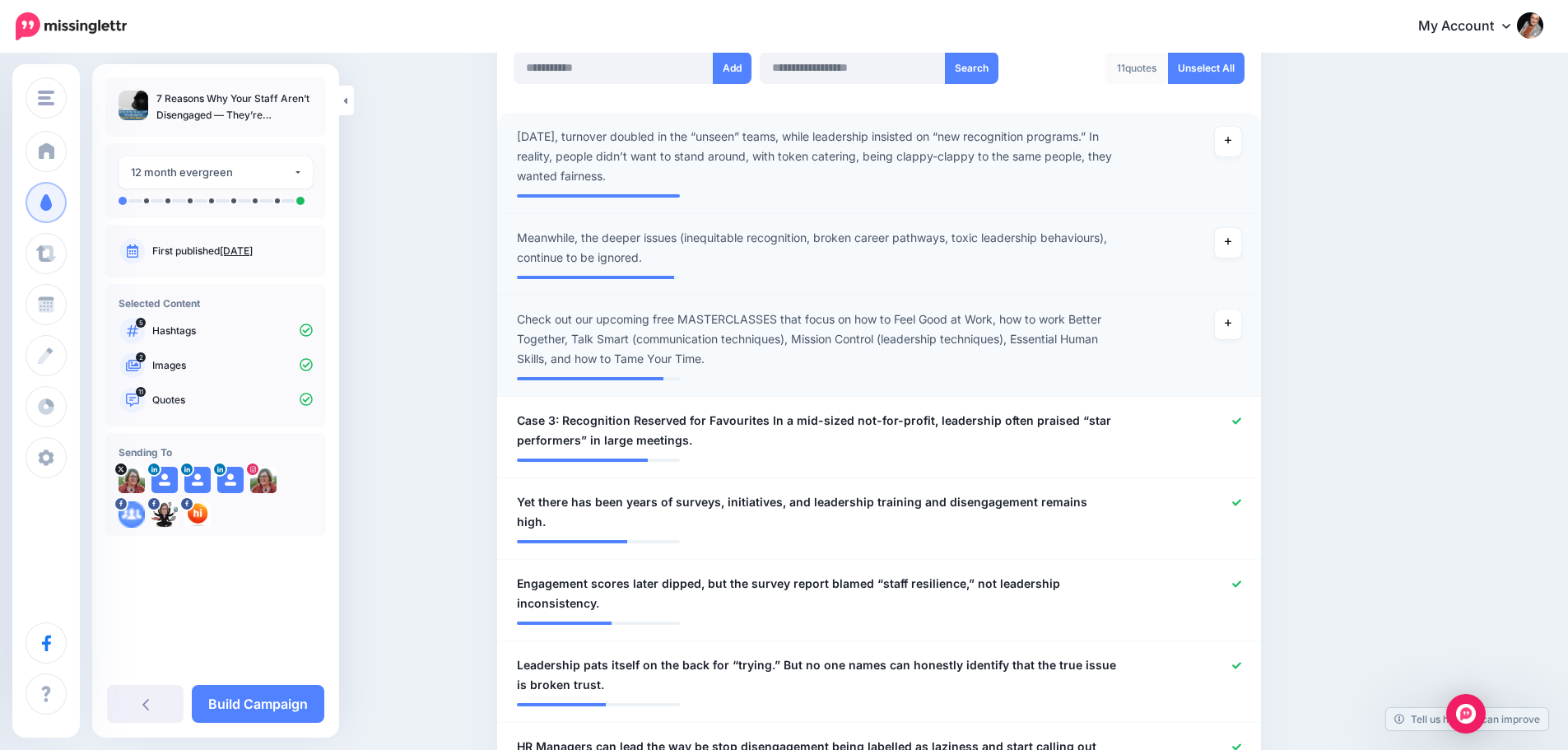
scroll to position [491, 0]
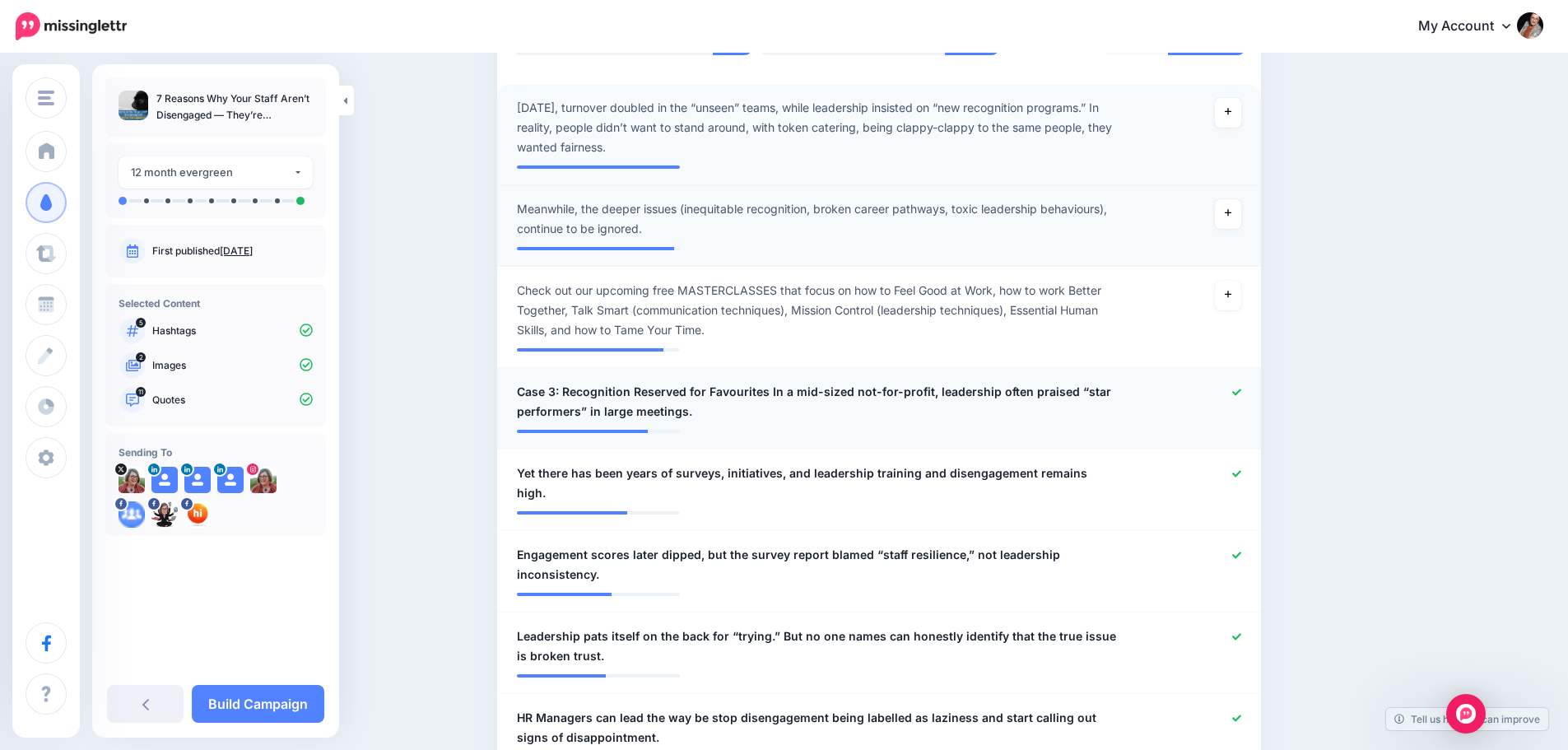
click at [1241, 395] on icon at bounding box center [1237, 392] width 9 height 9
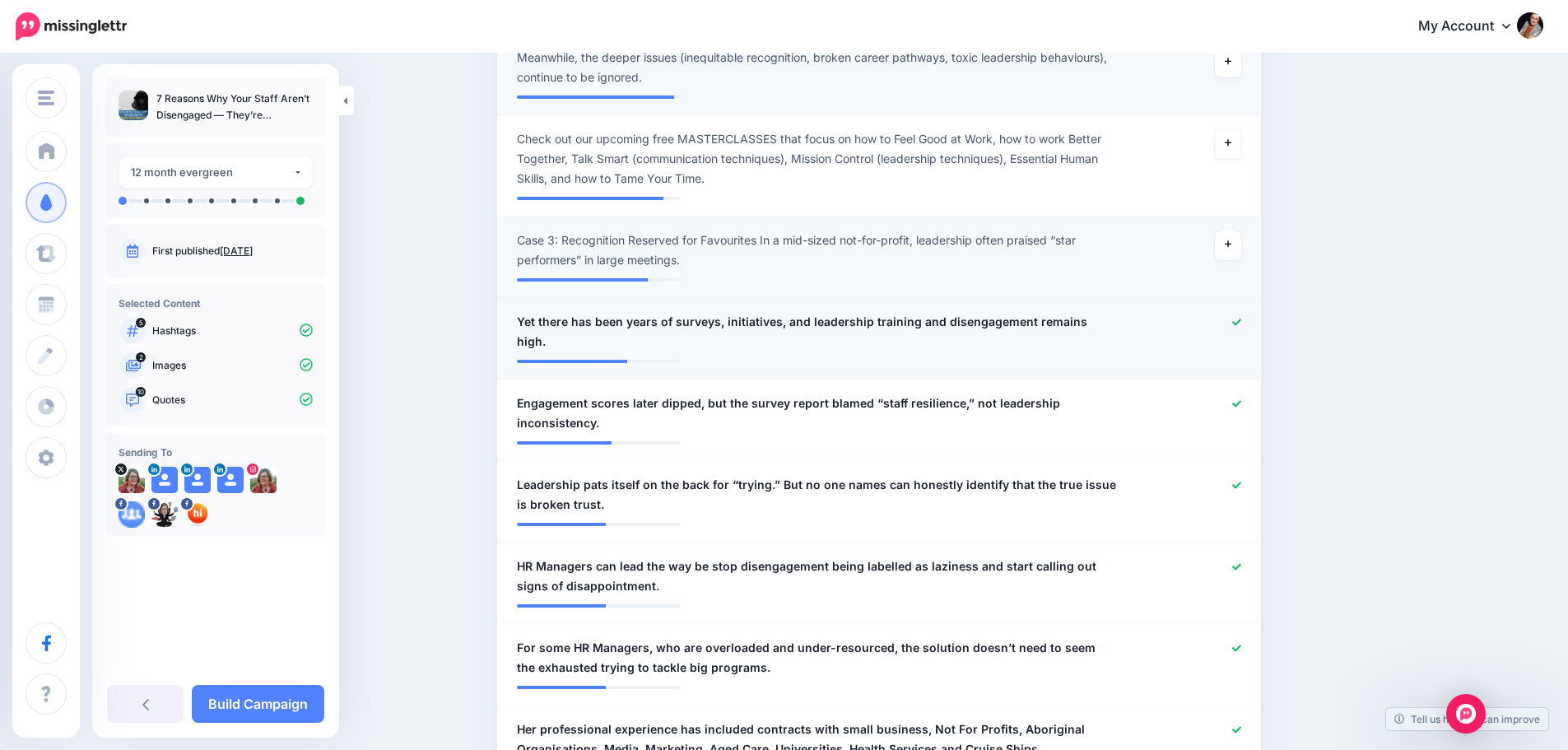
scroll to position [656, 0]
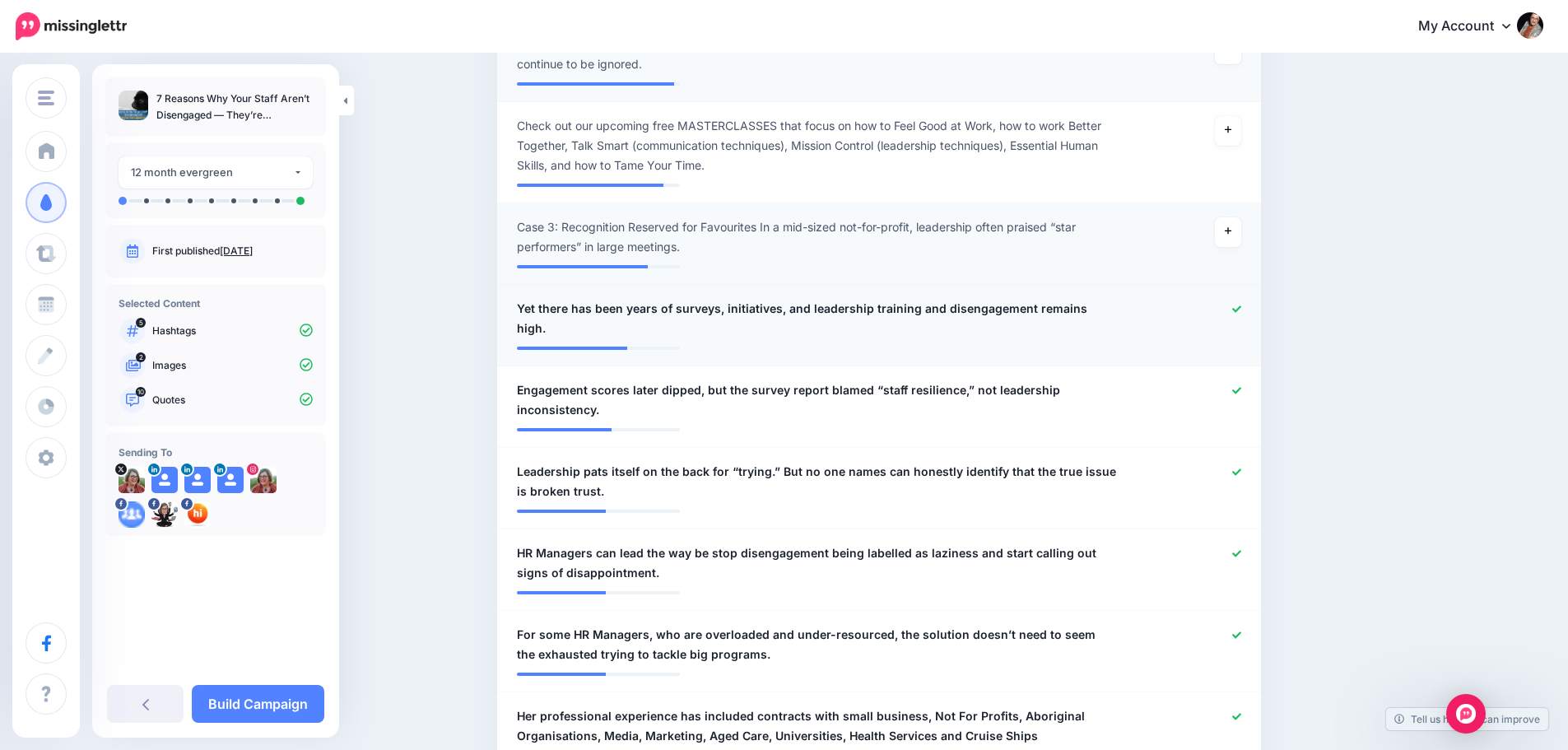
click at [1241, 310] on icon at bounding box center [1237, 308] width 9 height 7
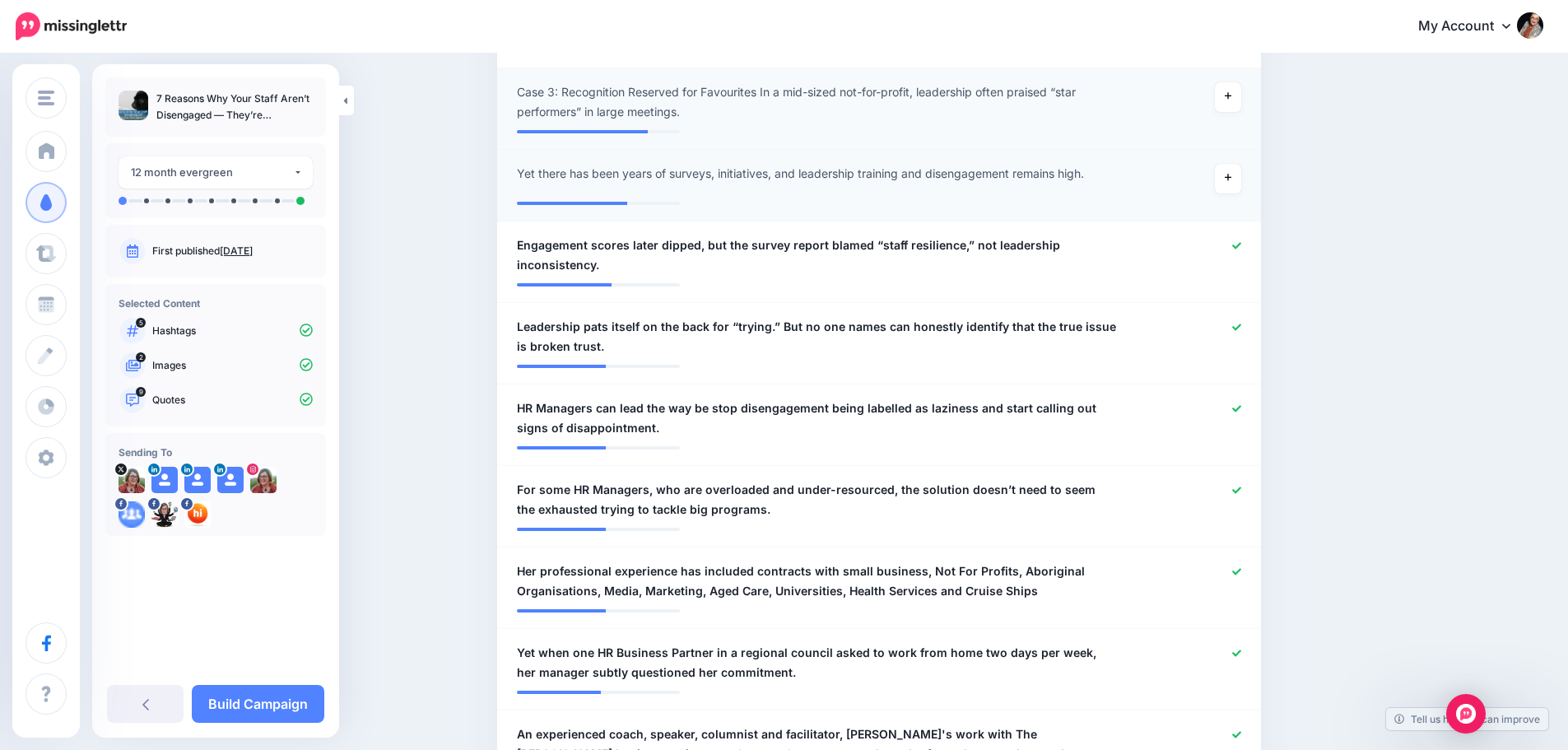
scroll to position [820, 0]
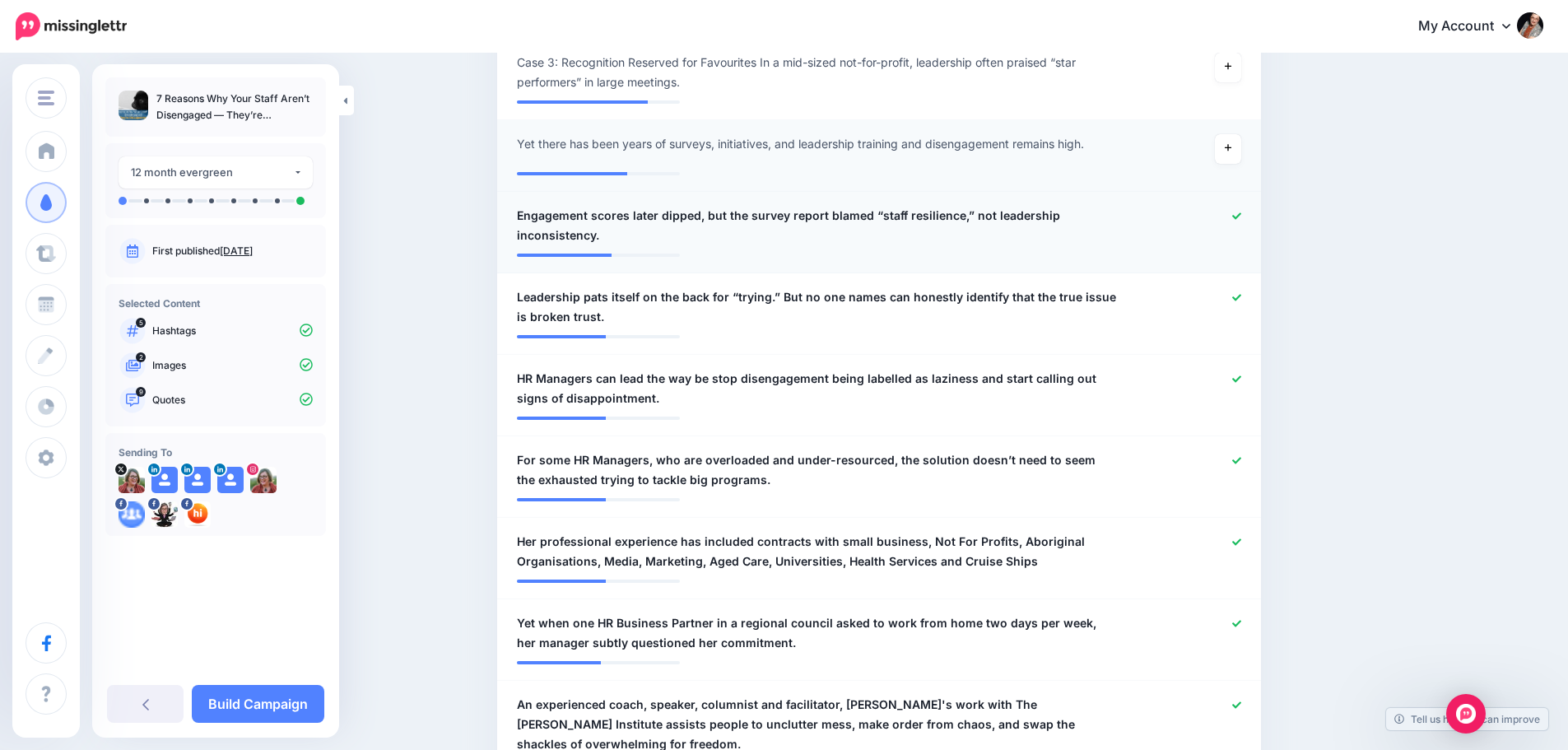
click at [1241, 220] on link at bounding box center [1237, 216] width 9 height 12
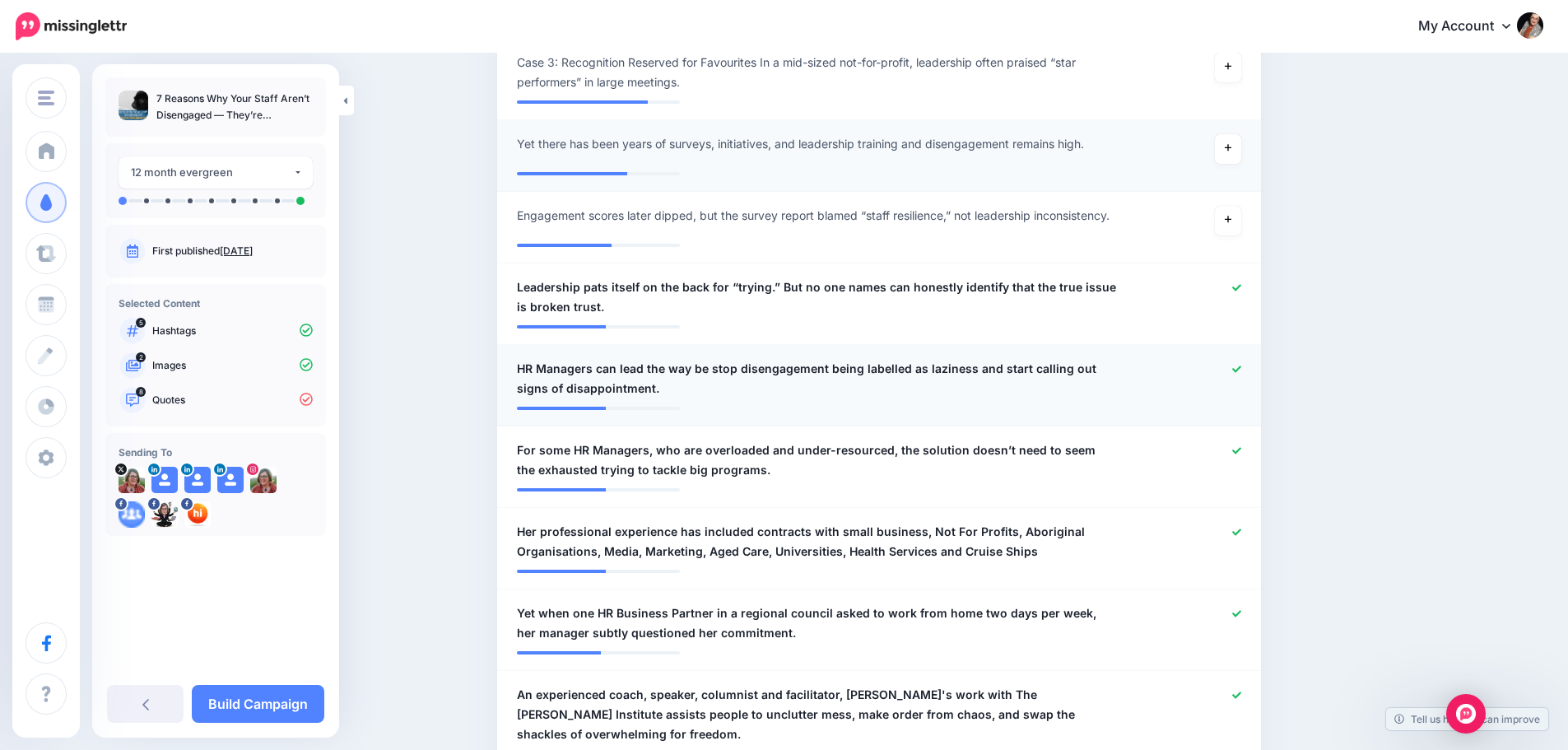
click at [790, 375] on span "HR Managers can lead the way be stop disengagement being labelled as laziness a…" at bounding box center [817, 378] width 600 height 39
click at [701, 367] on textarea "**********" at bounding box center [817, 378] width 600 height 39
type textarea "**********"
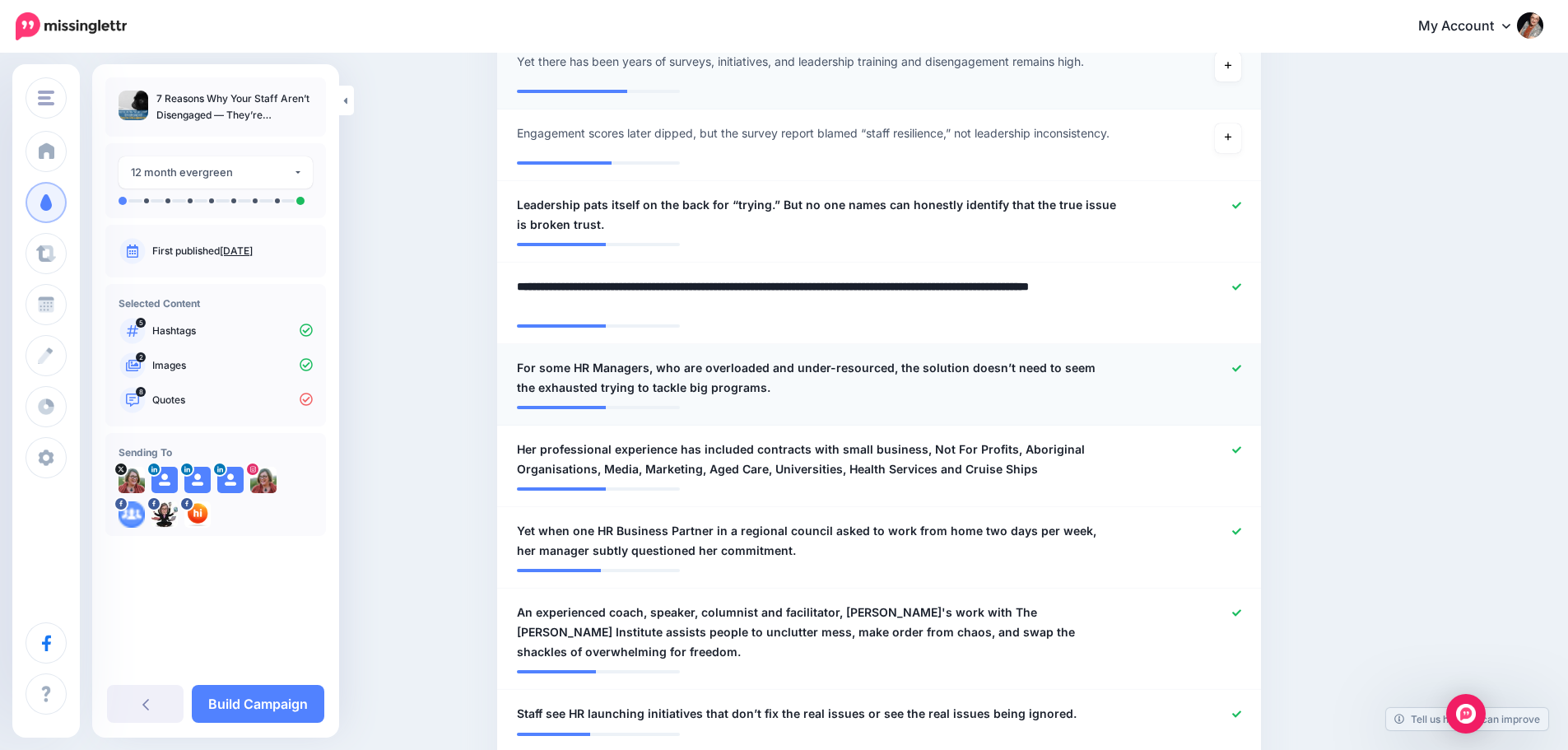
click at [1240, 370] on icon at bounding box center [1237, 368] width 9 height 7
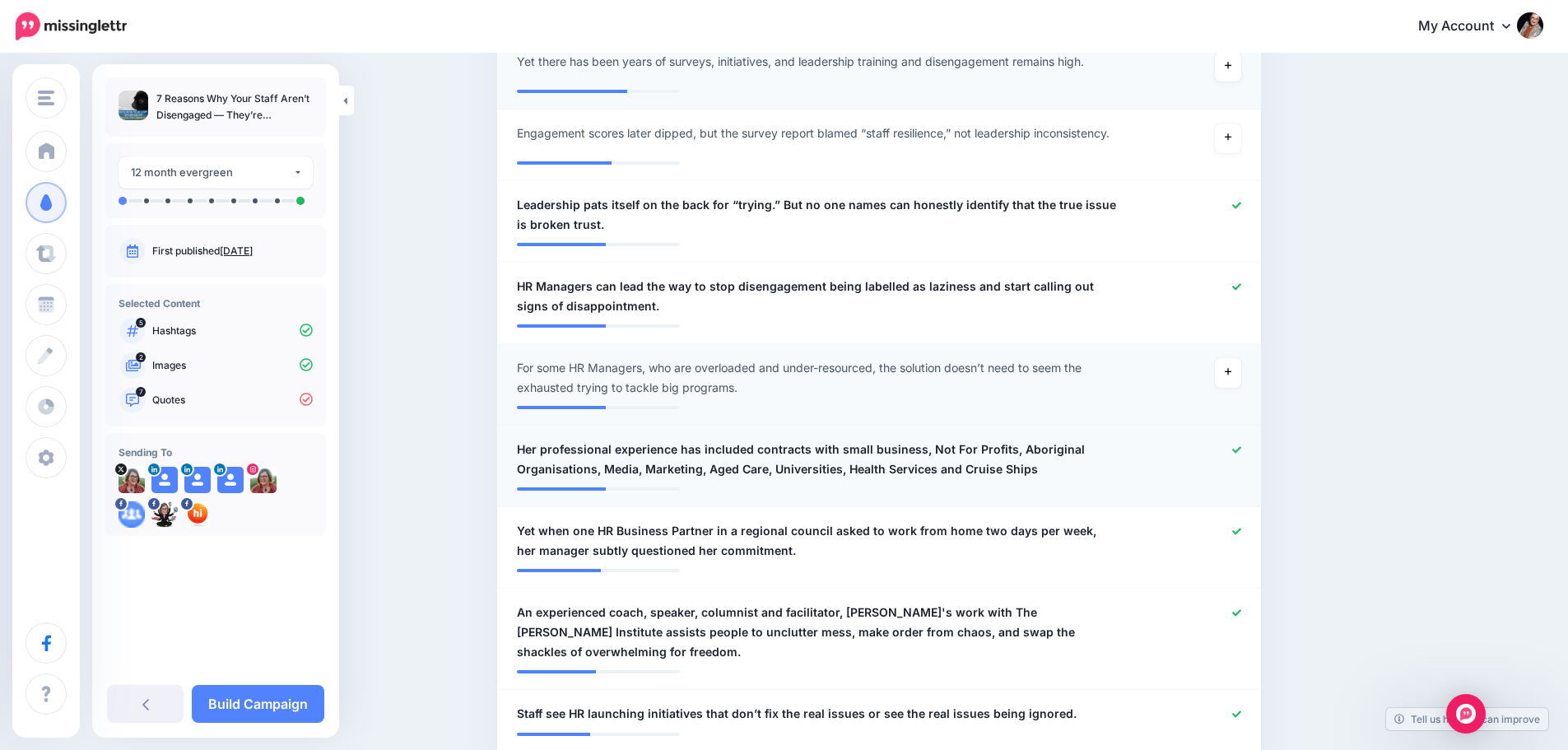
click at [1240, 449] on icon at bounding box center [1237, 449] width 9 height 7
click at [1241, 532] on icon at bounding box center [1237, 531] width 9 height 9
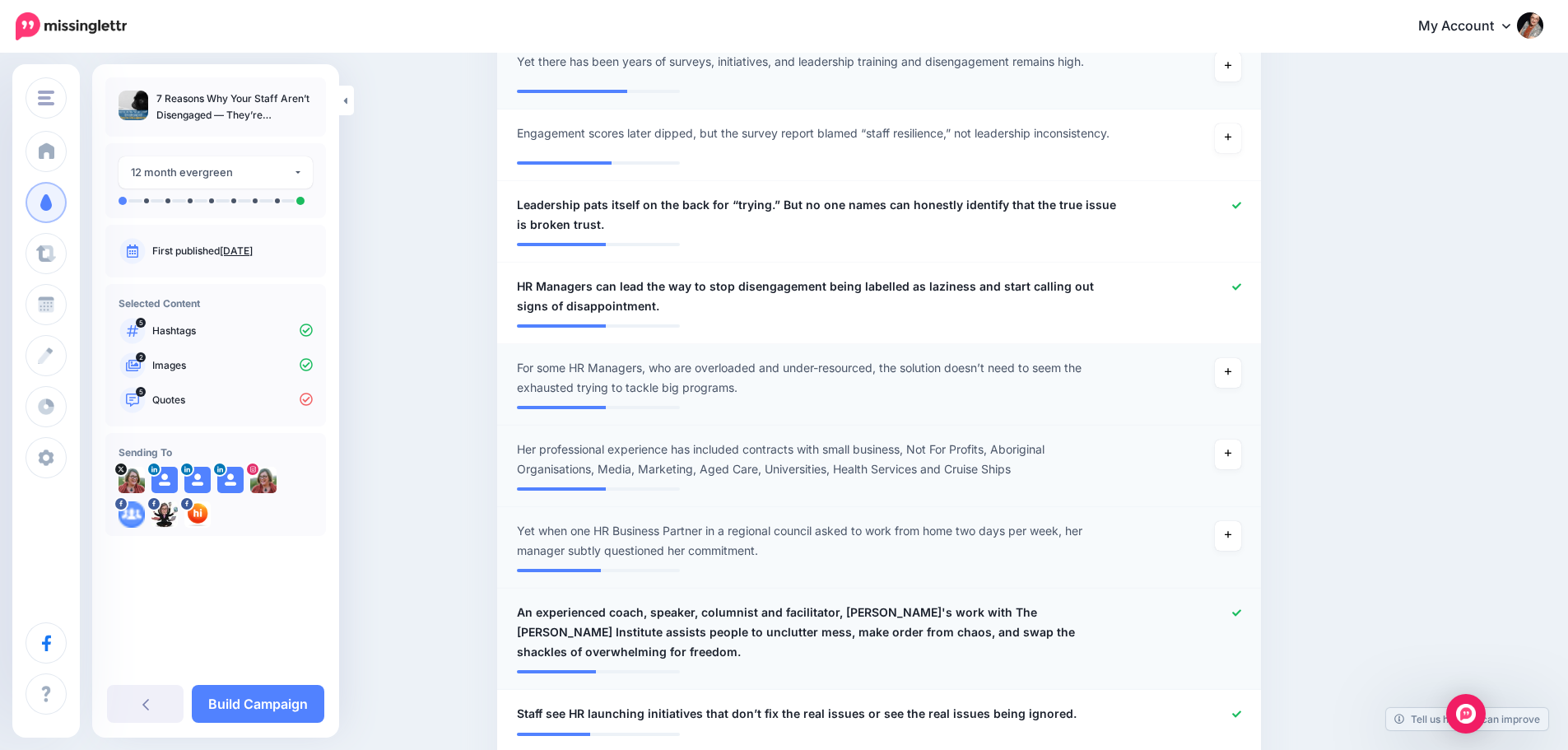
click at [1238, 617] on div at bounding box center [1192, 632] width 125 height 59
